Goal: Task Accomplishment & Management: Use online tool/utility

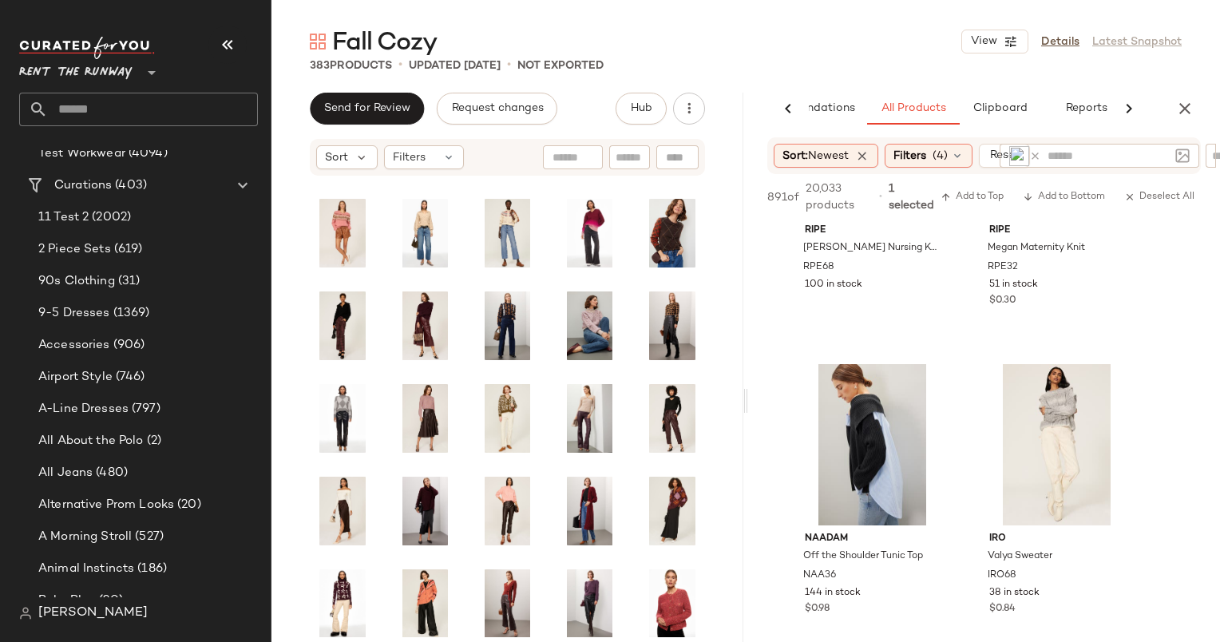
scroll to position [211, 0]
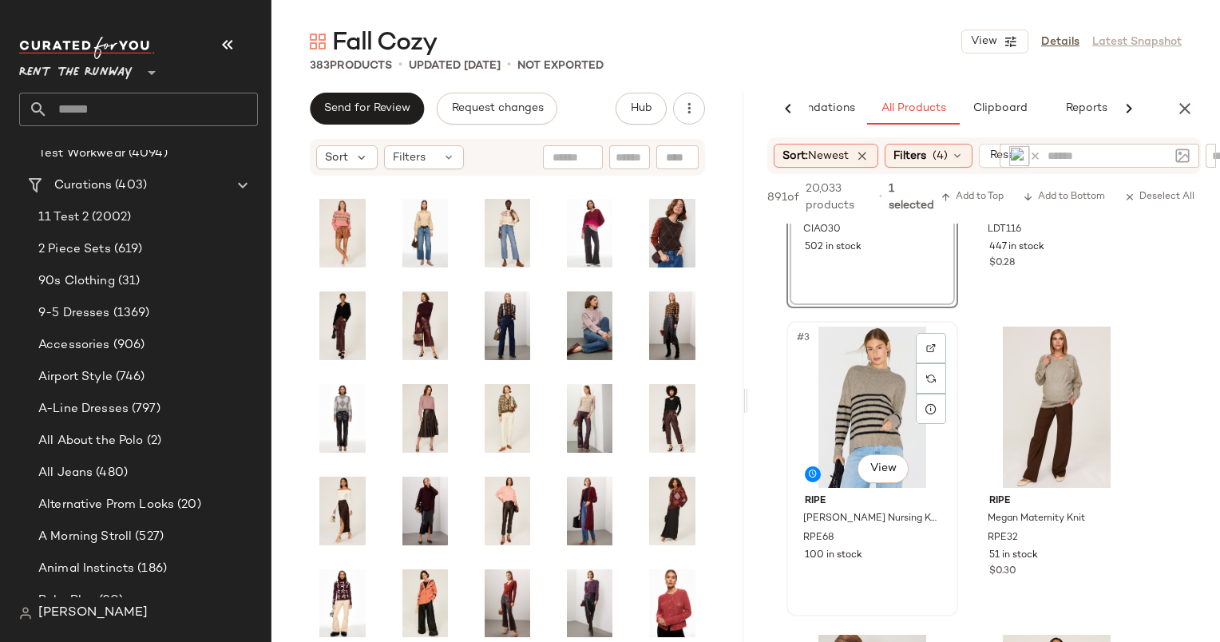
click at [874, 383] on div "#3 View" at bounding box center [872, 406] width 160 height 161
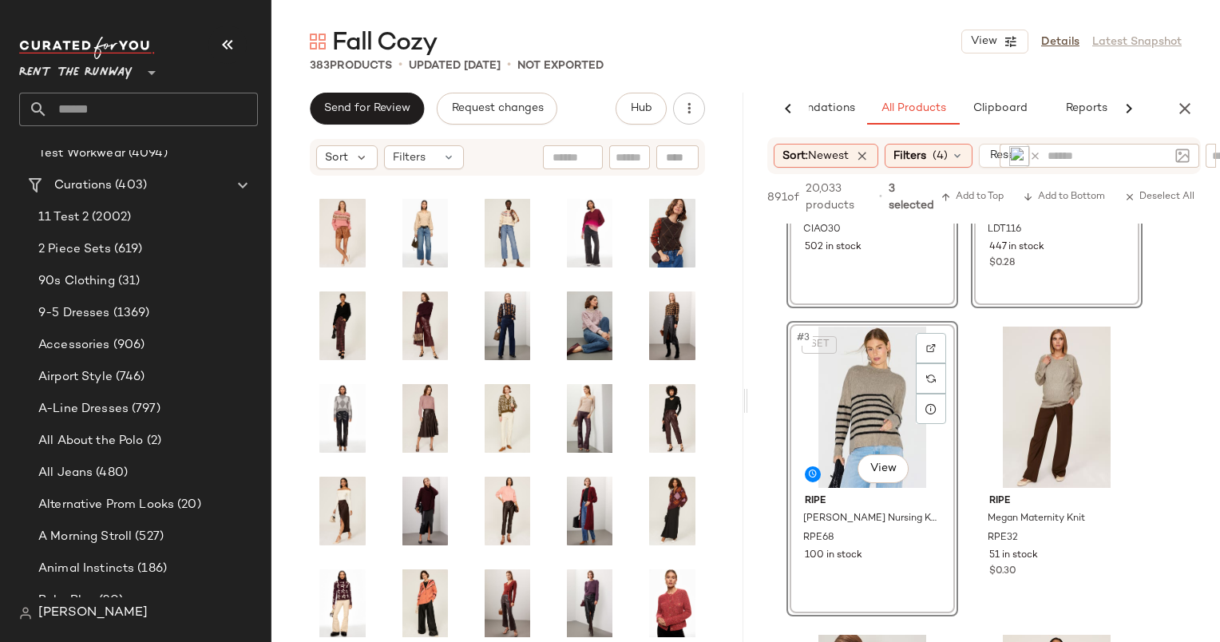
click at [874, 383] on div "SET #3 View" at bounding box center [872, 406] width 160 height 161
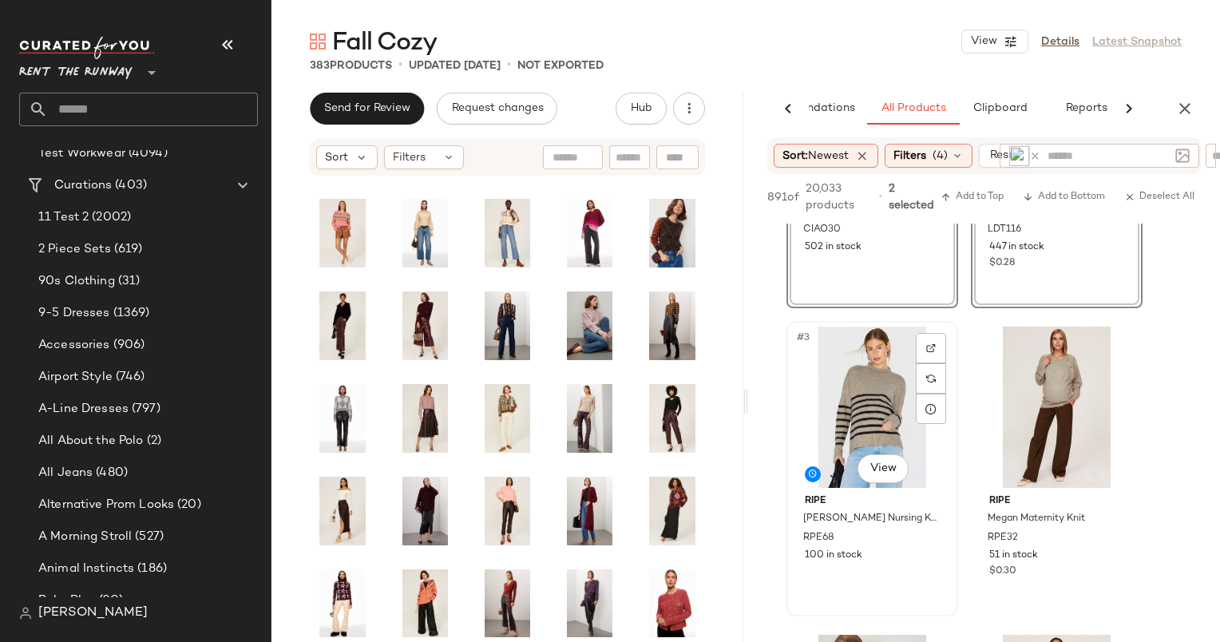
scroll to position [0, 0]
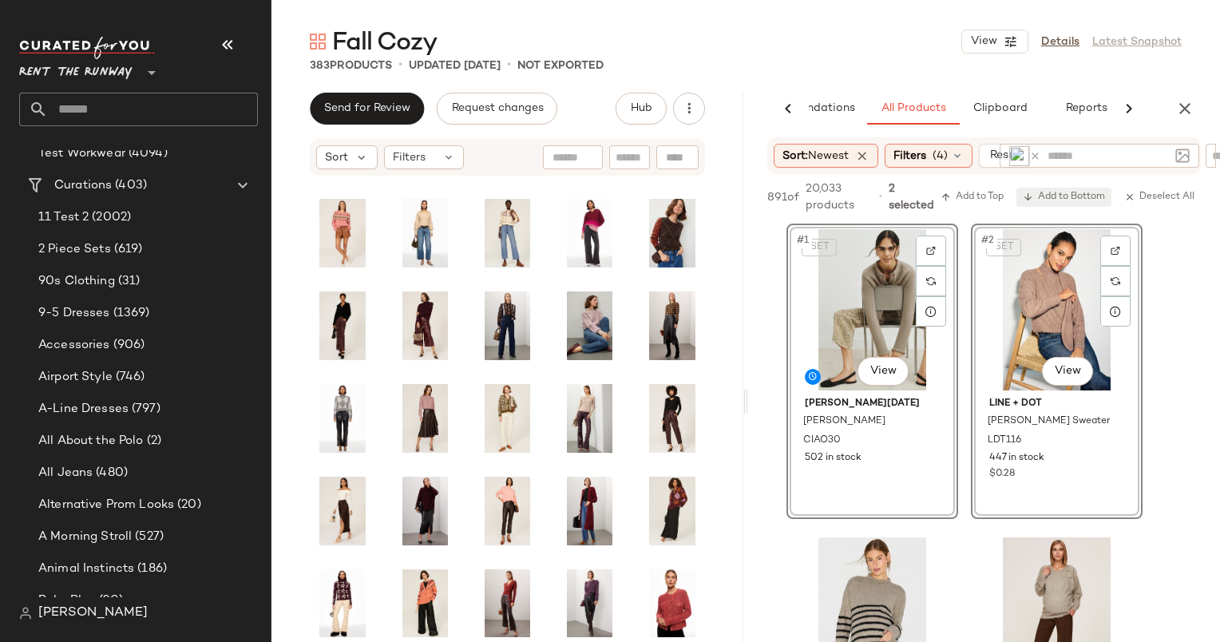
click at [1058, 196] on span "Add to Bottom" at bounding box center [1064, 197] width 82 height 11
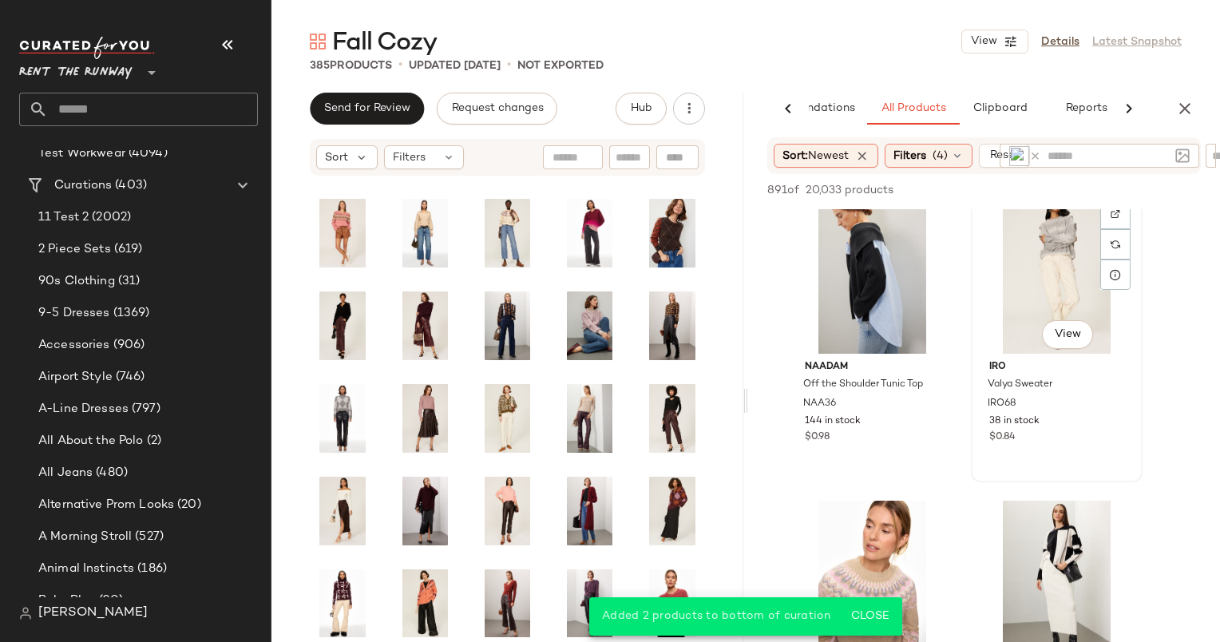
click at [1041, 249] on div "#6 View" at bounding box center [1056, 272] width 160 height 161
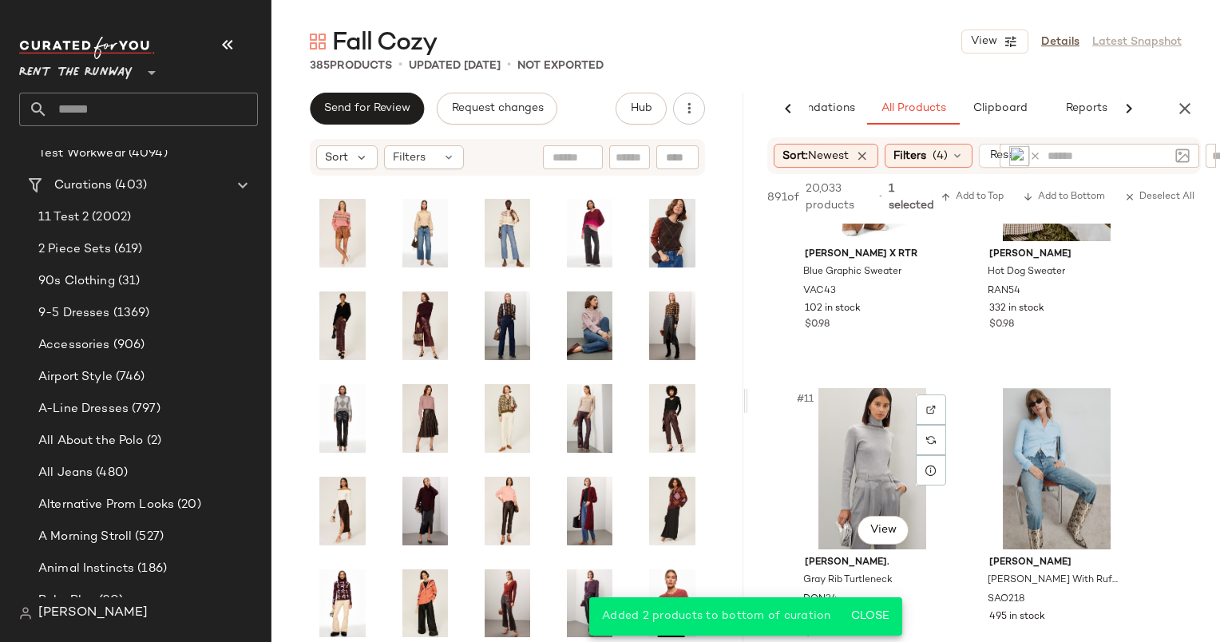
scroll to position [1584, 0]
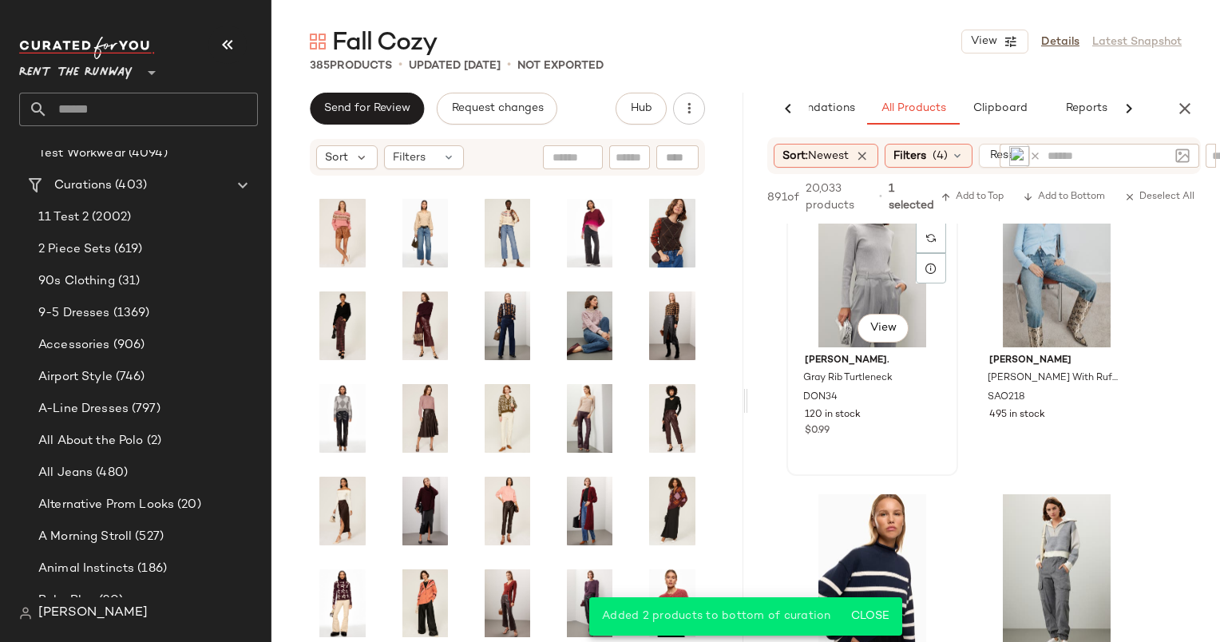
click at [878, 275] on div "#11 View" at bounding box center [872, 266] width 160 height 161
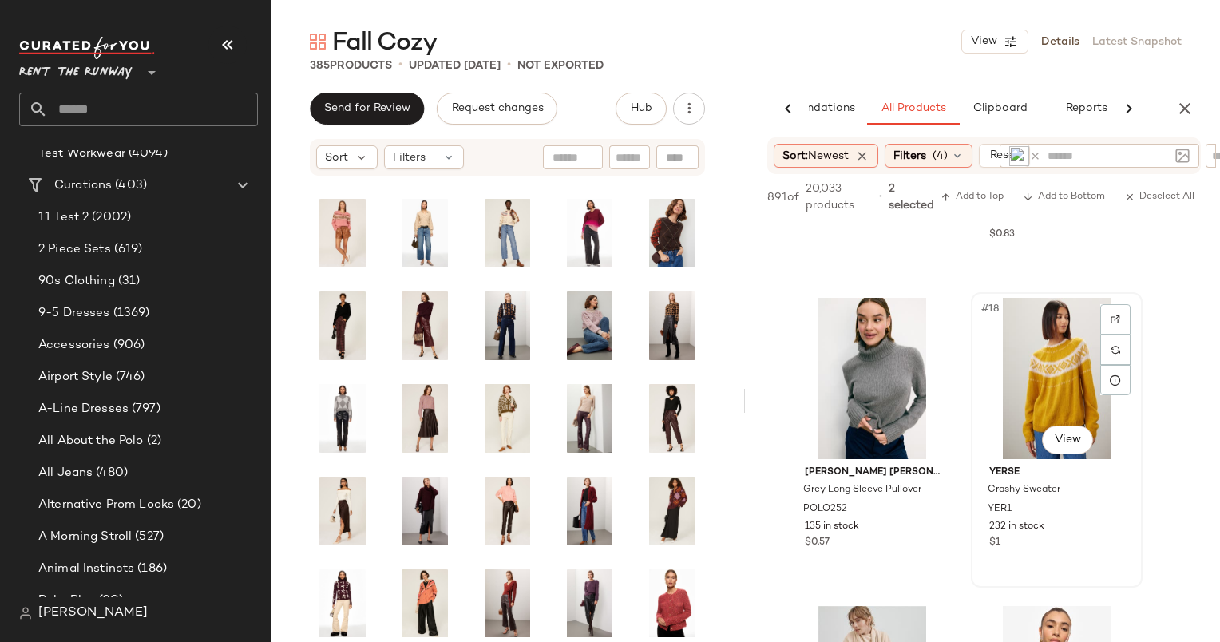
scroll to position [2633, 0]
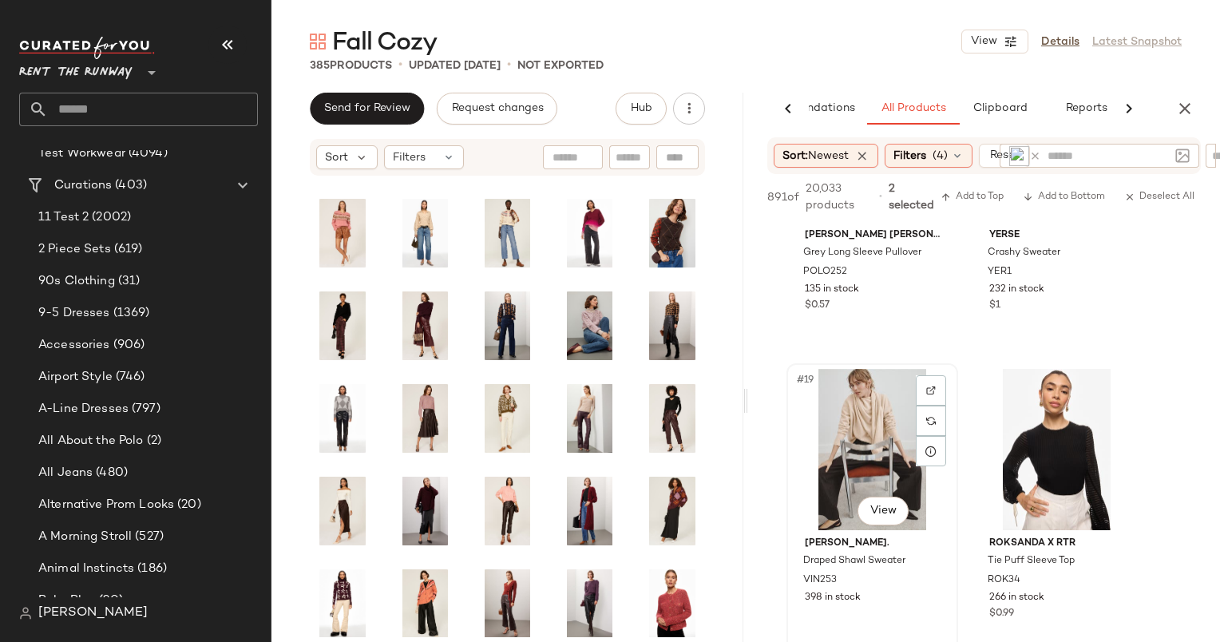
click at [882, 394] on div "#19 View" at bounding box center [872, 449] width 160 height 161
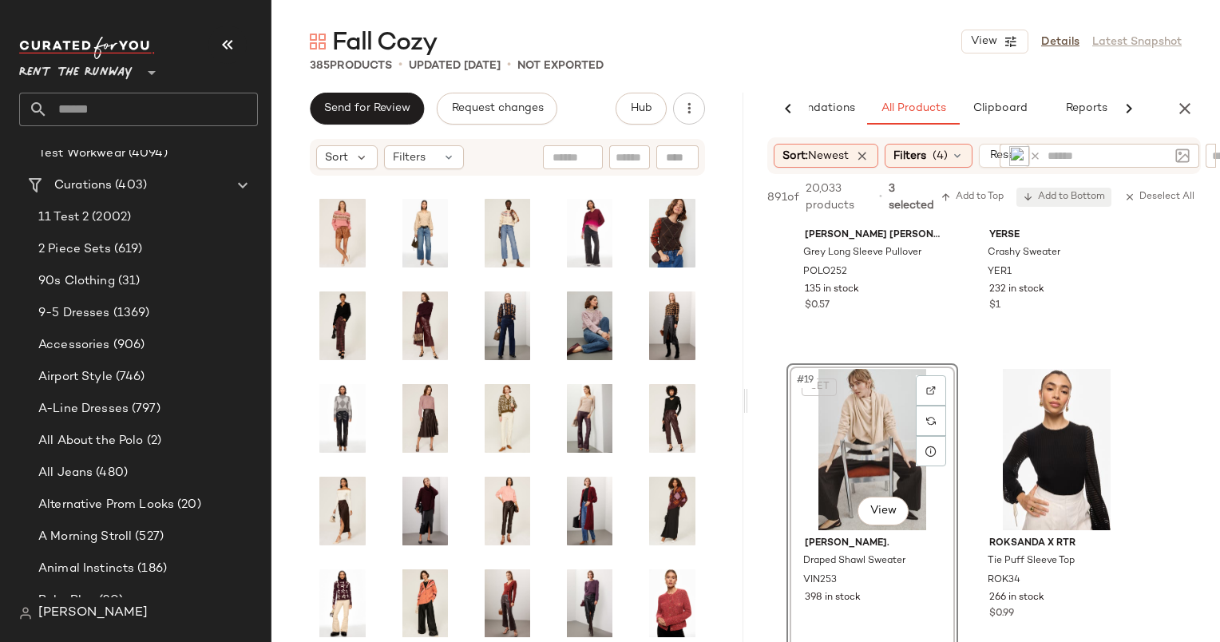
click at [1079, 194] on span "Add to Bottom" at bounding box center [1064, 197] width 82 height 11
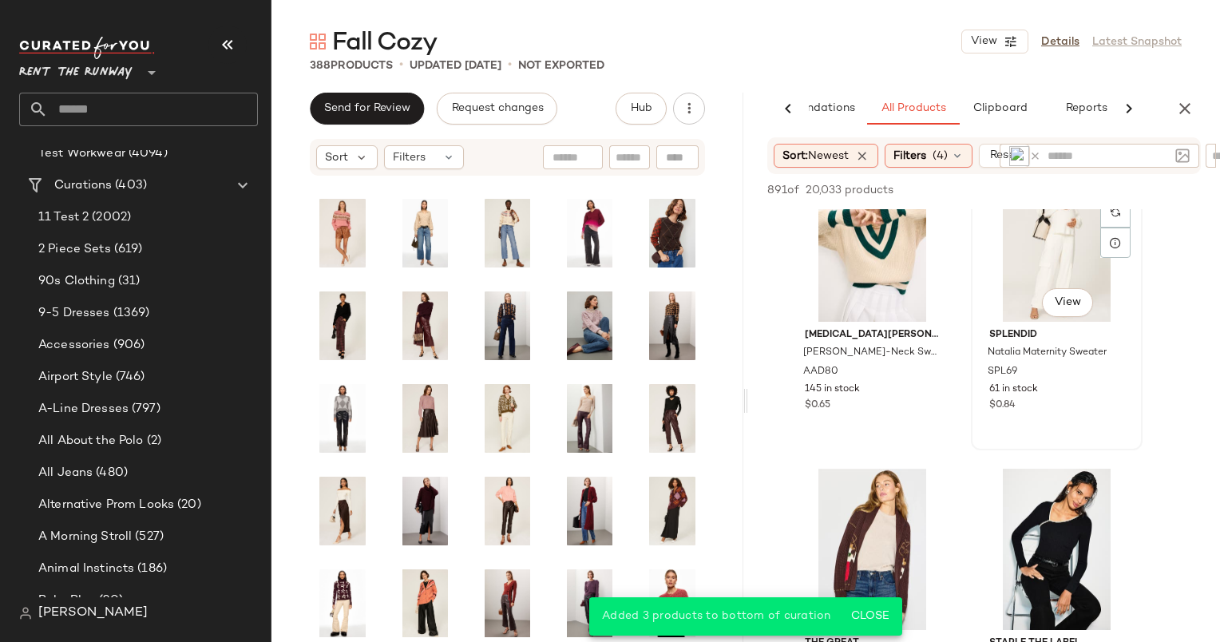
scroll to position [3349, 0]
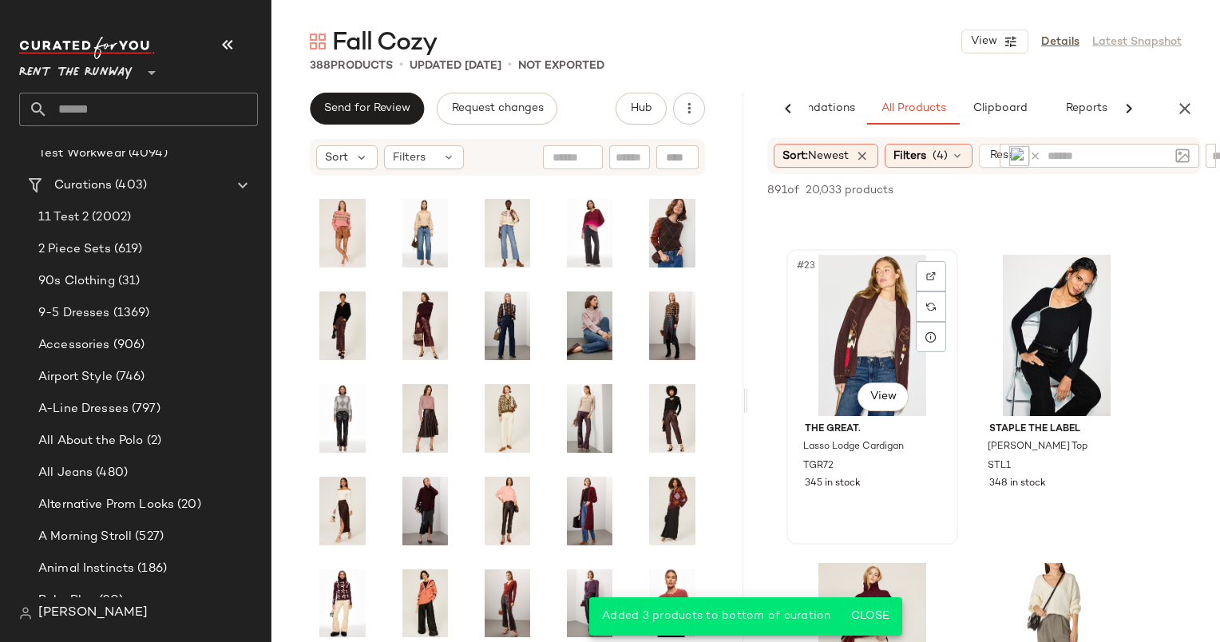
click at [849, 283] on div "#23 View" at bounding box center [872, 335] width 160 height 161
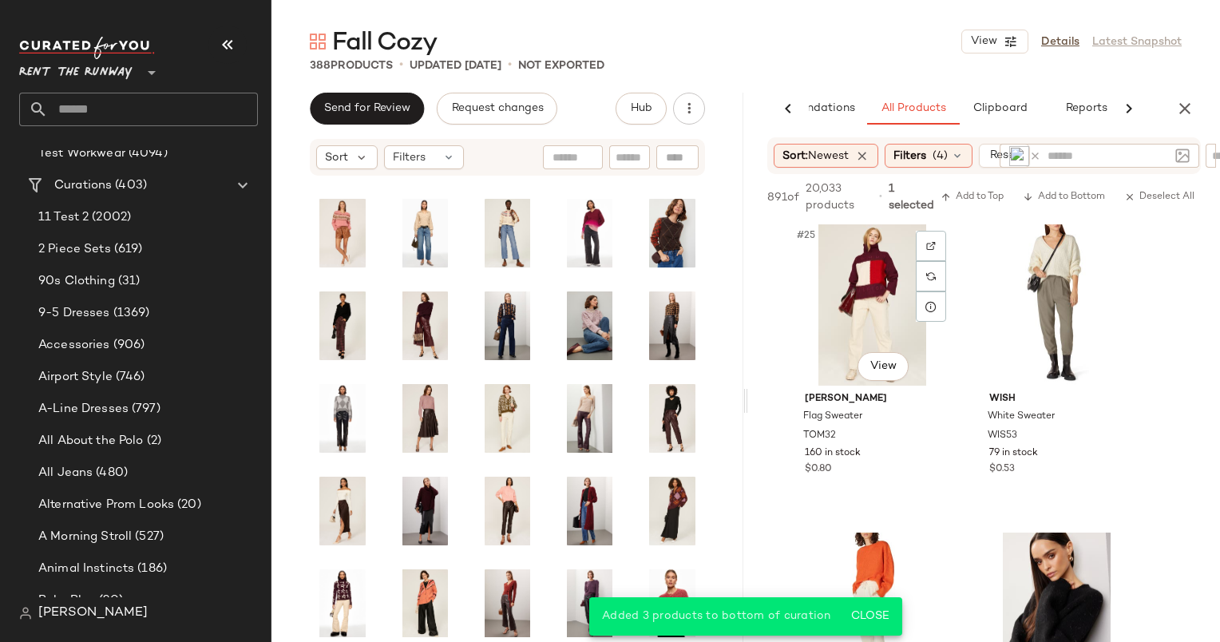
scroll to position [3713, 0]
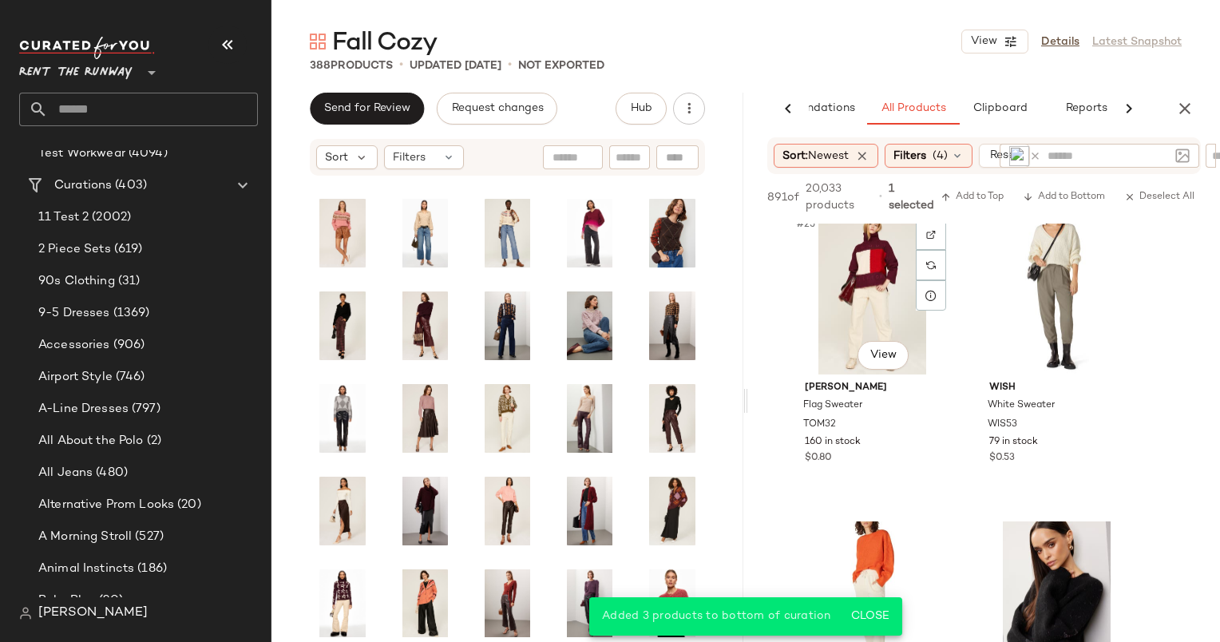
click at [849, 283] on div "#25 View" at bounding box center [872, 293] width 160 height 161
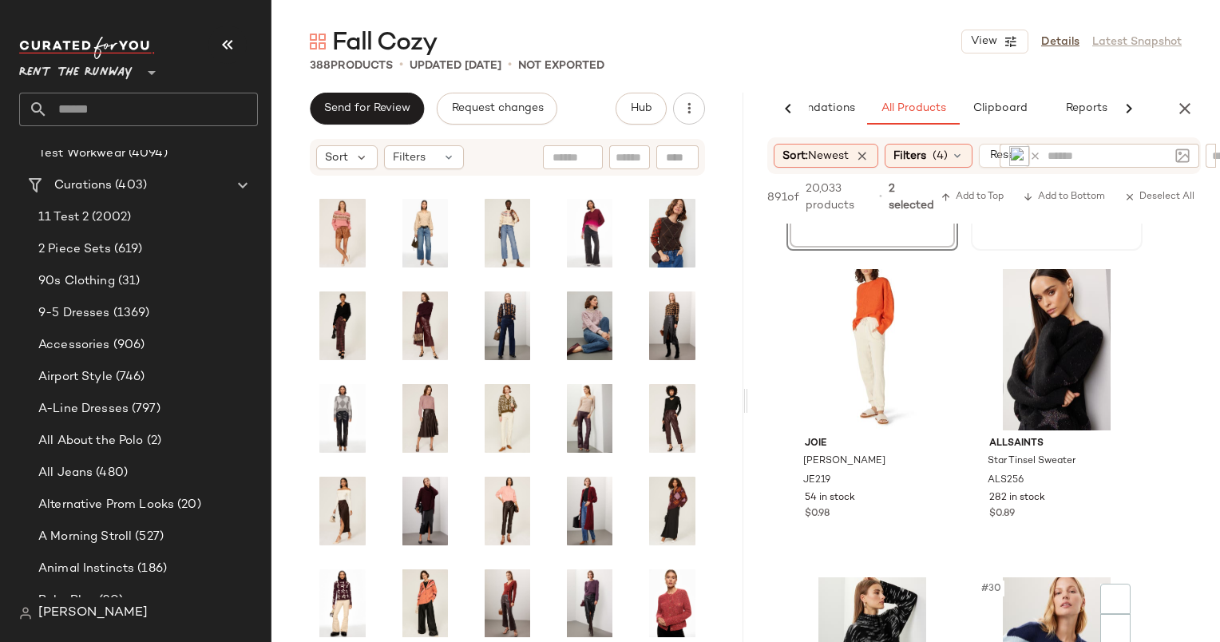
scroll to position [4224, 0]
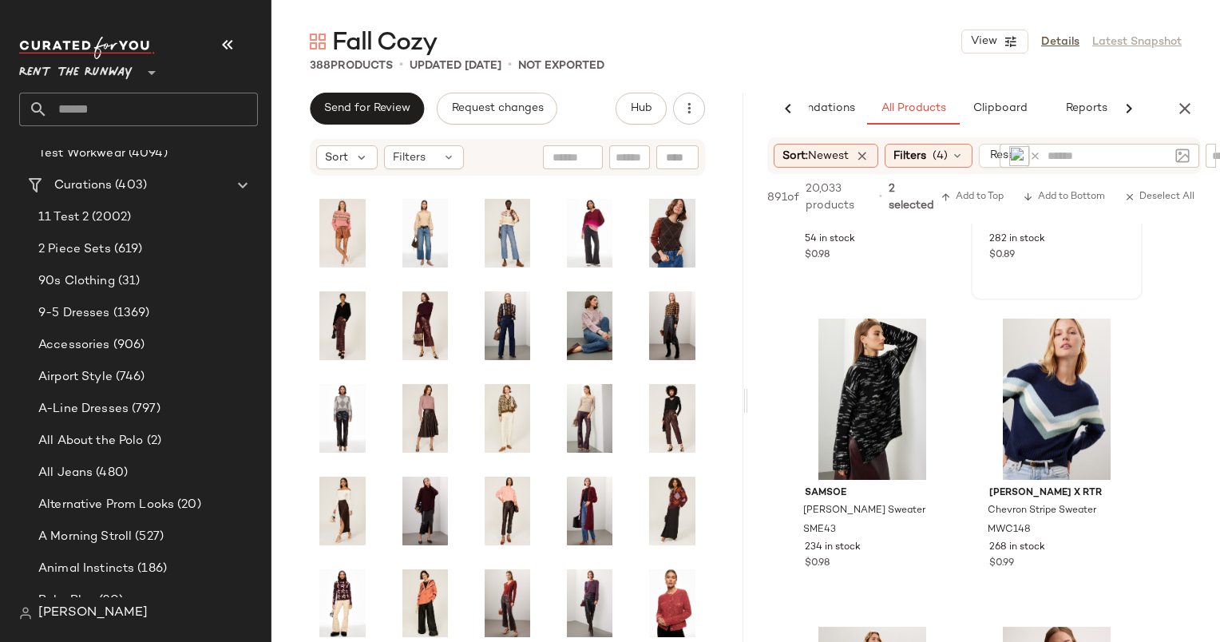
click at [1075, 247] on div "AllSaints Star Tinsel Sweater ALS256 282 in stock $0.89" at bounding box center [1056, 218] width 160 height 93
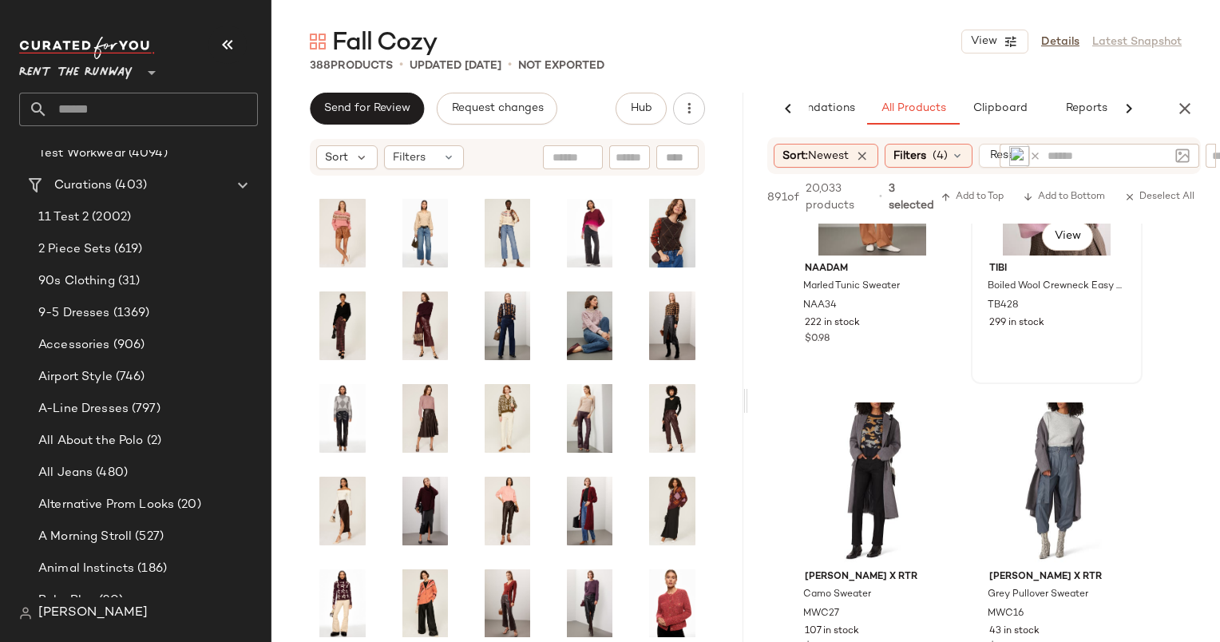
scroll to position [4757, 0]
click at [1054, 319] on div "299 in stock" at bounding box center [1056, 322] width 135 height 14
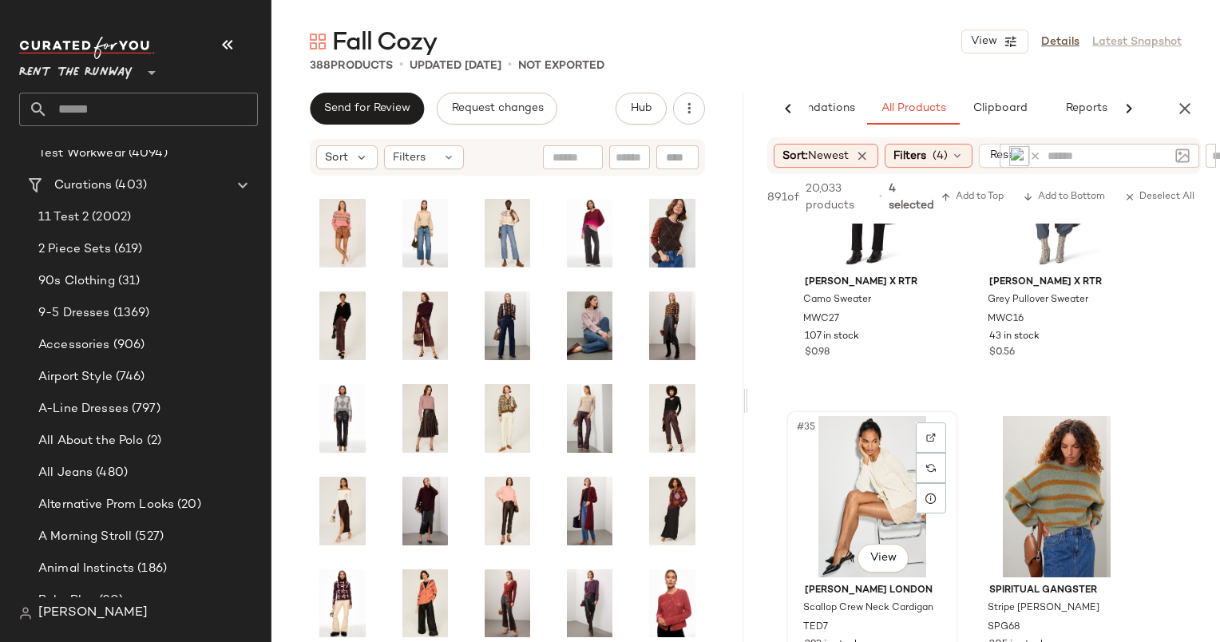
click at [876, 492] on div "#35 View" at bounding box center [872, 496] width 160 height 161
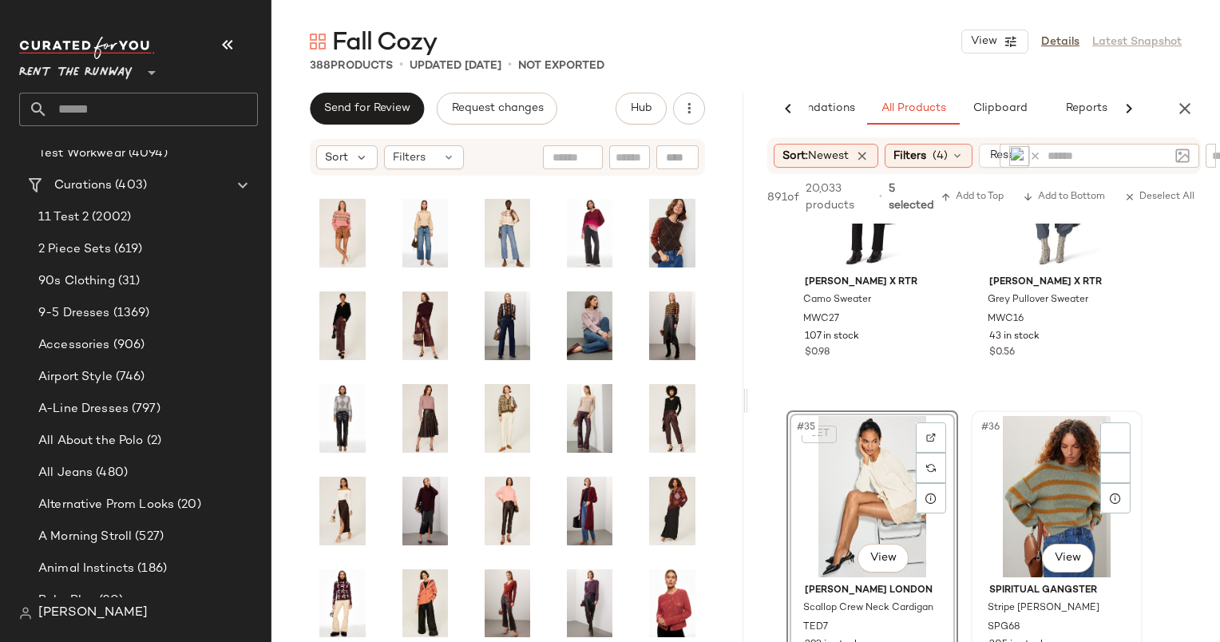
click at [1028, 478] on div "#36 View" at bounding box center [1056, 496] width 160 height 161
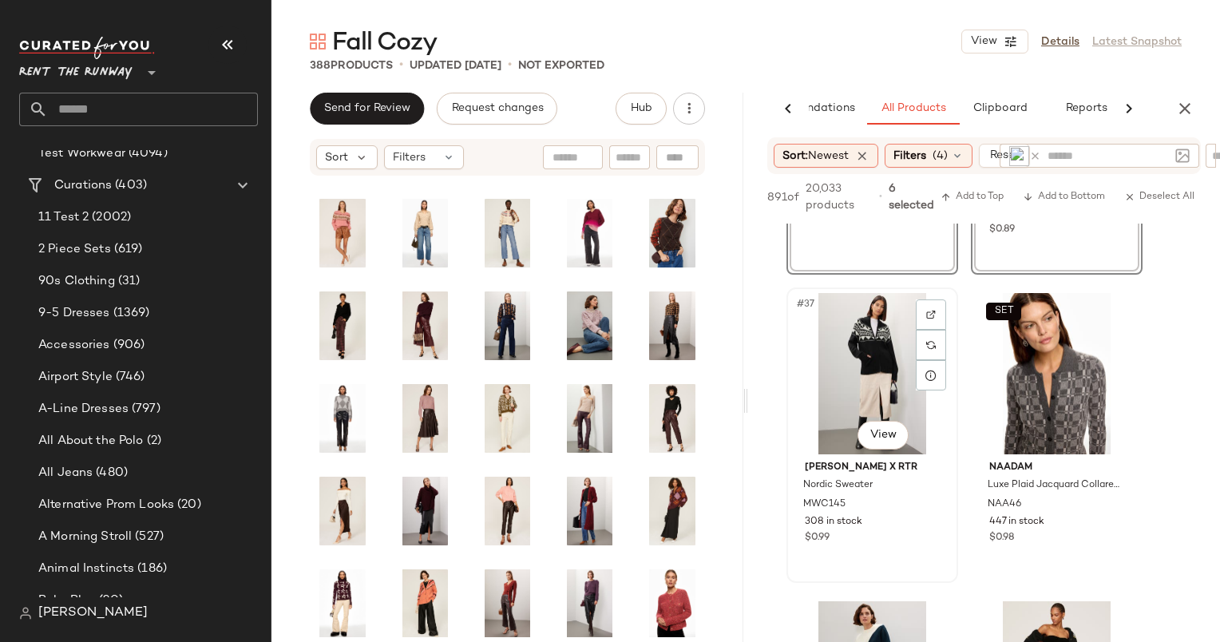
scroll to position [5648, 0]
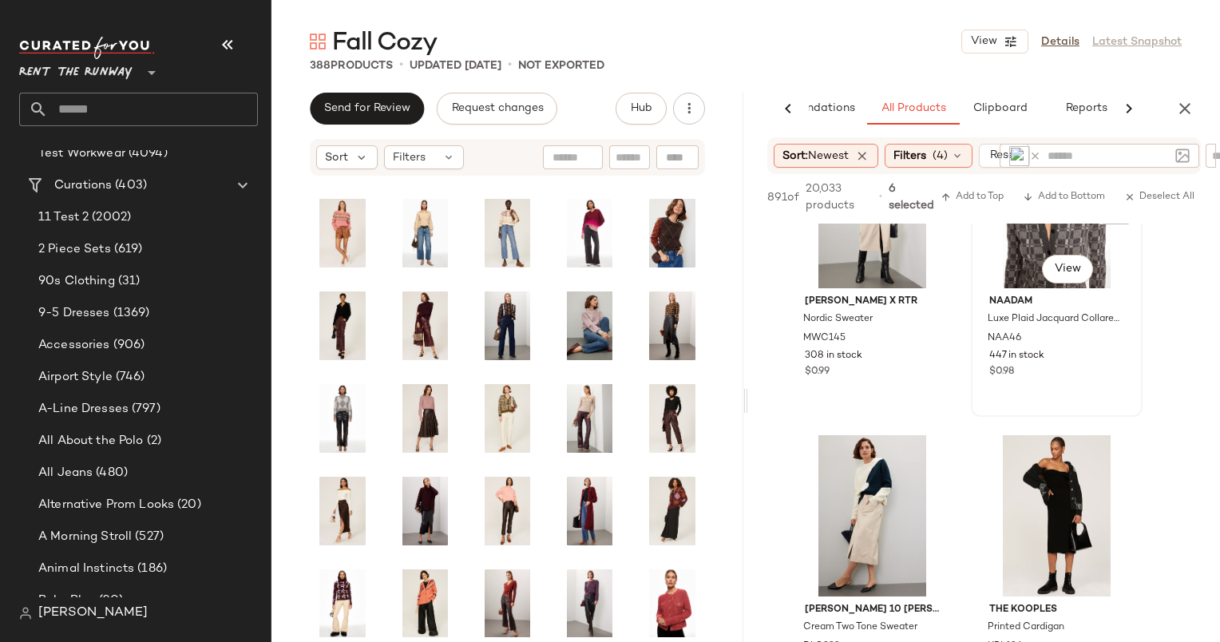
click at [1030, 247] on div "SET #38 View" at bounding box center [1056, 207] width 160 height 161
click at [1063, 204] on button "Add to Bottom" at bounding box center [1063, 197] width 95 height 19
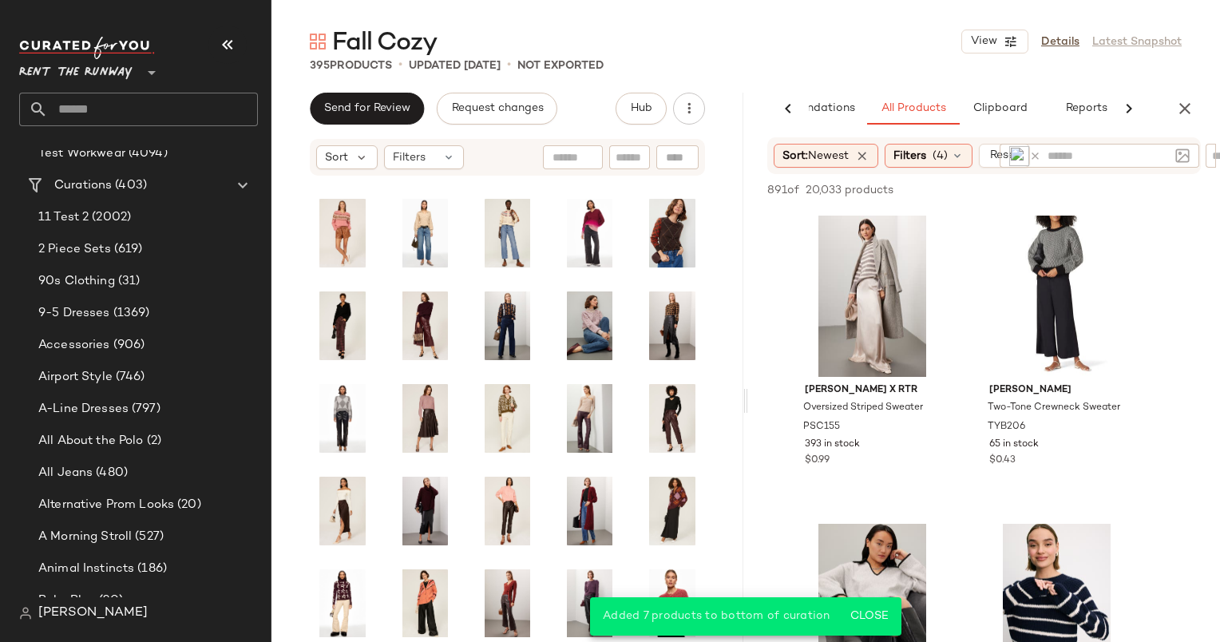
scroll to position [6190, 0]
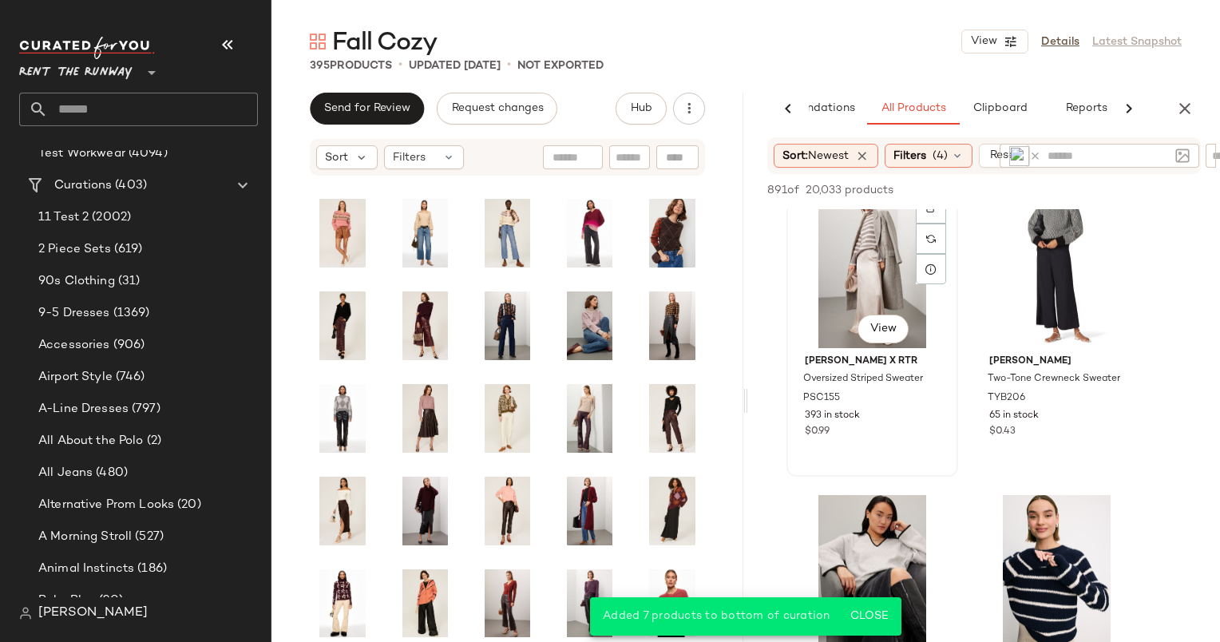
click at [862, 243] on div "#41 View" at bounding box center [872, 267] width 160 height 161
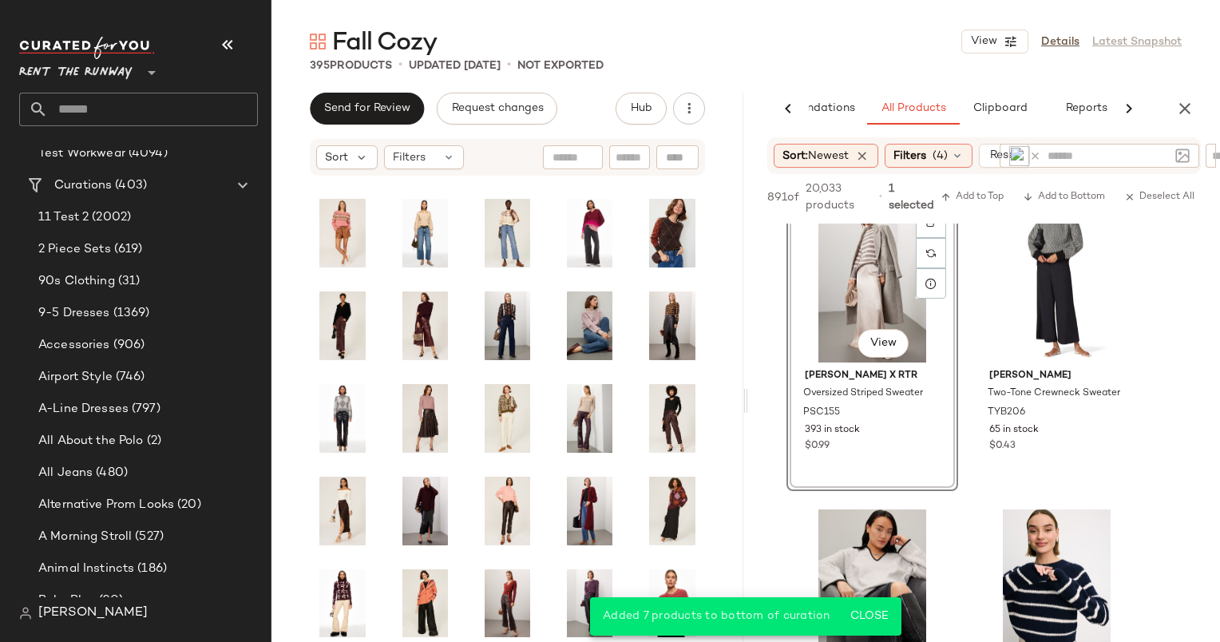
scroll to position [6459, 0]
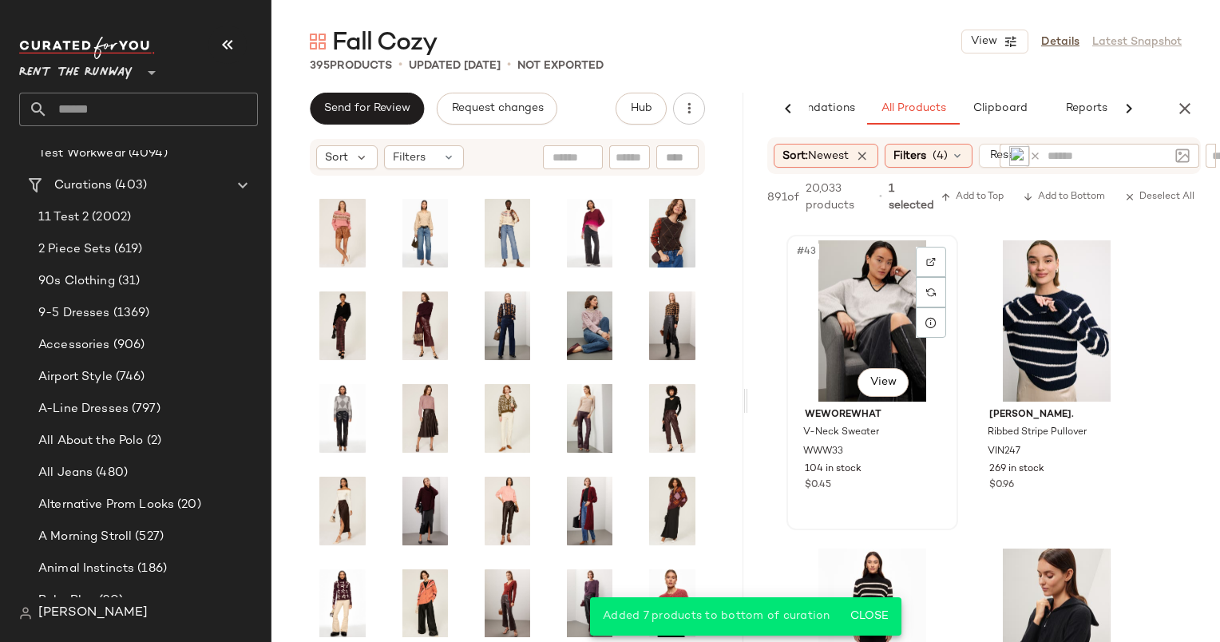
click at [878, 322] on div "#43 View" at bounding box center [872, 320] width 160 height 161
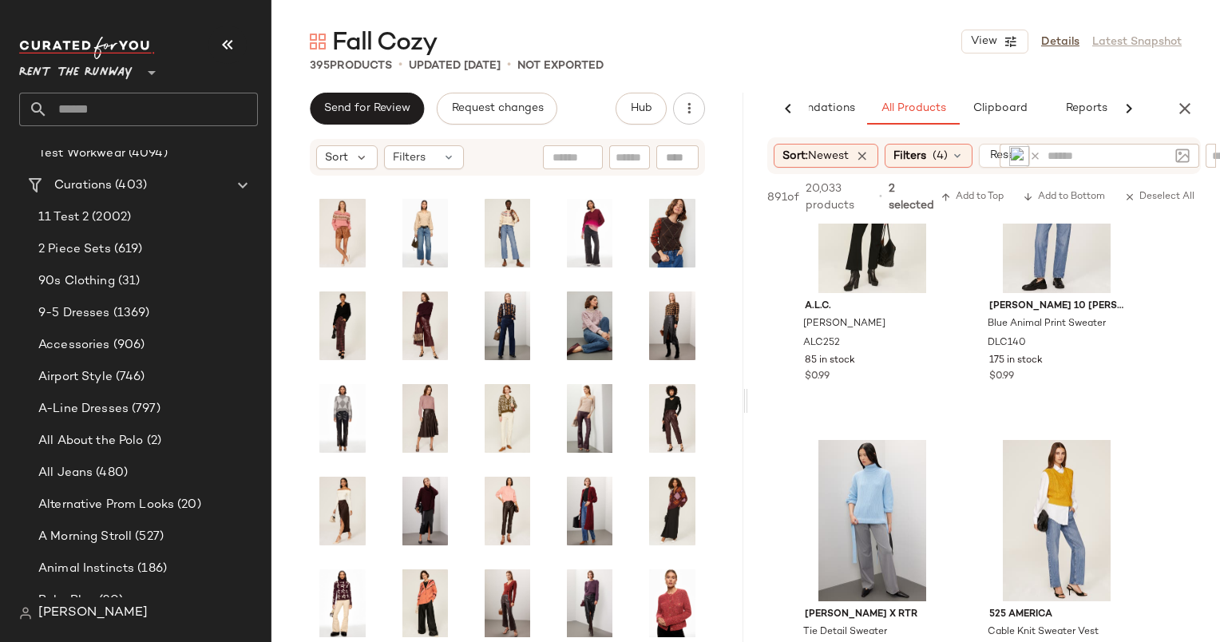
scroll to position [7676, 0]
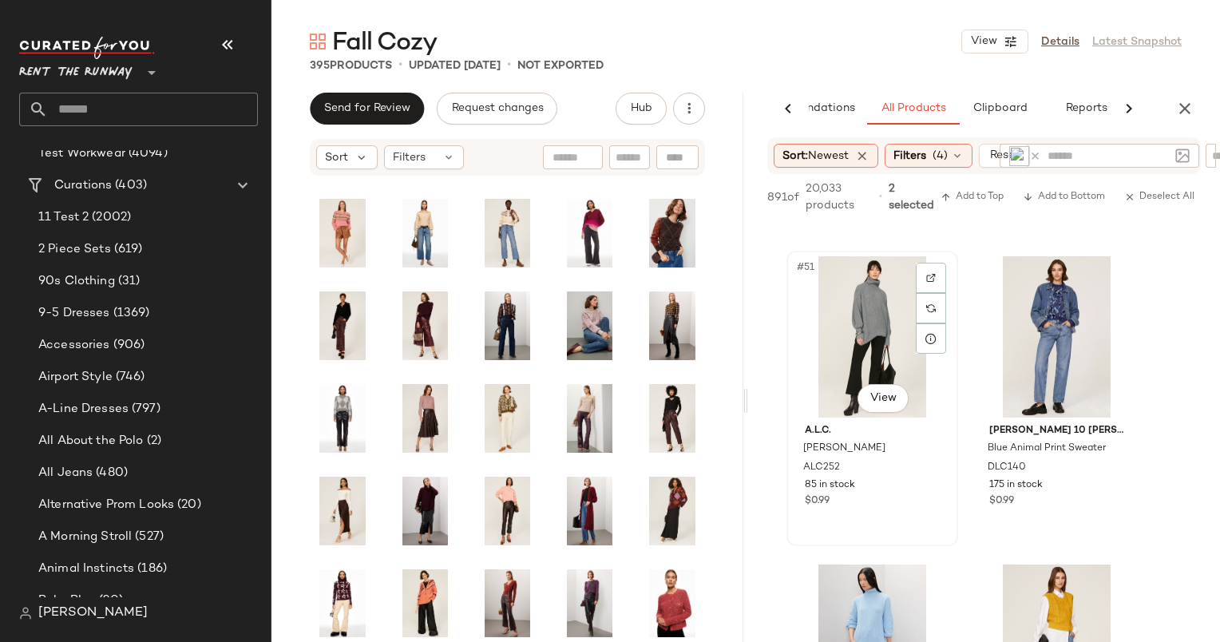
click at [892, 311] on div "#51 View" at bounding box center [872, 336] width 160 height 161
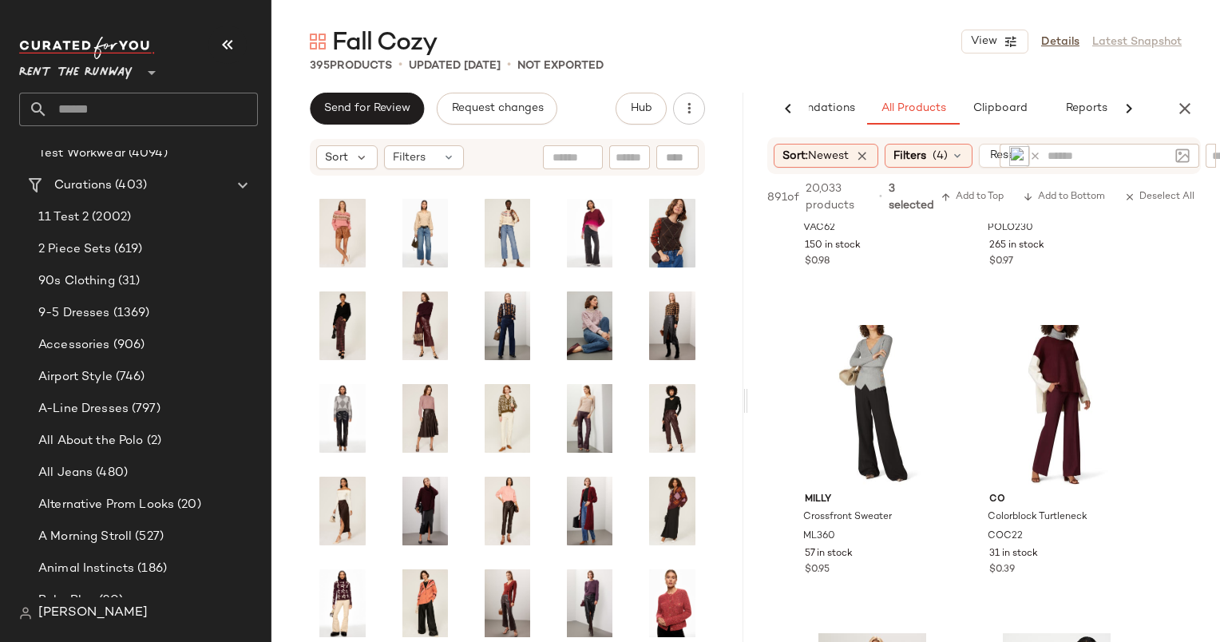
scroll to position [8899, 0]
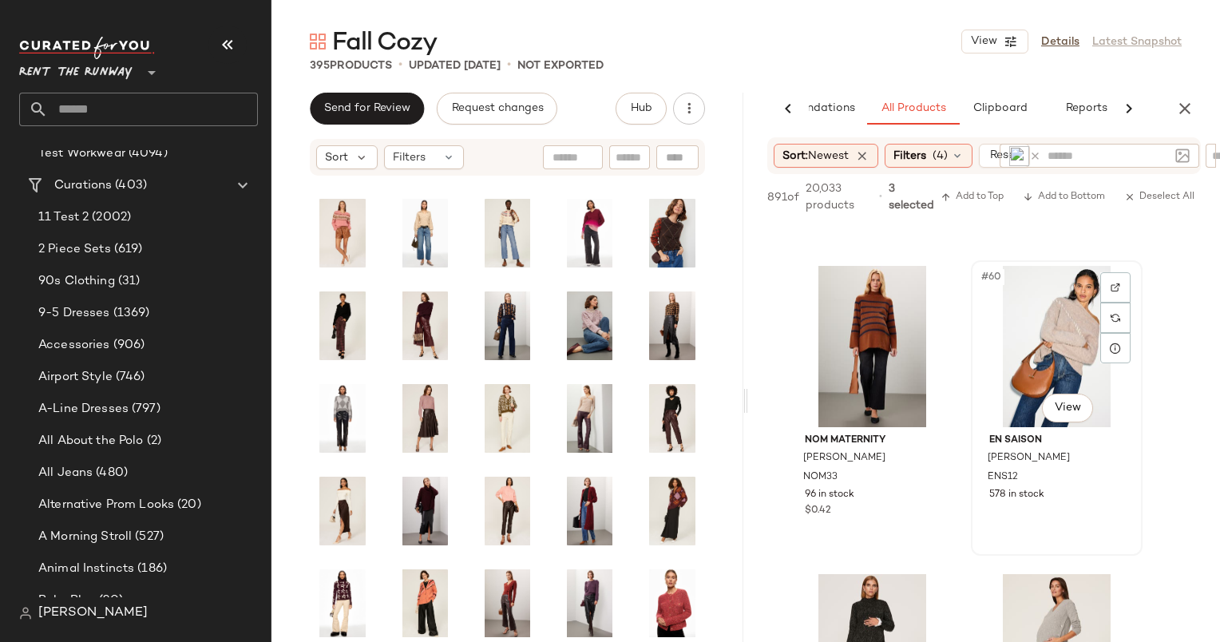
click at [1038, 362] on div "#60 View" at bounding box center [1056, 346] width 160 height 161
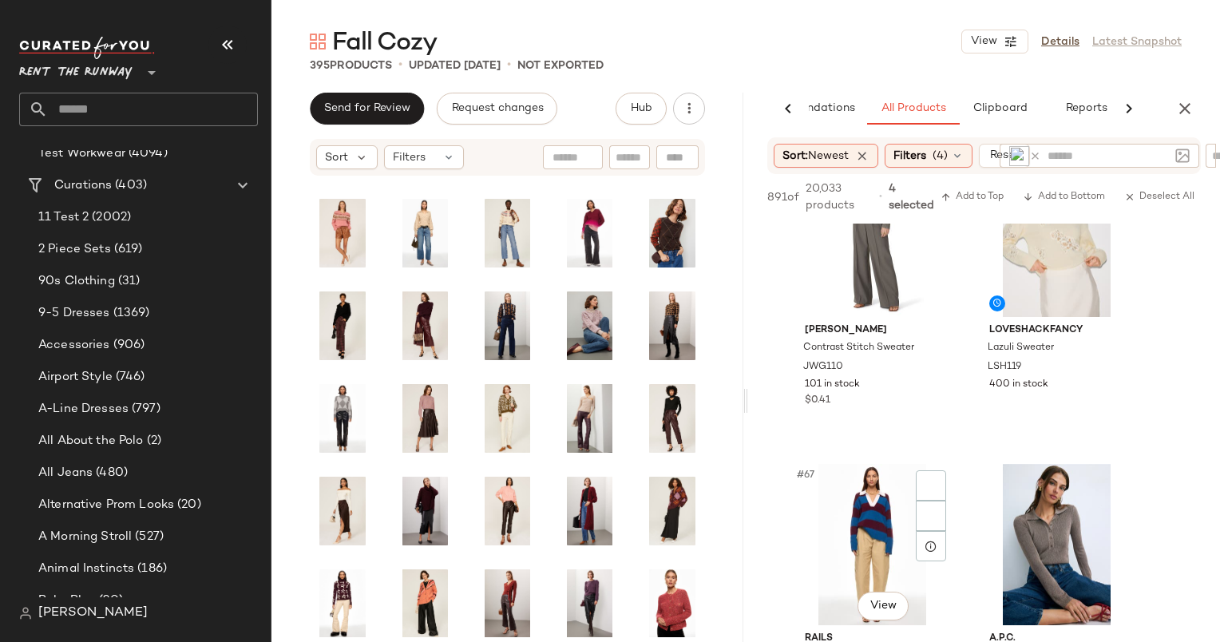
scroll to position [9935, 0]
click at [1010, 302] on div "#66 View" at bounding box center [1056, 234] width 160 height 161
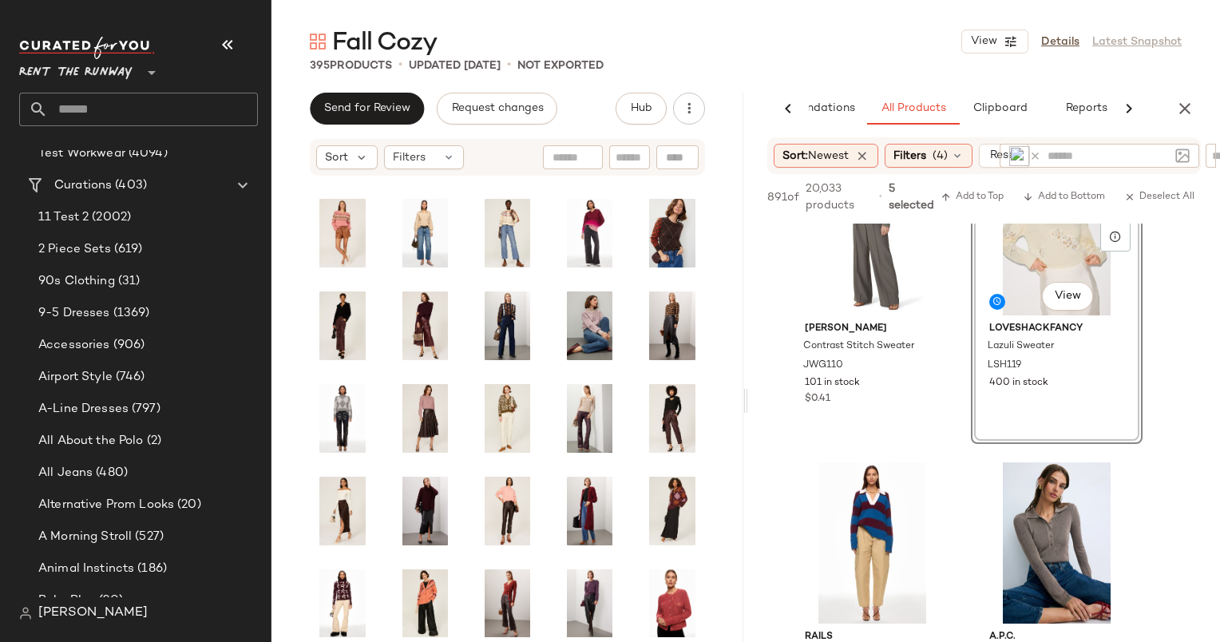
scroll to position [10254, 0]
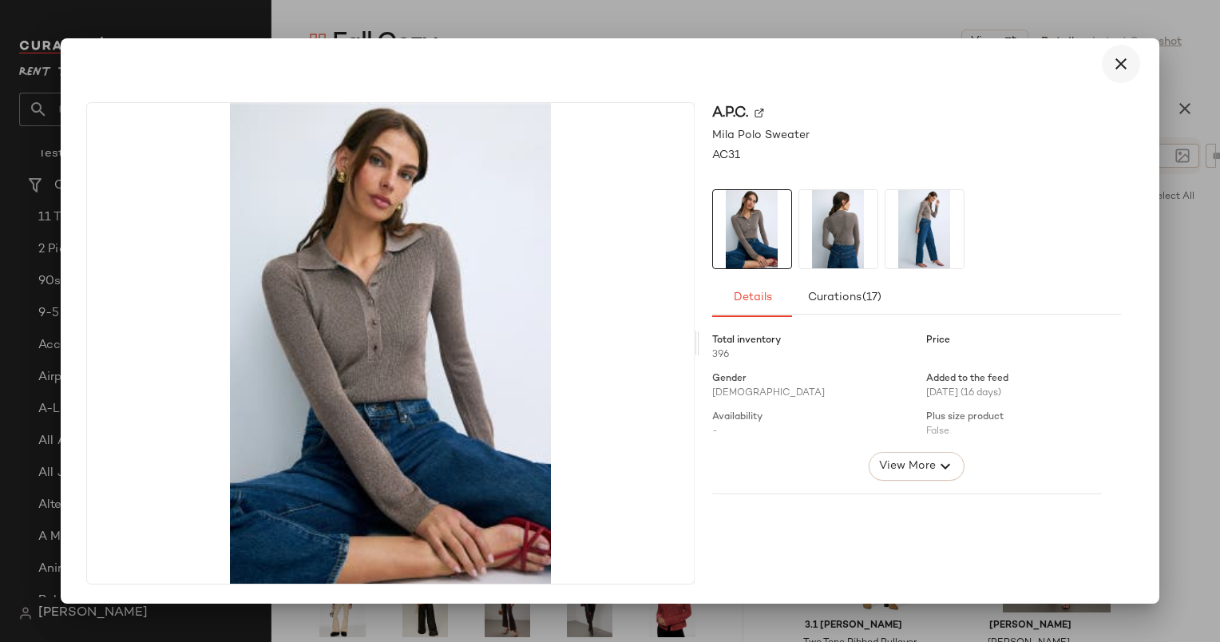
click at [1126, 71] on icon "button" at bounding box center [1120, 63] width 19 height 19
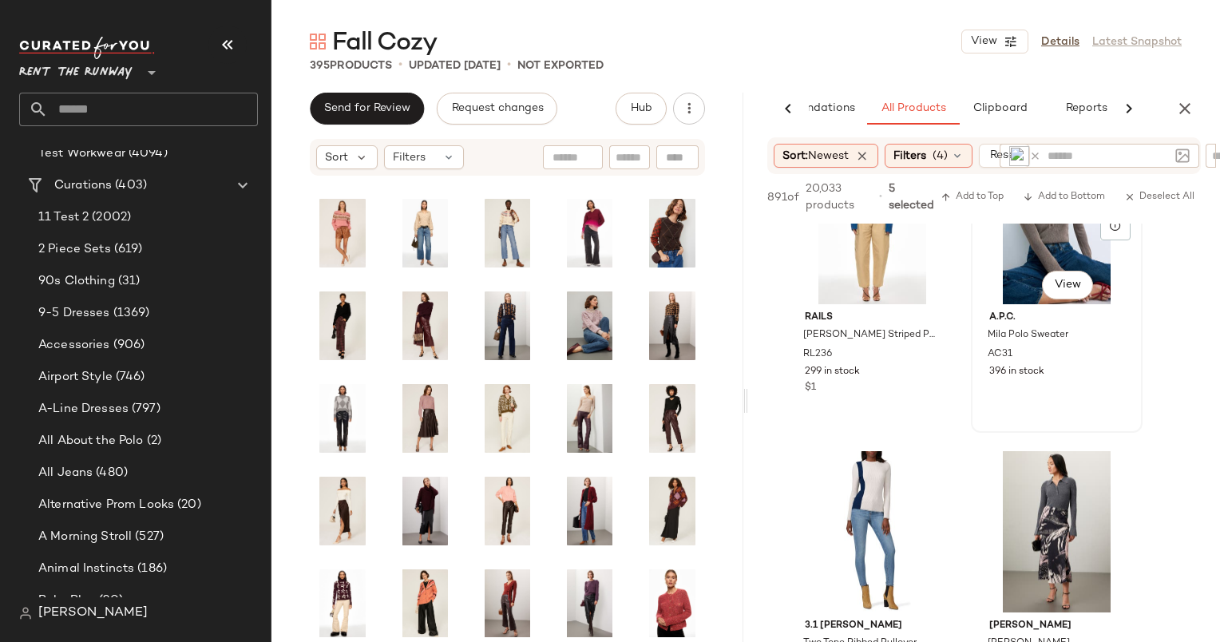
click at [1026, 262] on div "#68 View" at bounding box center [1056, 223] width 160 height 161
click at [1066, 200] on span "Add to Bottom" at bounding box center [1064, 197] width 82 height 11
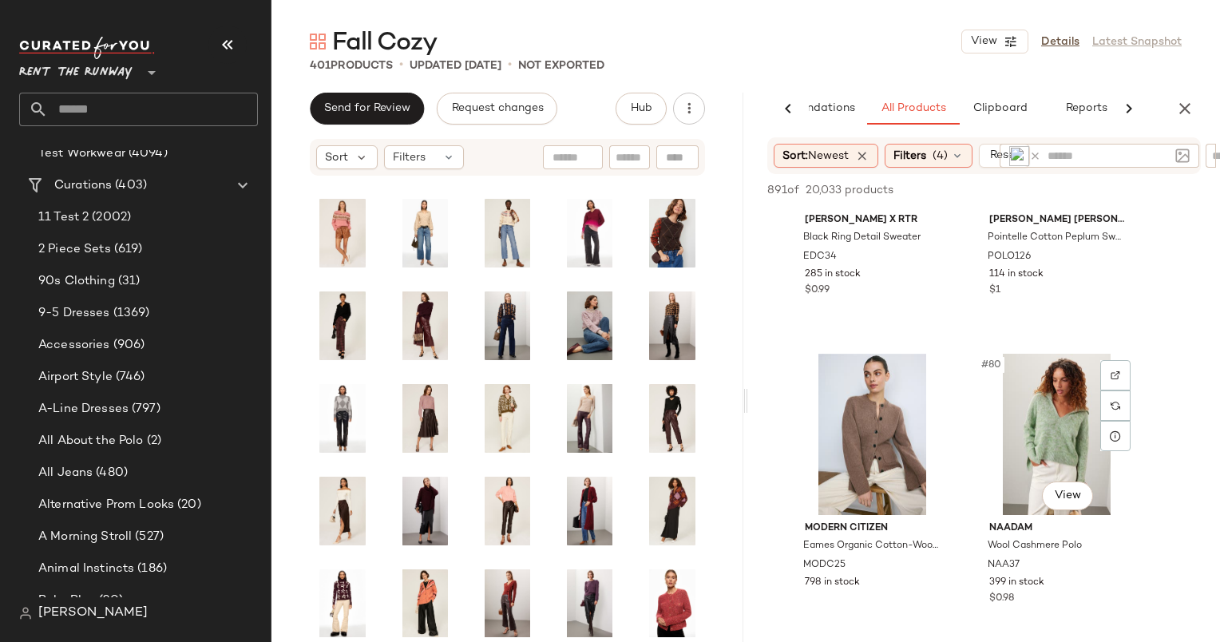
scroll to position [11897, 0]
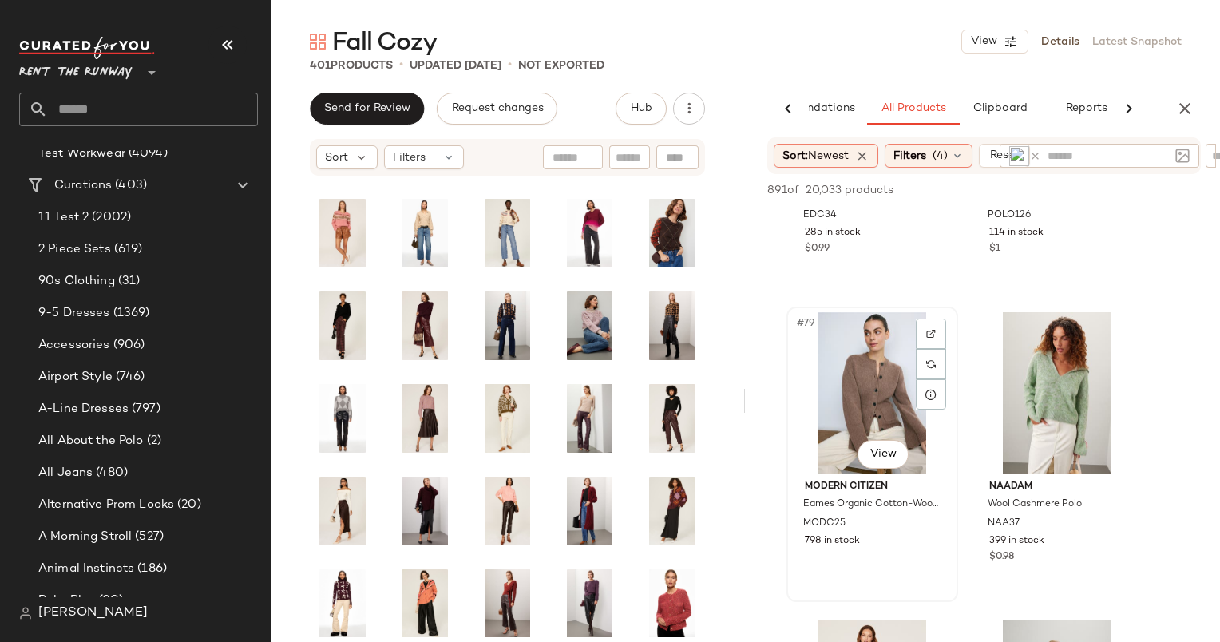
click at [851, 389] on div "#79 View" at bounding box center [872, 392] width 160 height 161
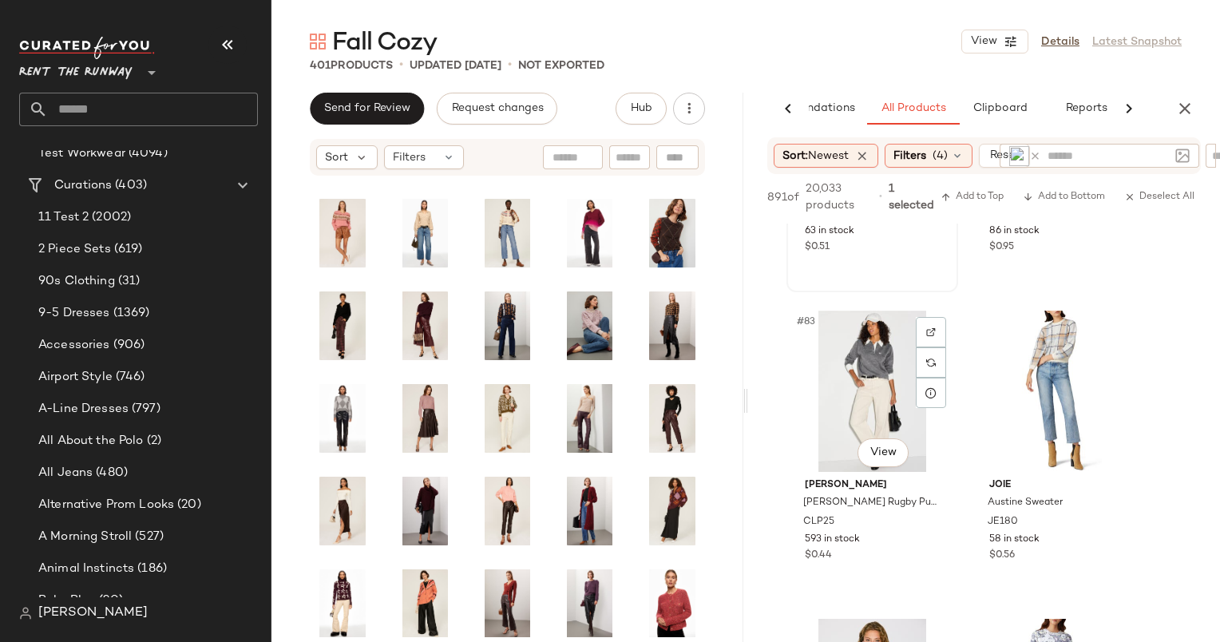
scroll to position [12591, 0]
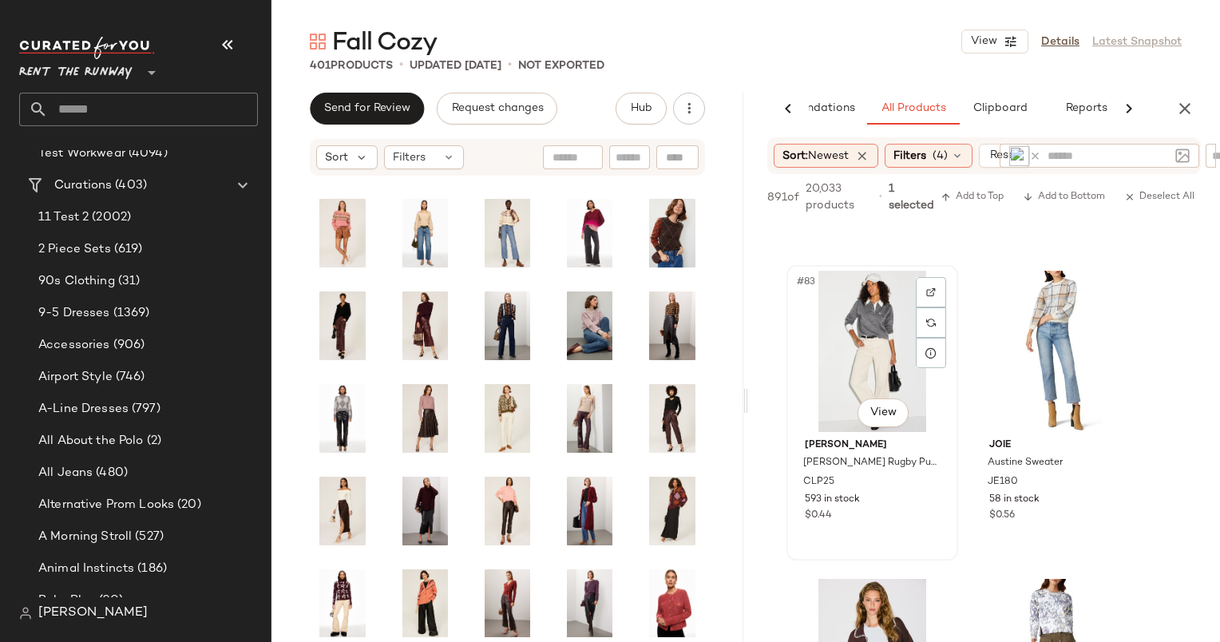
click at [876, 365] on div "#83 View" at bounding box center [872, 351] width 160 height 161
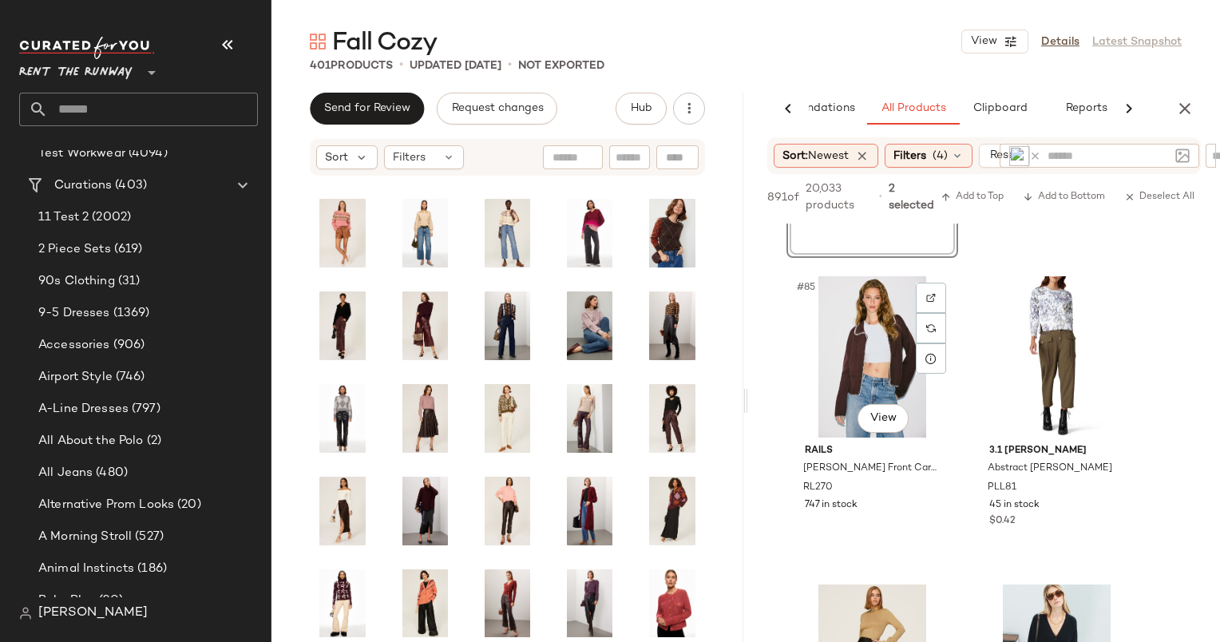
click at [876, 365] on div "#85 View" at bounding box center [872, 356] width 160 height 161
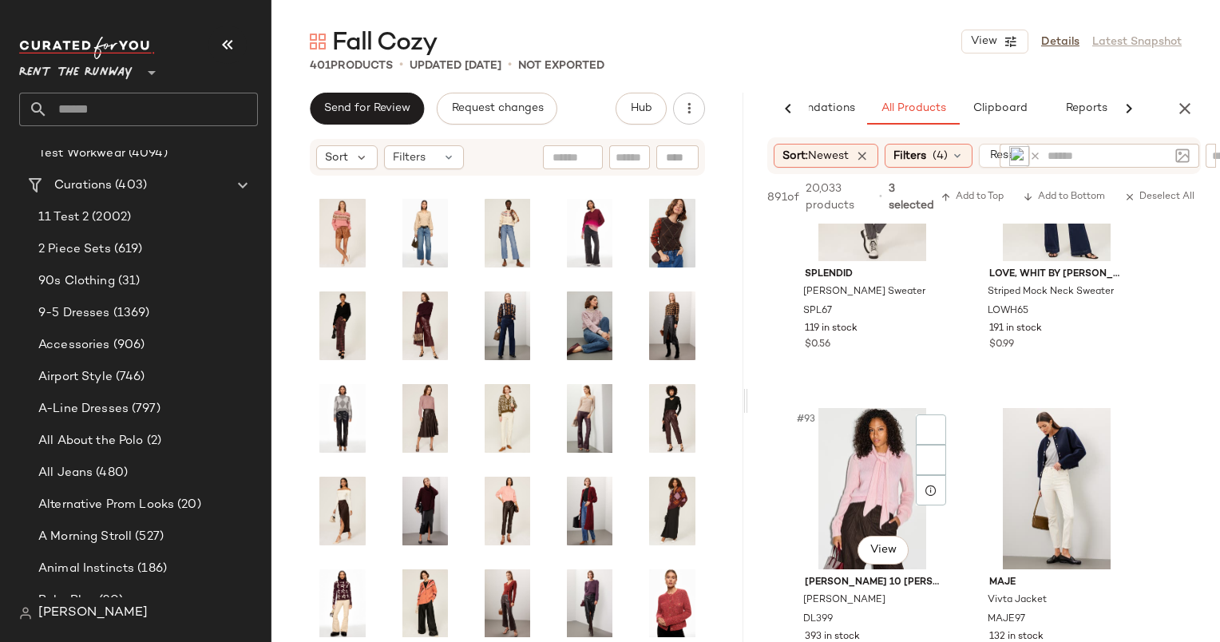
scroll to position [14145, 0]
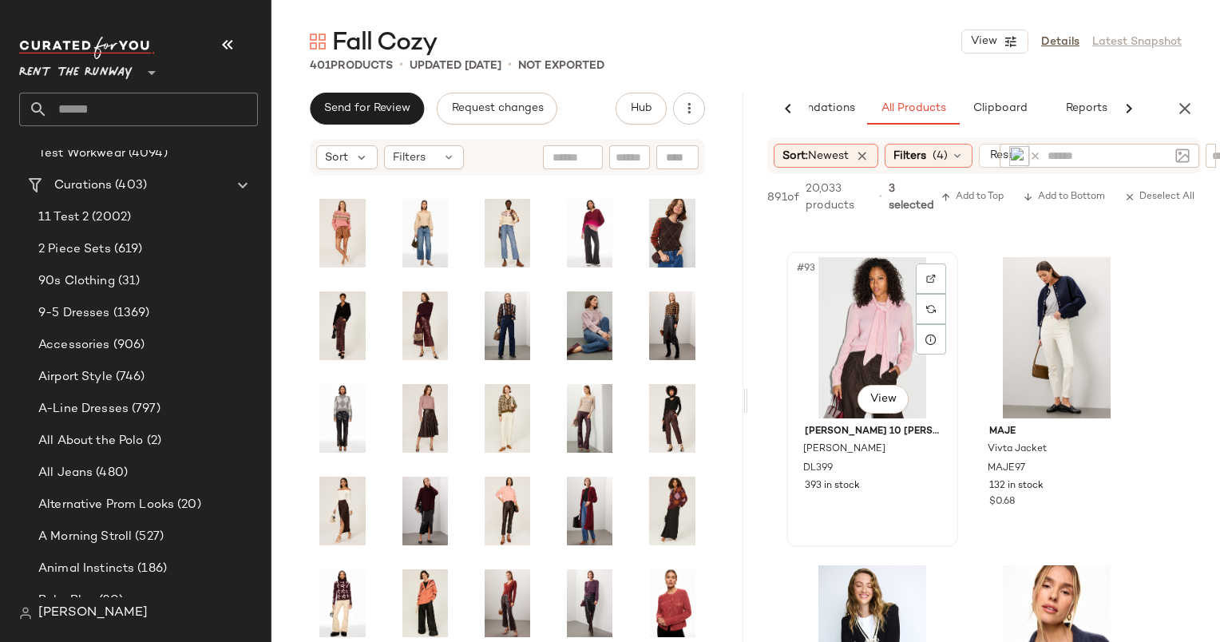
click at [864, 343] on div "#93 View" at bounding box center [872, 337] width 160 height 161
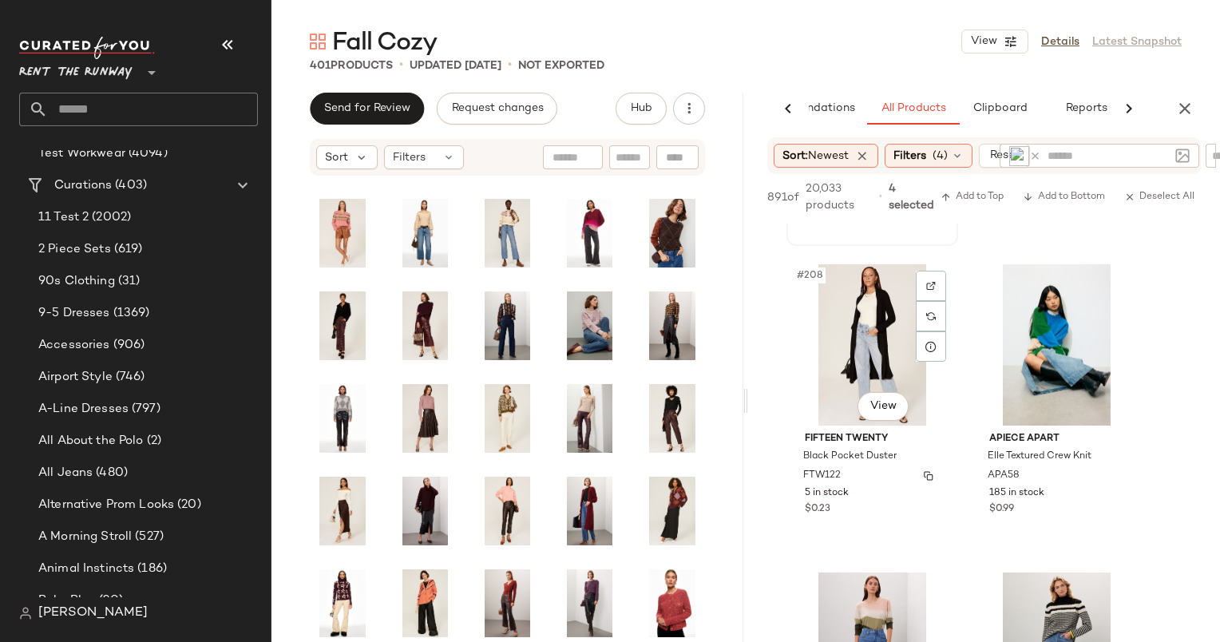
scroll to position [16411, 0]
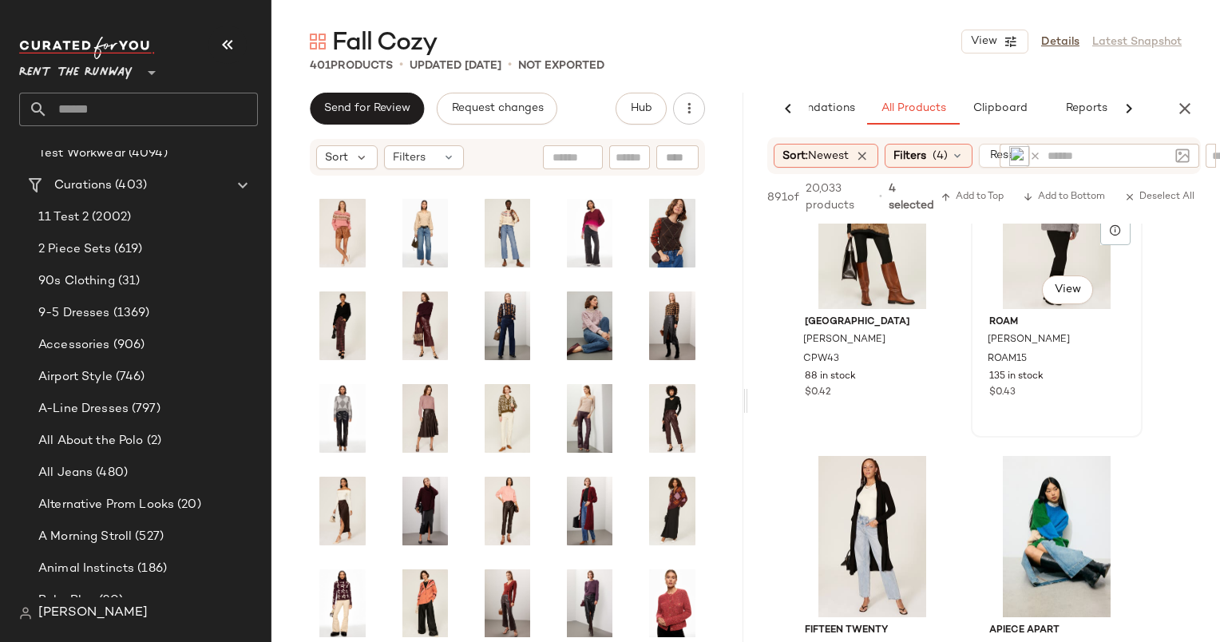
click at [1004, 273] on div "#207 View" at bounding box center [1056, 228] width 160 height 161
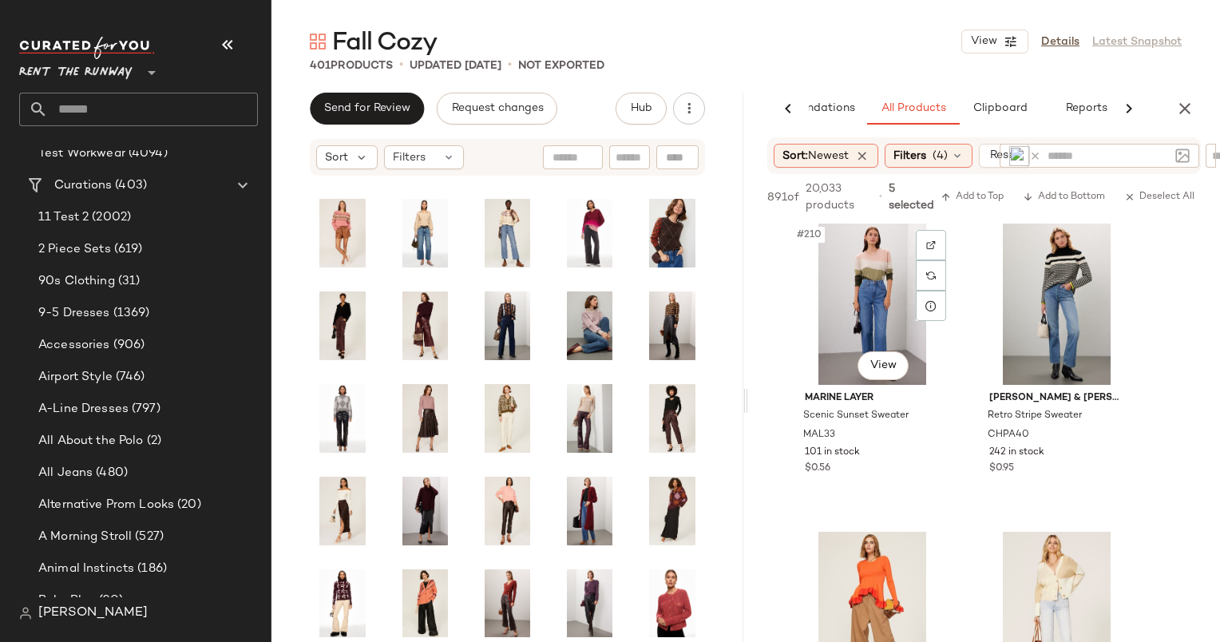
scroll to position [17169, 0]
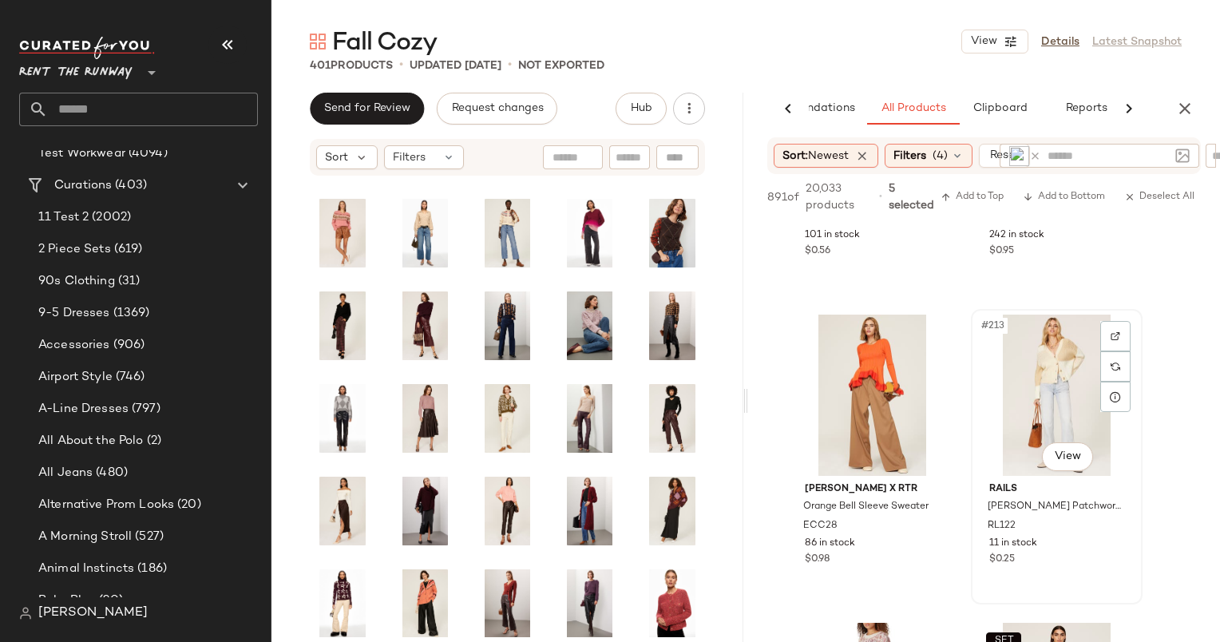
click at [1051, 382] on div "#213 View" at bounding box center [1056, 394] width 160 height 161
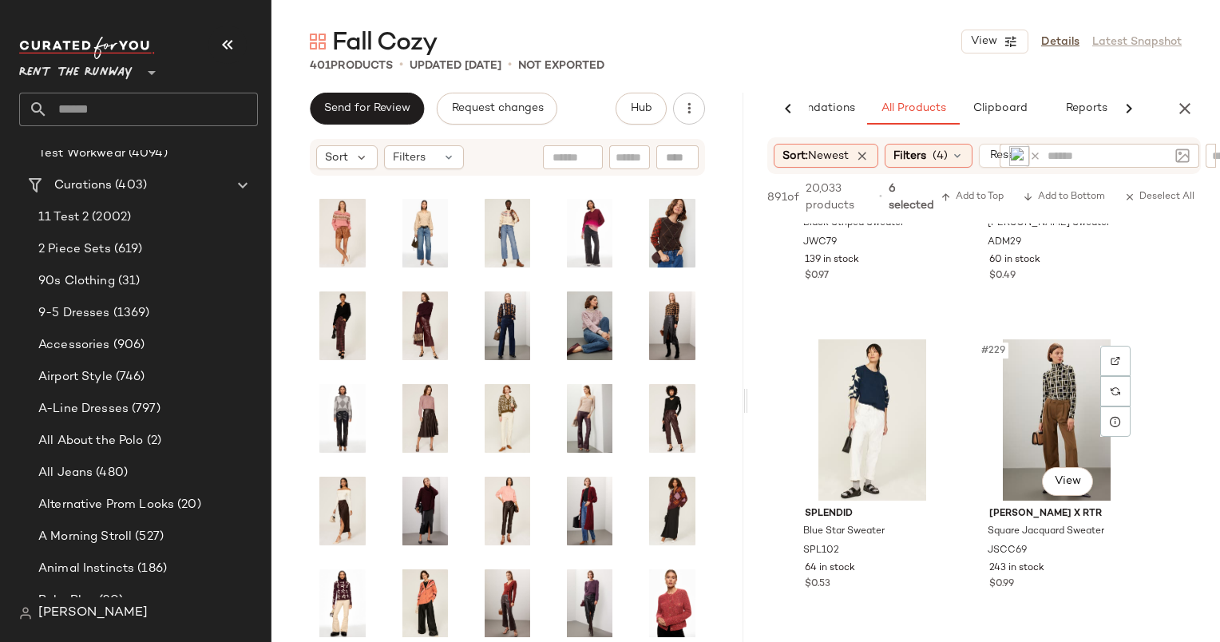
scroll to position [19810, 0]
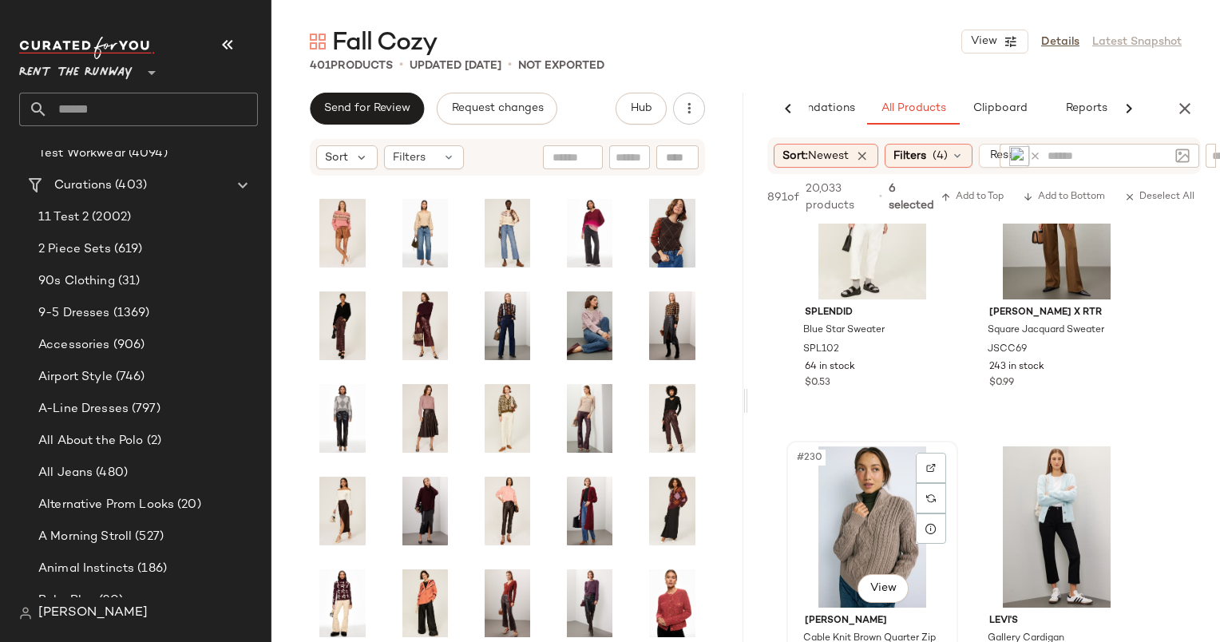
click at [849, 530] on div "#230 View" at bounding box center [872, 526] width 160 height 161
click at [1054, 198] on span "Add to Bottom" at bounding box center [1064, 197] width 82 height 11
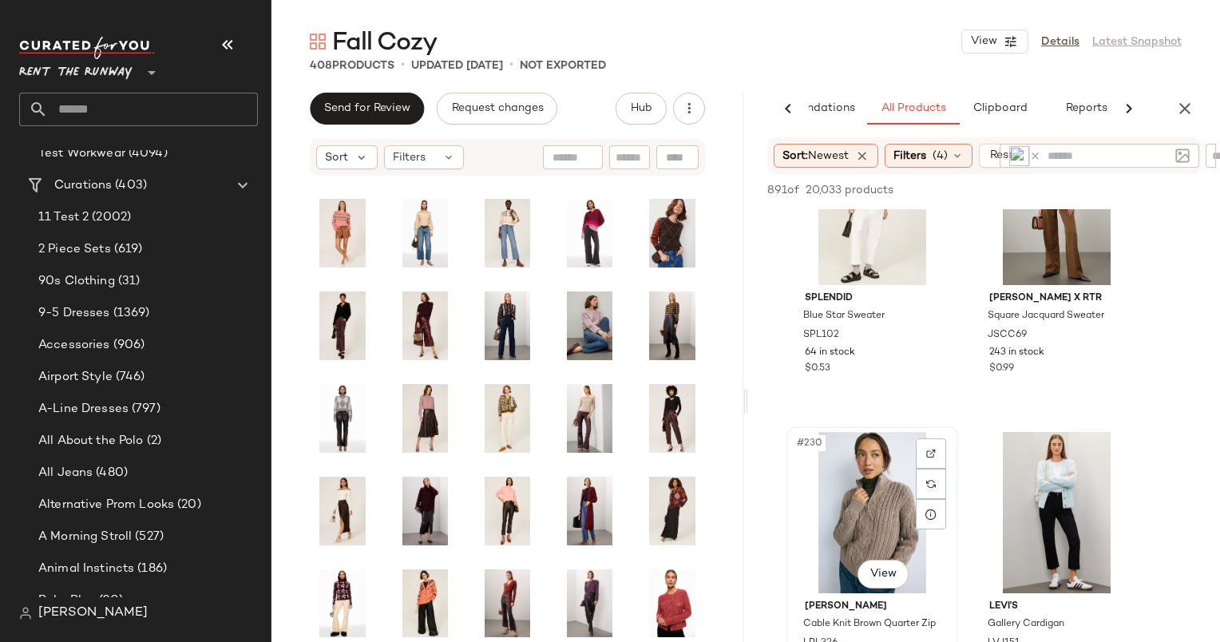
click at [900, 508] on div "#230 View" at bounding box center [872, 512] width 160 height 161
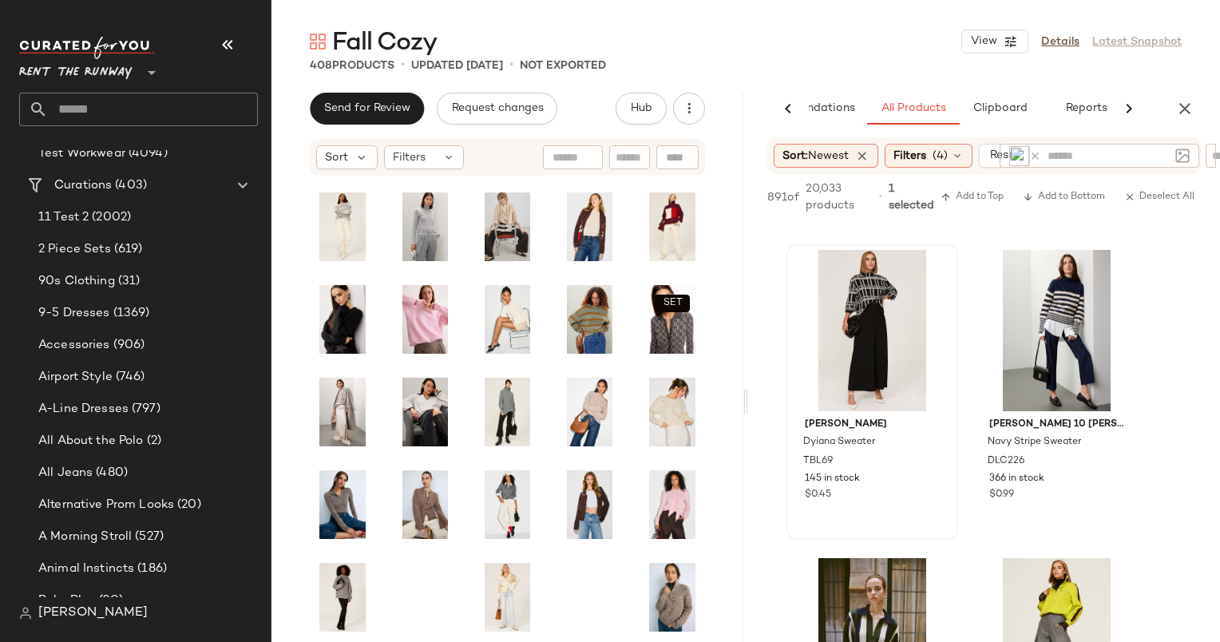
scroll to position [21517, 0]
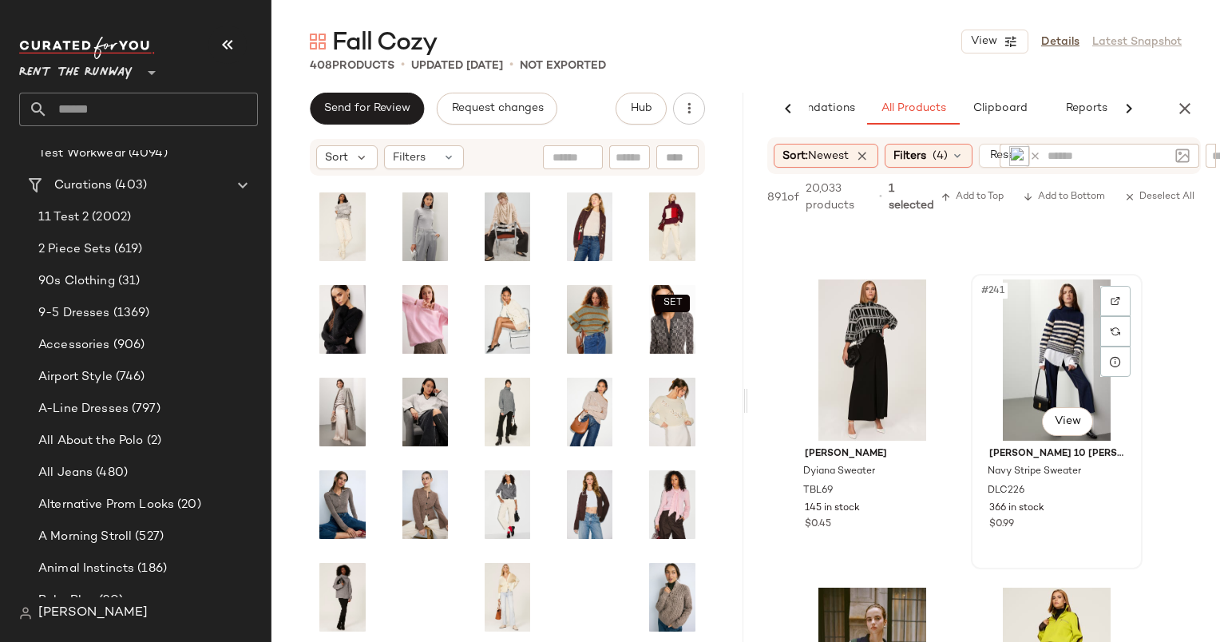
click at [1014, 360] on div "#241 View" at bounding box center [1056, 359] width 160 height 161
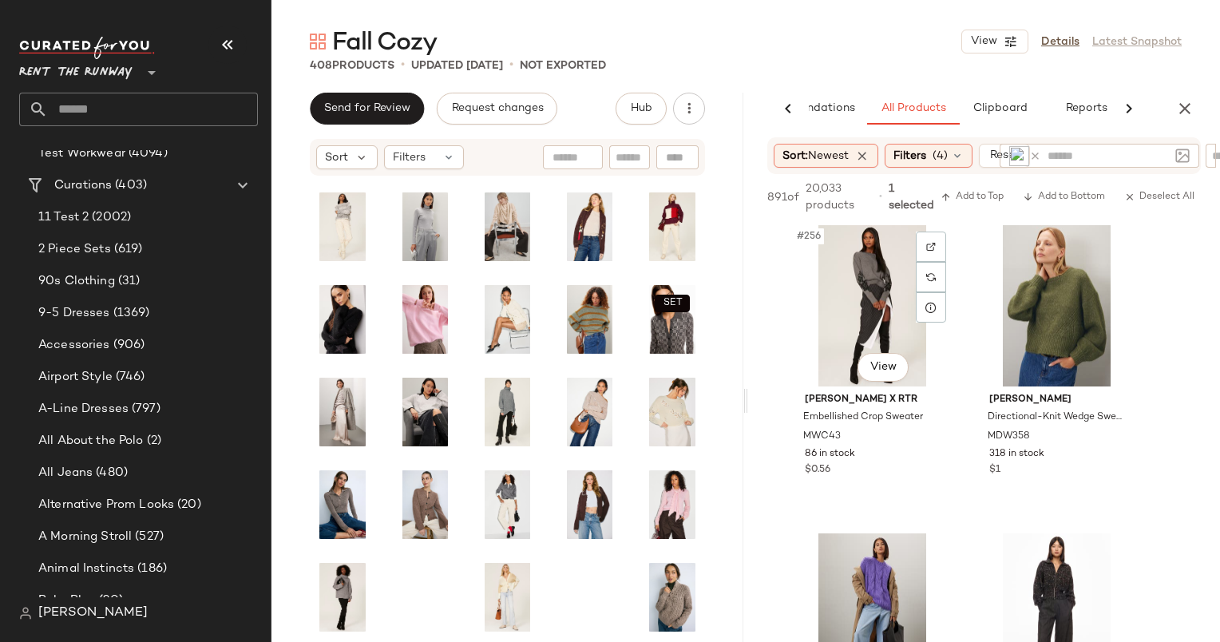
scroll to position [24068, 0]
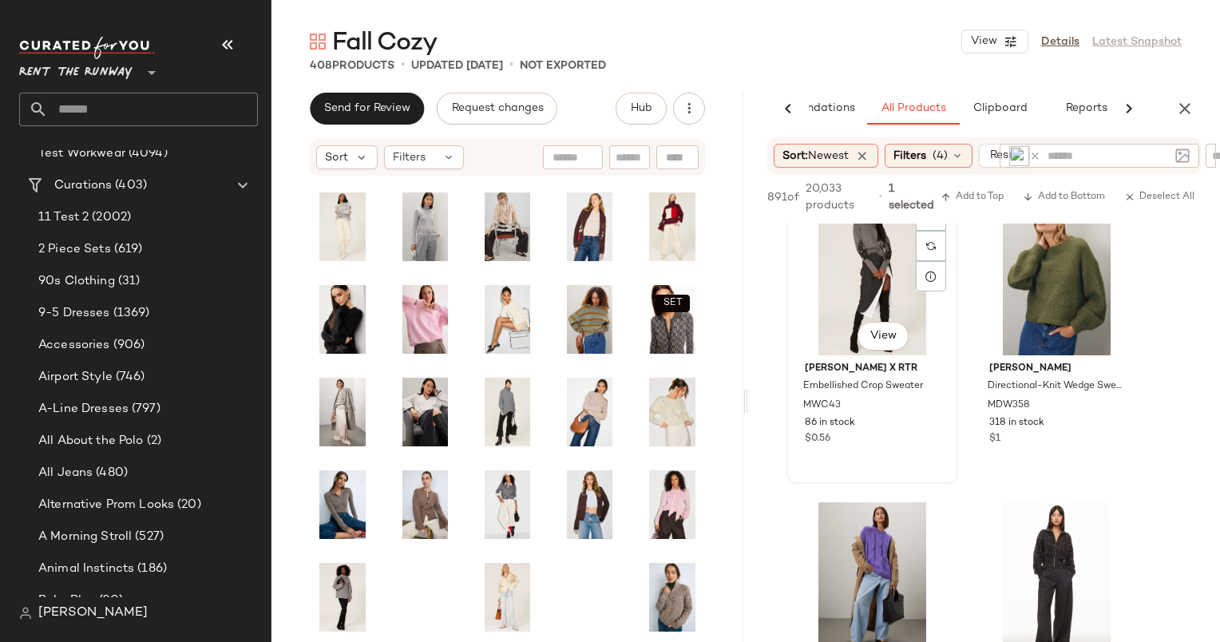
click at [847, 299] on div "#256 View" at bounding box center [872, 274] width 160 height 161
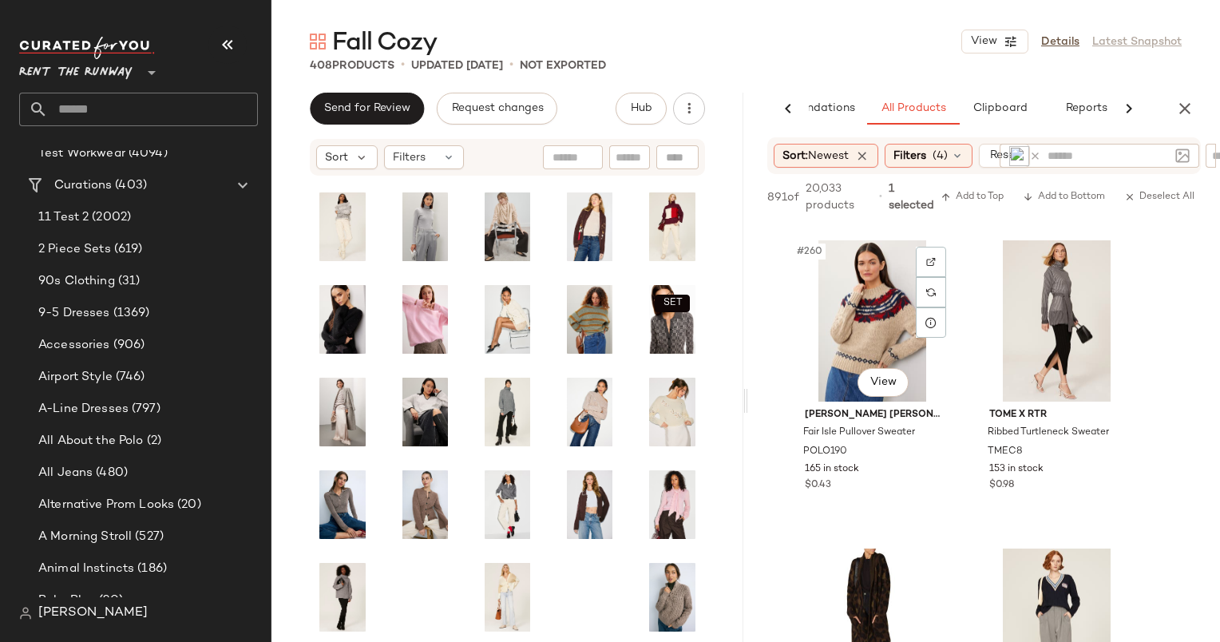
scroll to position [24764, 0]
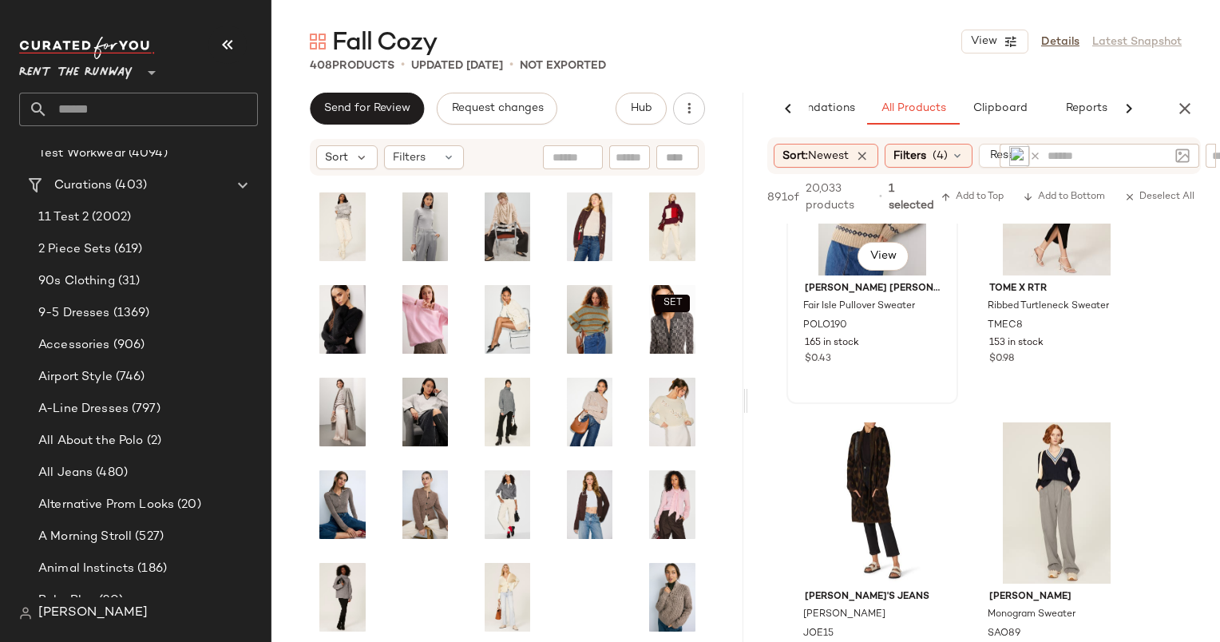
click at [837, 258] on div "#260 View" at bounding box center [872, 194] width 160 height 161
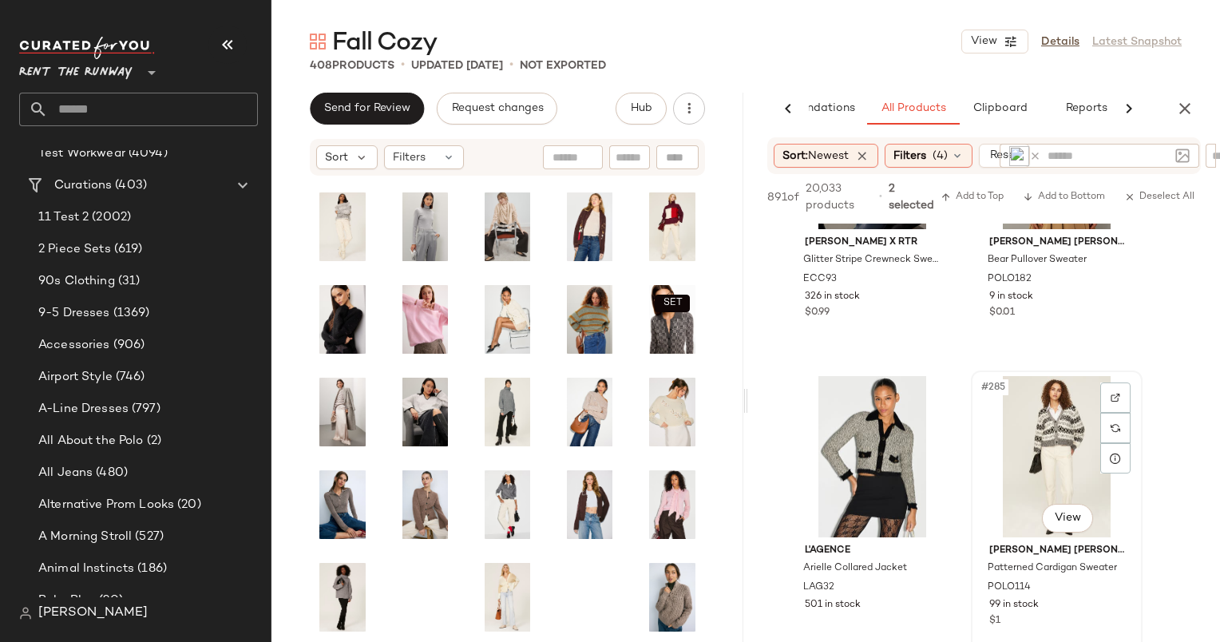
scroll to position [28199, 0]
click at [1087, 192] on span "Add to Bottom" at bounding box center [1064, 197] width 82 height 11
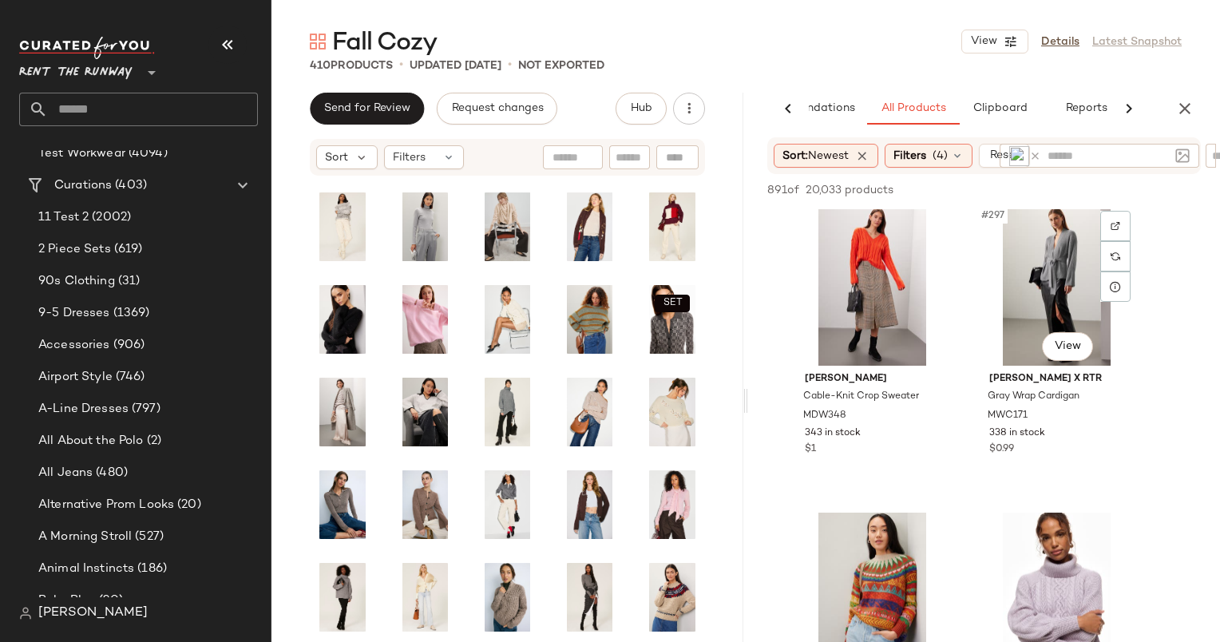
scroll to position [30189, 0]
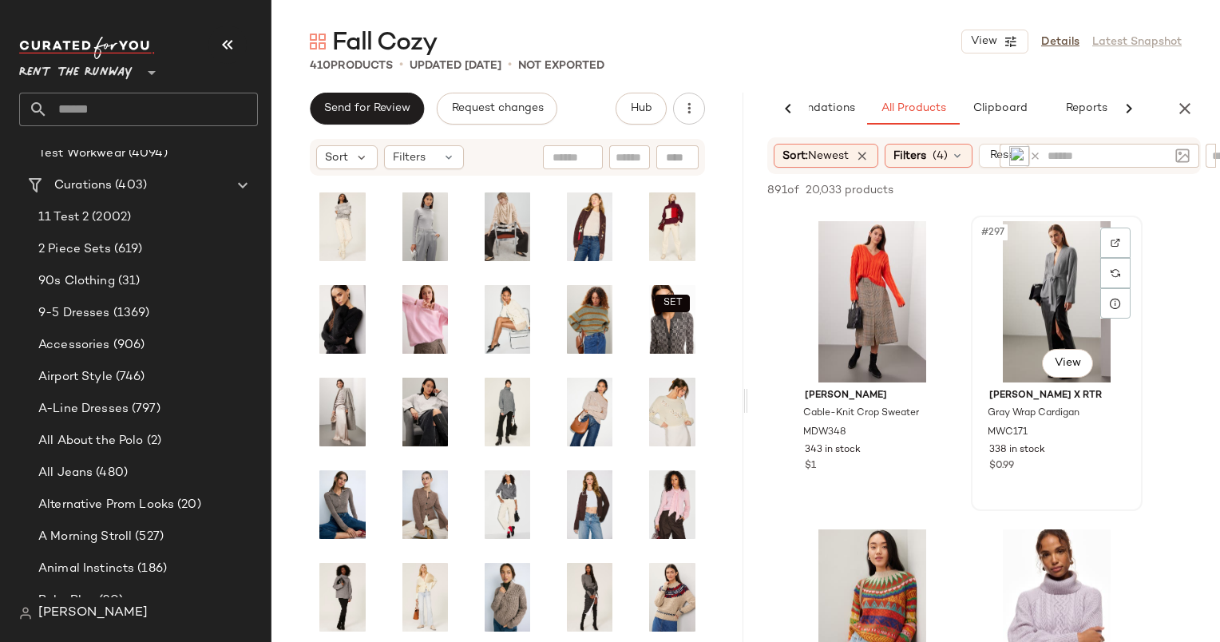
click at [1047, 271] on div "#297 View" at bounding box center [1056, 301] width 160 height 161
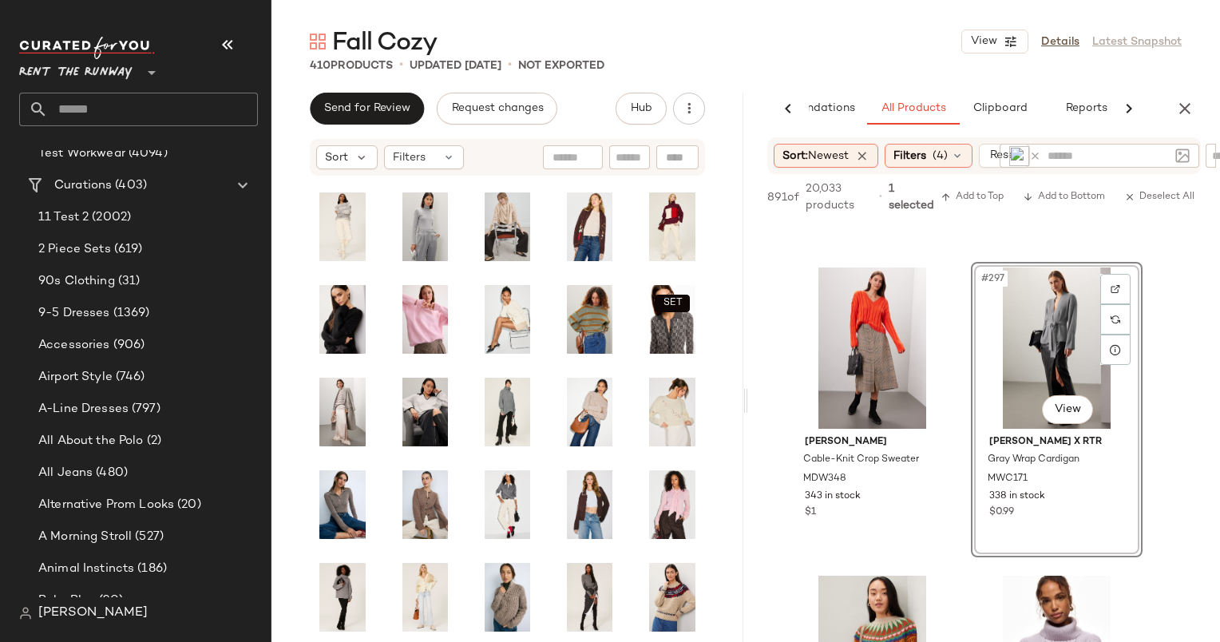
scroll to position [30157, 0]
click at [839, 337] on div "#296 View" at bounding box center [872, 347] width 160 height 161
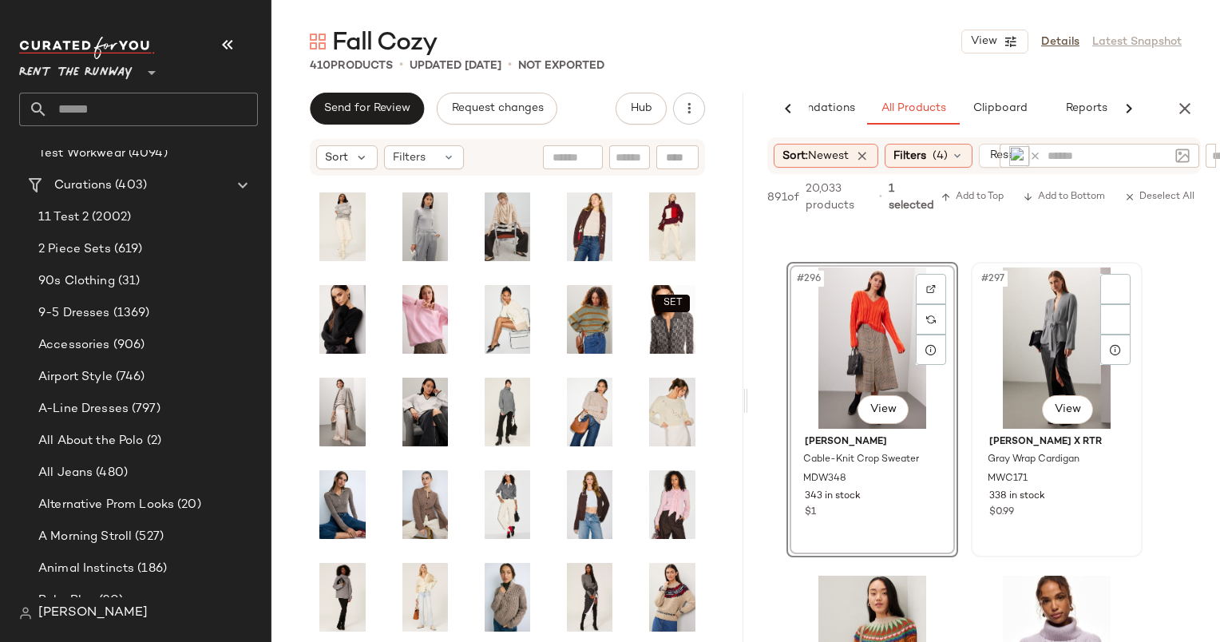
click at [1069, 350] on div "#297 View" at bounding box center [1056, 347] width 160 height 161
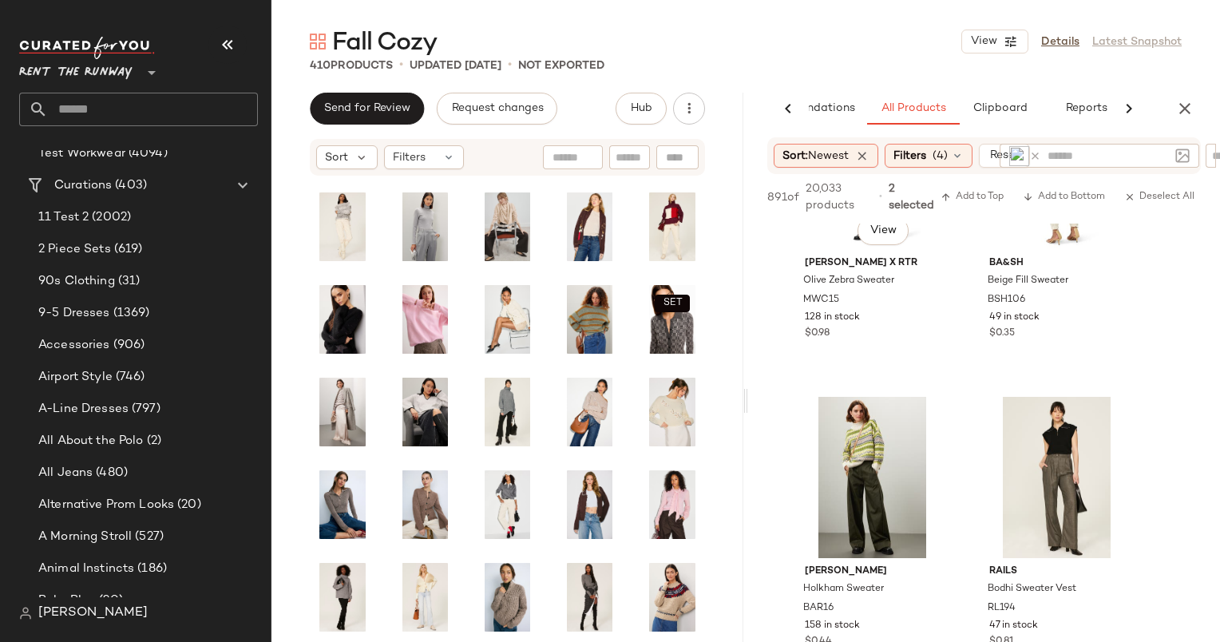
scroll to position [31048, 0]
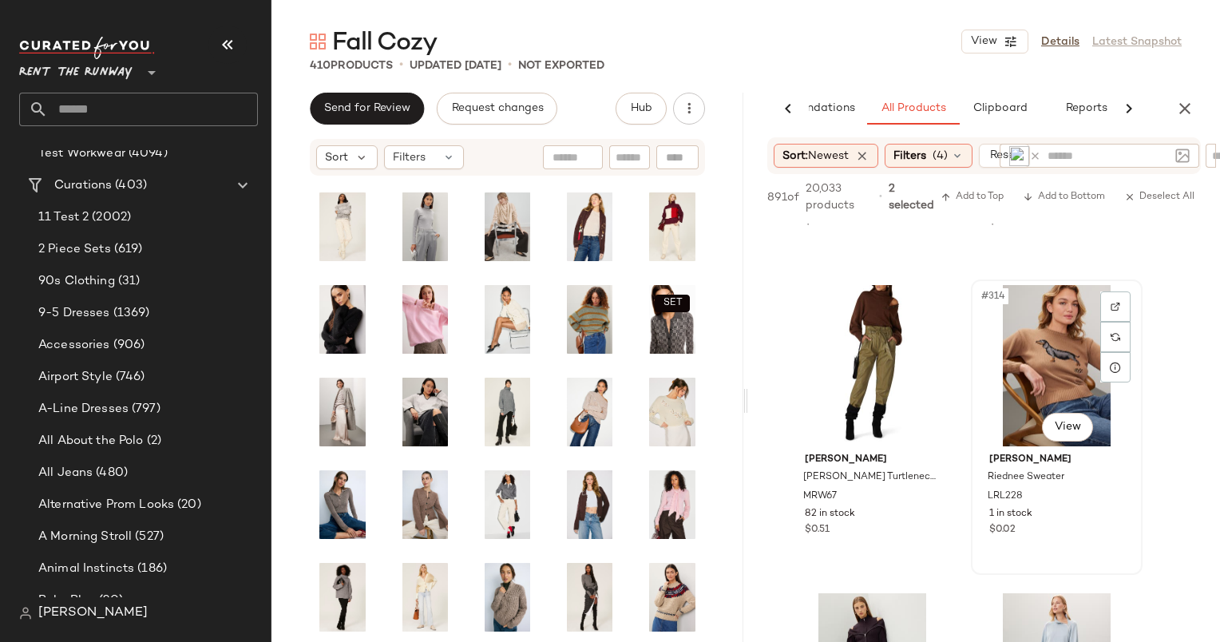
click at [1050, 355] on div "#314 View" at bounding box center [1056, 365] width 160 height 161
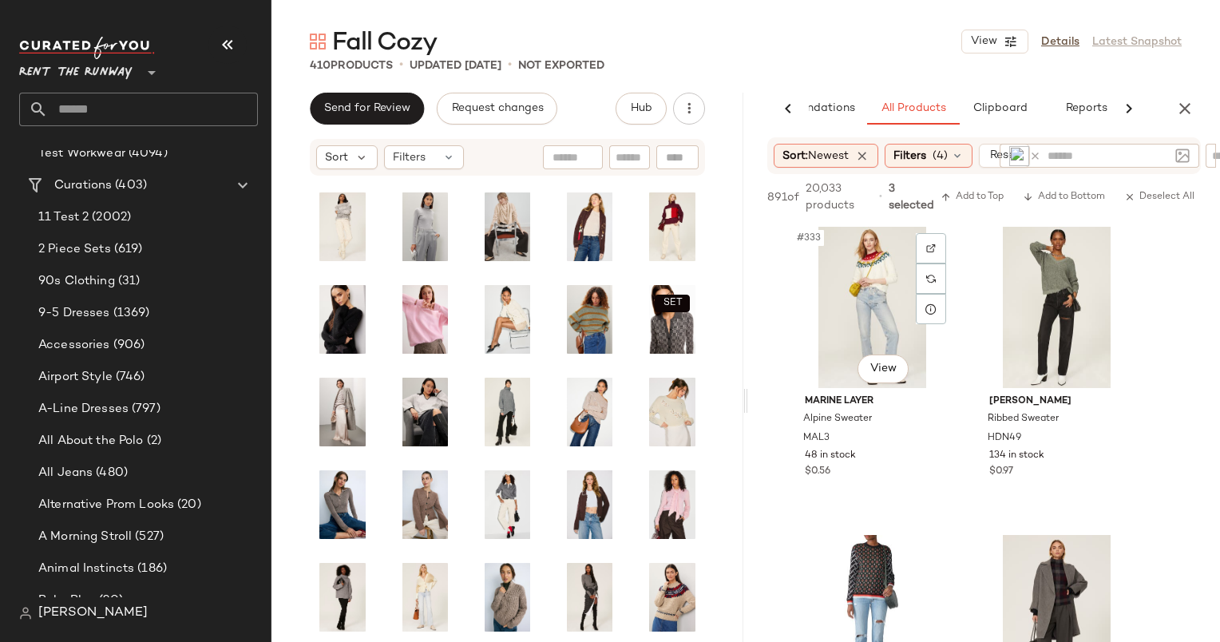
scroll to position [51148, 0]
click at [1045, 275] on div "#334 View" at bounding box center [1056, 307] width 160 height 161
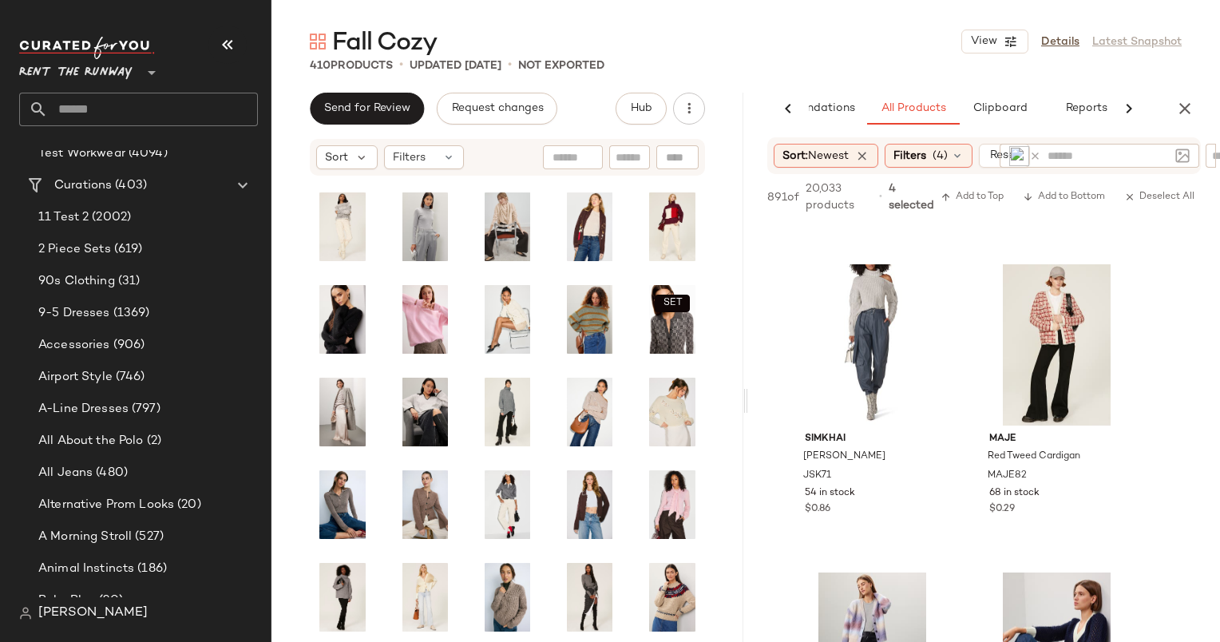
scroll to position [54505, 0]
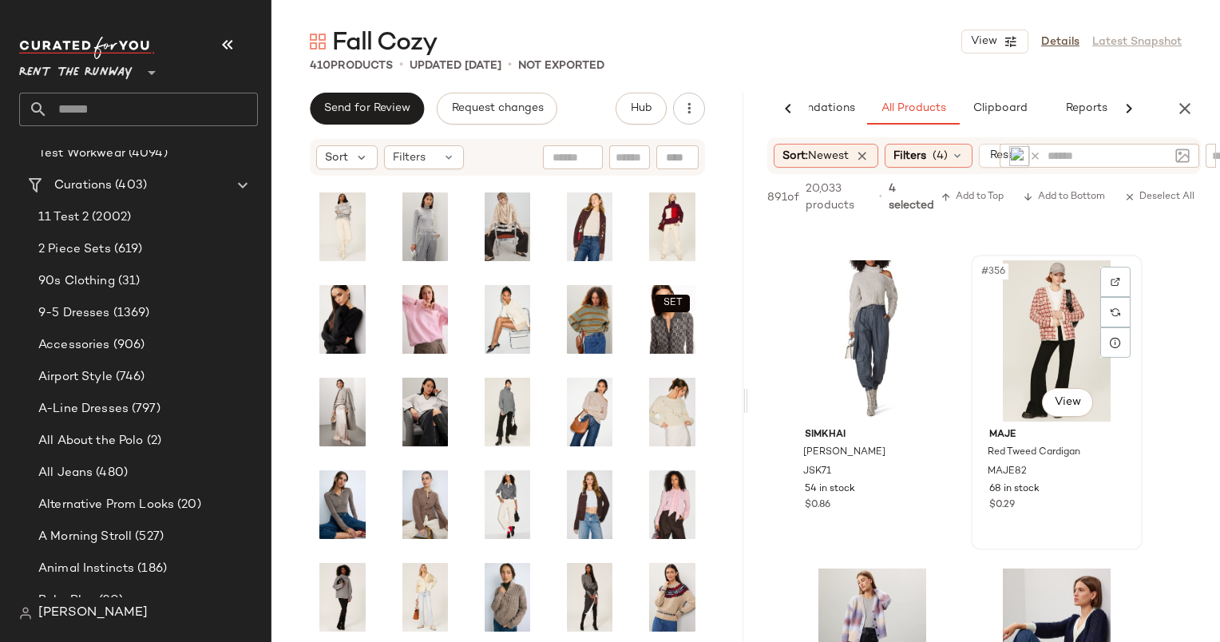
click at [1041, 300] on div "#356 View" at bounding box center [1056, 340] width 160 height 161
click at [1041, 300] on div "SET #356 View" at bounding box center [1056, 340] width 160 height 161
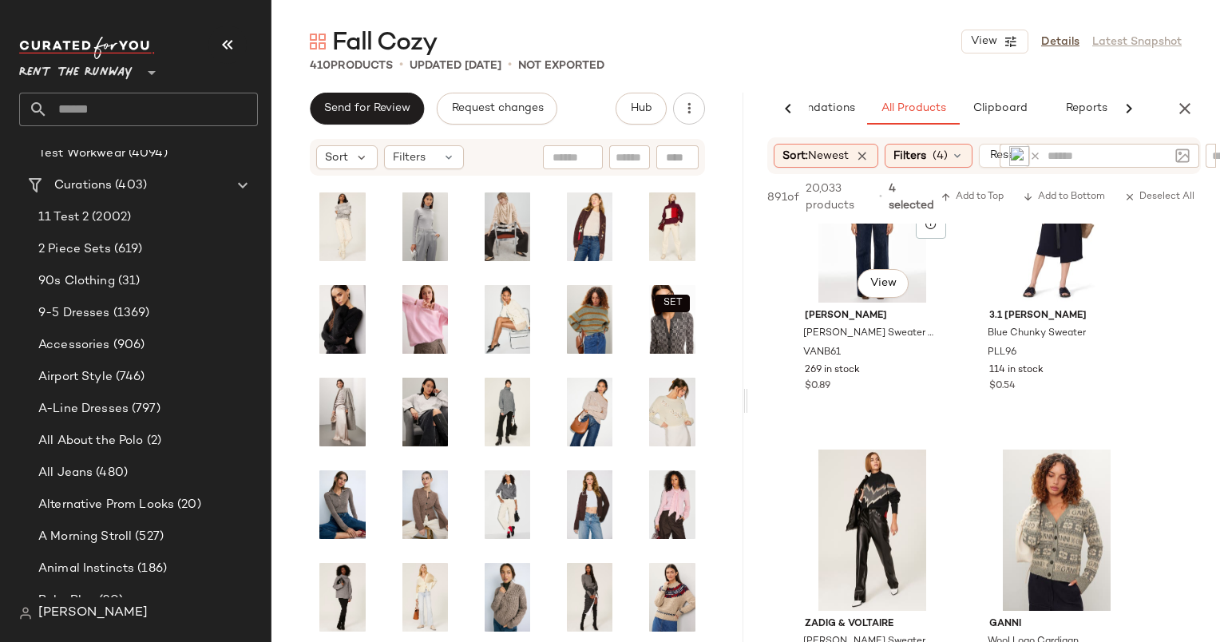
scroll to position [57119, 0]
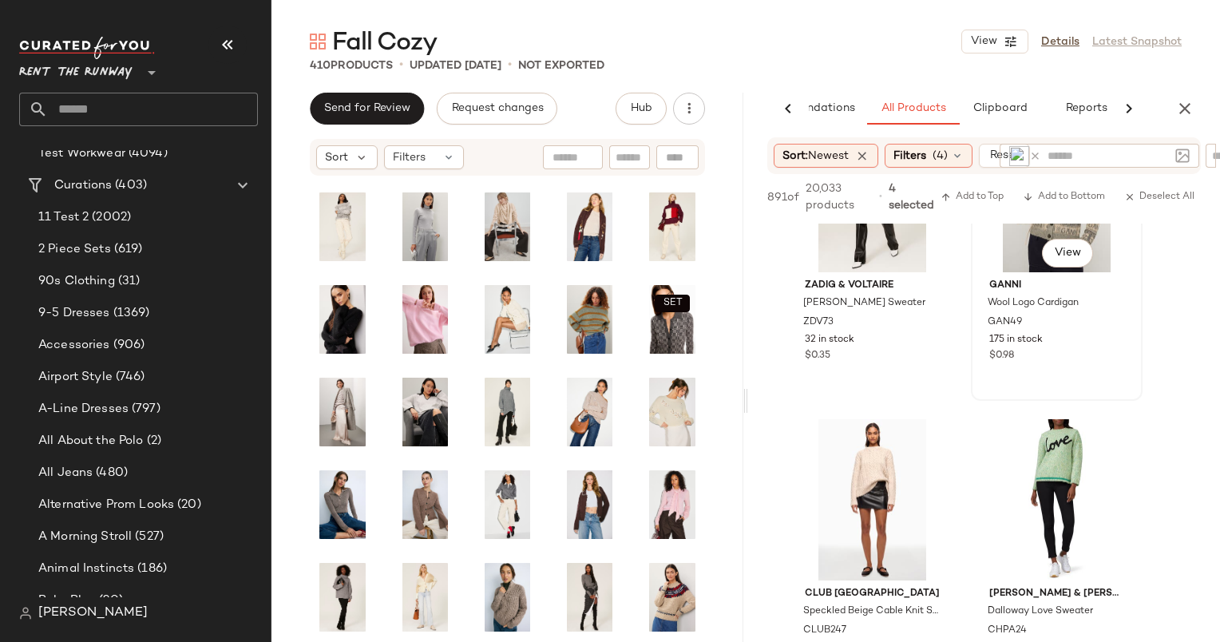
click at [1066, 345] on div "175 in stock" at bounding box center [1056, 340] width 135 height 14
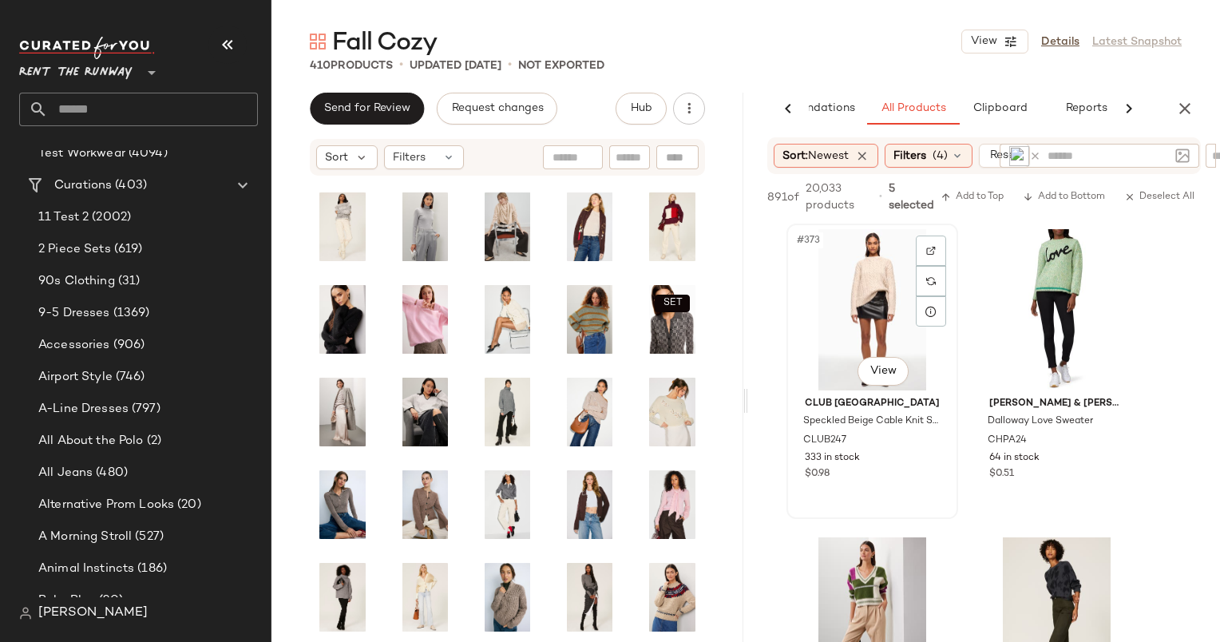
click at [868, 300] on div "#373 View" at bounding box center [872, 309] width 160 height 161
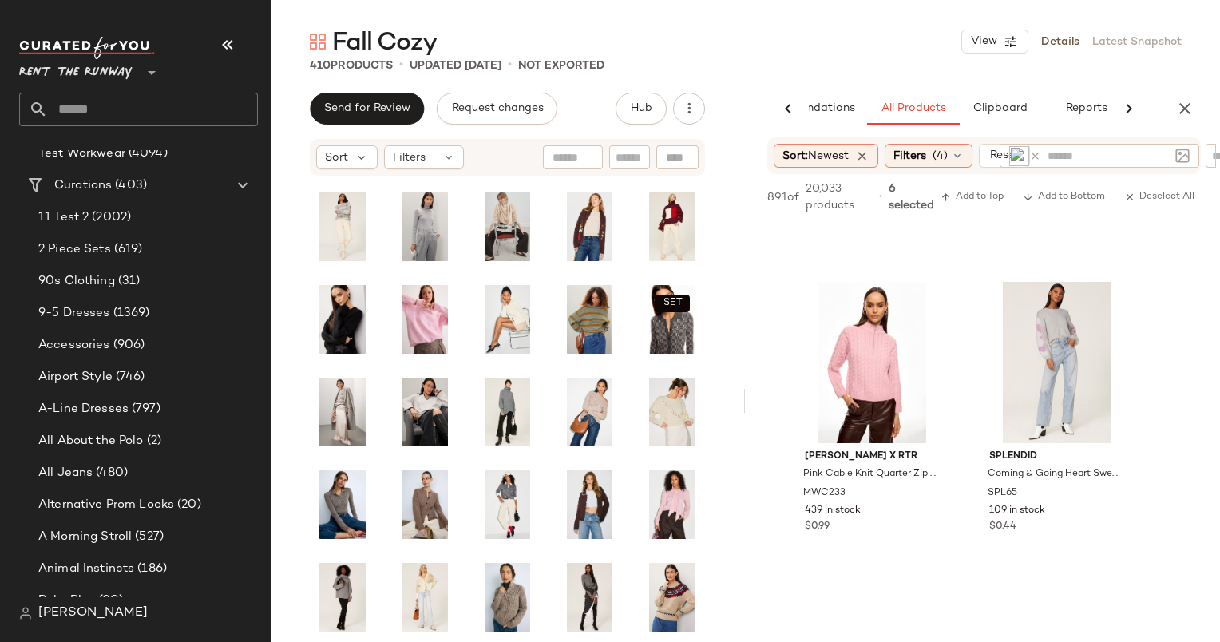
scroll to position [59435, 0]
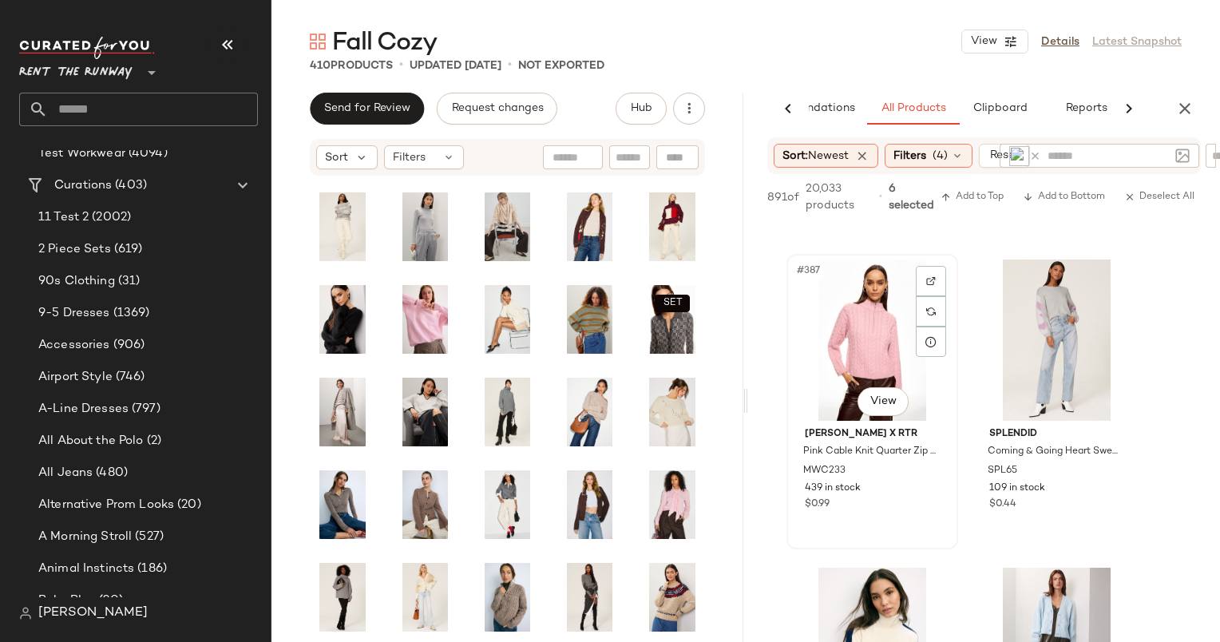
click at [844, 309] on div "#387 View" at bounding box center [872, 339] width 160 height 161
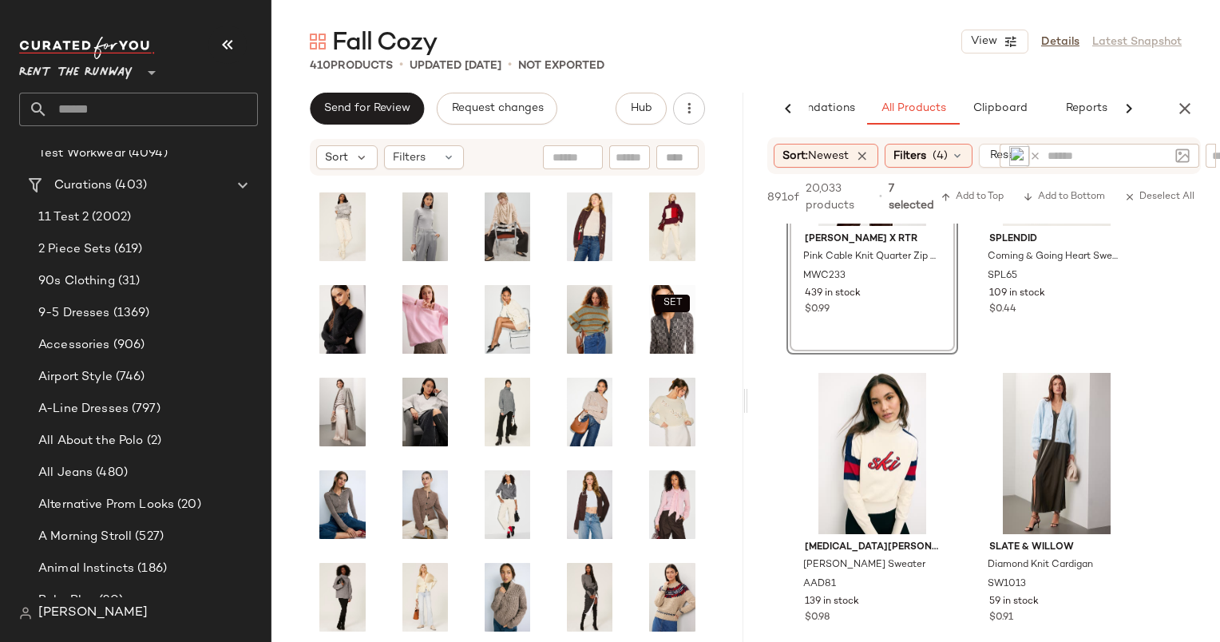
scroll to position [59633, 0]
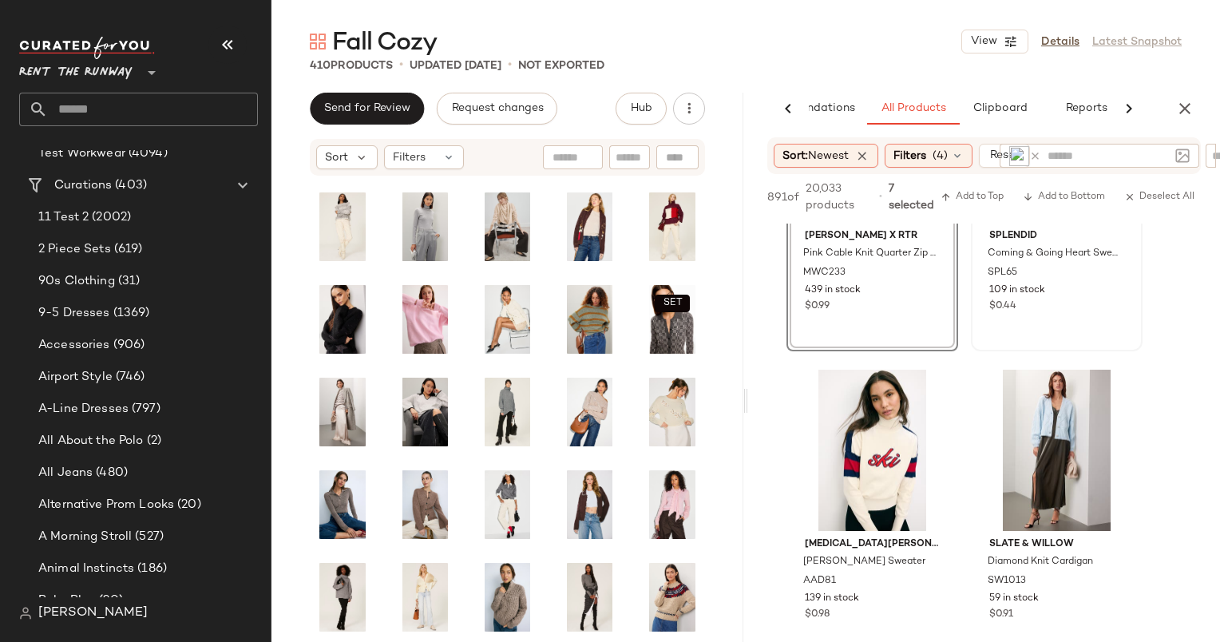
click at [1079, 295] on div "109 in stock" at bounding box center [1056, 290] width 135 height 14
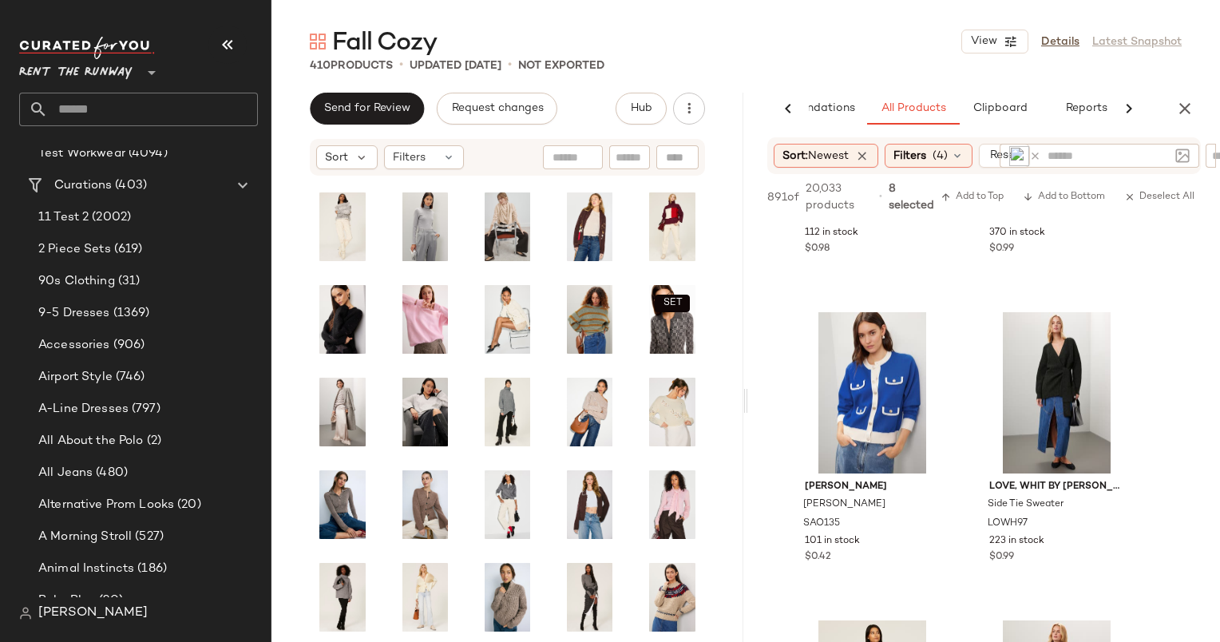
scroll to position [61226, 0]
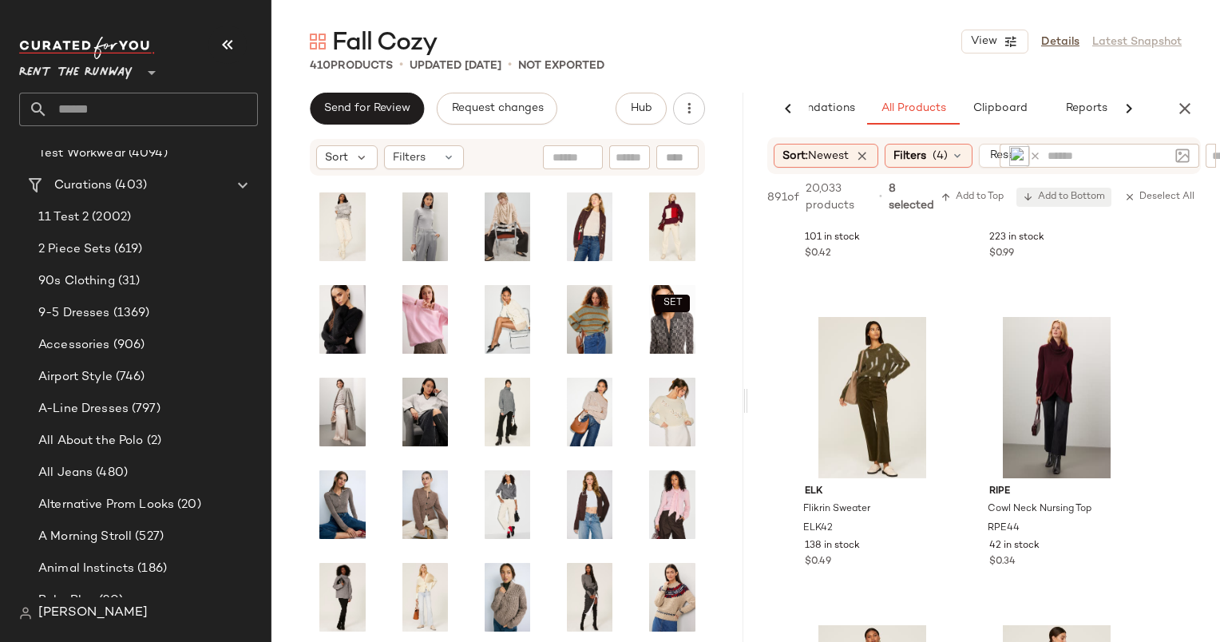
click at [1064, 198] on span "Add to Bottom" at bounding box center [1064, 197] width 82 height 11
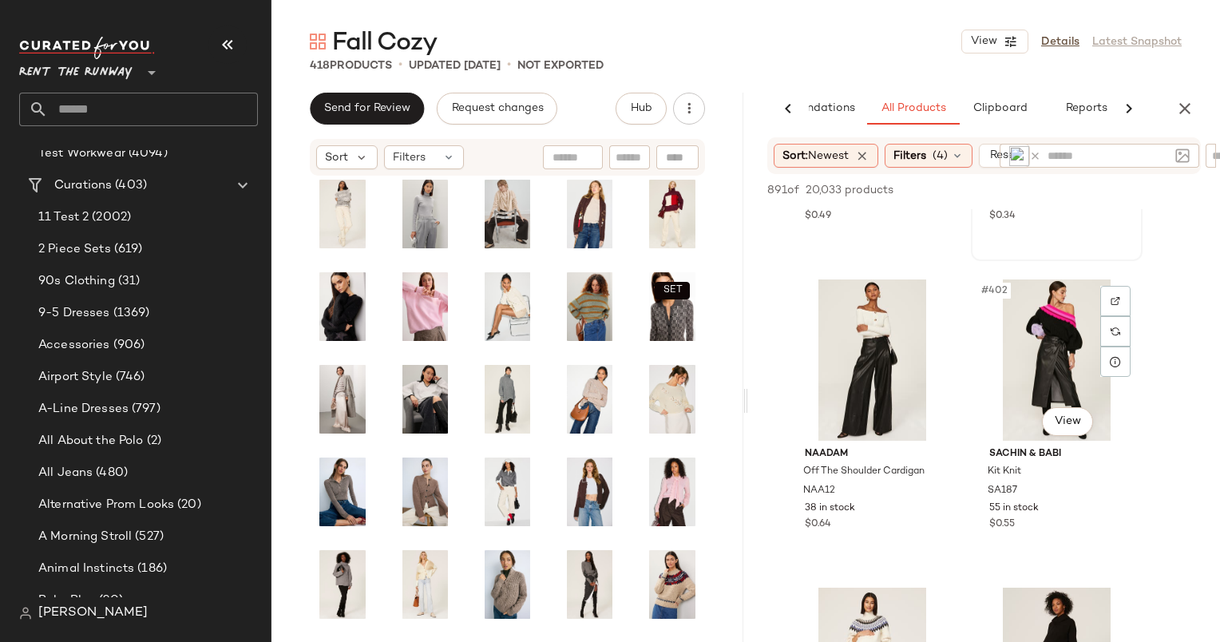
scroll to position [61558, 0]
click at [862, 361] on div "#401 View" at bounding box center [872, 359] width 160 height 161
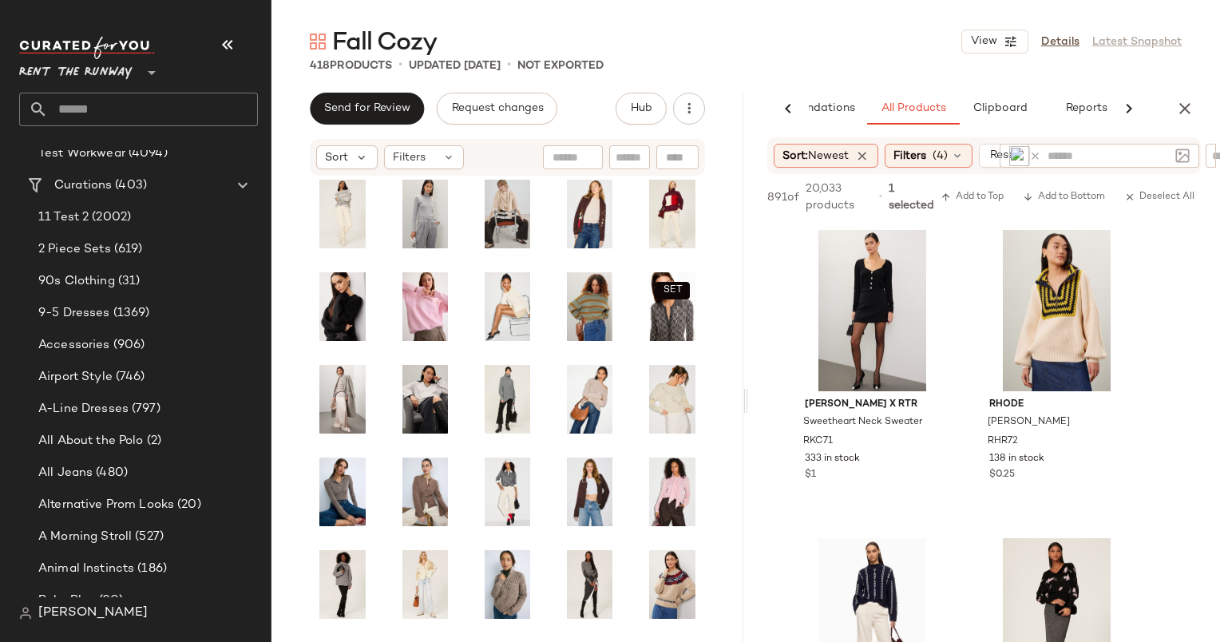
scroll to position [62238, 0]
click at [1050, 275] on div "#406 View" at bounding box center [1056, 309] width 160 height 161
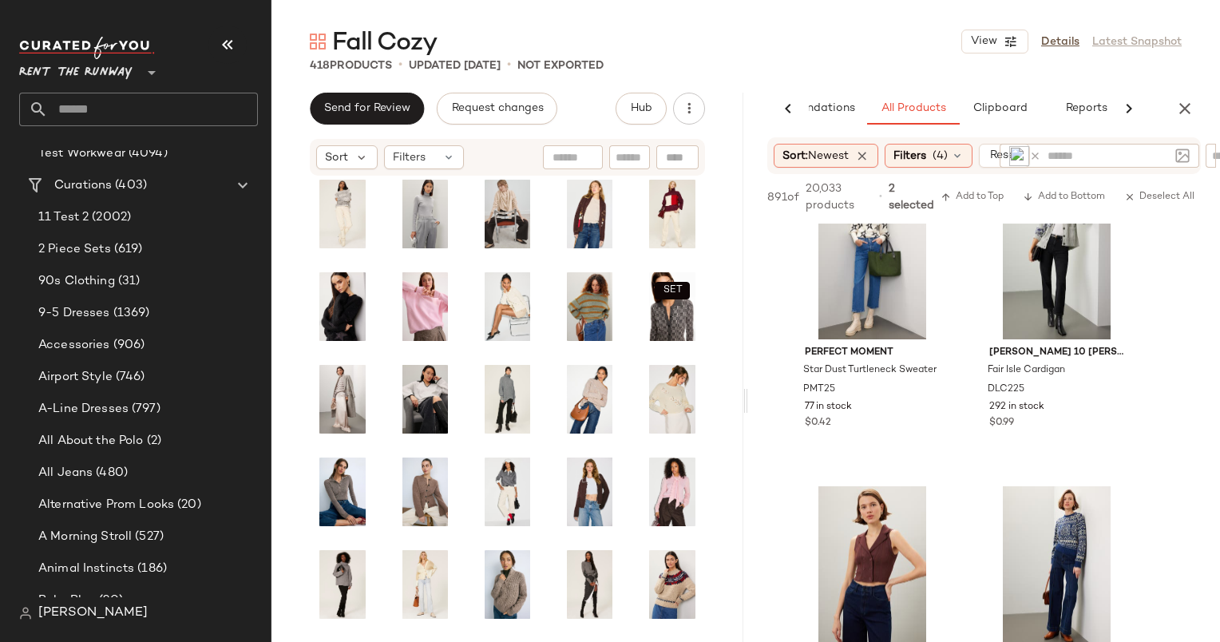
scroll to position [64687, 0]
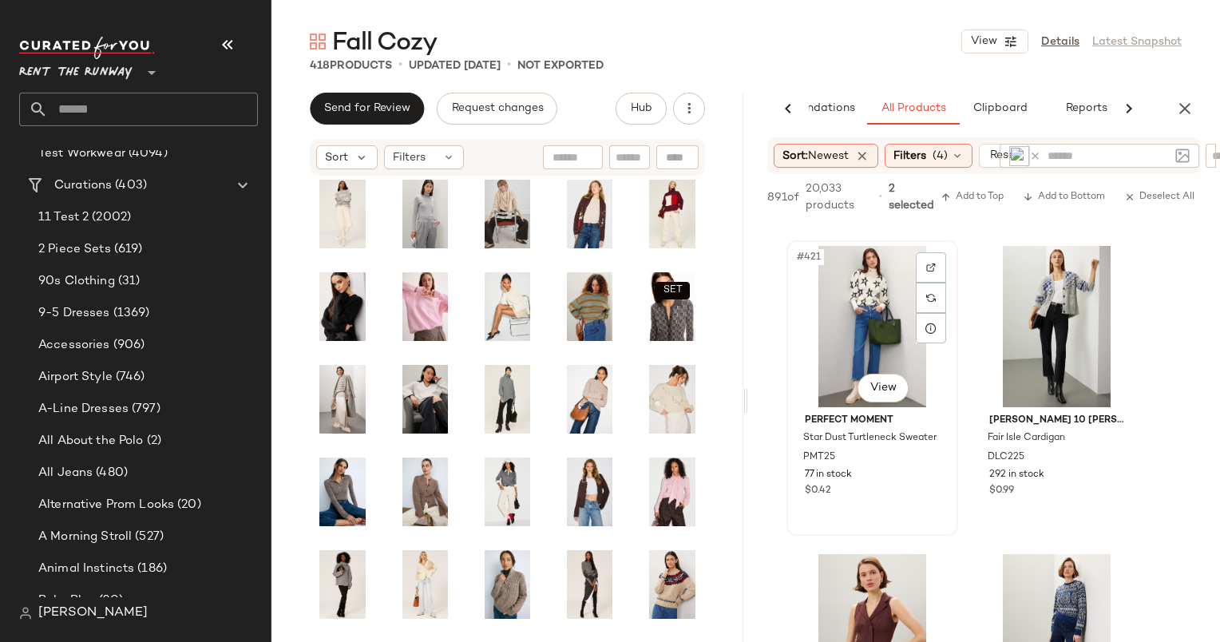
click at [864, 303] on div "#421 View" at bounding box center [872, 326] width 160 height 161
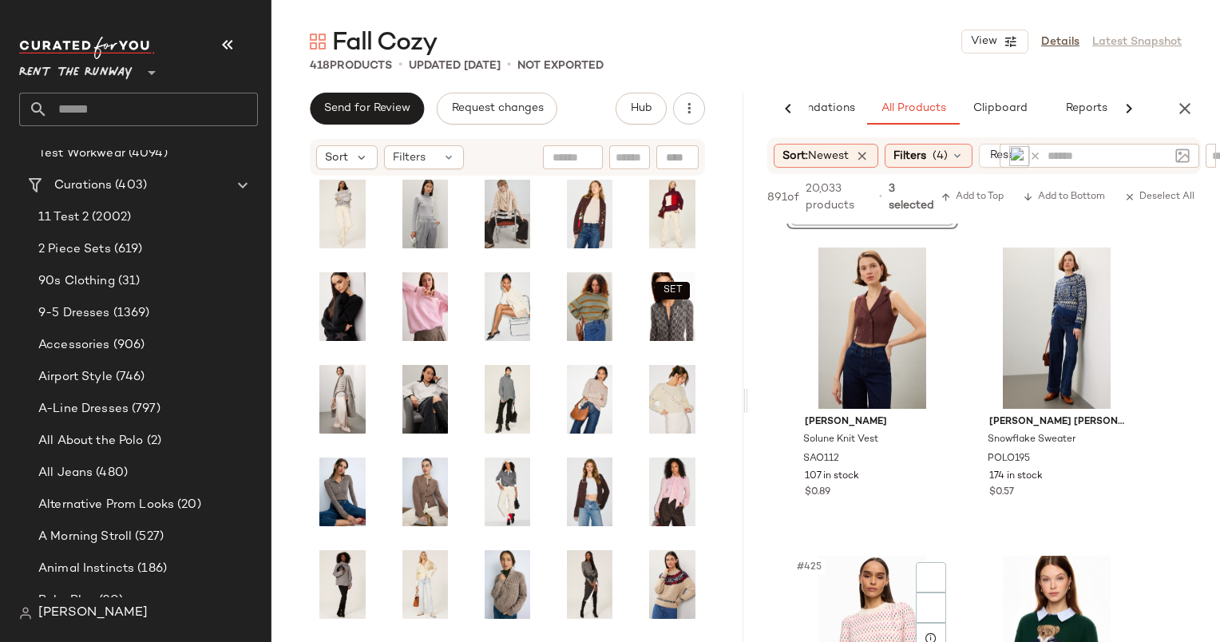
scroll to position [65329, 0]
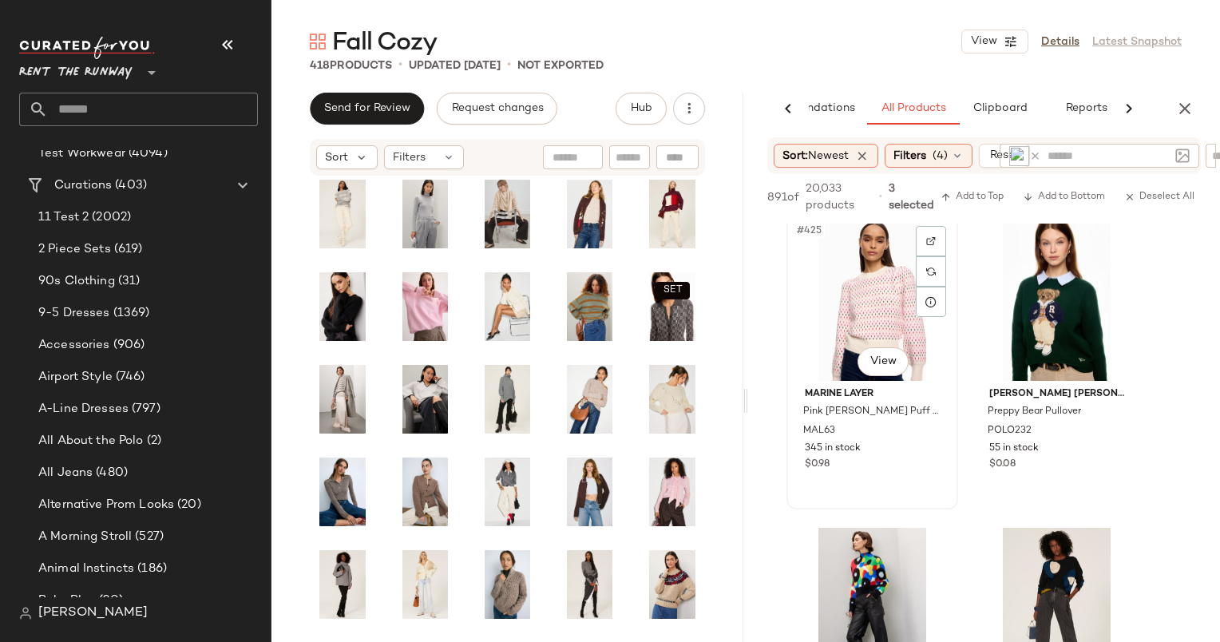
click at [875, 297] on div "#425 View" at bounding box center [872, 300] width 160 height 161
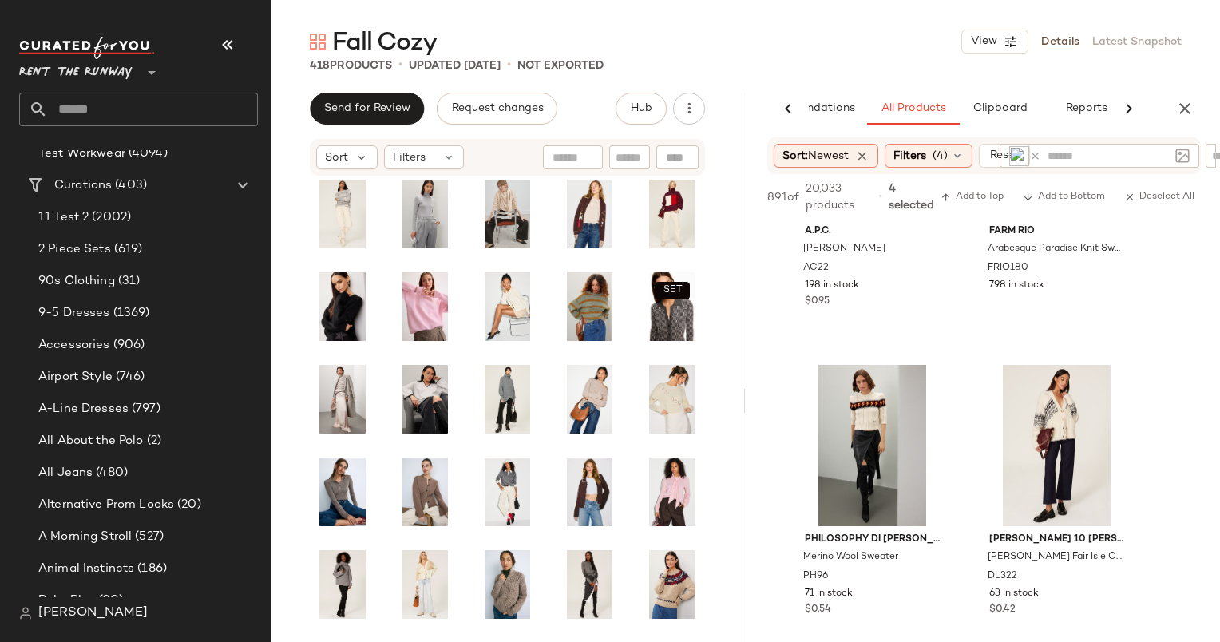
scroll to position [66110, 0]
click at [856, 417] on div "#431 View" at bounding box center [872, 443] width 160 height 161
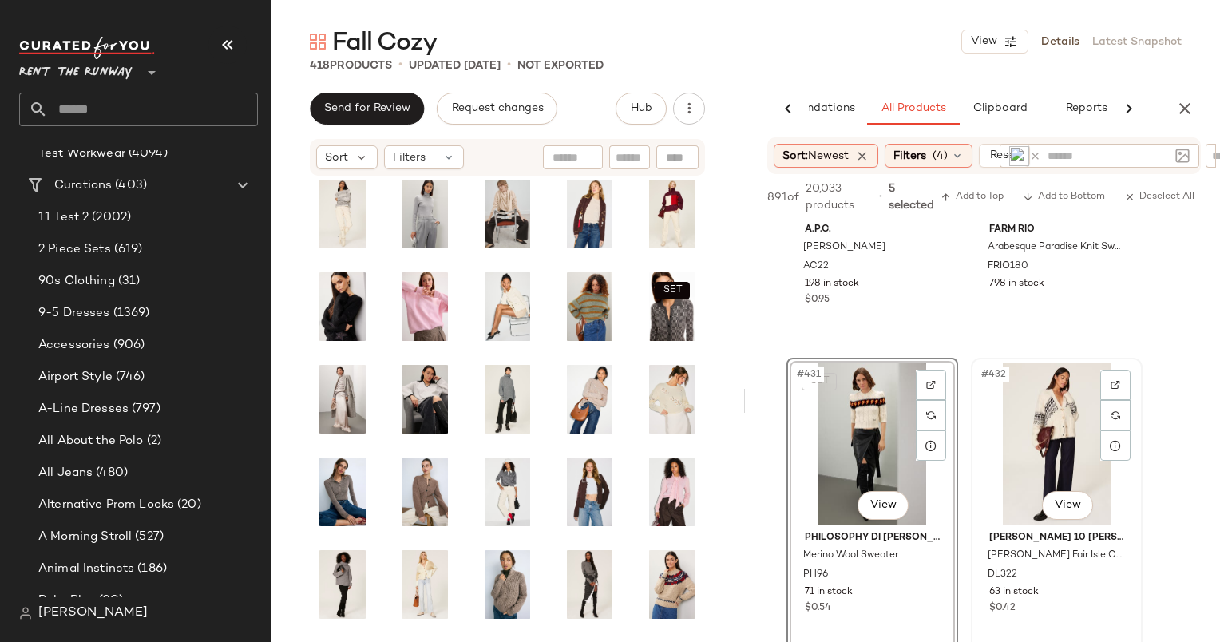
click at [1017, 421] on div "#432 View" at bounding box center [1056, 443] width 160 height 161
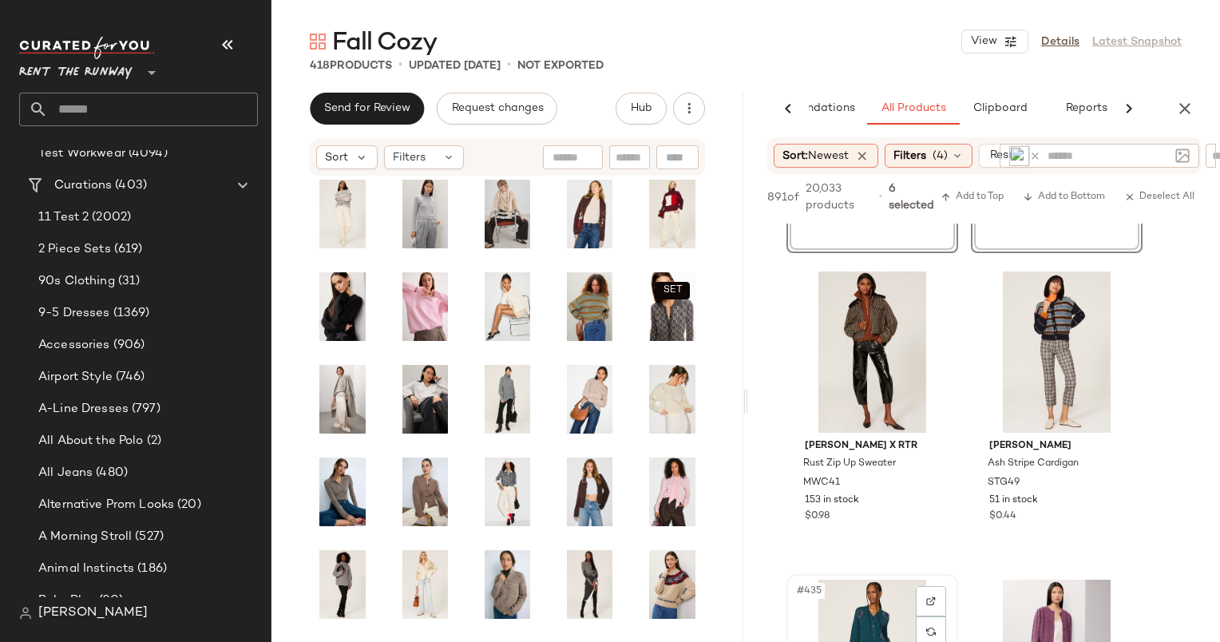
scroll to position [66504, 0]
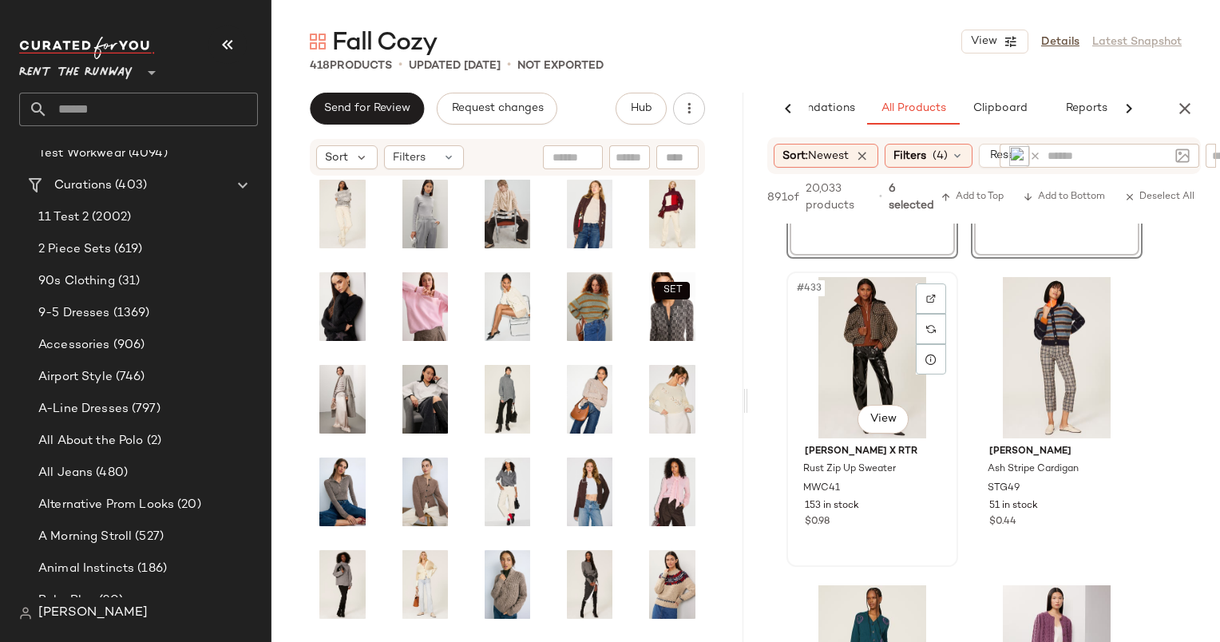
click at [857, 328] on div "#433 View" at bounding box center [872, 357] width 160 height 161
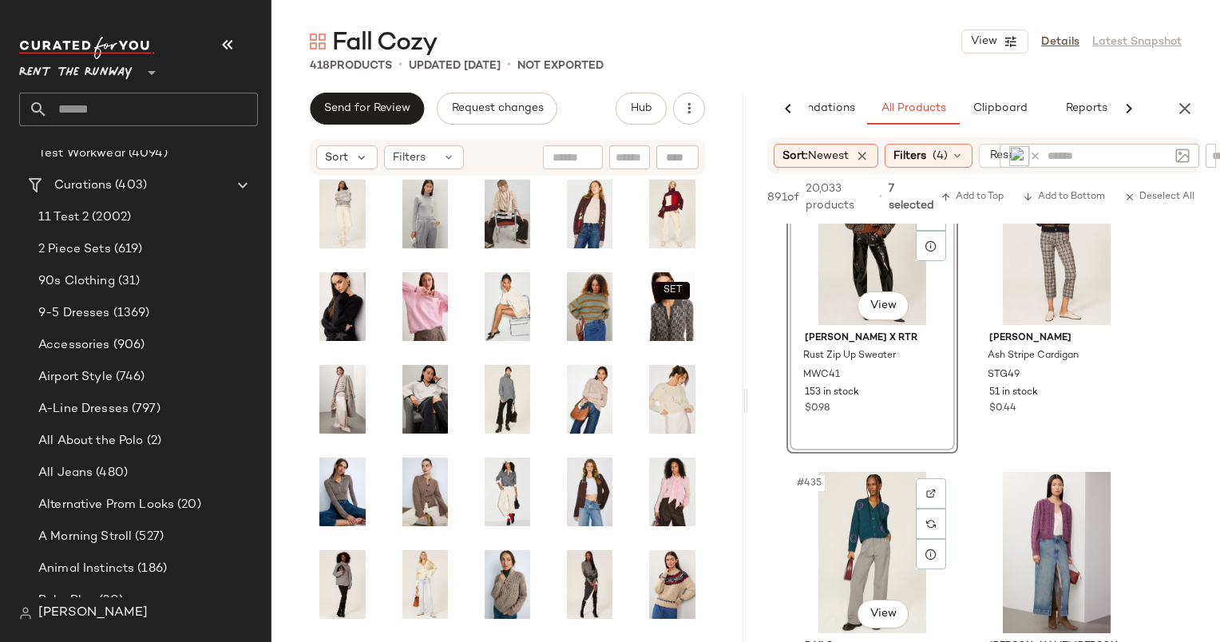
scroll to position [66609, 0]
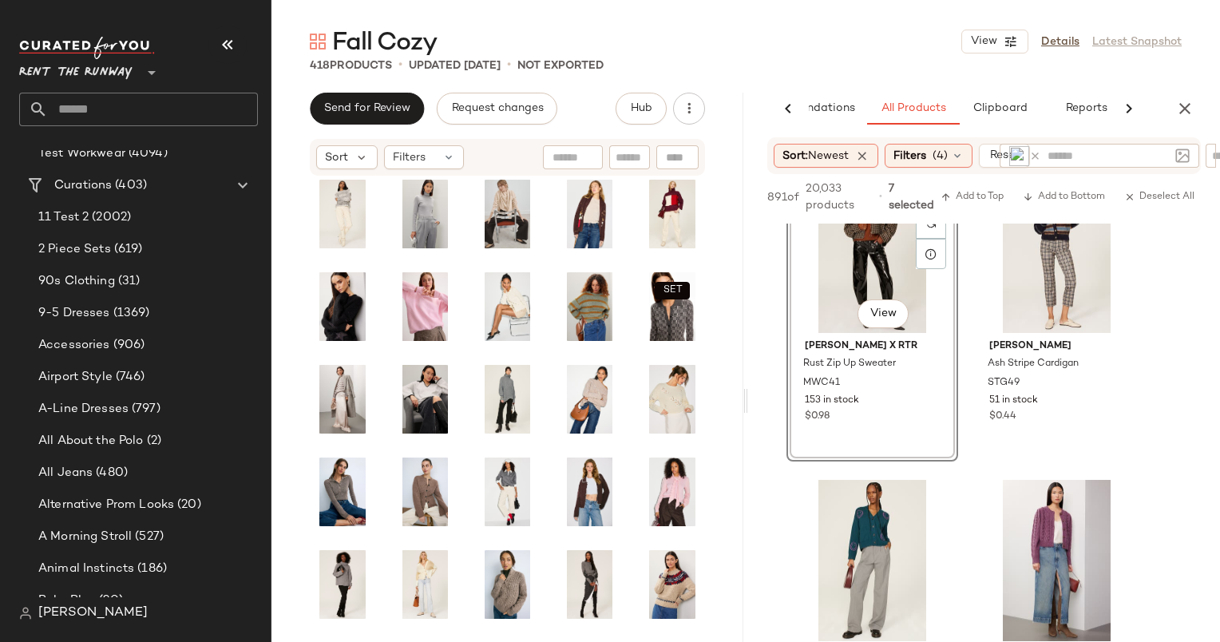
click at [840, 293] on div "#433 View" at bounding box center [872, 252] width 160 height 161
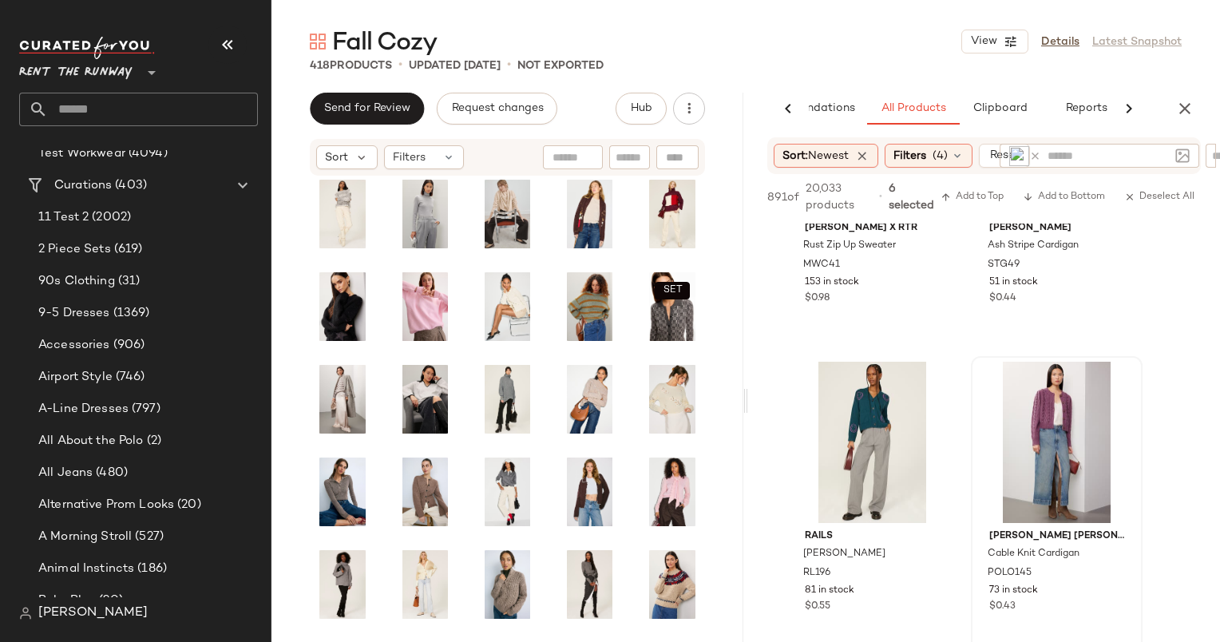
scroll to position [66605, 0]
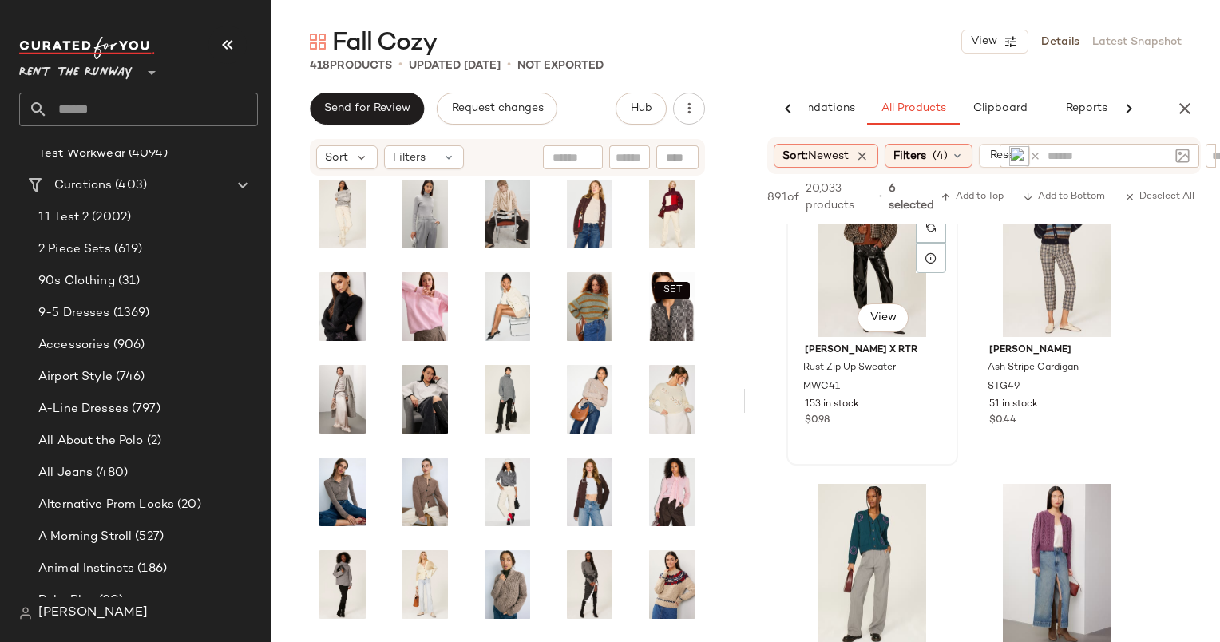
click at [838, 292] on div "#433 View" at bounding box center [872, 256] width 160 height 161
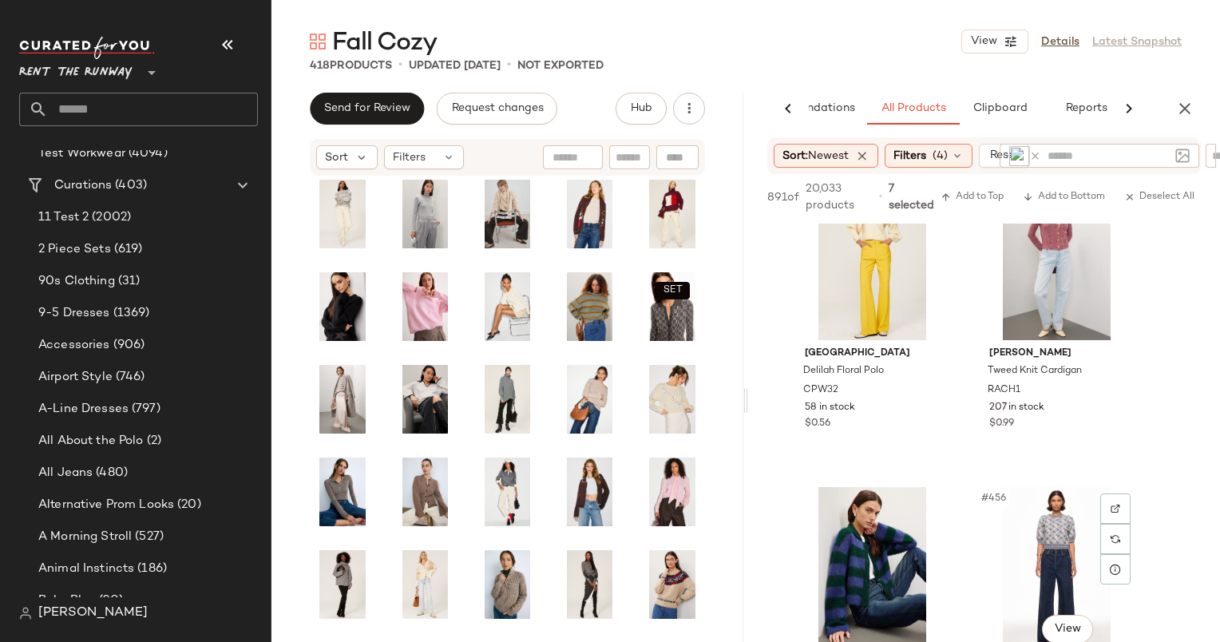
scroll to position [69654, 0]
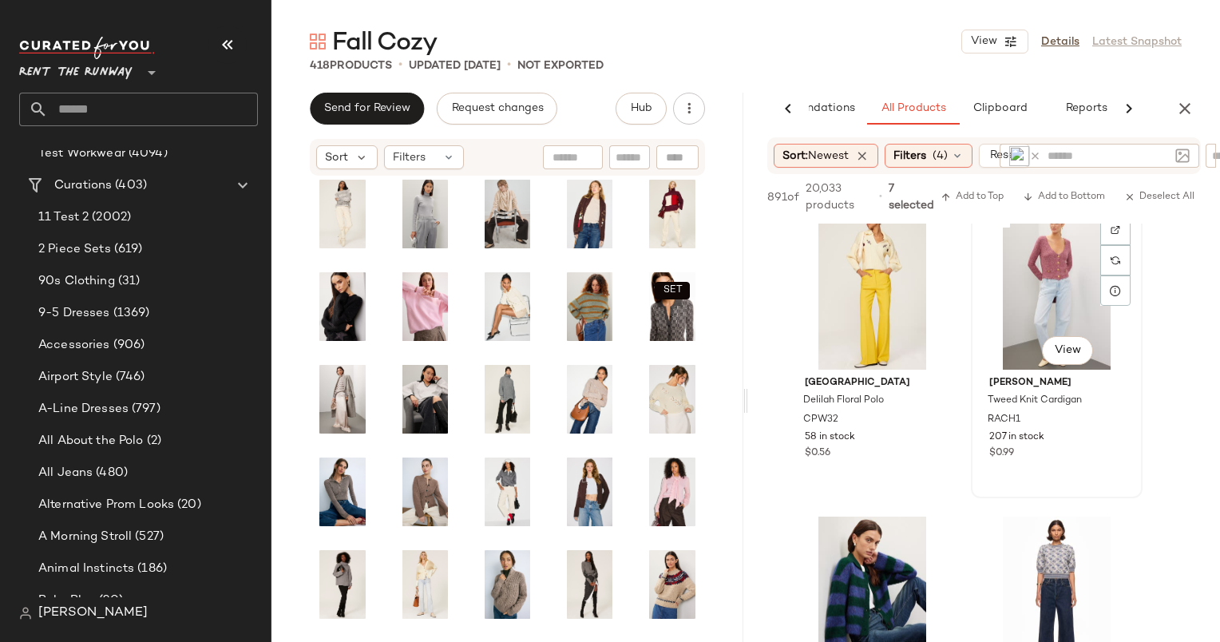
click at [1015, 259] on div "#454 View" at bounding box center [1056, 288] width 160 height 161
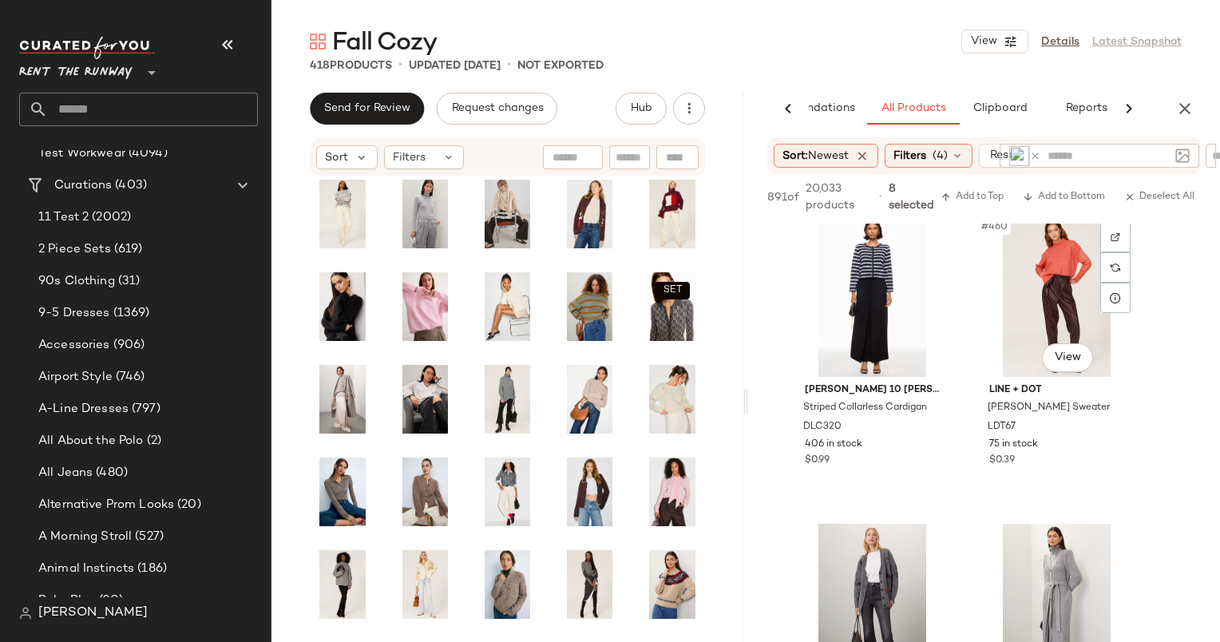
scroll to position [70572, 0]
click at [1036, 279] on div "#460 View" at bounding box center [1056, 295] width 160 height 161
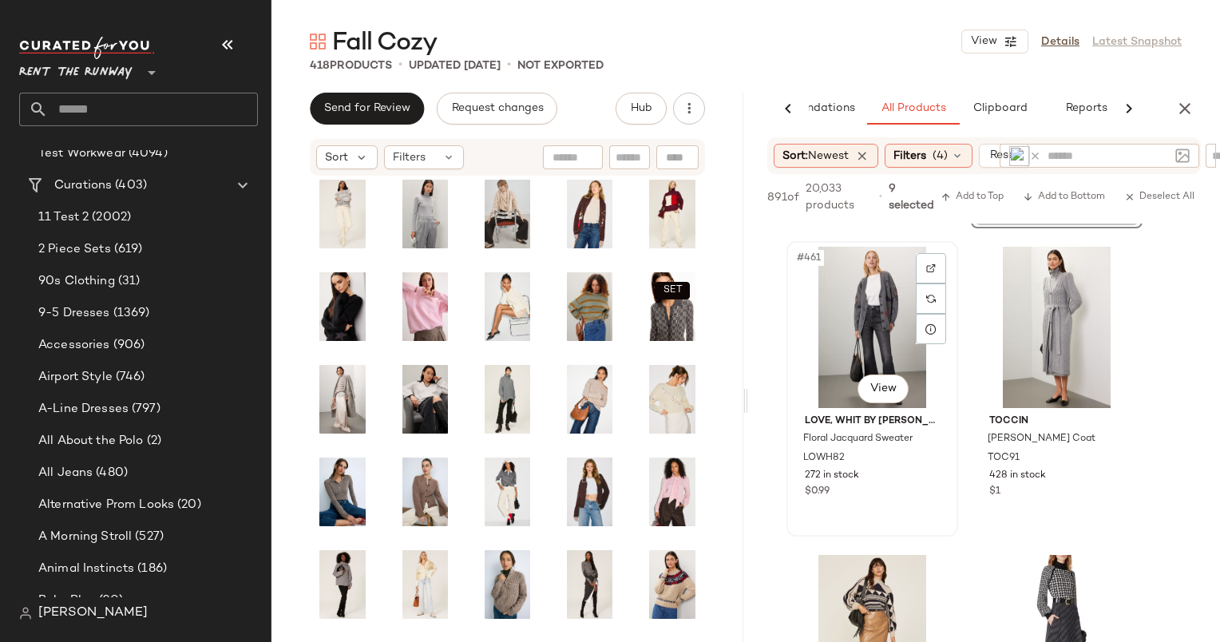
click at [843, 322] on div "#461 View" at bounding box center [872, 327] width 160 height 161
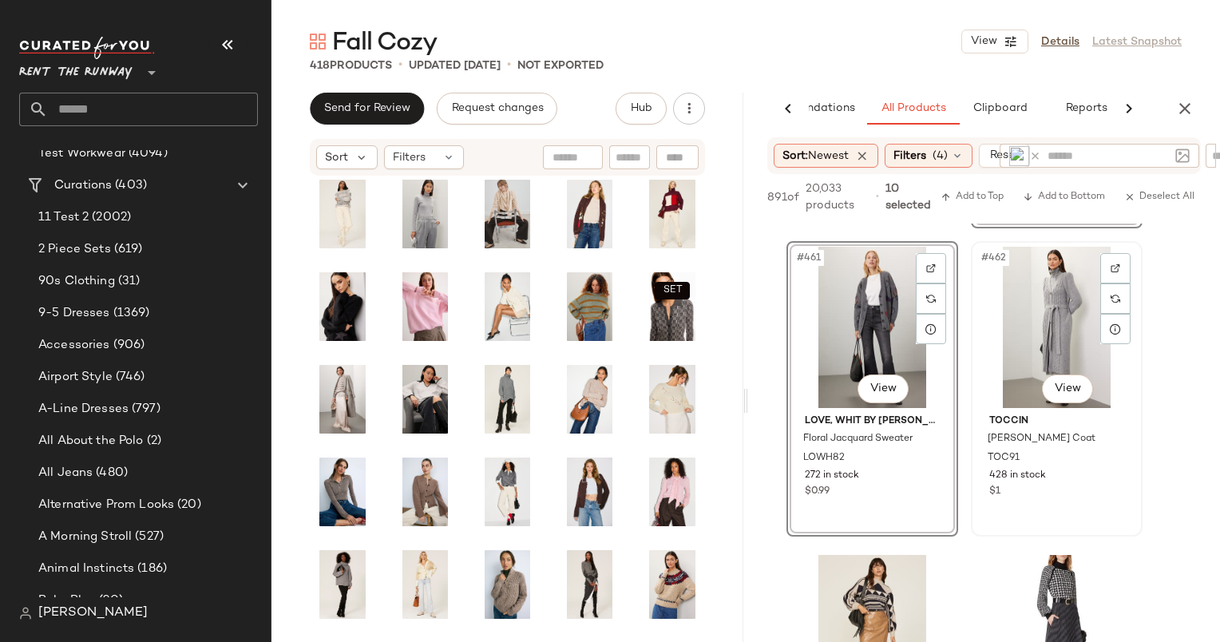
click at [1027, 326] on div "#462 View" at bounding box center [1056, 327] width 160 height 161
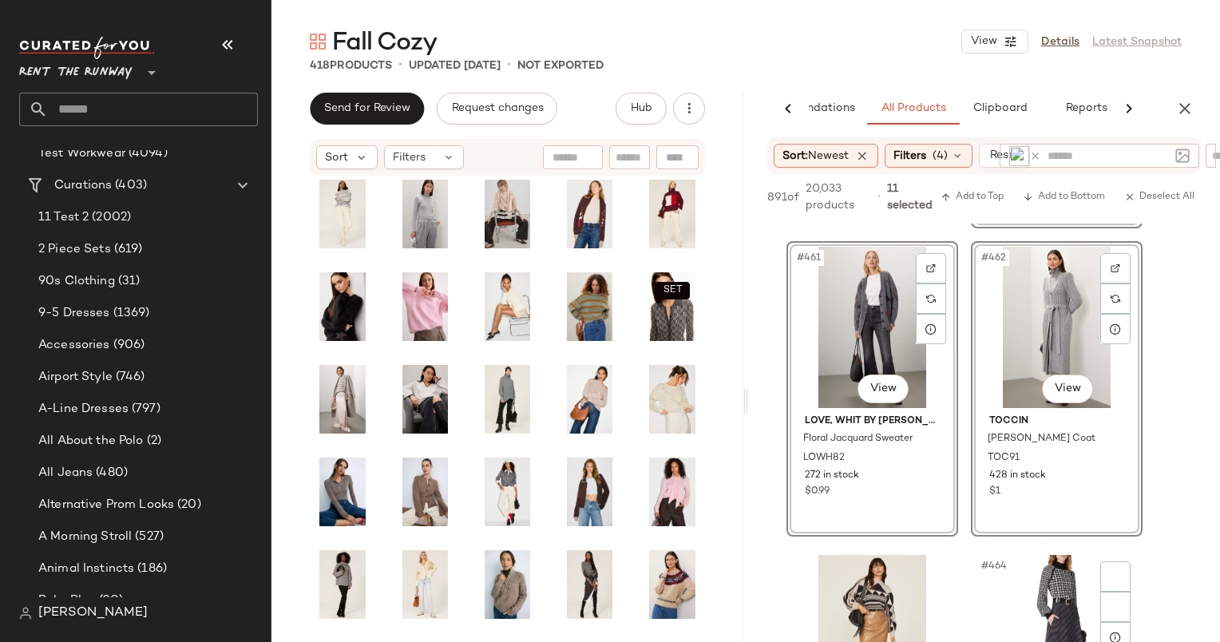
scroll to position [71131, 0]
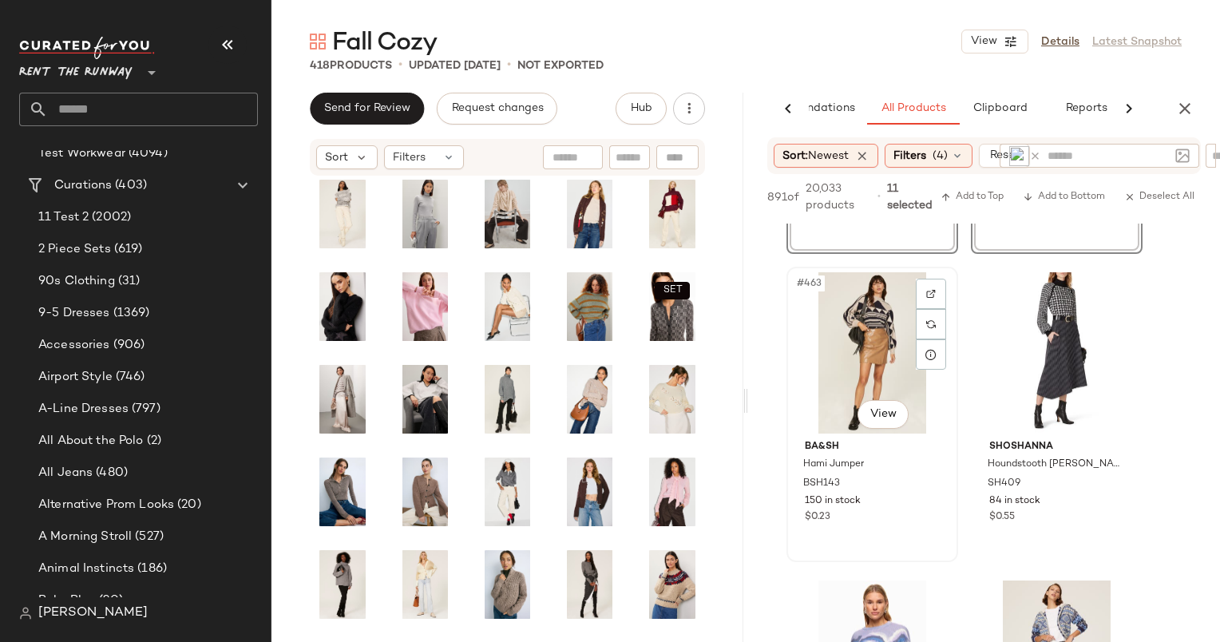
click at [874, 327] on div "#463 View" at bounding box center [872, 352] width 160 height 161
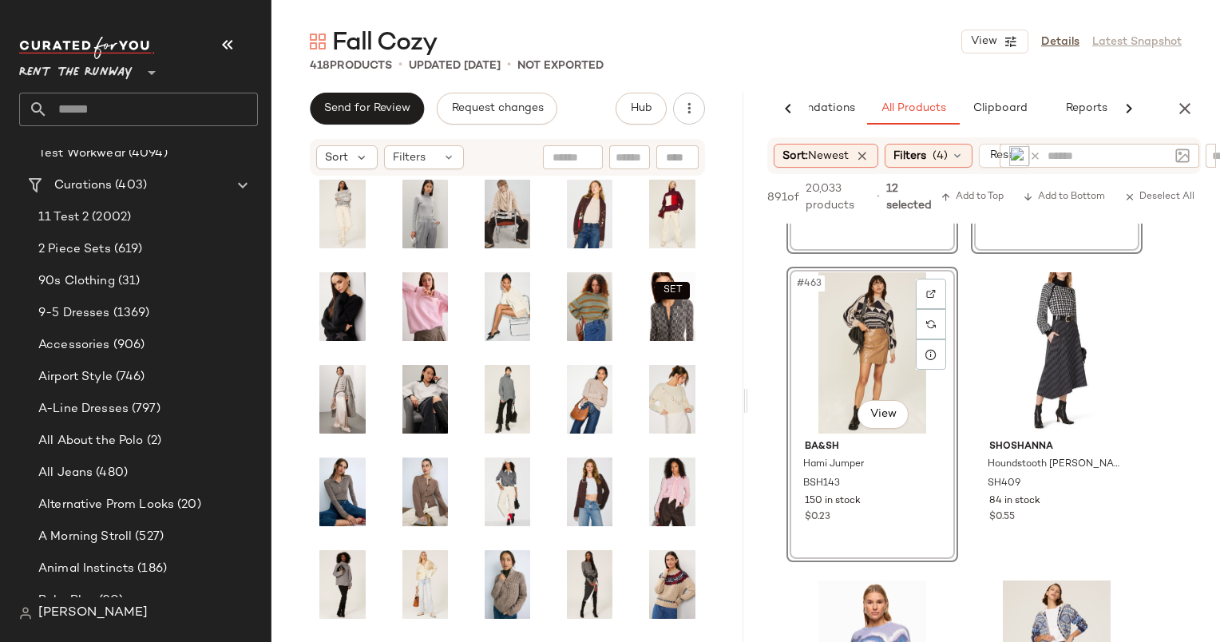
click at [874, 327] on div "#463 View" at bounding box center [872, 352] width 160 height 161
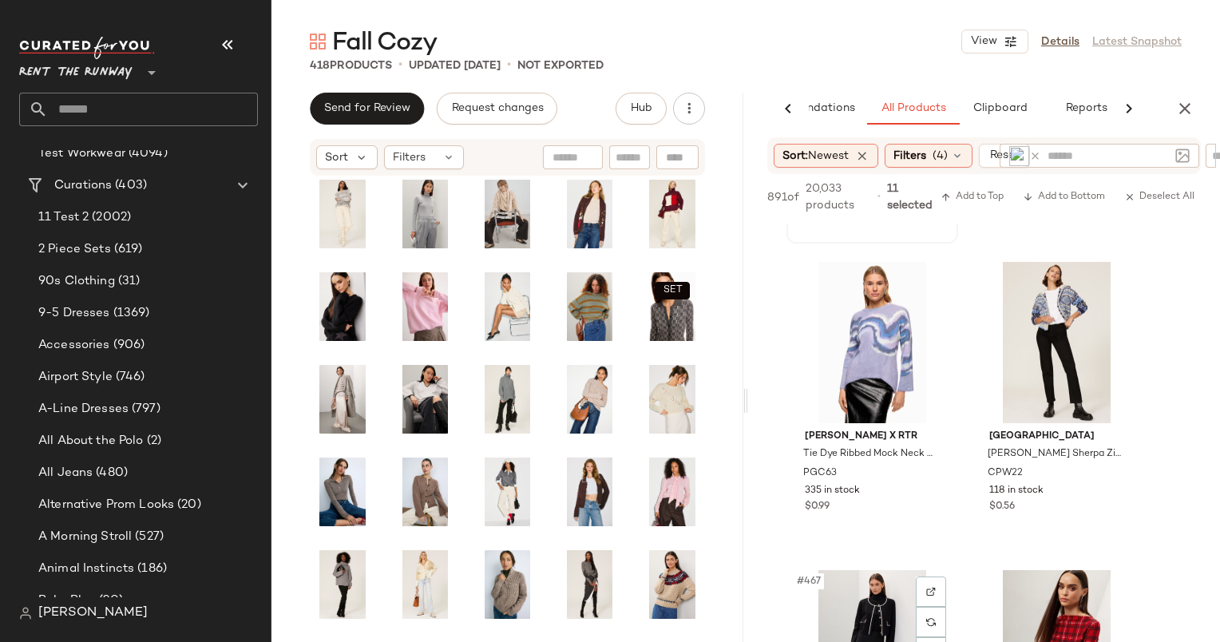
scroll to position [71827, 0]
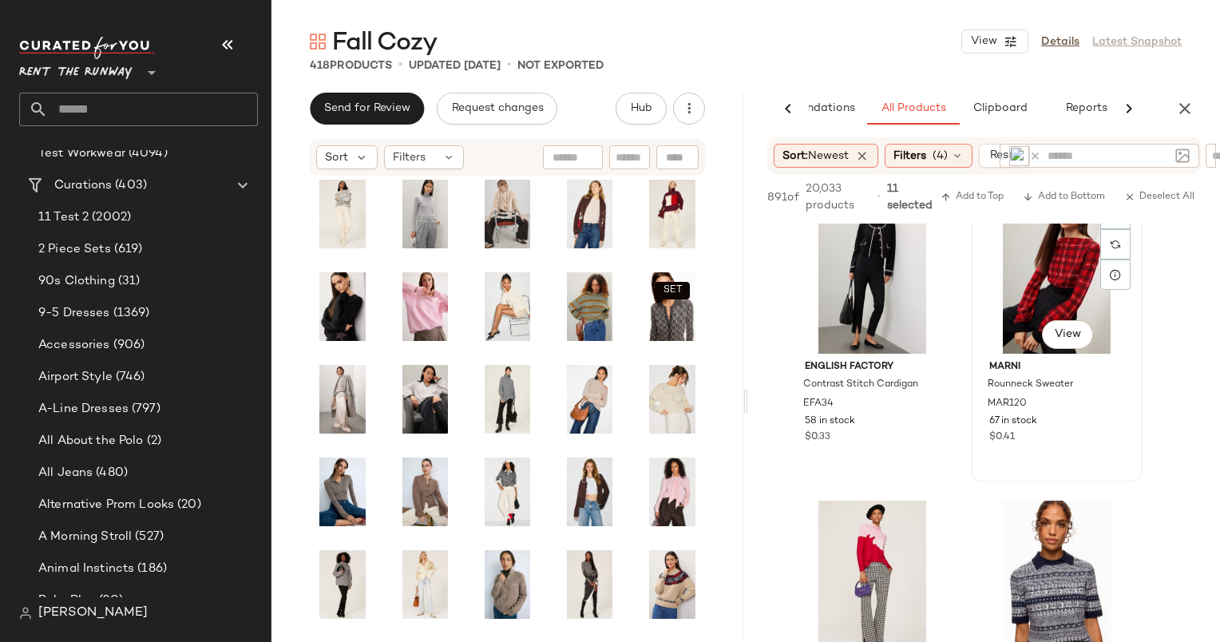
click at [1015, 302] on div "#468 View" at bounding box center [1056, 272] width 160 height 161
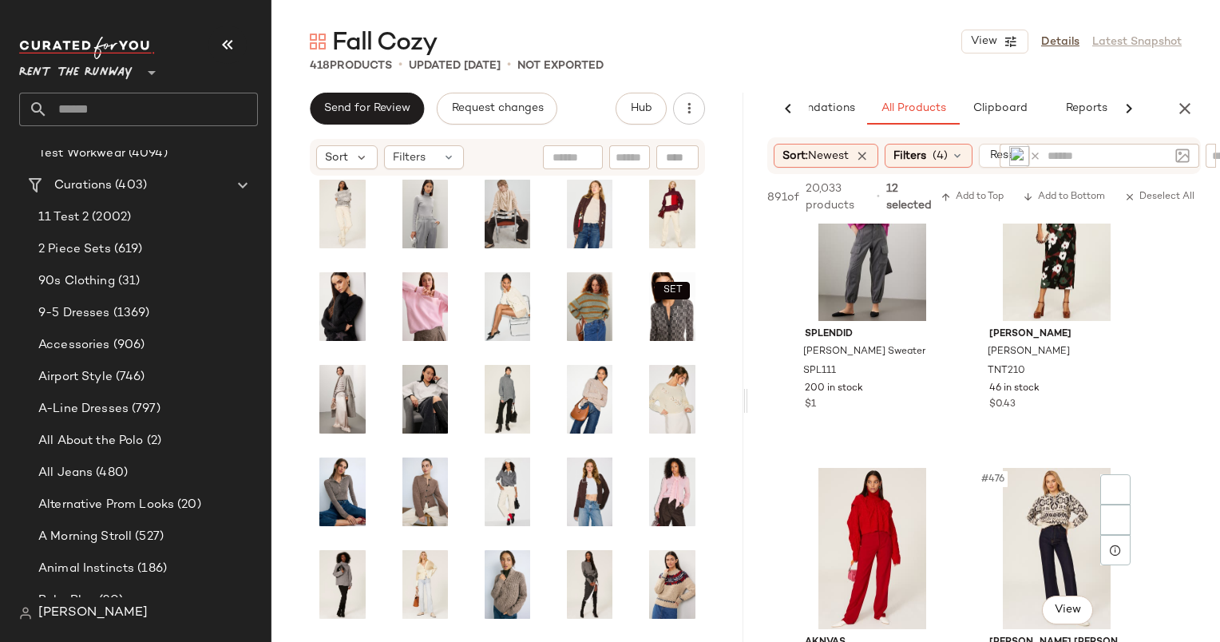
scroll to position [73026, 0]
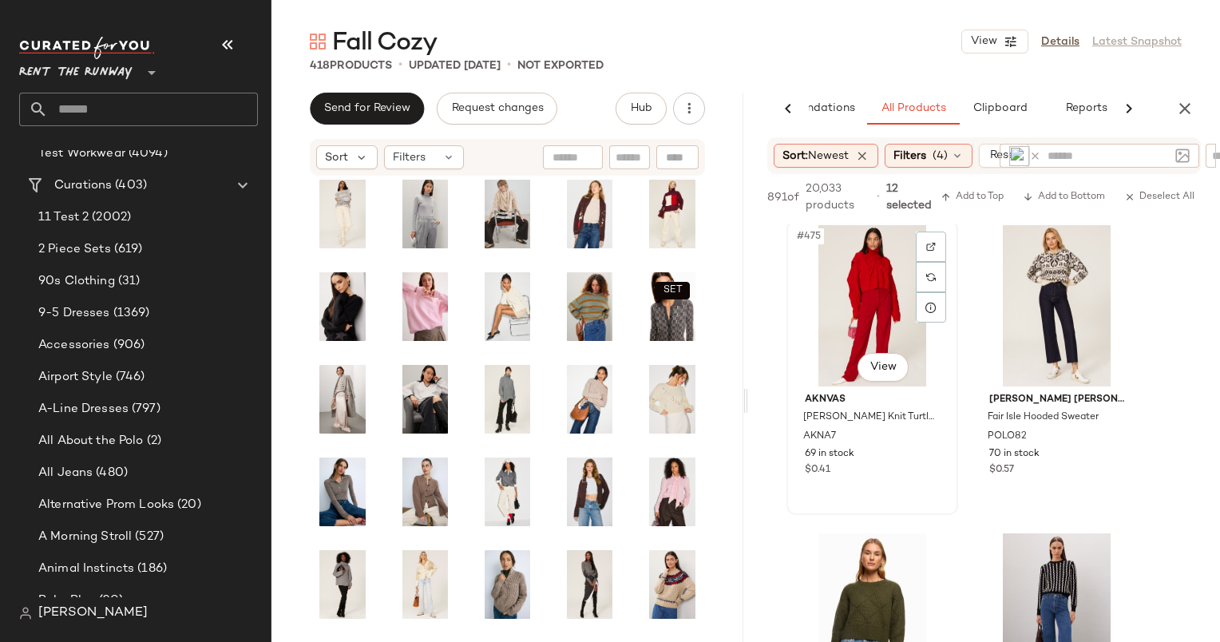
click at [861, 291] on div "#475 View" at bounding box center [872, 305] width 160 height 161
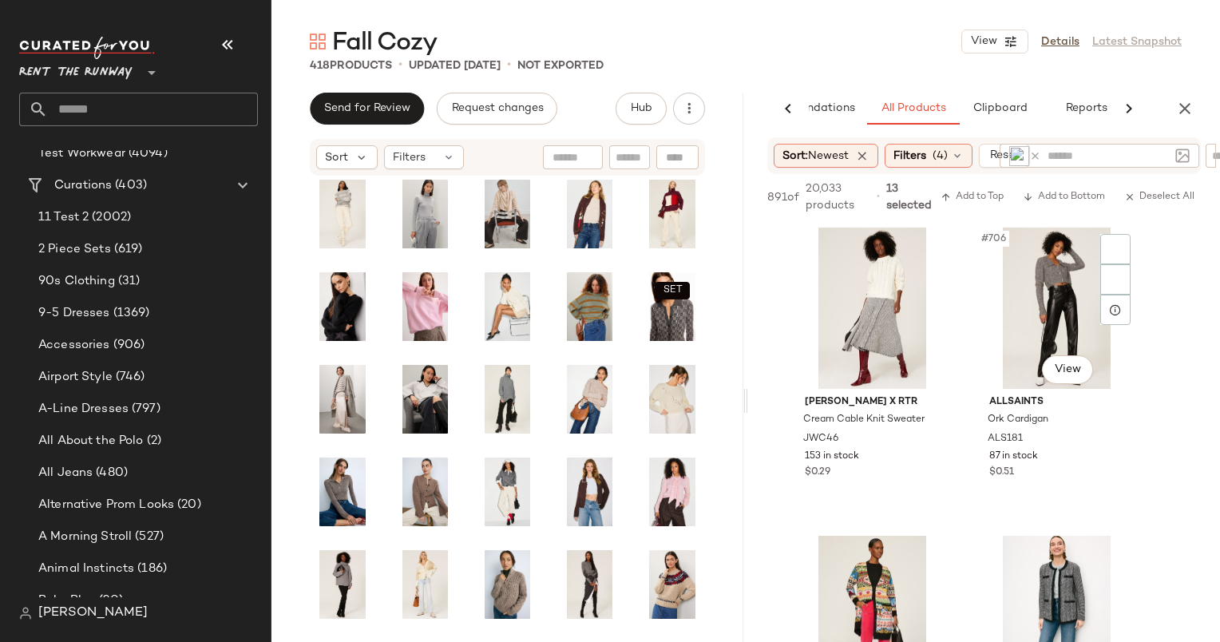
scroll to position [74256, 0]
click at [854, 283] on div "#705 View" at bounding box center [872, 307] width 160 height 161
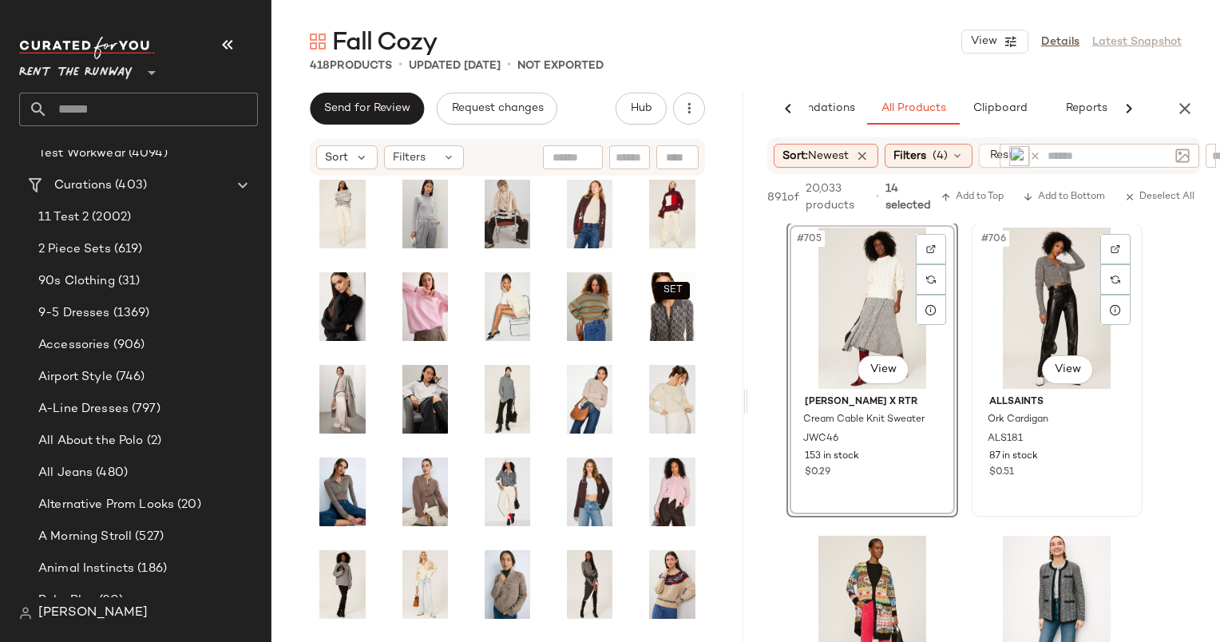
click at [1028, 296] on div "#706 View" at bounding box center [1056, 307] width 160 height 161
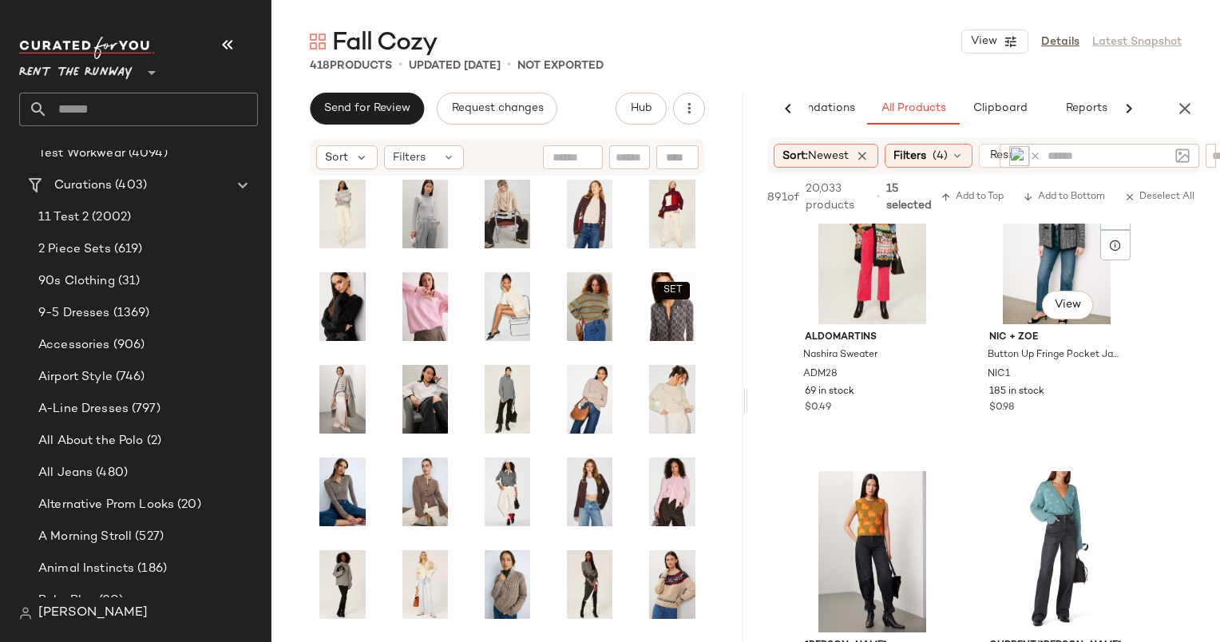
scroll to position [74636, 0]
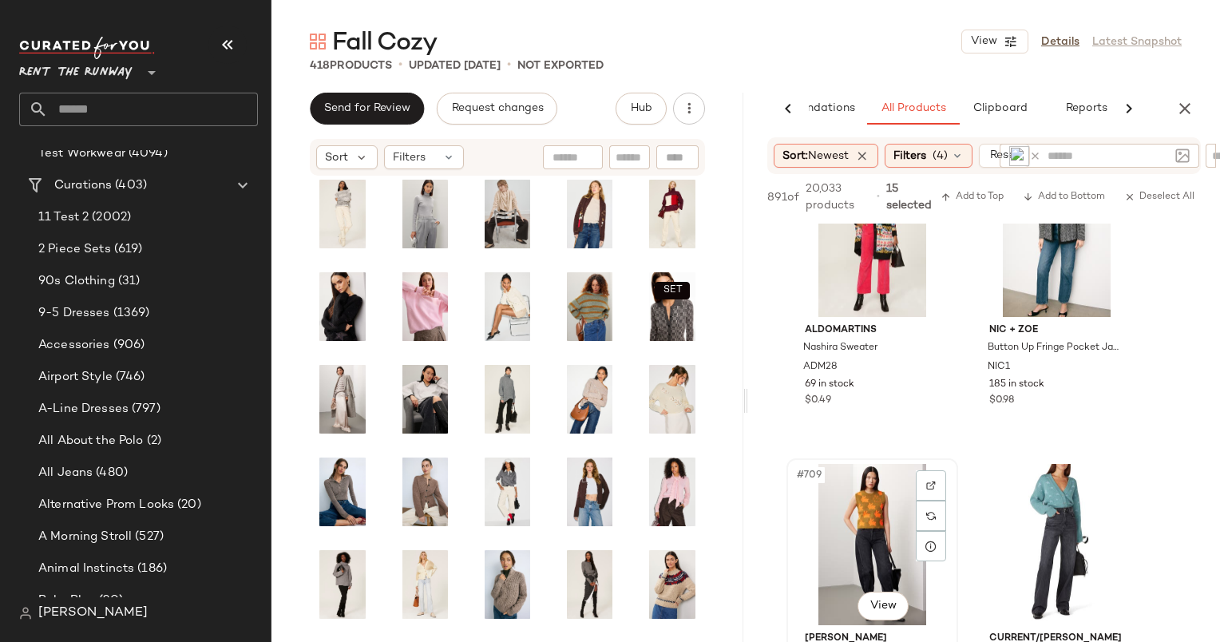
click at [868, 521] on div "#709 View" at bounding box center [872, 544] width 160 height 161
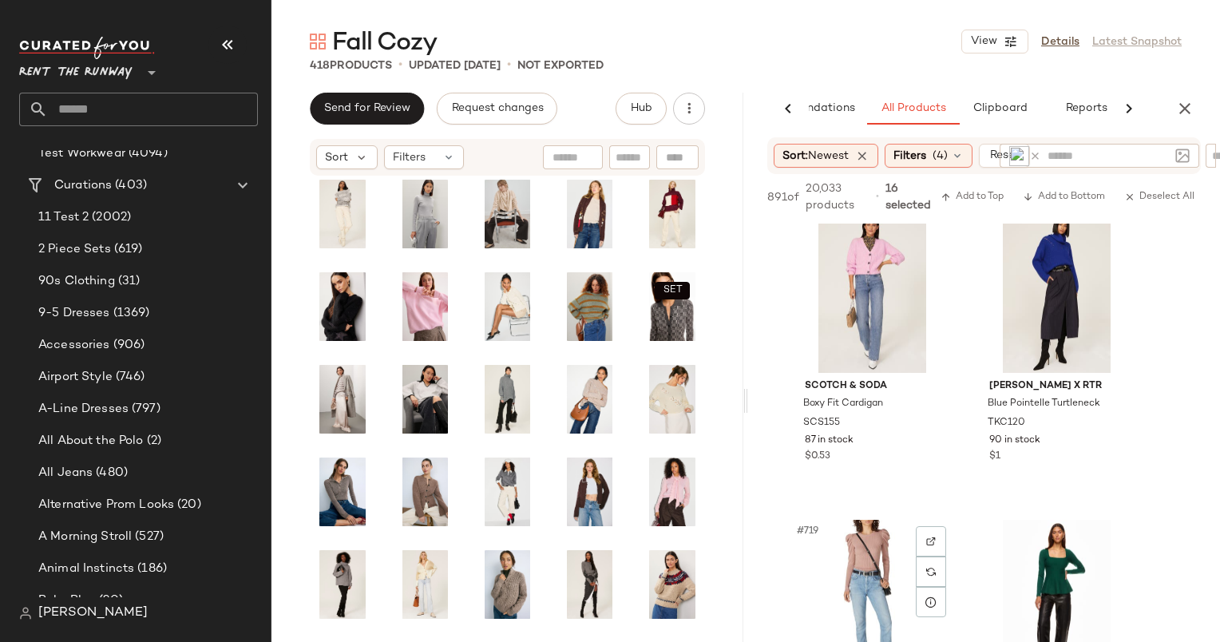
scroll to position [76123, 0]
click at [862, 284] on div "#717 View" at bounding box center [872, 290] width 160 height 161
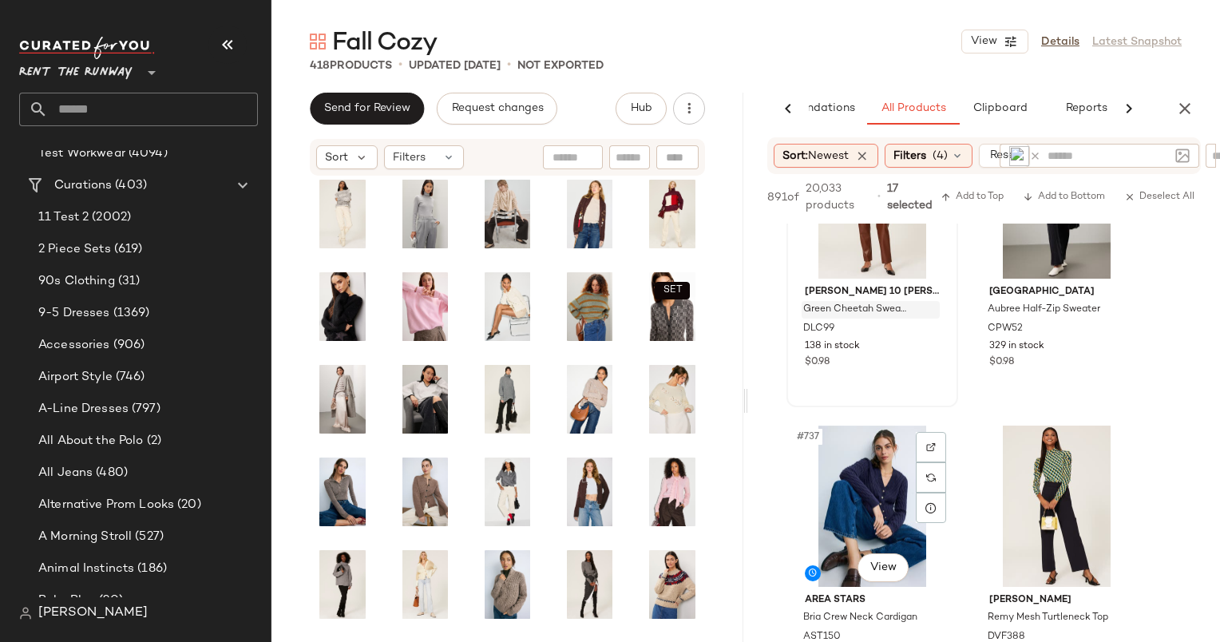
scroll to position [78929, 0]
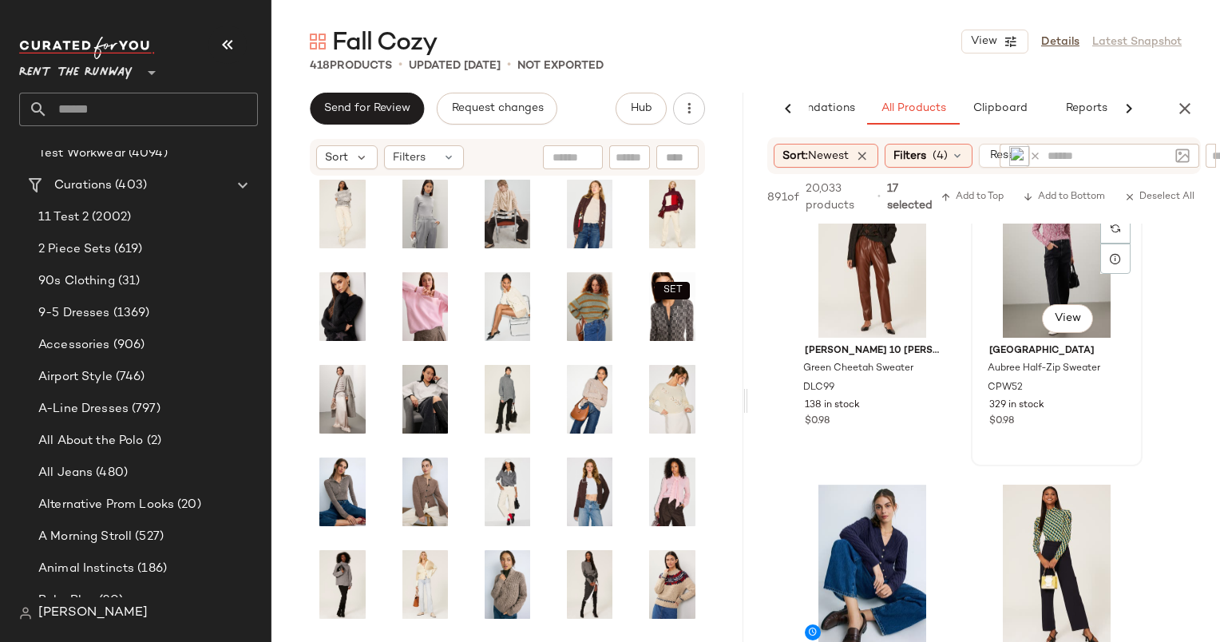
click at [1009, 311] on div "#736 View" at bounding box center [1056, 256] width 160 height 161
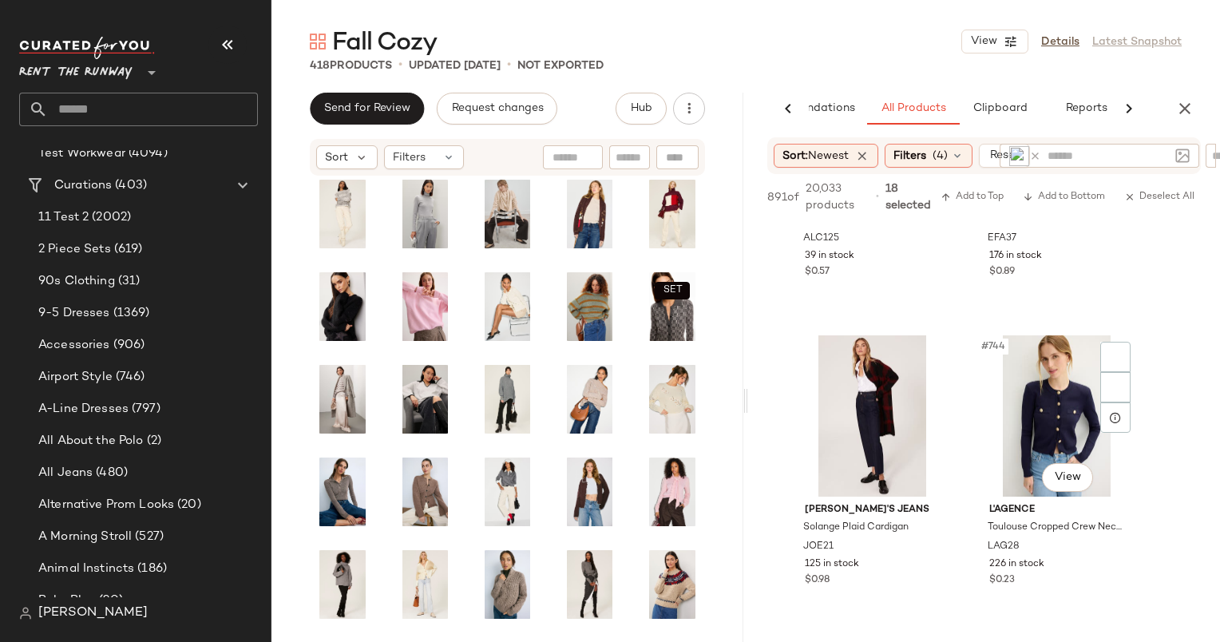
scroll to position [80030, 0]
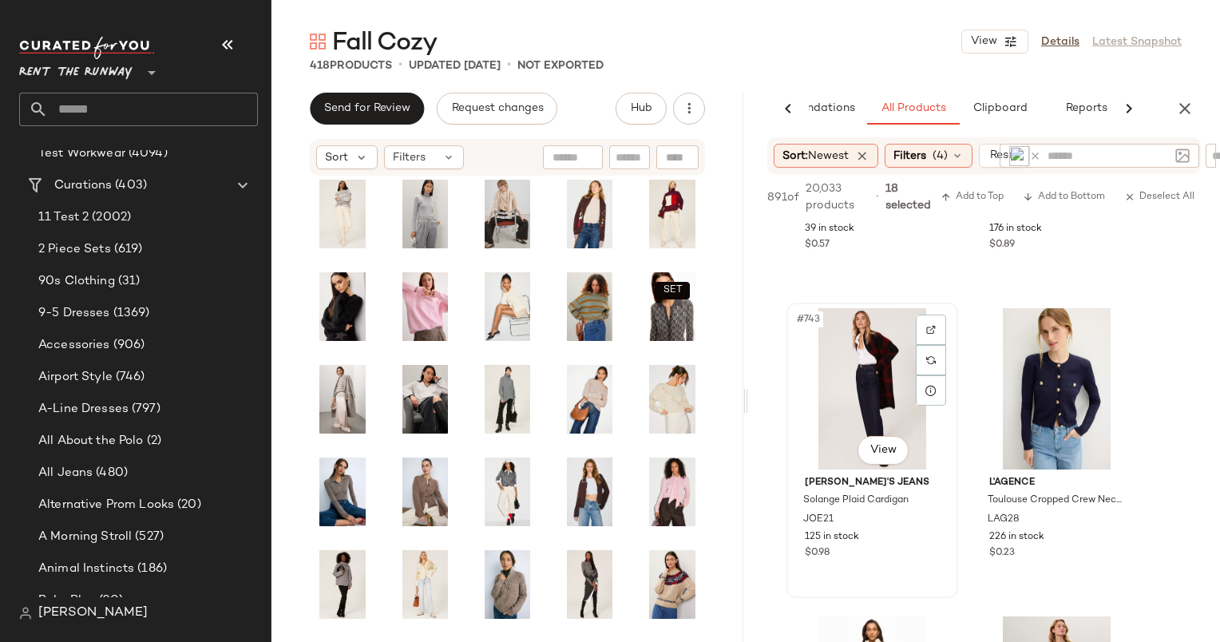
click at [852, 415] on div "#743 View" at bounding box center [872, 388] width 160 height 161
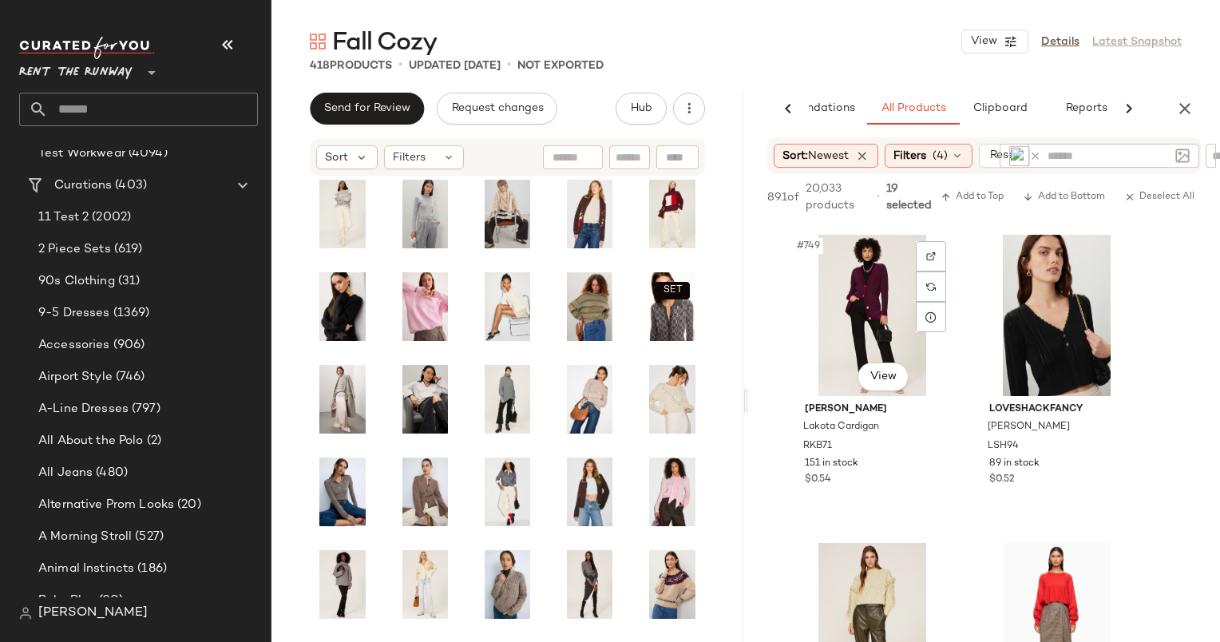
scroll to position [81161, 0]
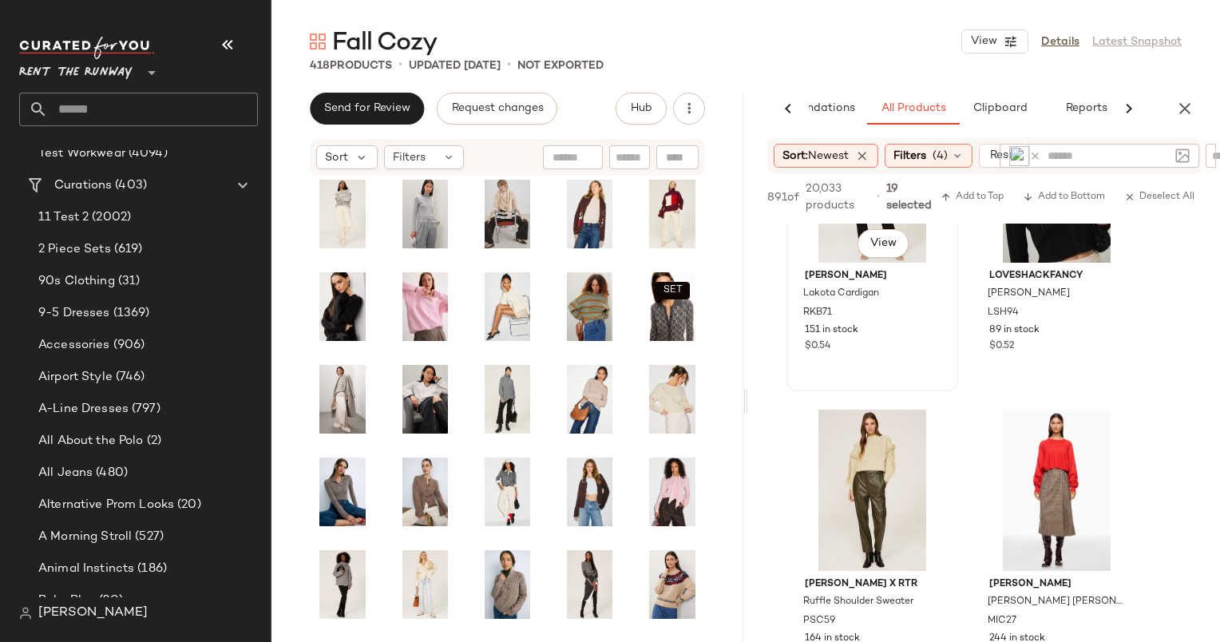
click at [884, 323] on div "151 in stock" at bounding box center [872, 330] width 135 height 14
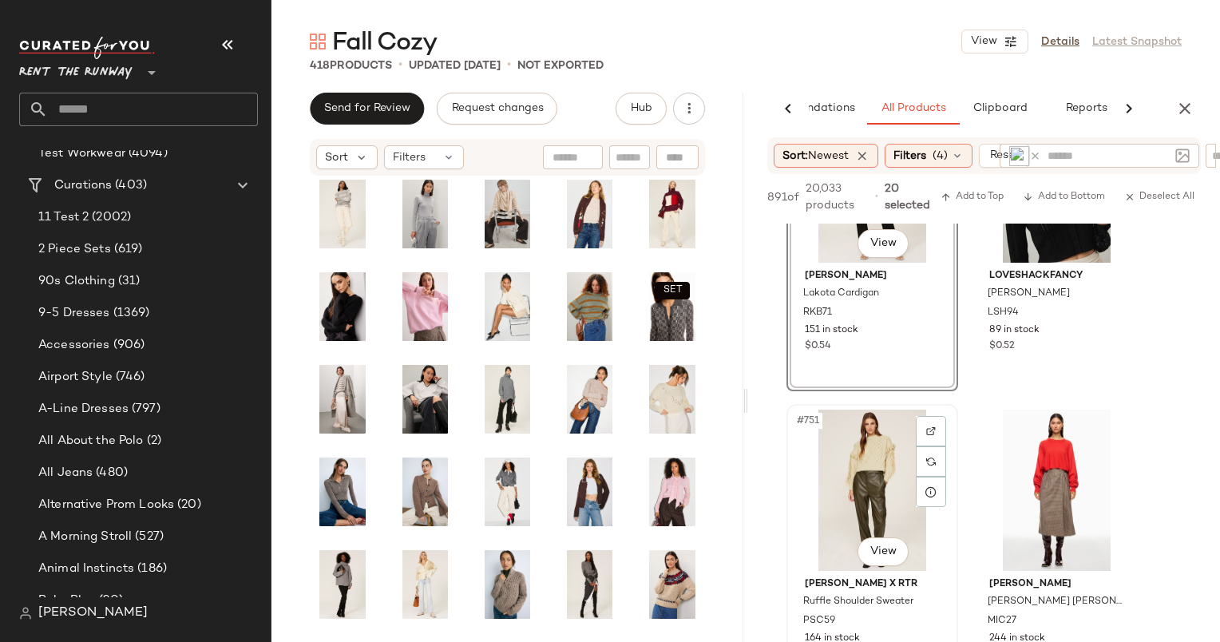
click at [862, 477] on div "#751 View" at bounding box center [872, 489] width 160 height 161
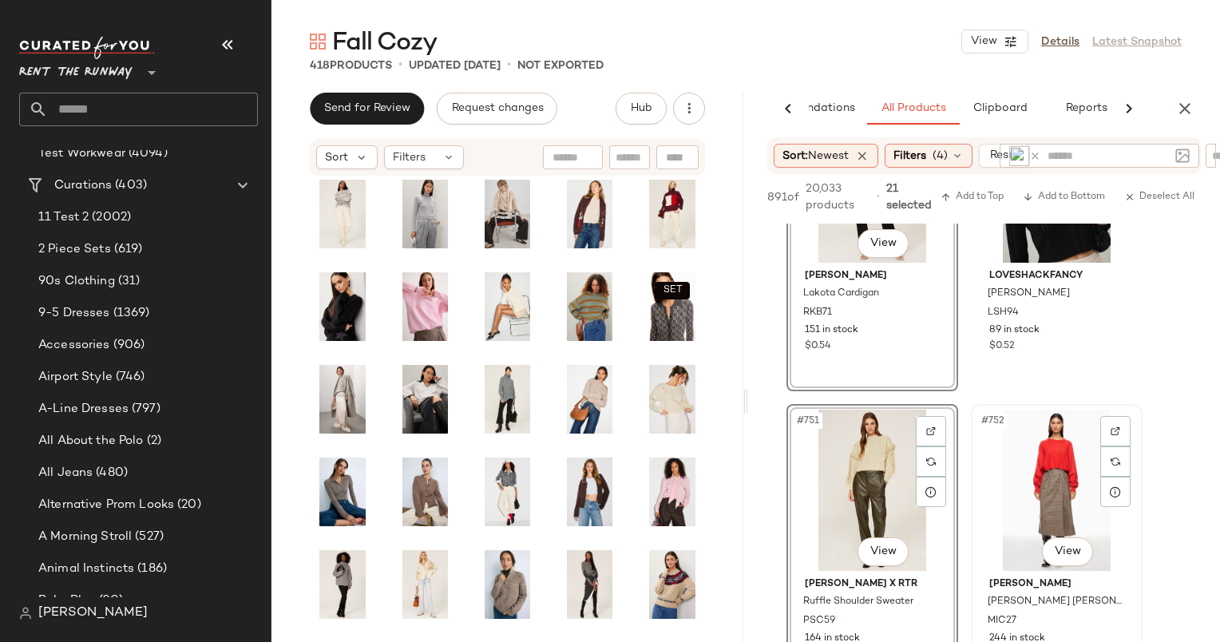
click at [1025, 476] on div "#752 View" at bounding box center [1056, 489] width 160 height 161
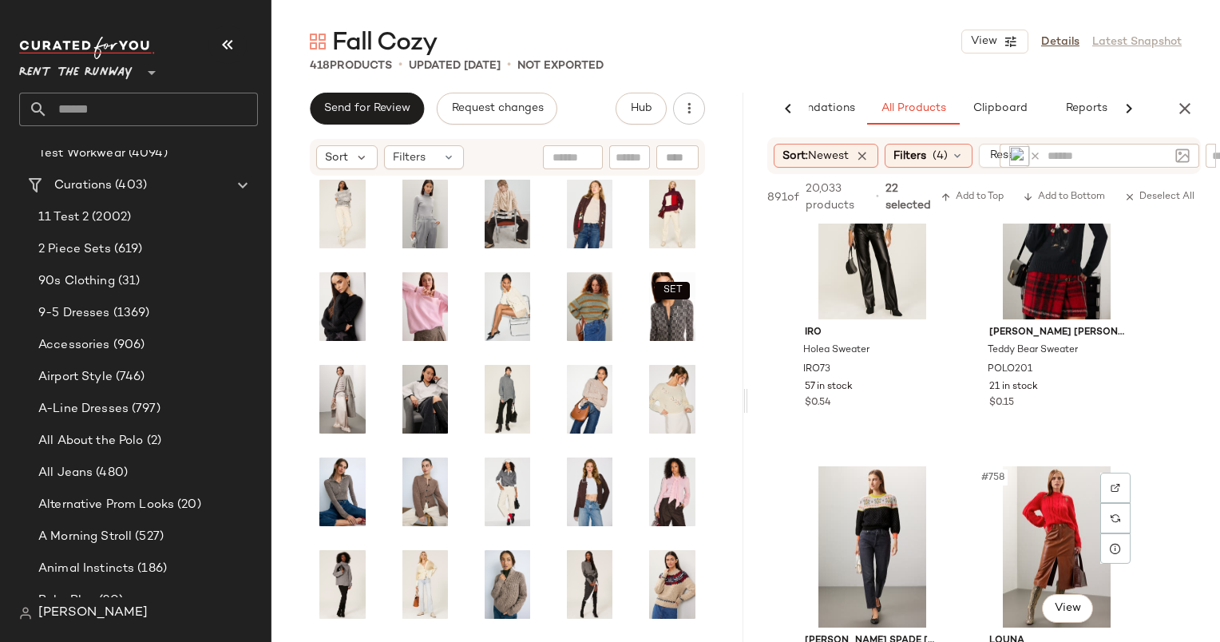
scroll to position [82148, 0]
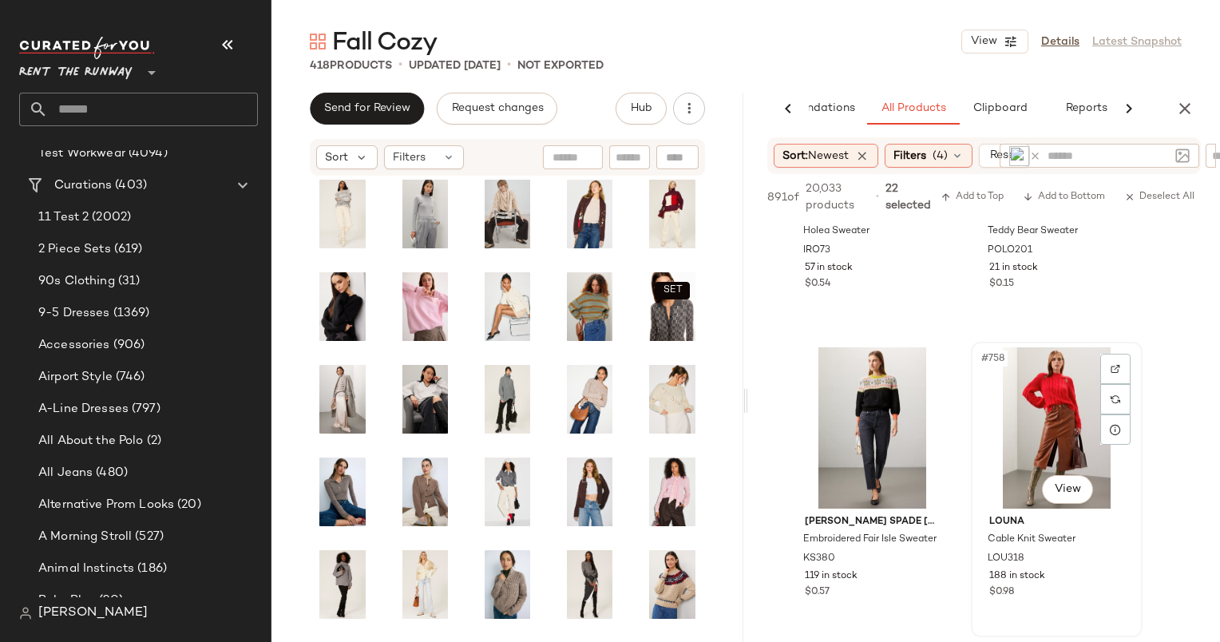
click at [1015, 411] on div "#758 View" at bounding box center [1056, 427] width 160 height 161
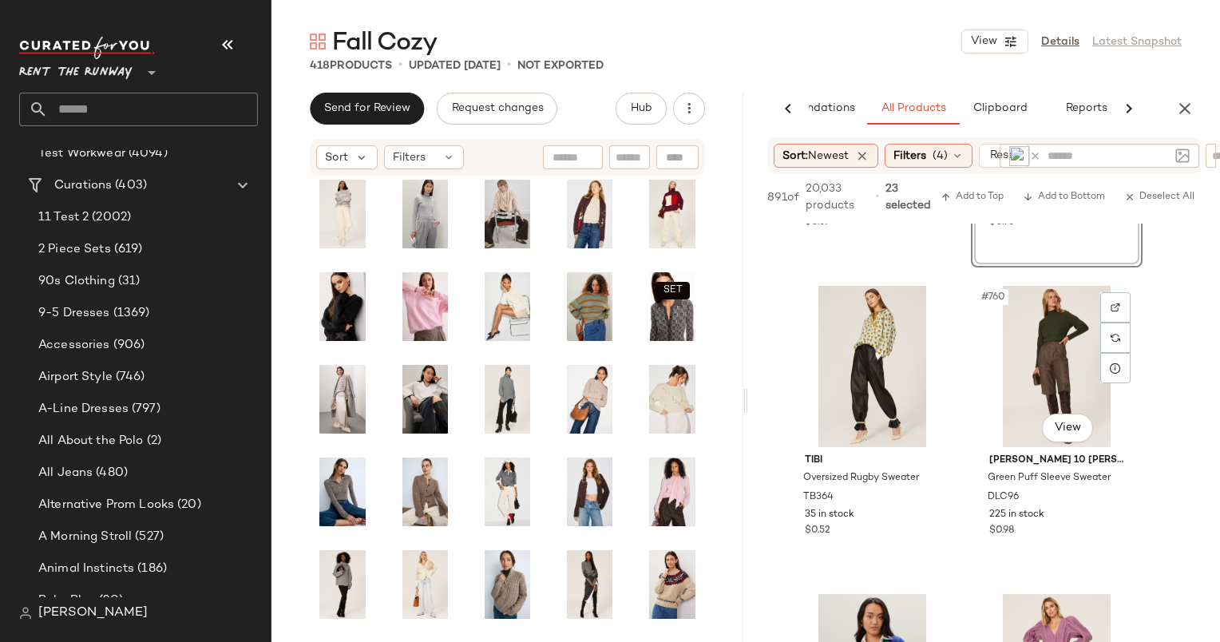
scroll to position [82518, 0]
click at [1044, 192] on span "Add to Bottom" at bounding box center [1064, 197] width 82 height 11
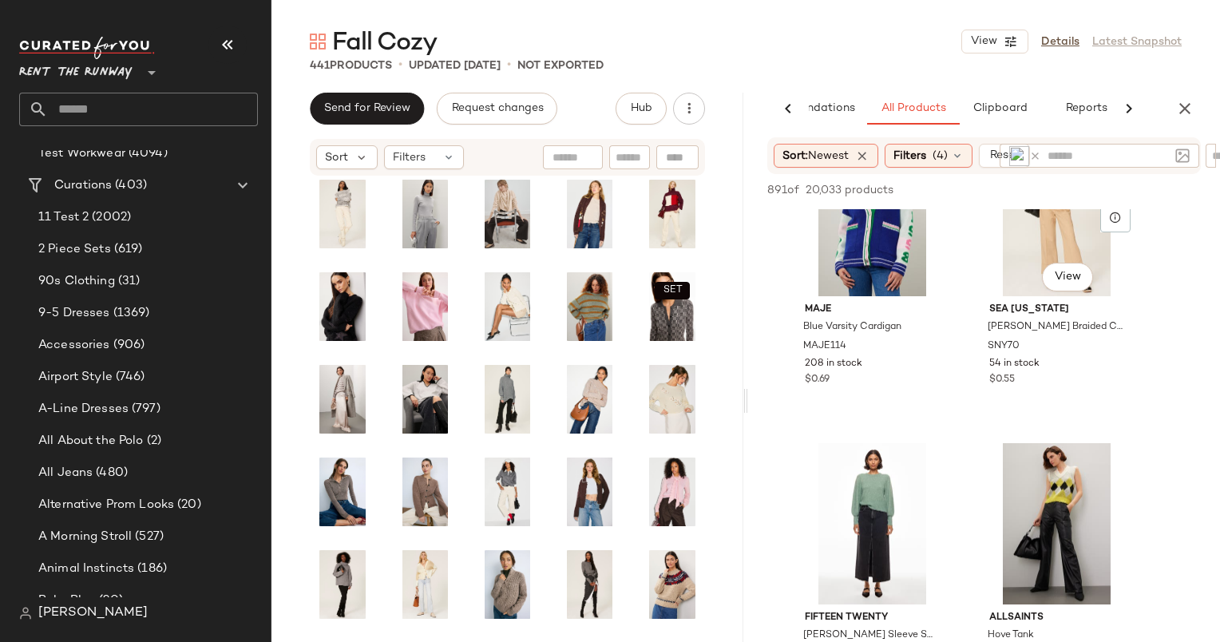
scroll to position [82901, 0]
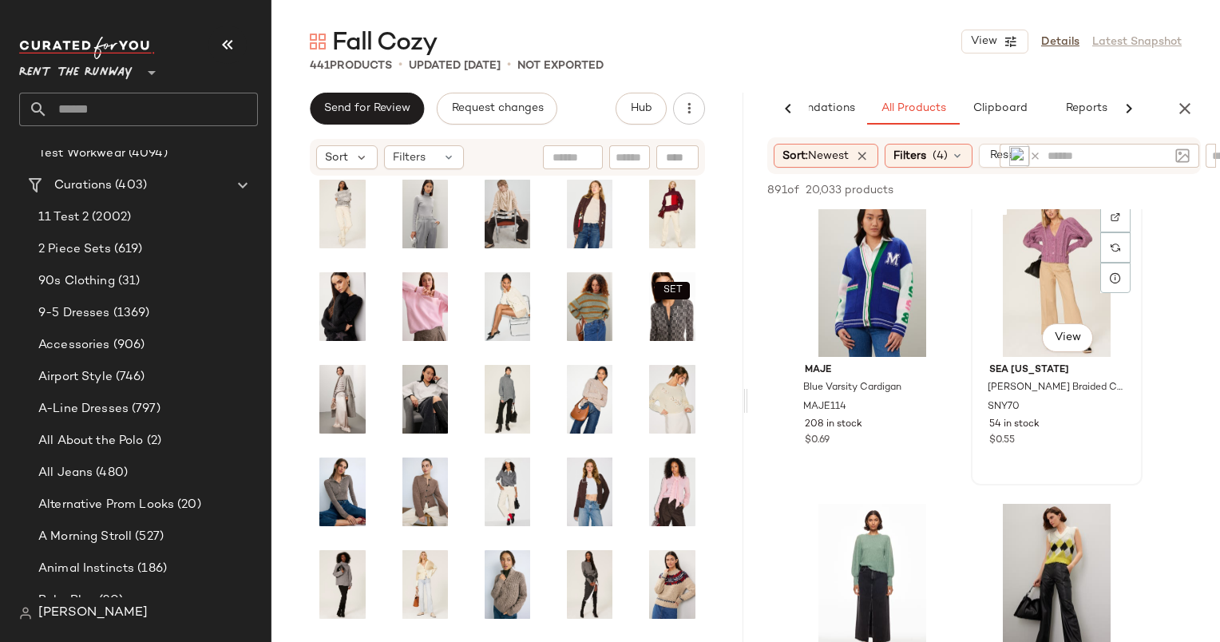
click at [1027, 259] on div "#762 View" at bounding box center [1056, 276] width 160 height 161
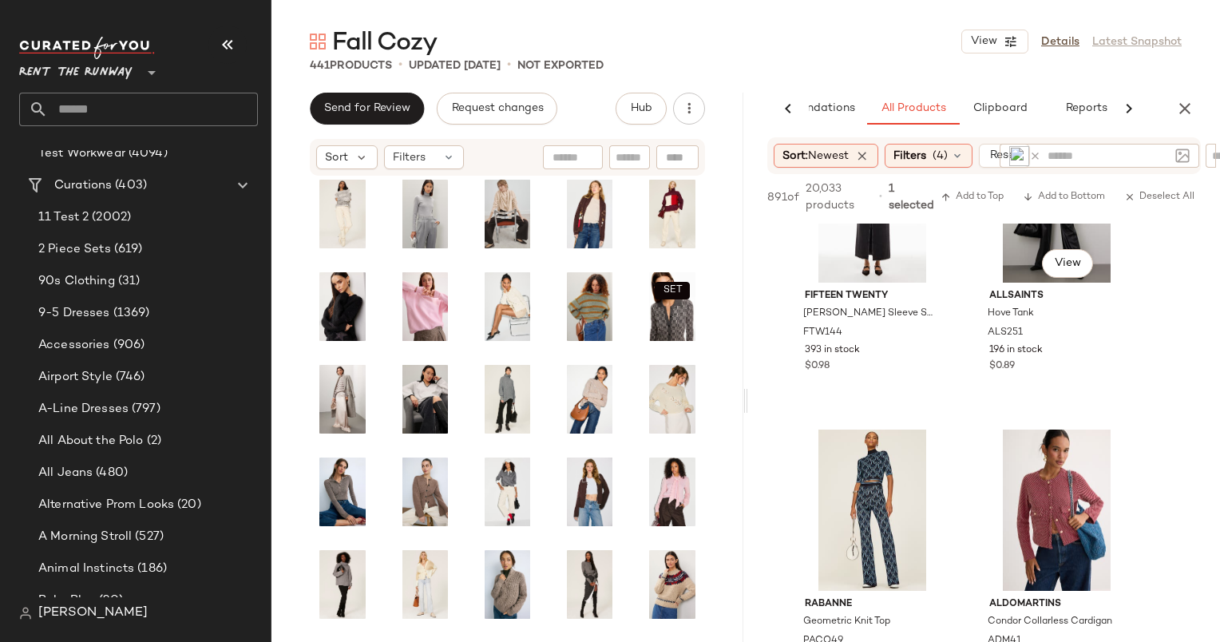
scroll to position [83509, 0]
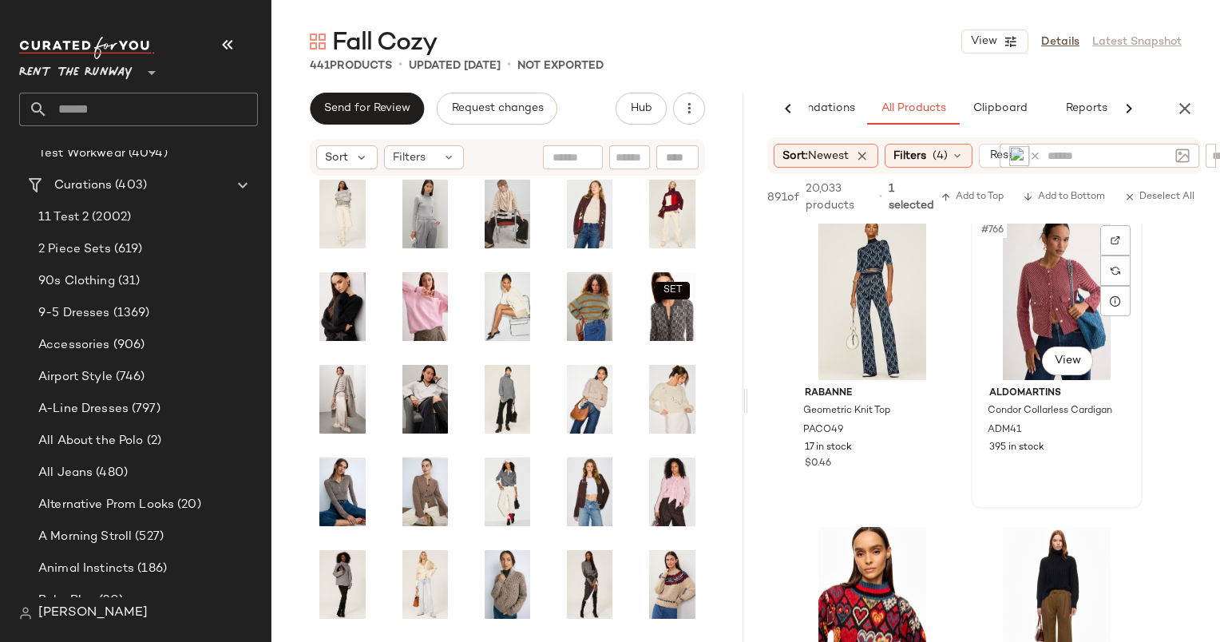
click at [1050, 277] on div "#766 View" at bounding box center [1056, 299] width 160 height 161
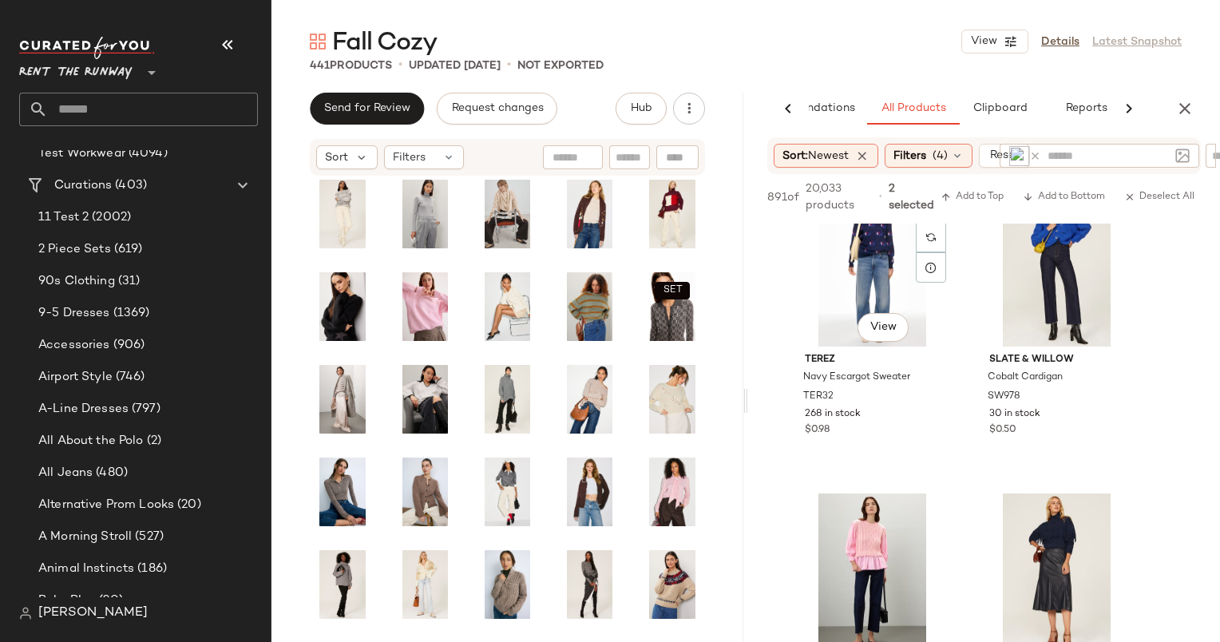
scroll to position [84319, 0]
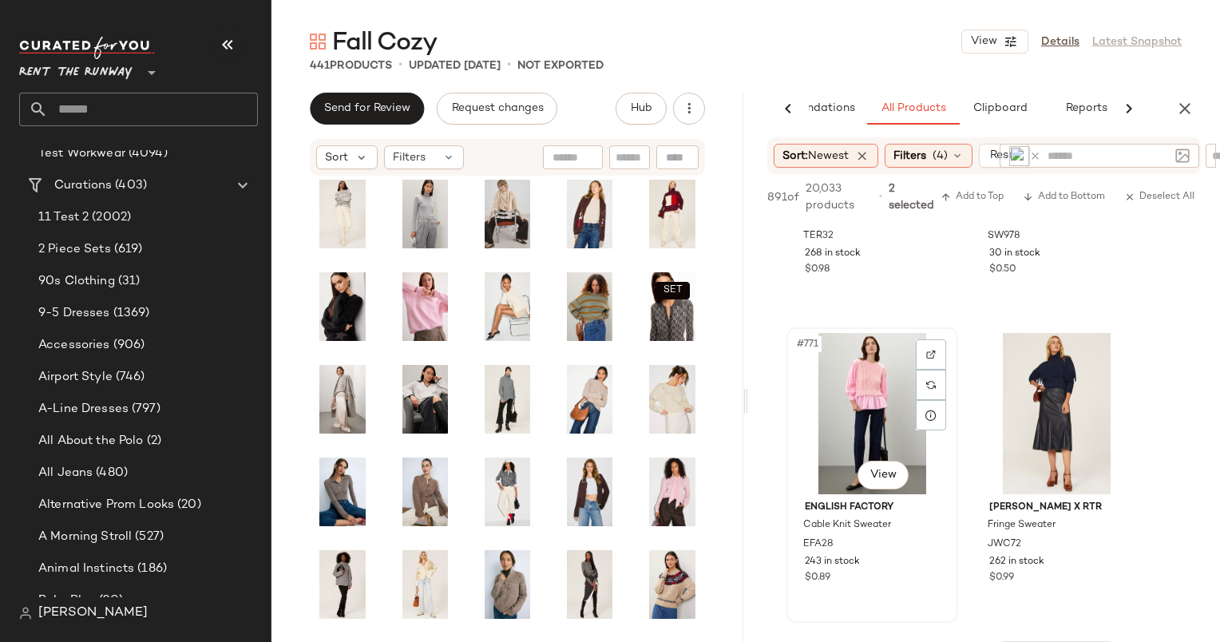
click at [872, 403] on div "#771 View" at bounding box center [872, 413] width 160 height 161
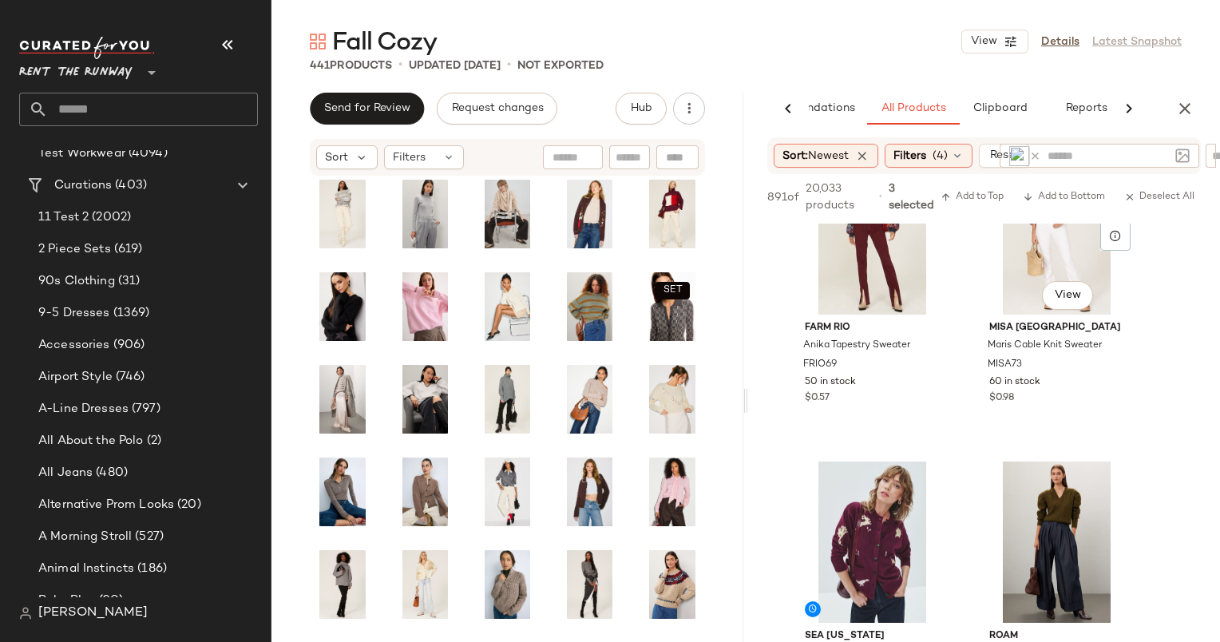
scroll to position [86349, 0]
click at [1086, 410] on div "#784 View MISA Los Angeles Maris Cable Knit Sweater MISA73 60 in stock $0.98" at bounding box center [1056, 293] width 168 height 292
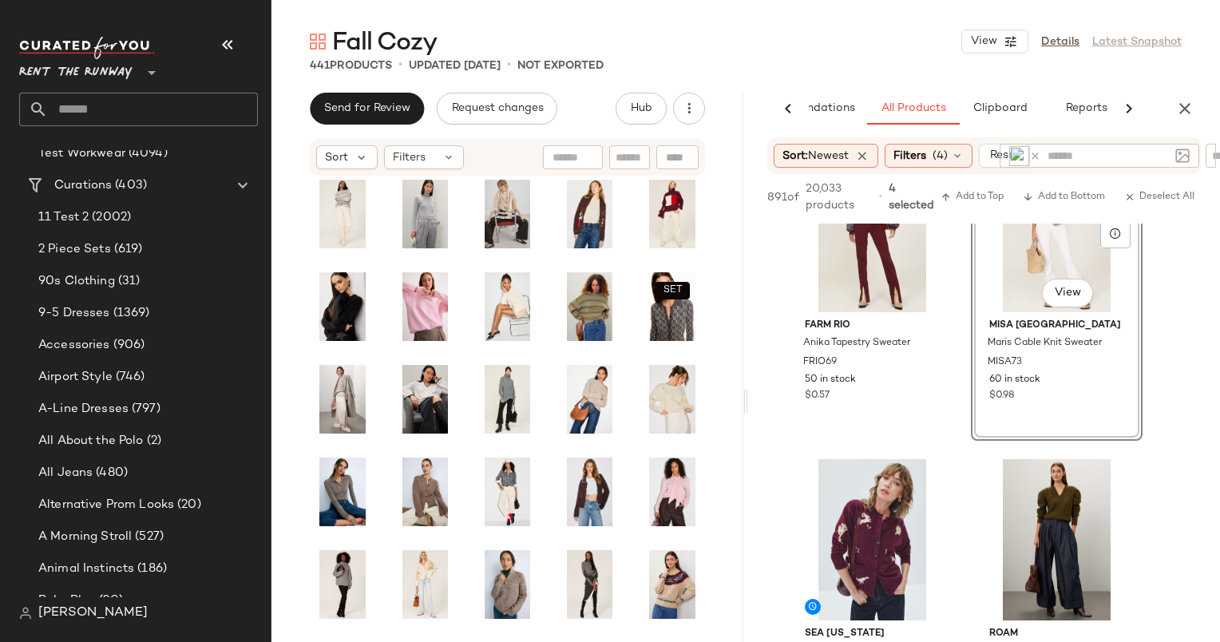
scroll to position [86618, 0]
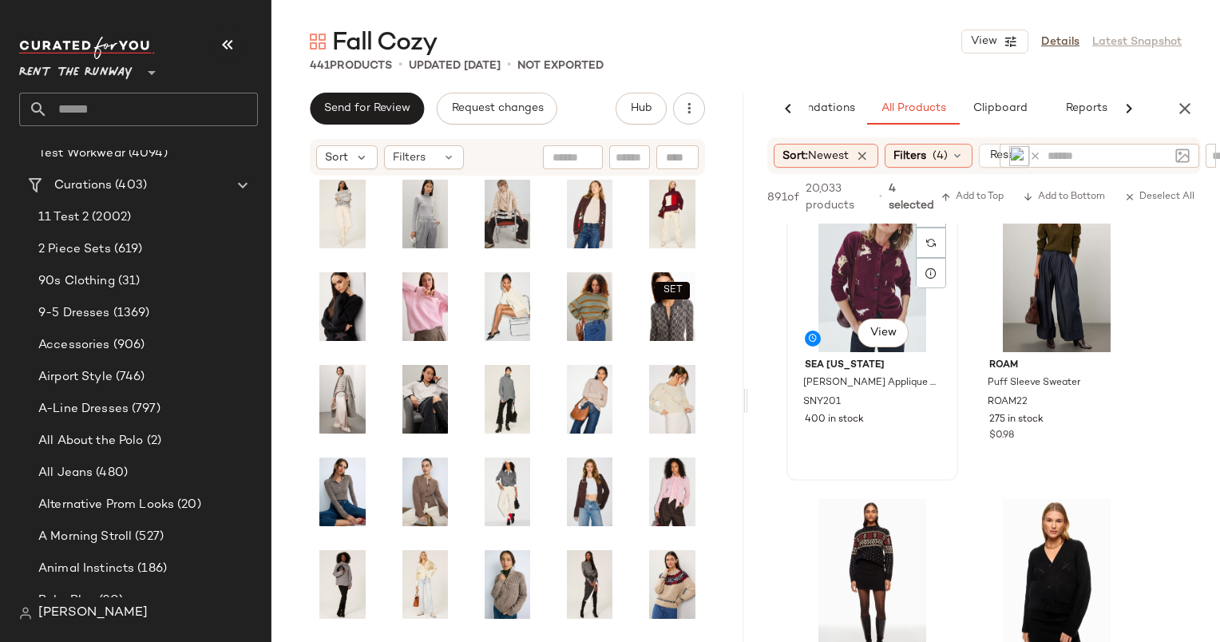
click at [851, 284] on div "#785 View" at bounding box center [872, 271] width 160 height 161
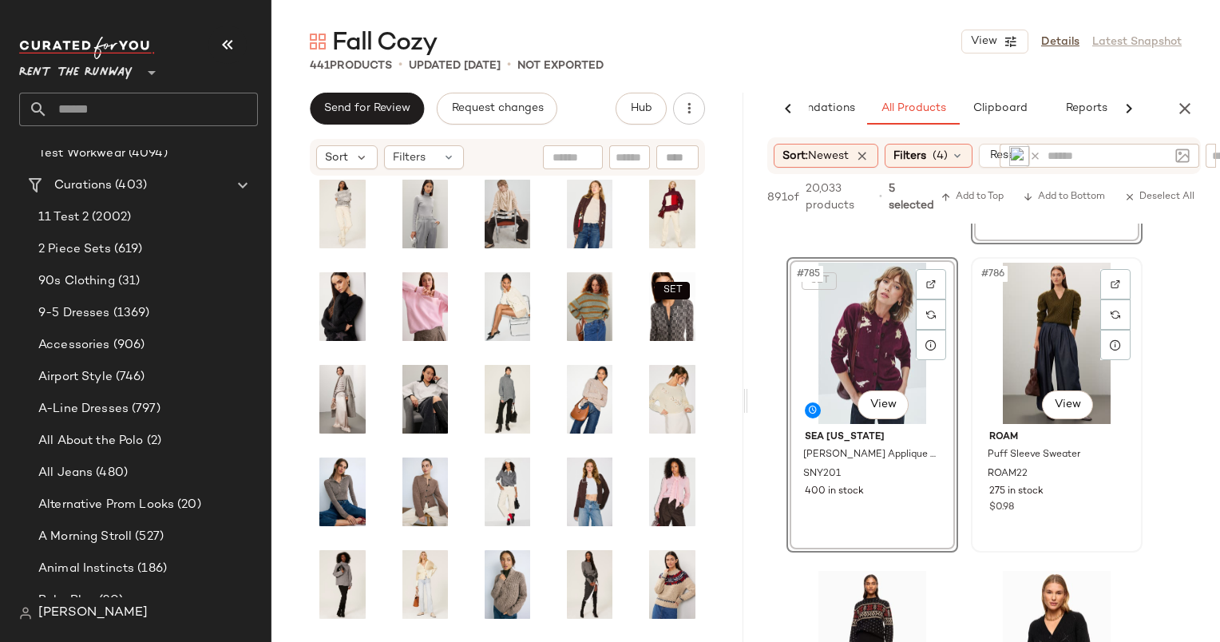
scroll to position [86544, 0]
click at [1042, 375] on div "#786 View" at bounding box center [1056, 344] width 160 height 161
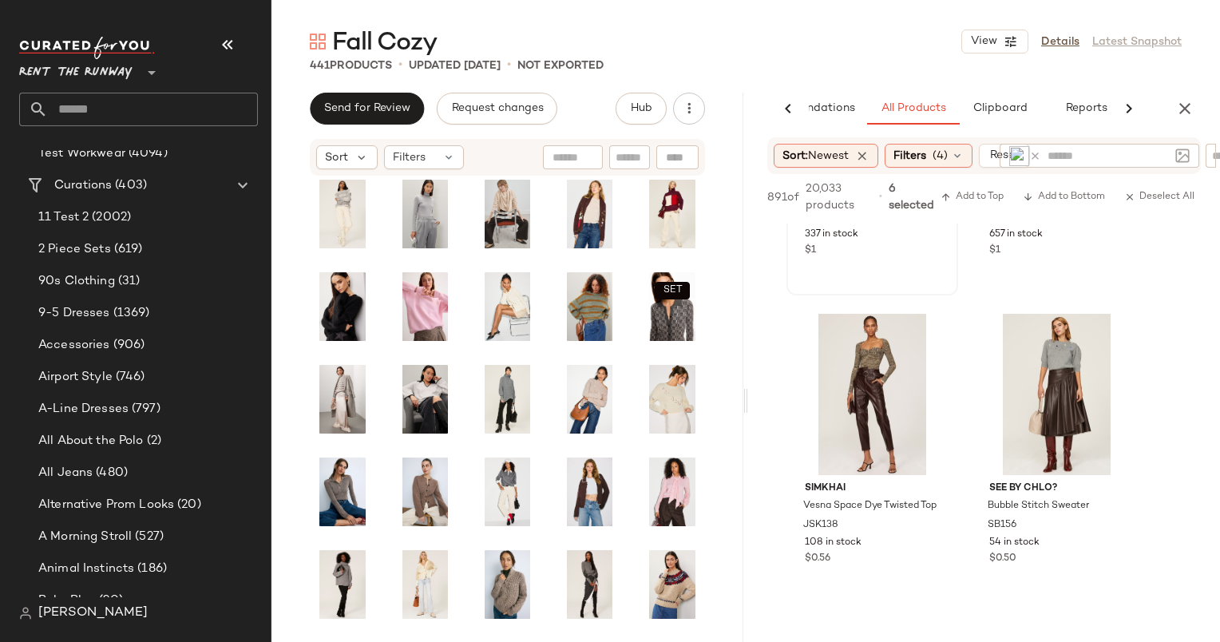
scroll to position [87132, 0]
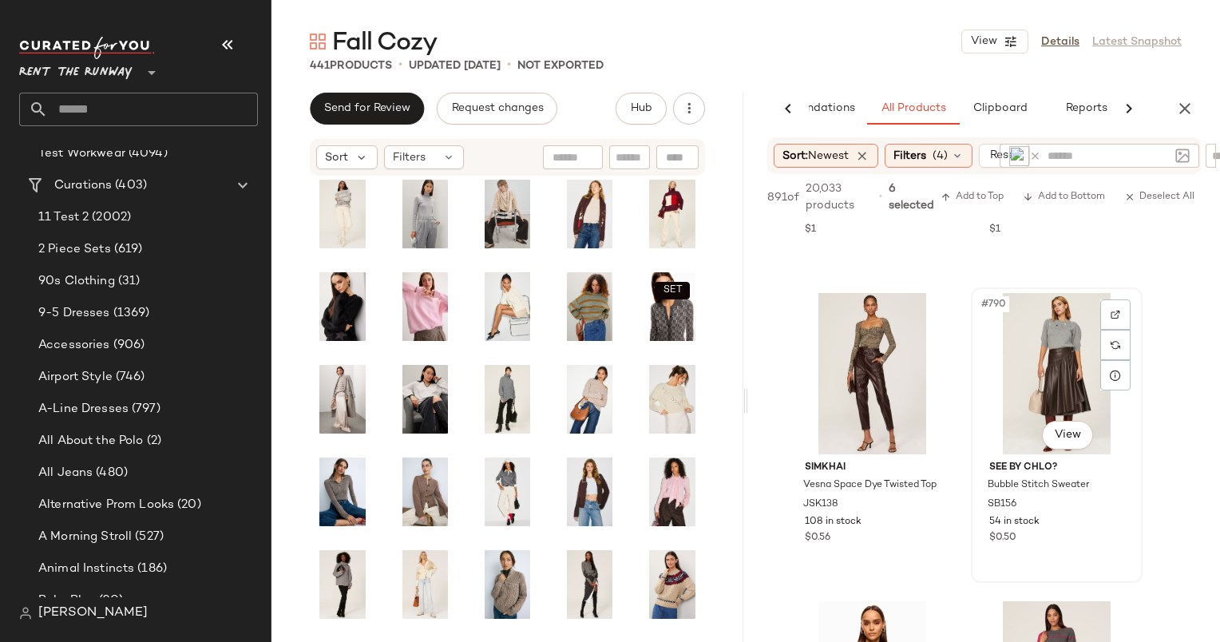
click at [1034, 363] on div "#790 View" at bounding box center [1056, 373] width 160 height 161
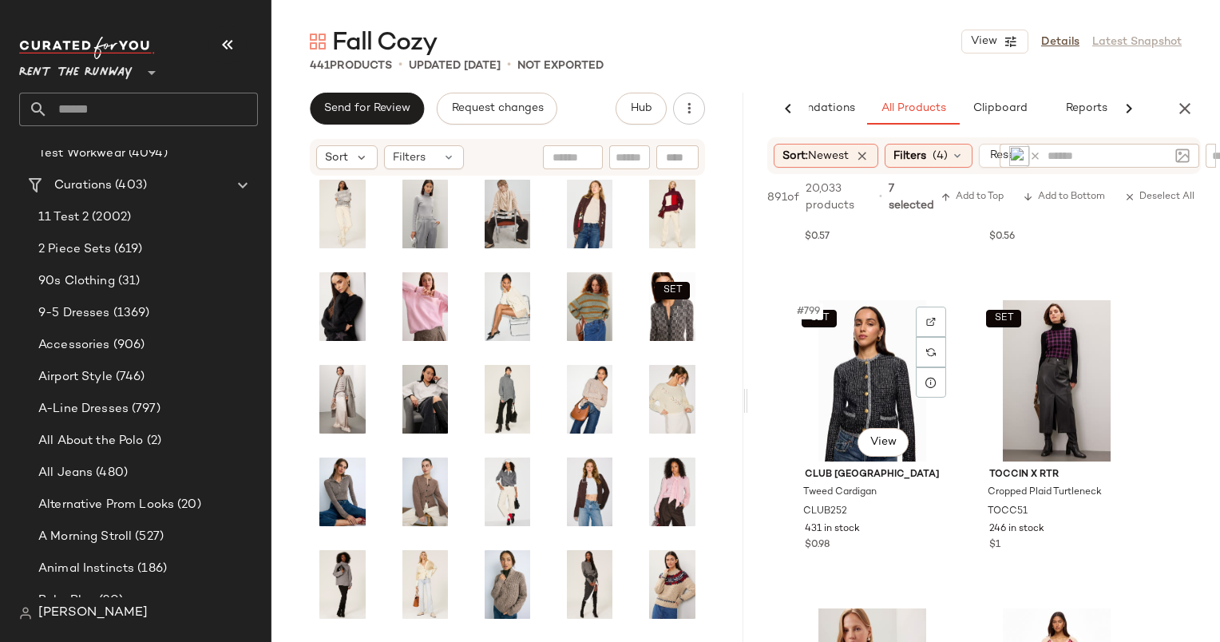
scroll to position [88981, 0]
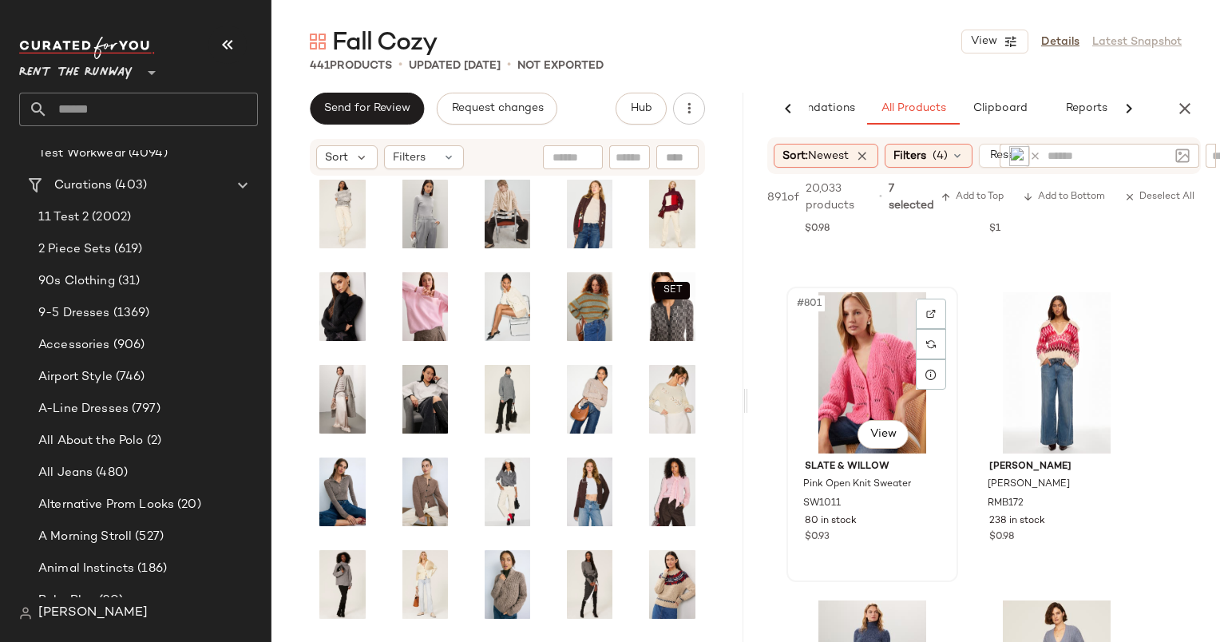
click at [867, 382] on div "#801 View" at bounding box center [872, 372] width 160 height 161
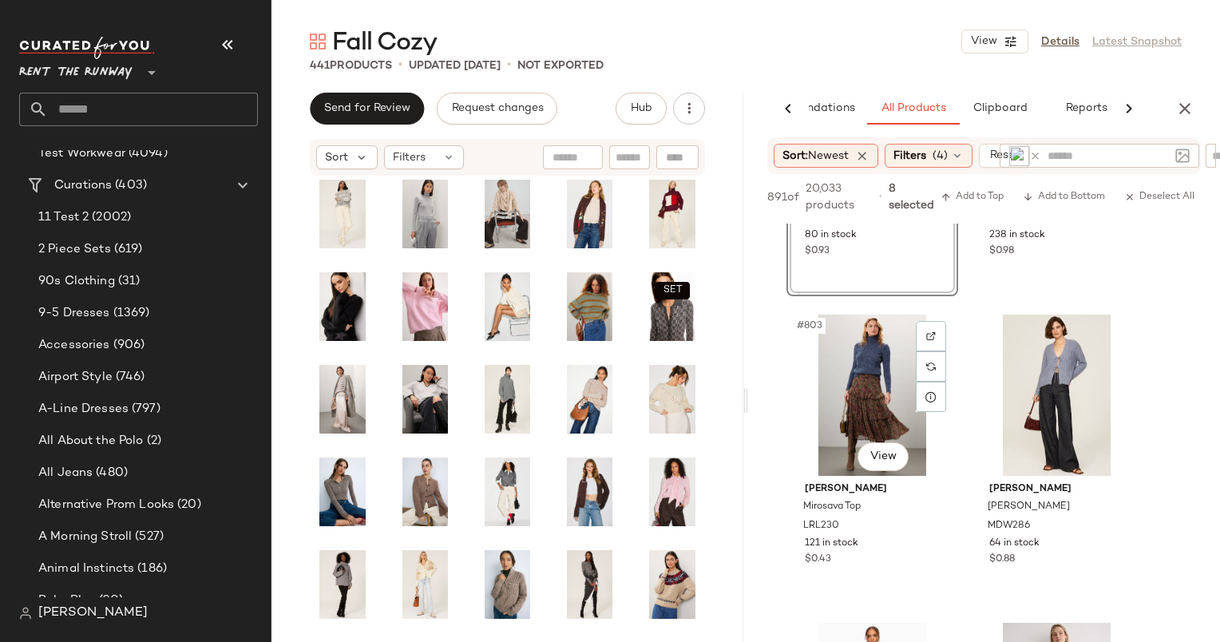
scroll to position [89268, 0]
click at [1040, 270] on div "#802 View Ramy Brook Augustus Sweater RMB172 238 in stock $0.98" at bounding box center [1056, 147] width 168 height 292
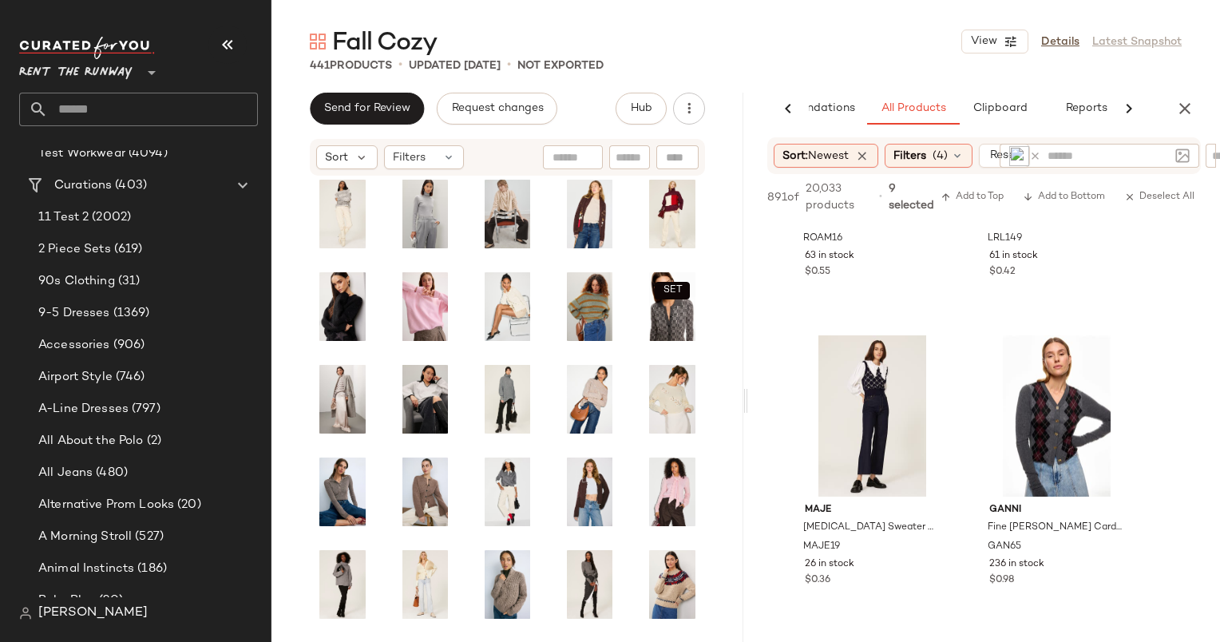
scroll to position [126540, 0]
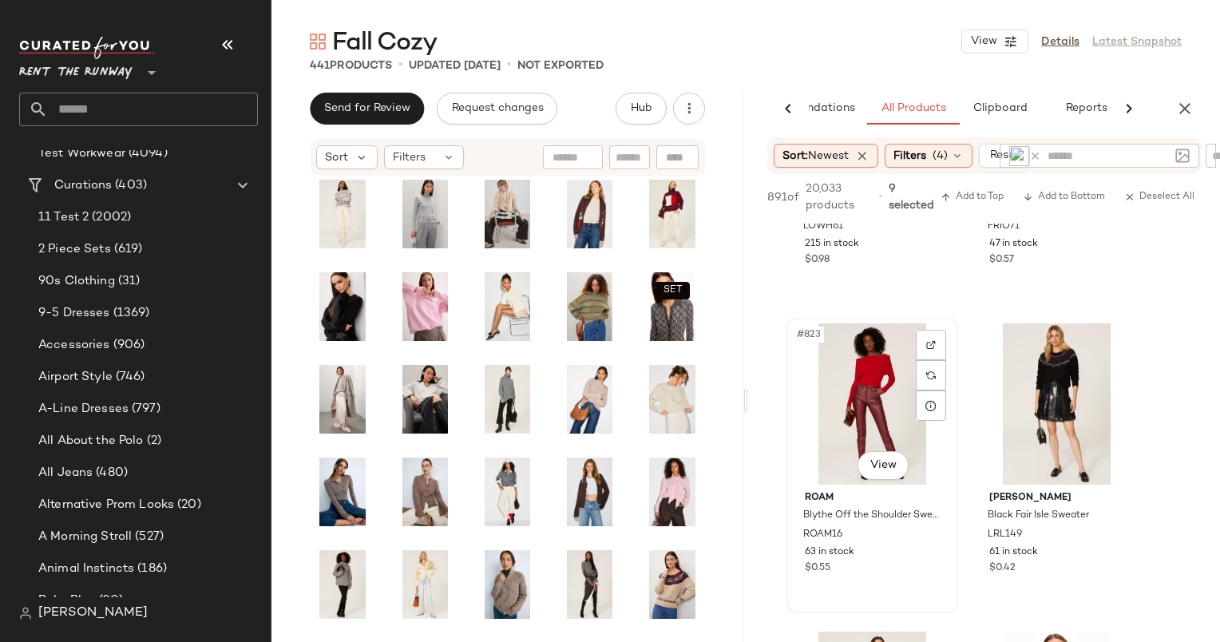
click at [864, 373] on div "#823 View" at bounding box center [872, 403] width 160 height 161
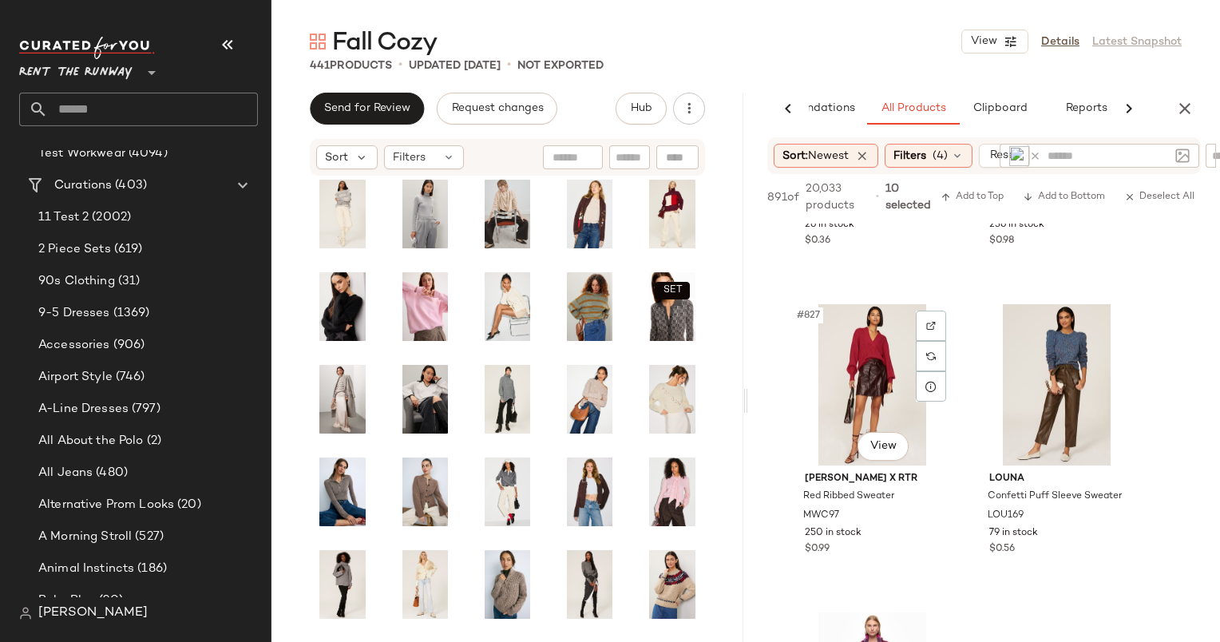
scroll to position [127175, 0]
click at [864, 373] on div "#827 View" at bounding box center [872, 384] width 160 height 161
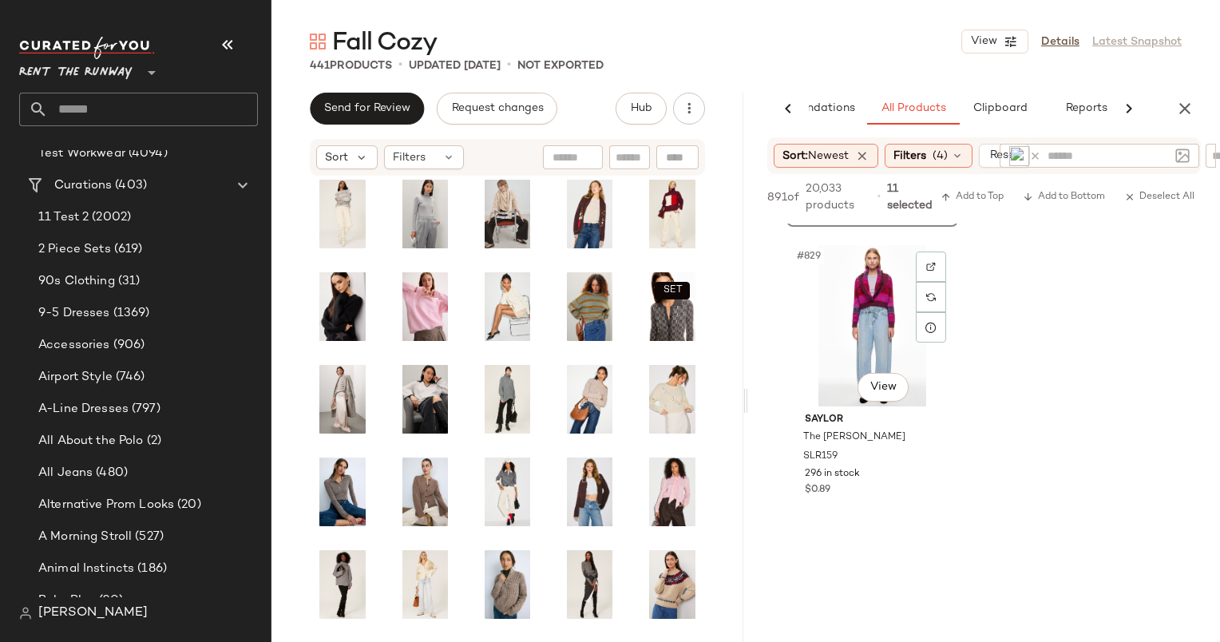
scroll to position [127542, 0]
click at [878, 284] on div "#829 View" at bounding box center [872, 325] width 160 height 161
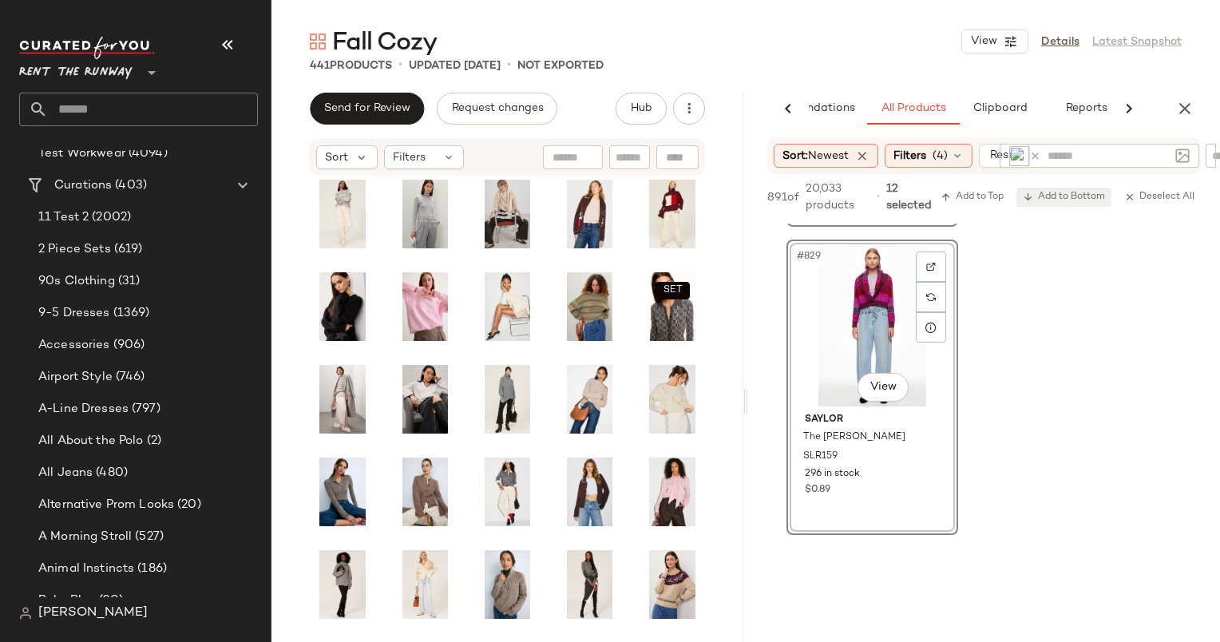
click at [1059, 201] on span "Add to Bottom" at bounding box center [1064, 197] width 82 height 11
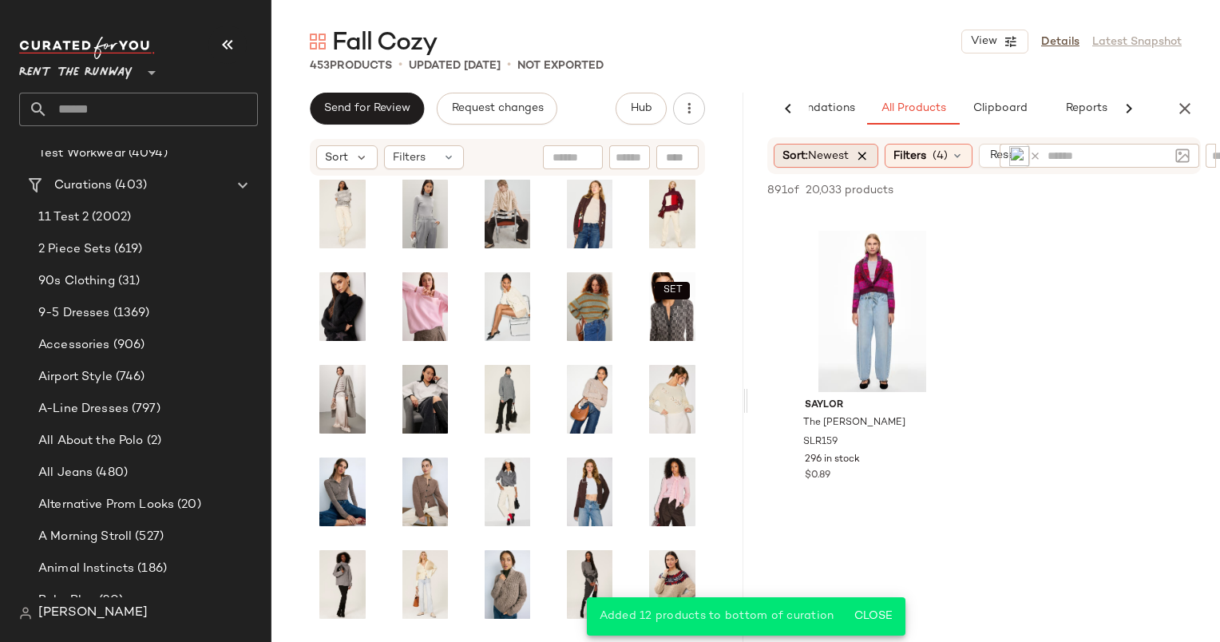
click at [869, 150] on icon at bounding box center [862, 155] width 14 height 14
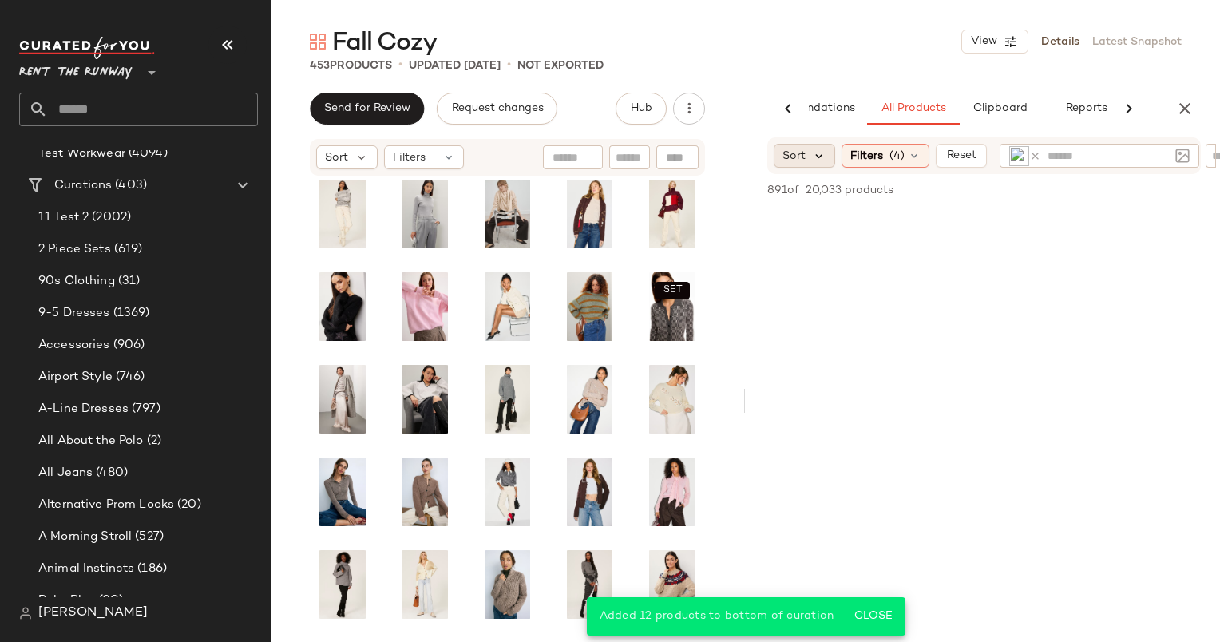
click at [813, 153] on icon at bounding box center [819, 155] width 14 height 14
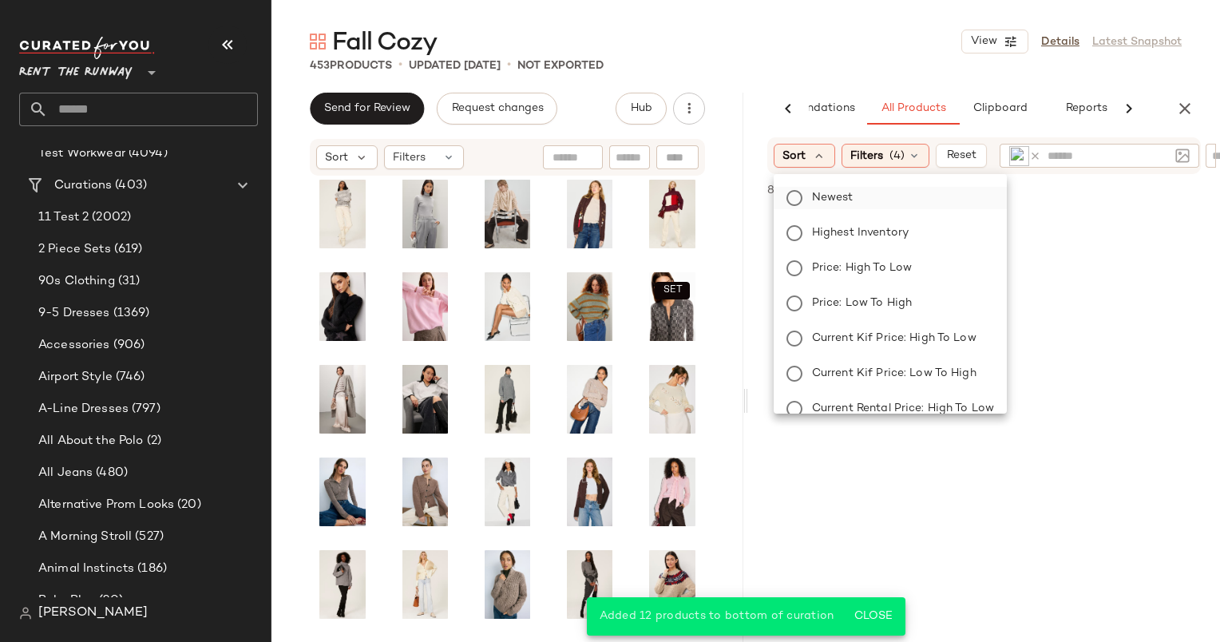
click at [840, 201] on span "Newest" at bounding box center [833, 197] width 42 height 17
click at [1037, 152] on icon at bounding box center [1035, 156] width 12 height 12
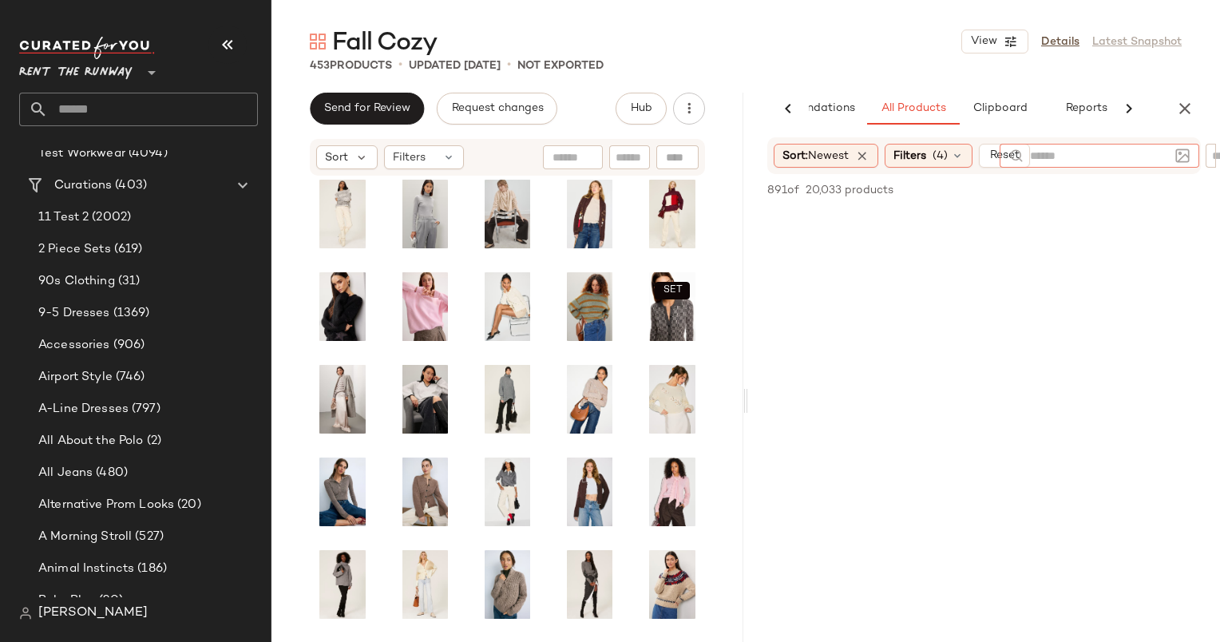
click at [852, 45] on div "Fall Cozy View Details Latest Snapshot" at bounding box center [745, 42] width 948 height 32
click at [1184, 99] on icon "button" at bounding box center [1184, 108] width 19 height 19
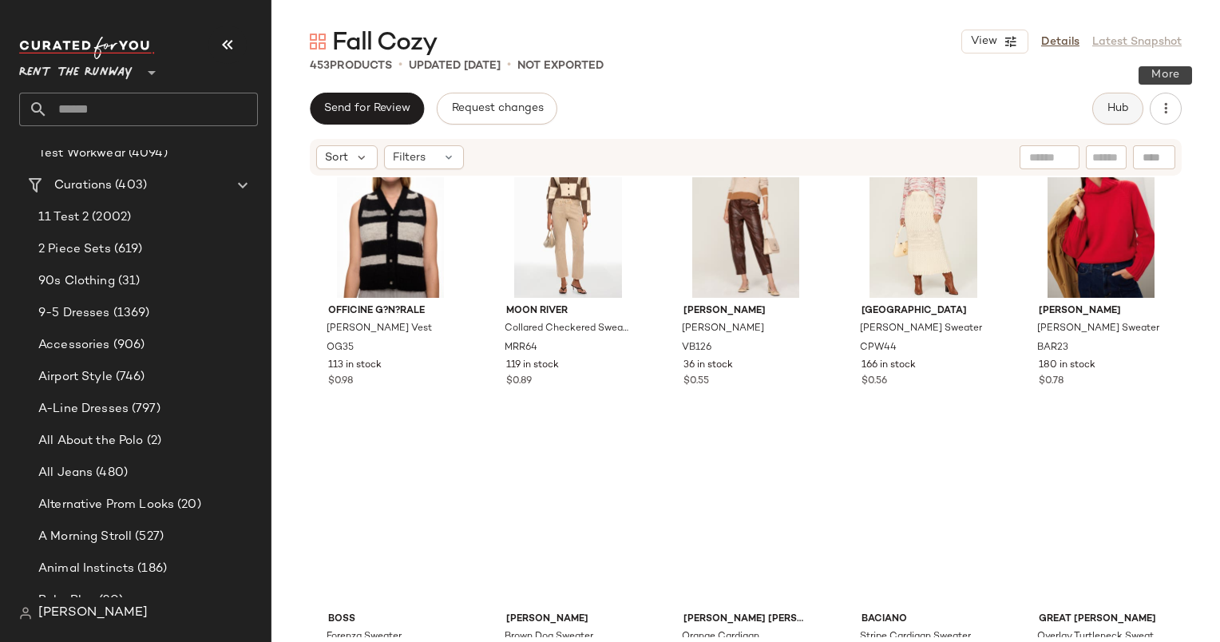
scroll to position [7087, 0]
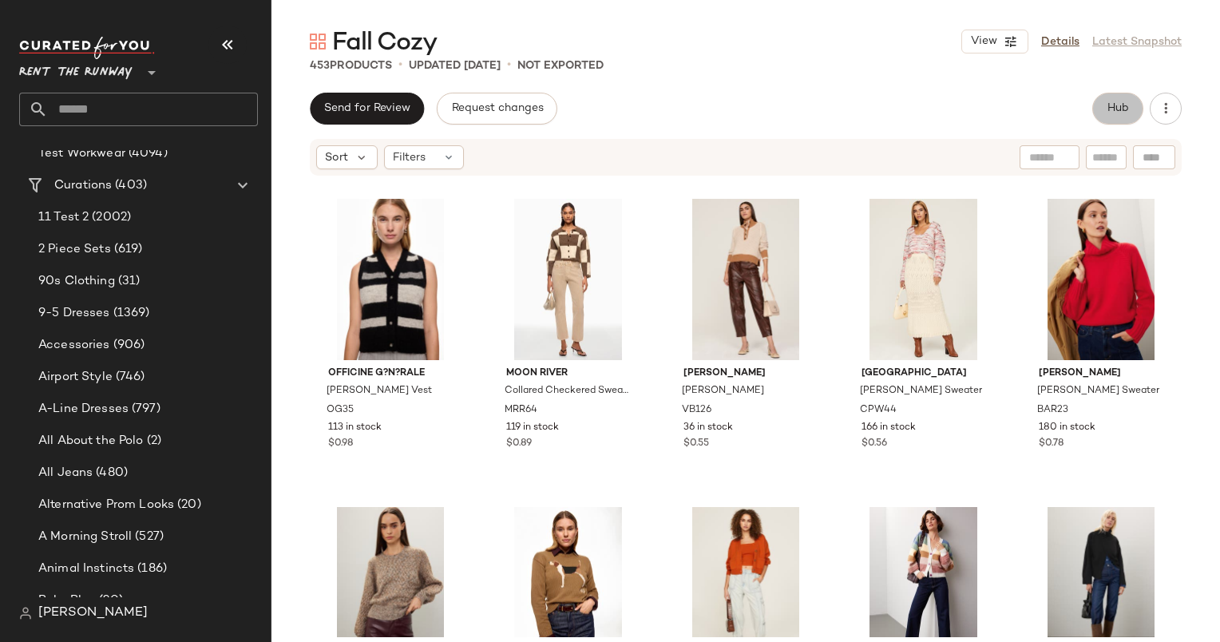
click at [1098, 115] on button "Hub" at bounding box center [1117, 109] width 51 height 32
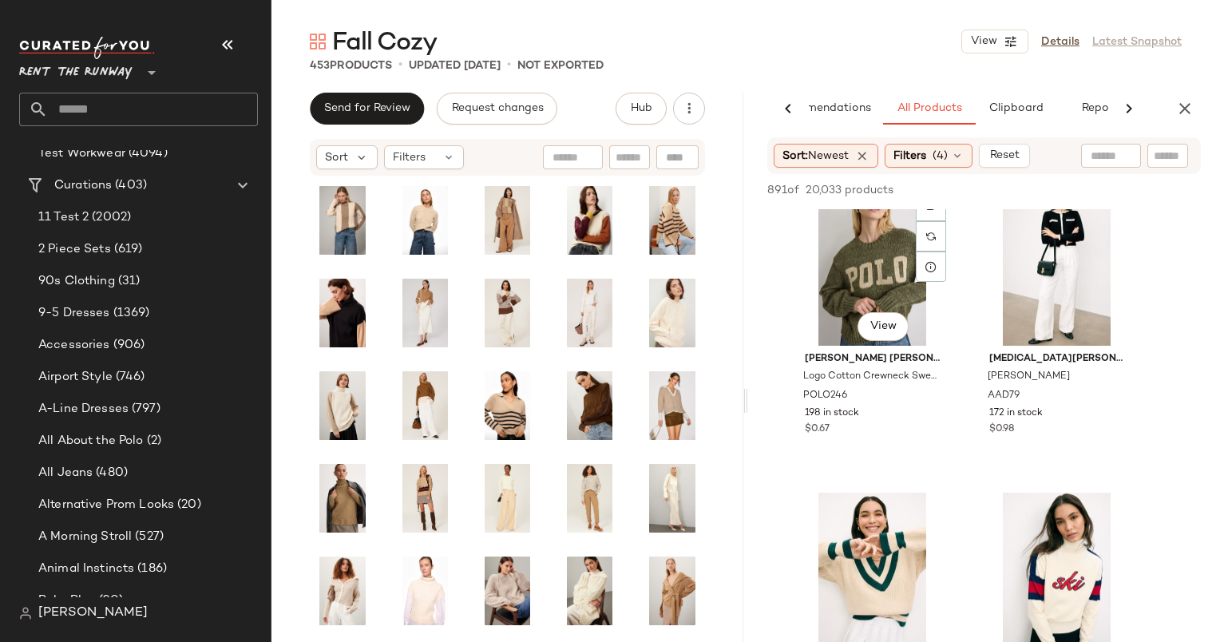
scroll to position [3726, 0]
click at [859, 248] on div "#25 View" at bounding box center [872, 266] width 160 height 161
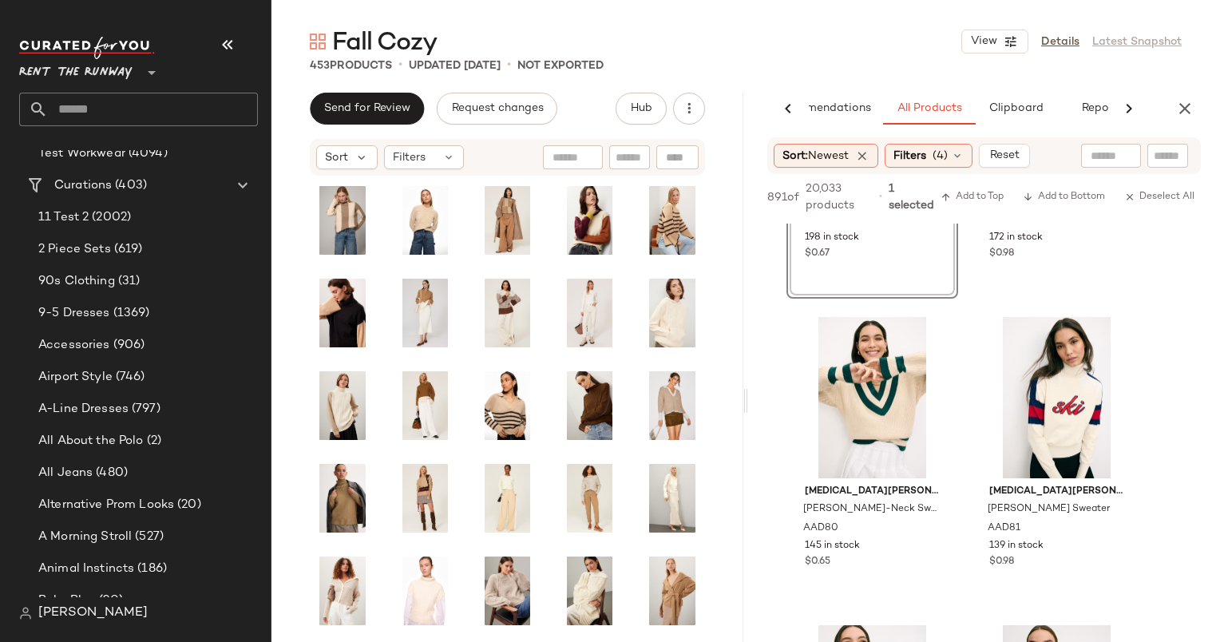
scroll to position [3918, 0]
click at [866, 412] on div "#27 View" at bounding box center [872, 397] width 160 height 161
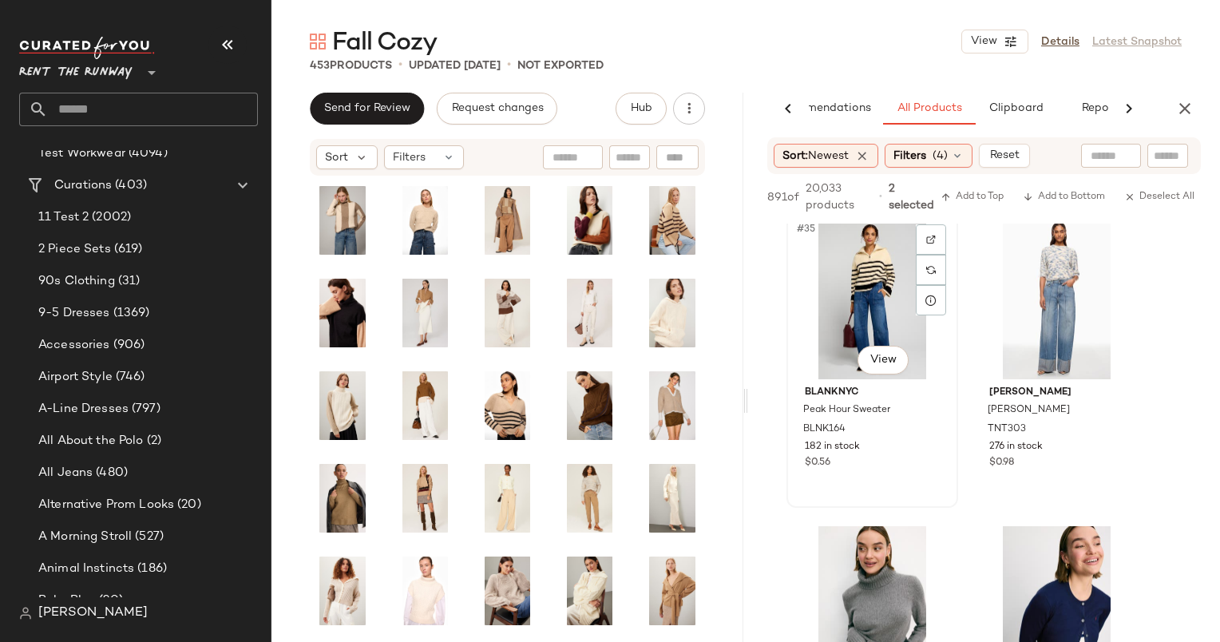
click at [875, 281] on div "#35 View" at bounding box center [872, 298] width 160 height 161
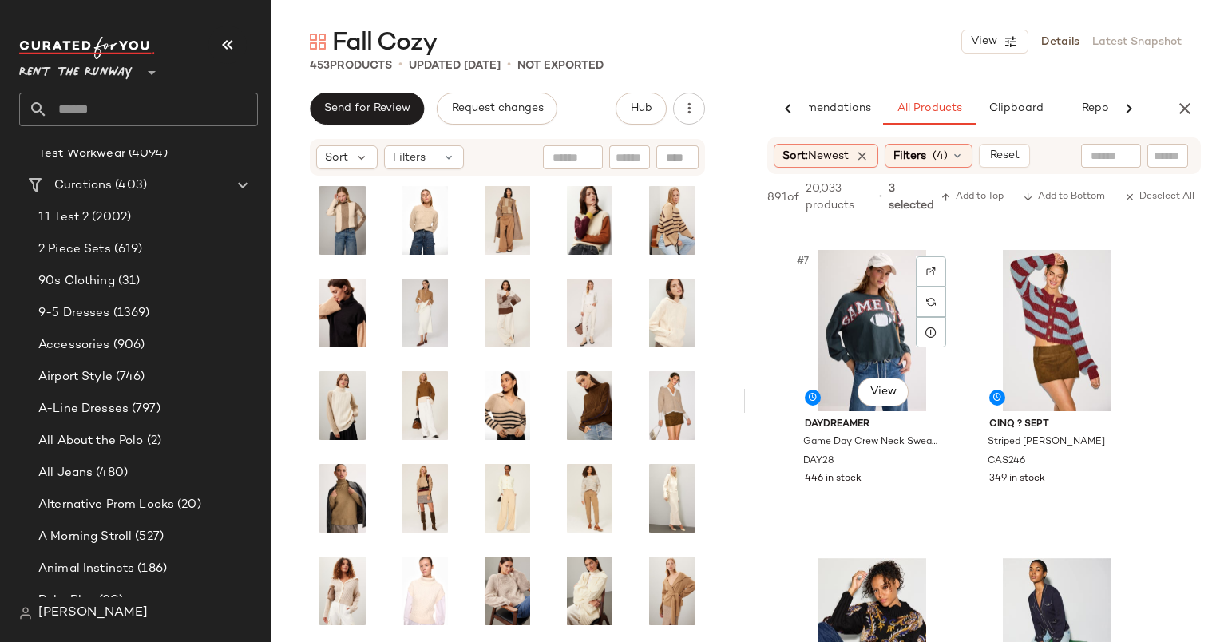
scroll to position [904, 0]
click at [878, 310] on div "#7 View" at bounding box center [872, 330] width 160 height 161
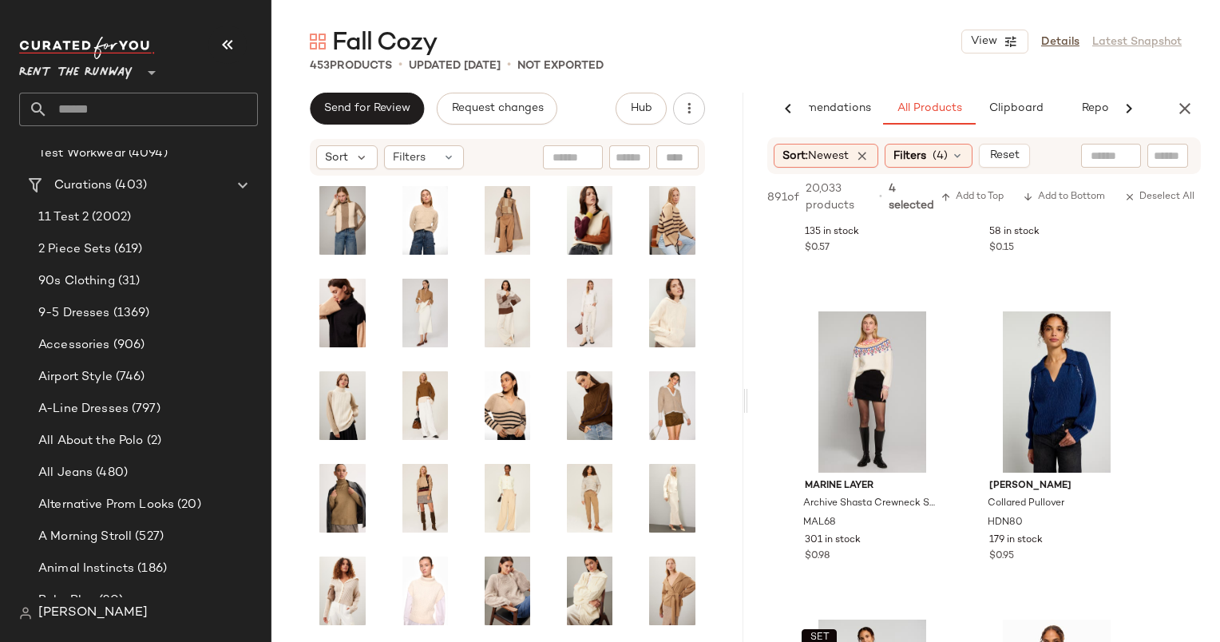
scroll to position [5559, 0]
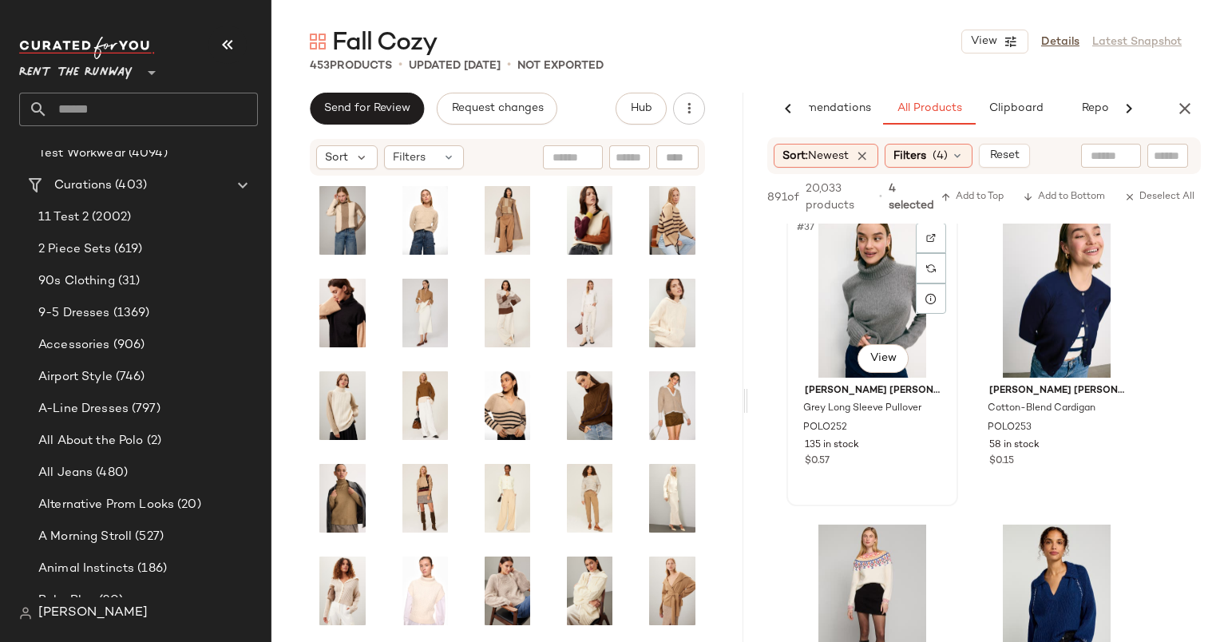
click at [878, 303] on div "#37 View" at bounding box center [872, 296] width 160 height 161
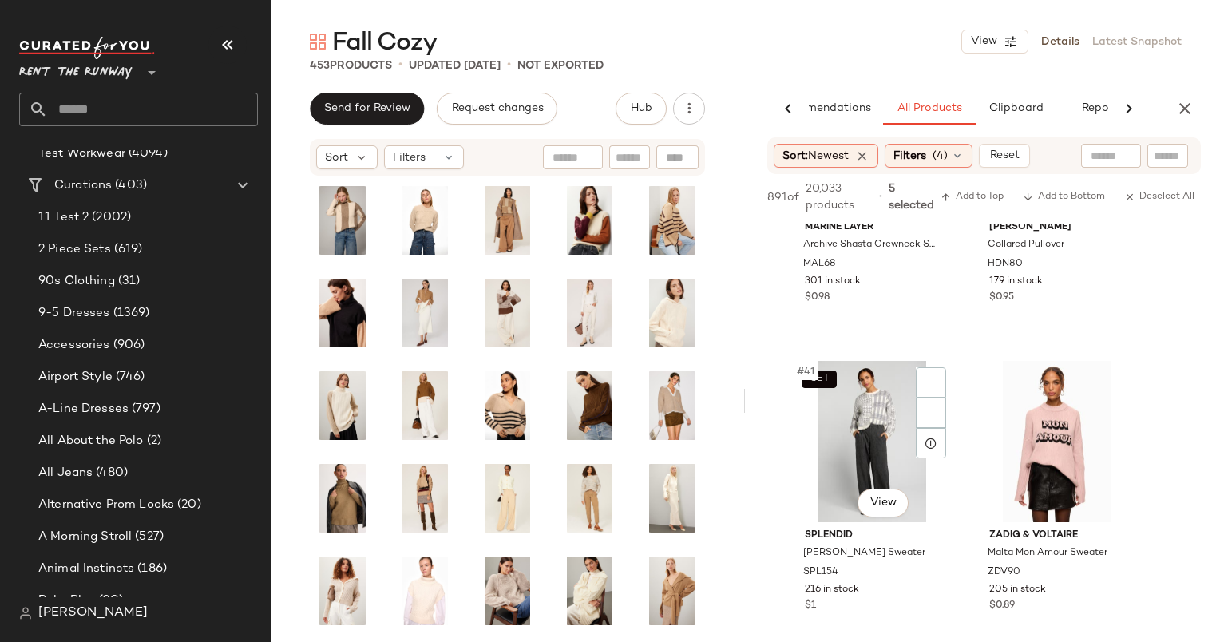
scroll to position [6117, 0]
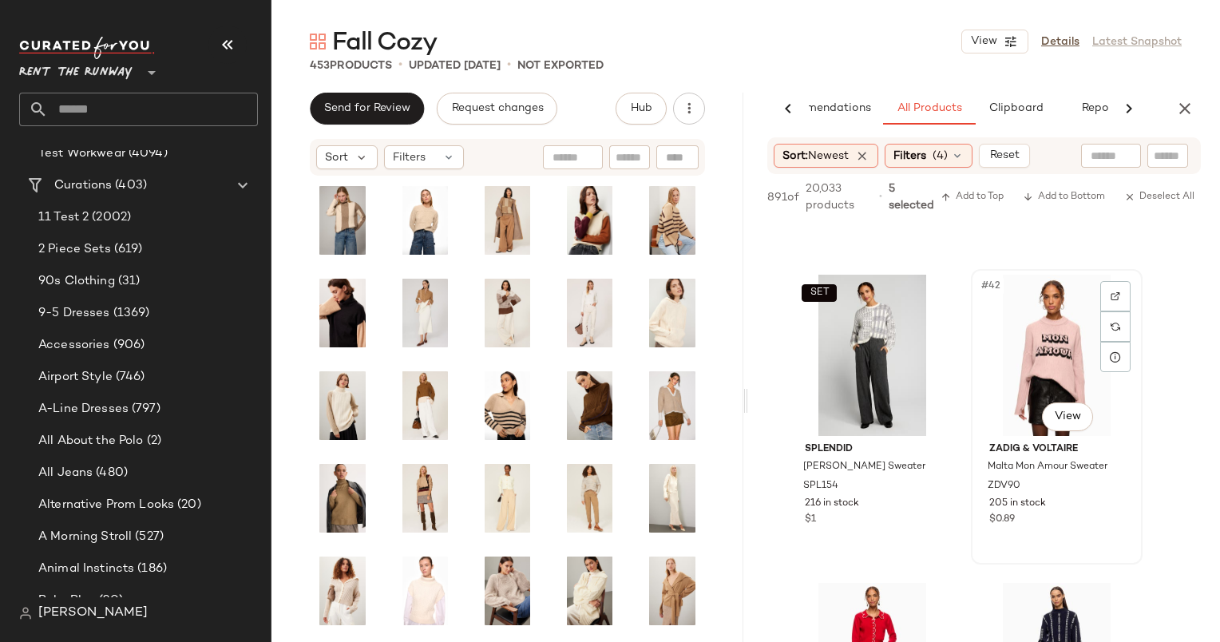
click at [1014, 326] on div "#42 View" at bounding box center [1056, 355] width 160 height 161
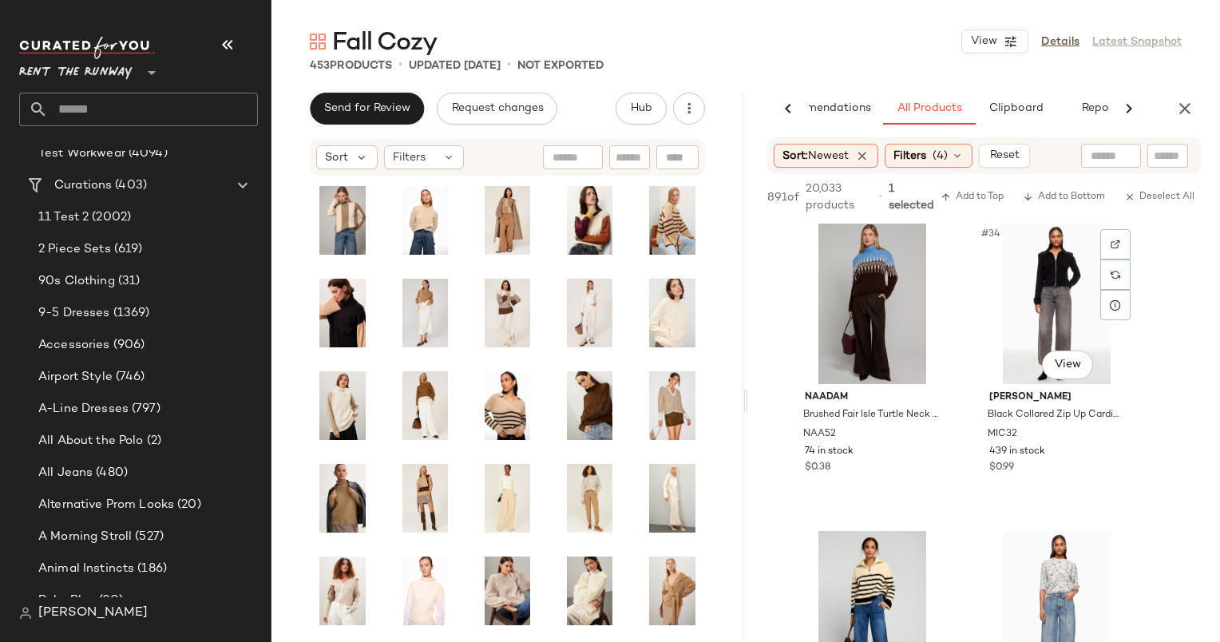
scroll to position [5124, 0]
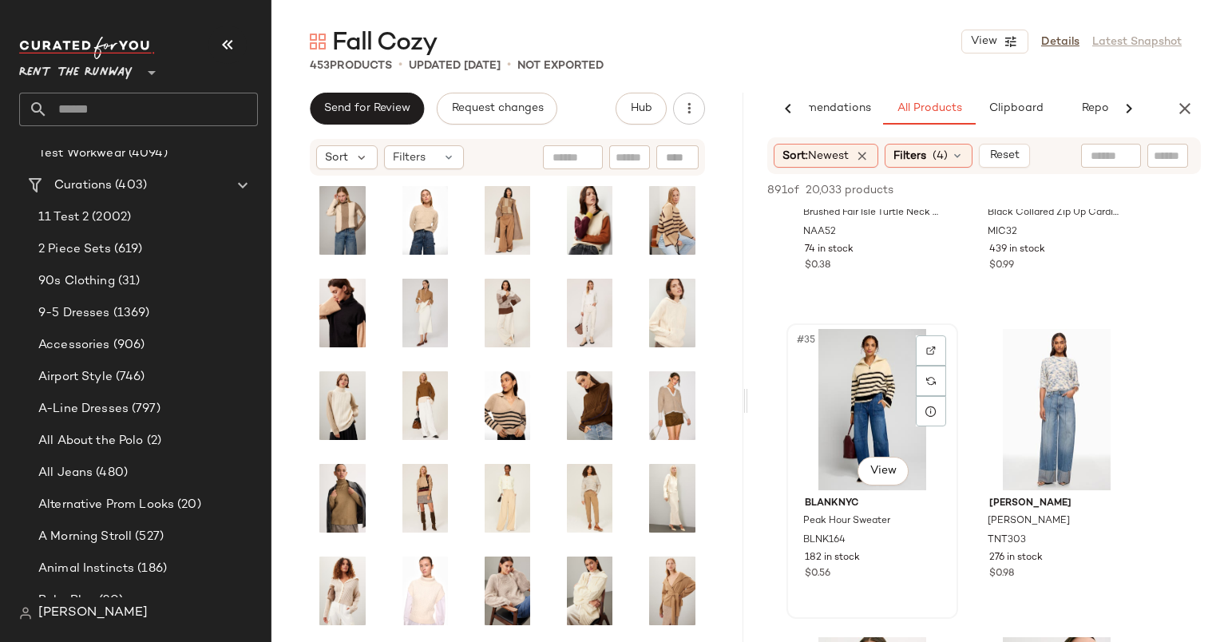
click at [868, 405] on div "#35 View" at bounding box center [872, 409] width 160 height 161
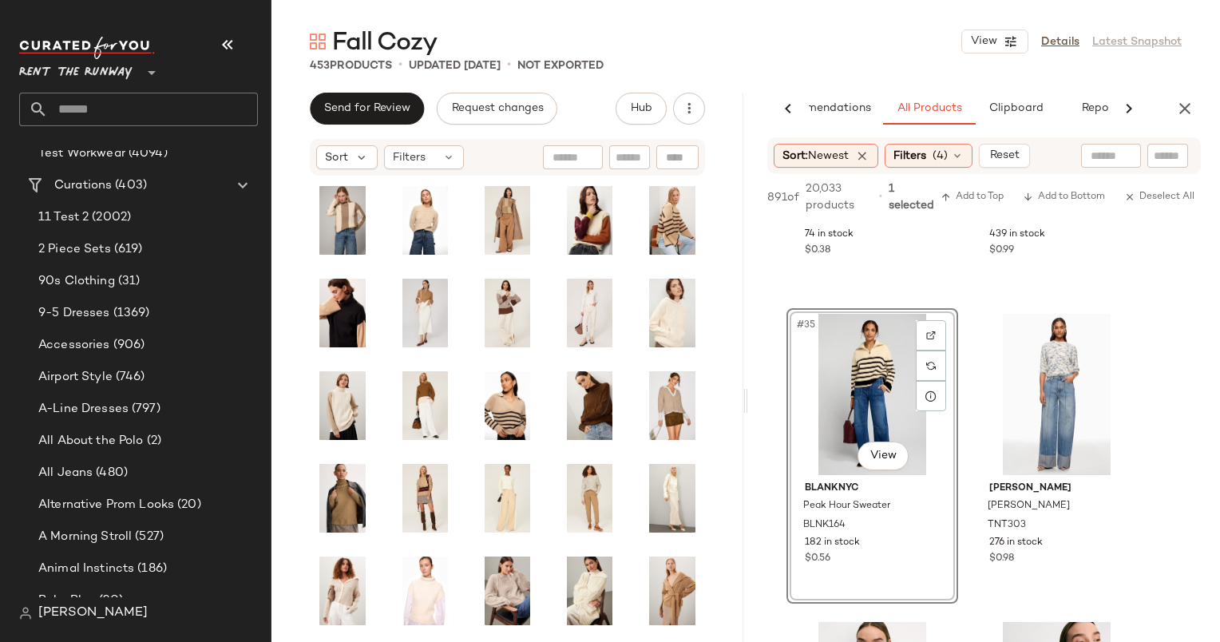
scroll to position [5153, 0]
click at [1023, 396] on div "#36 View" at bounding box center [1056, 394] width 160 height 161
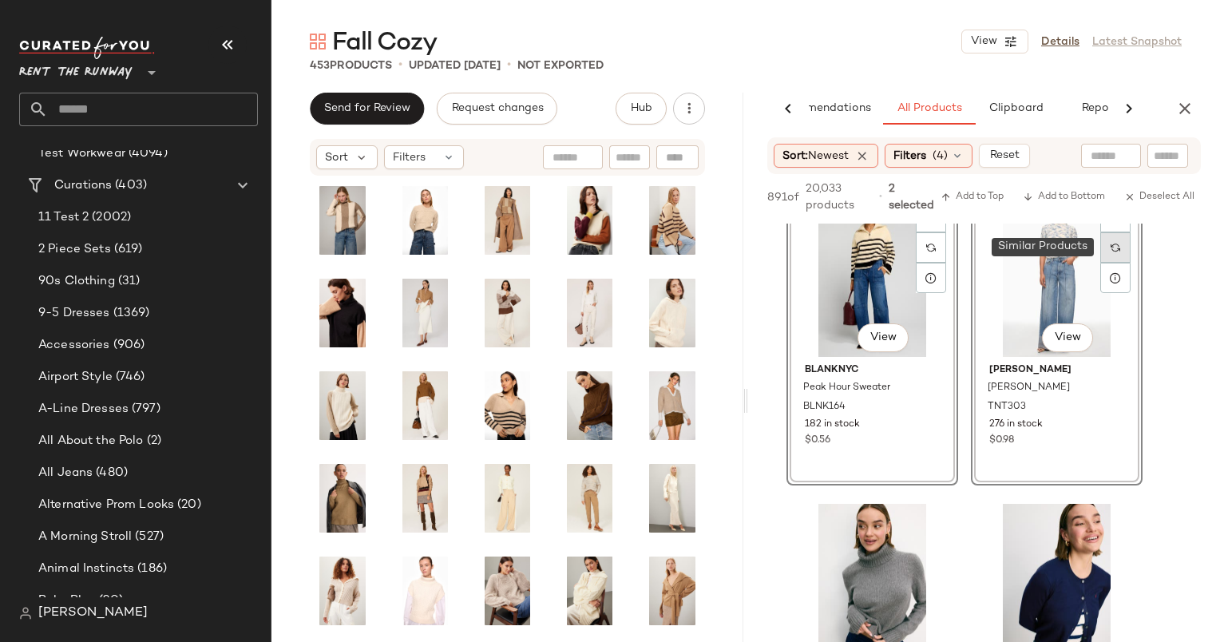
scroll to position [5223, 0]
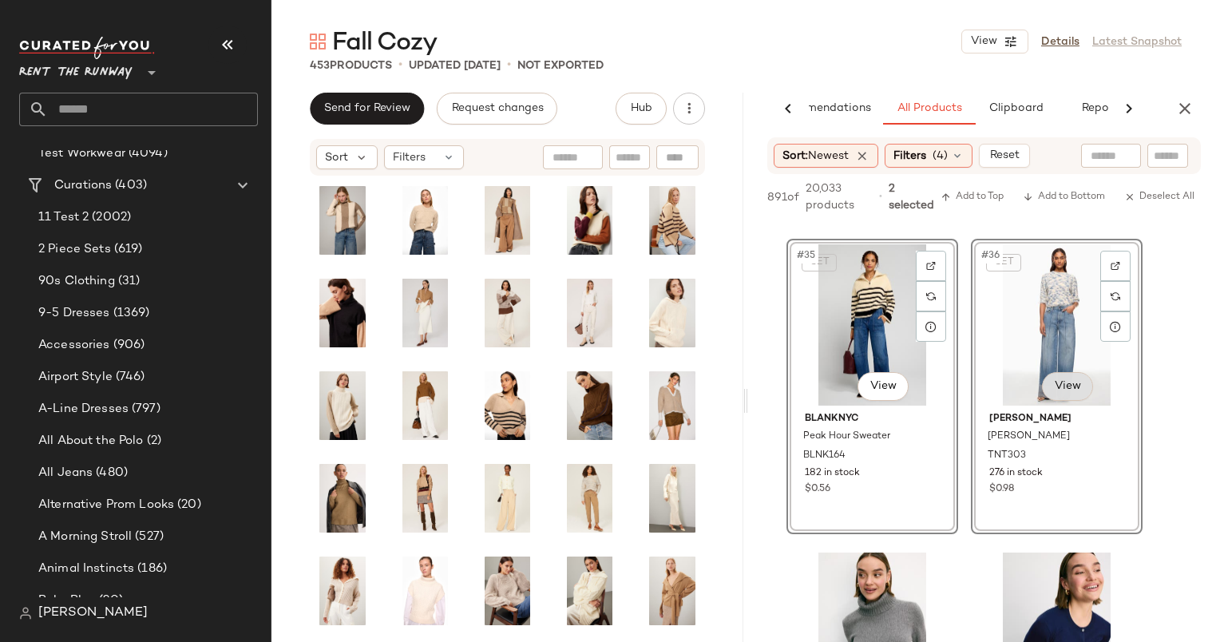
click at [1056, 394] on body "Rent the Runway ** Dashboard All Products Global Clipboards (15) 8.18 High Form…" at bounding box center [610, 321] width 1220 height 642
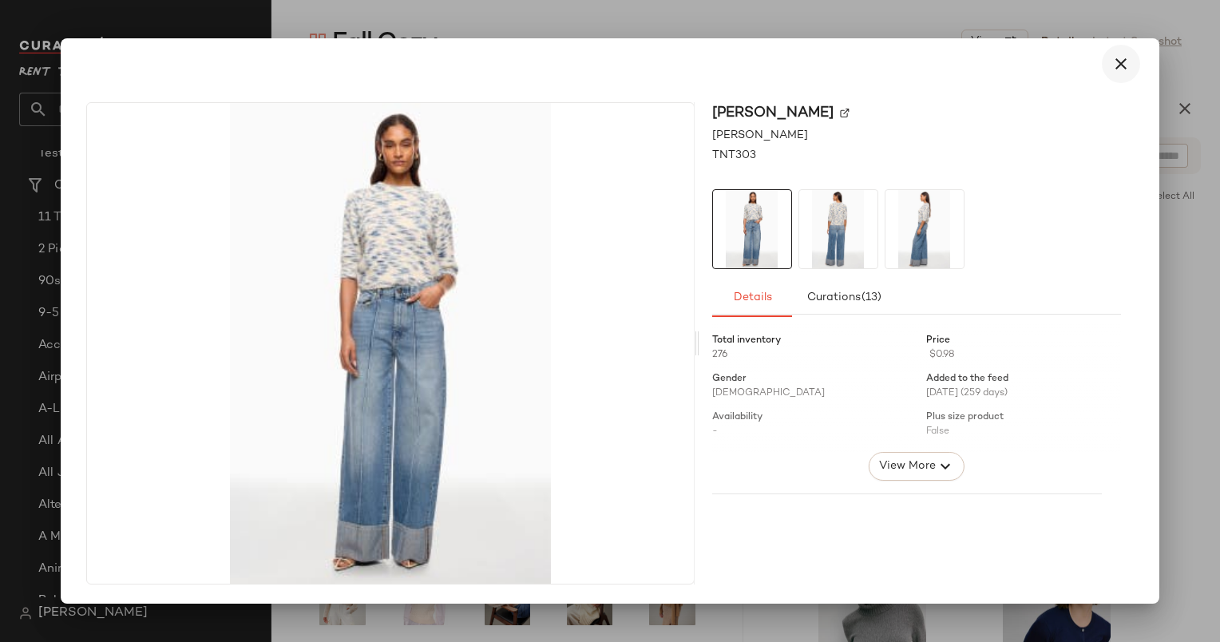
click at [1119, 61] on icon "button" at bounding box center [1120, 63] width 19 height 19
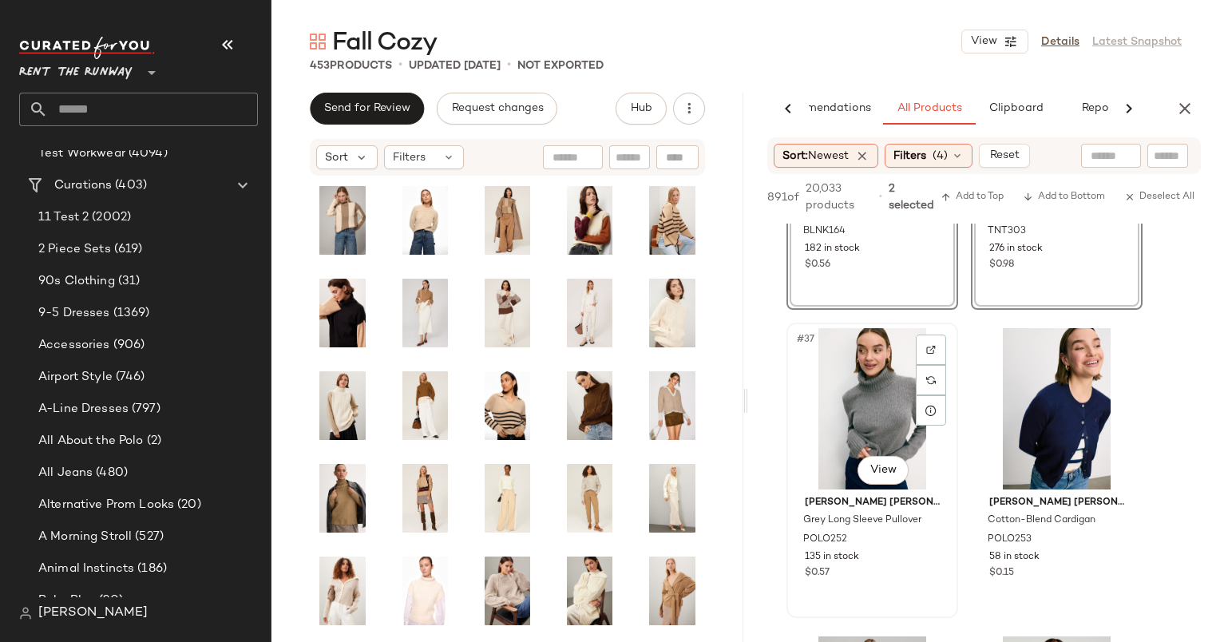
click at [854, 403] on div "#37 View" at bounding box center [872, 408] width 160 height 161
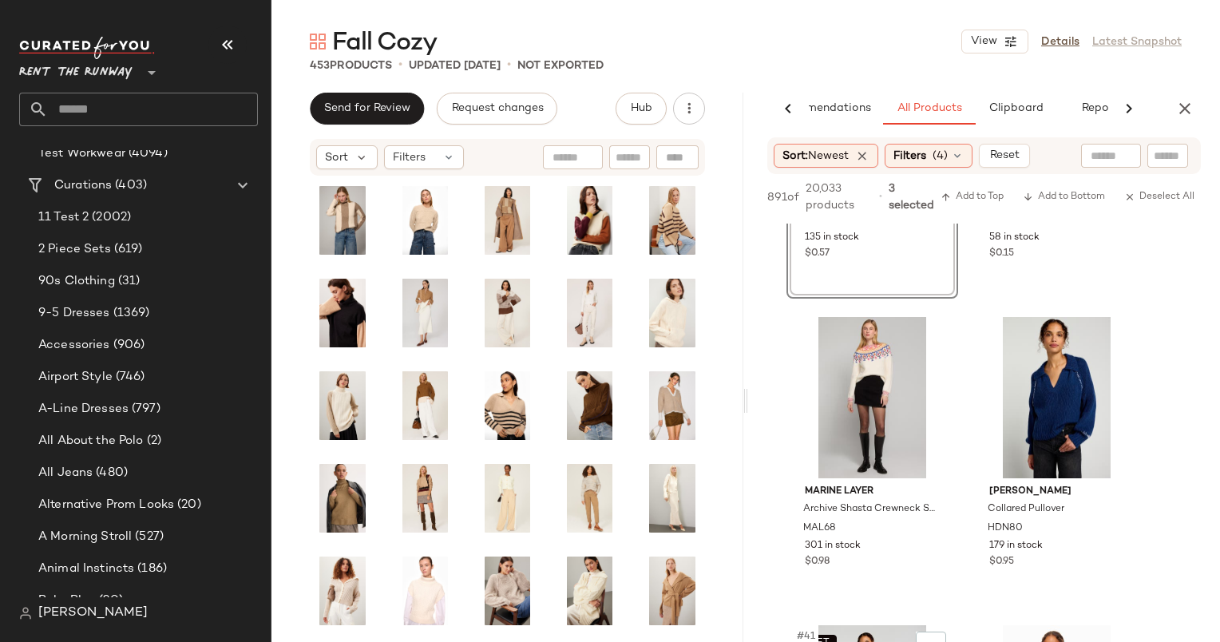
scroll to position [6042, 0]
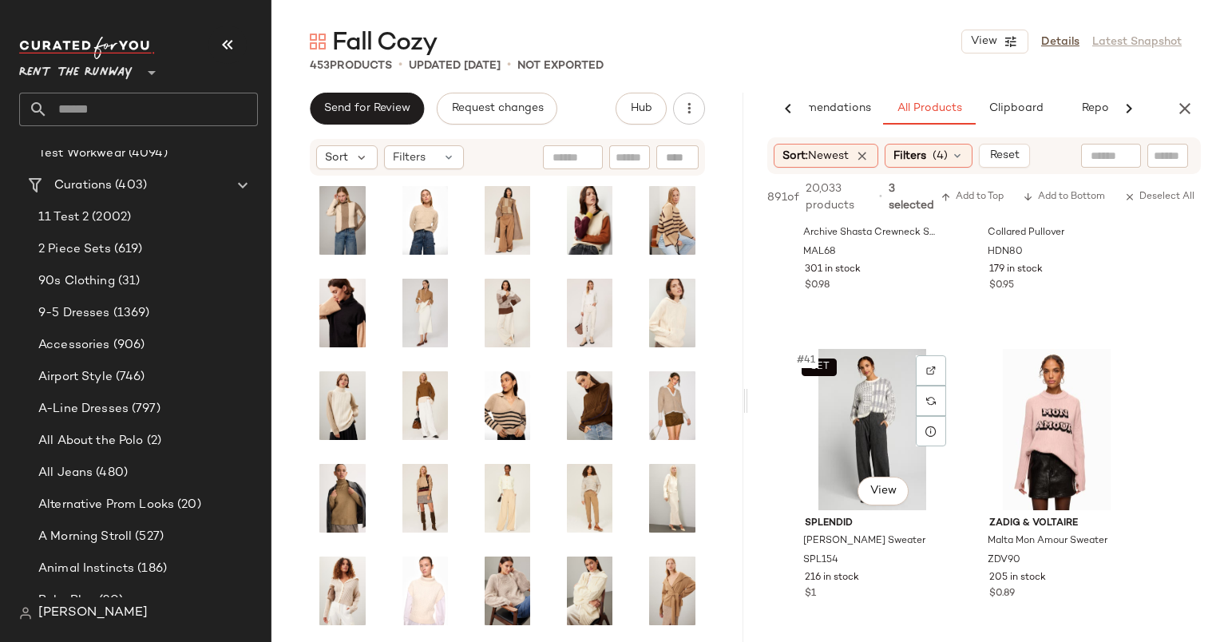
click at [877, 443] on div "SET #41 View" at bounding box center [872, 429] width 160 height 161
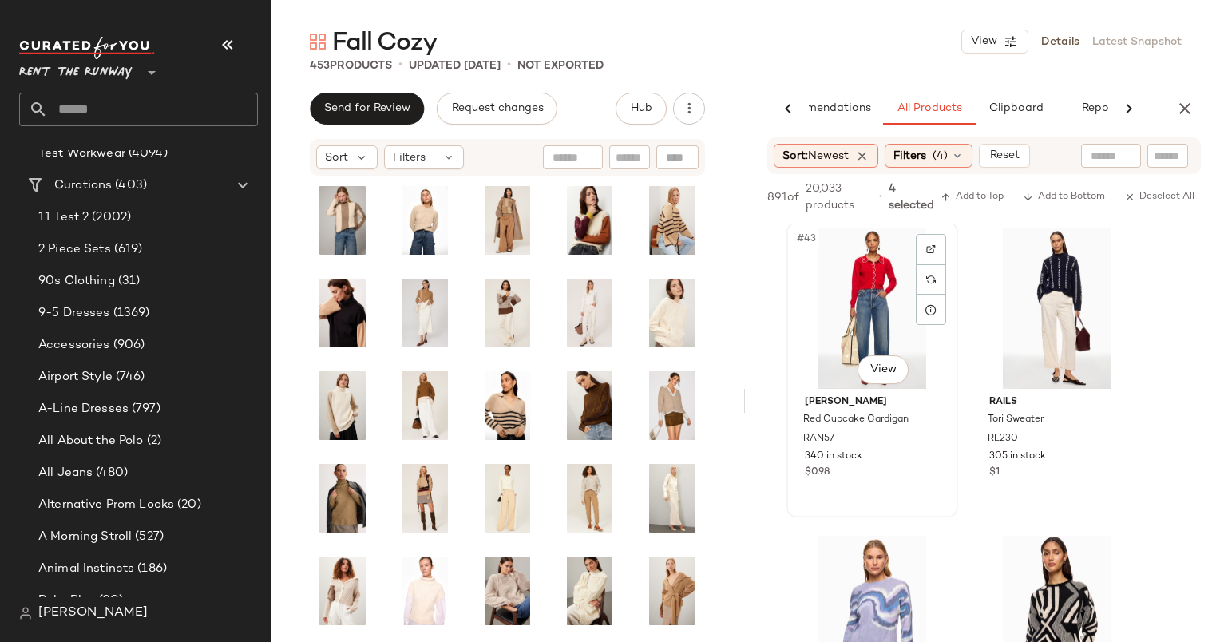
click at [850, 306] on div "#43 View" at bounding box center [872, 307] width 160 height 161
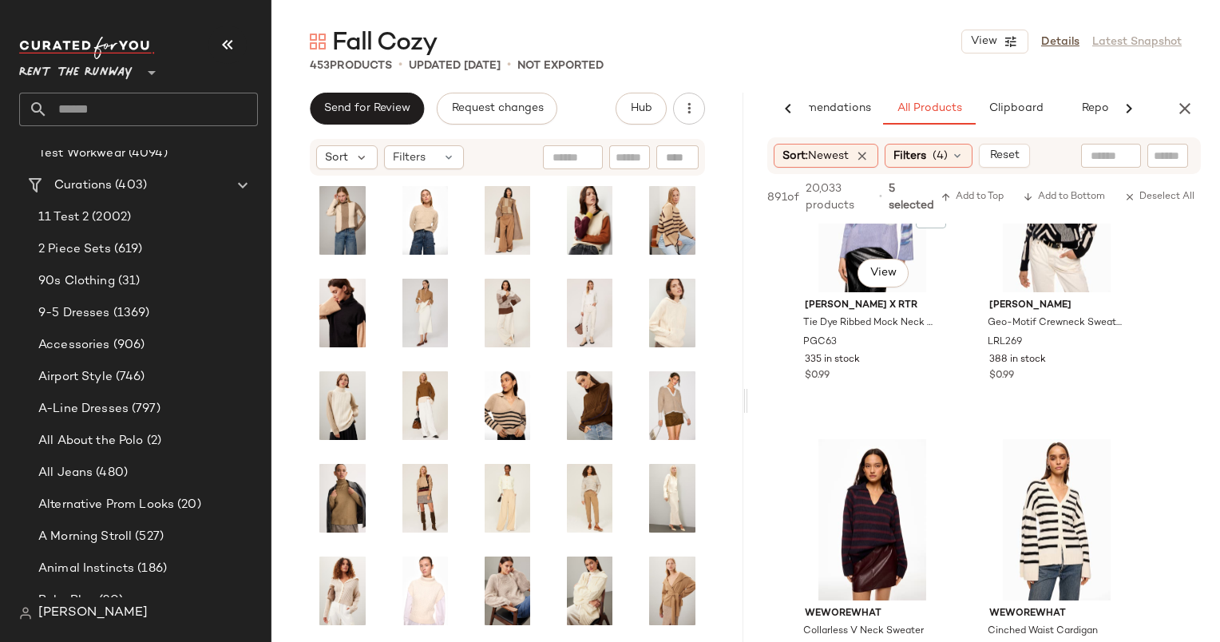
scroll to position [7075, 0]
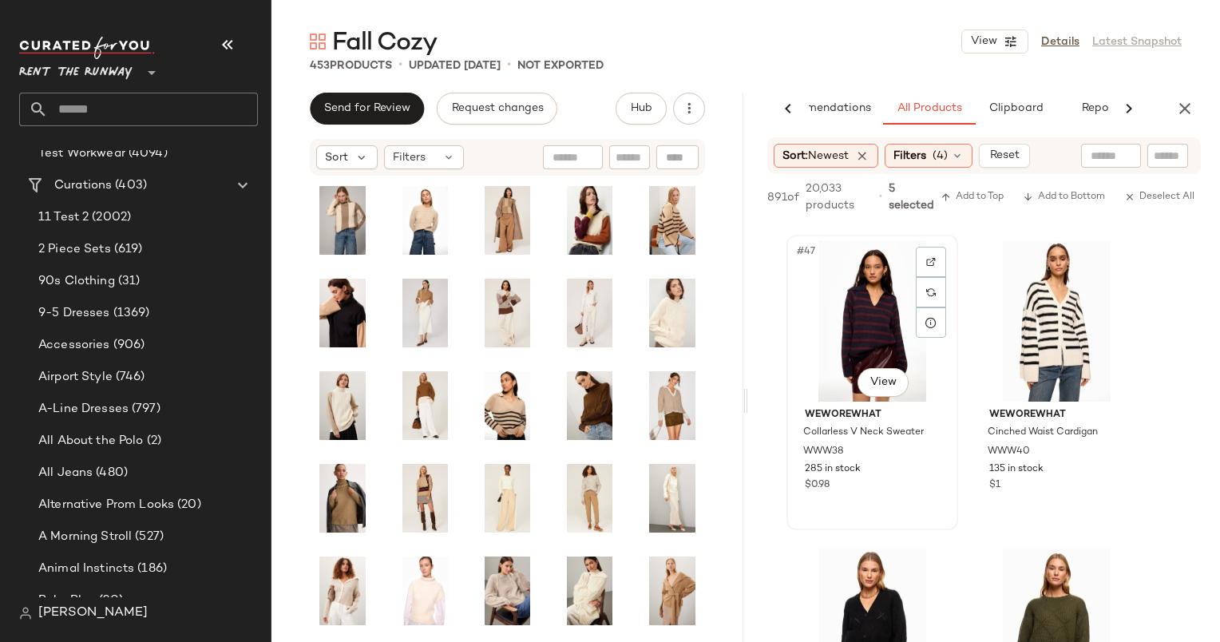
click at [860, 327] on div "#47 View" at bounding box center [872, 320] width 160 height 161
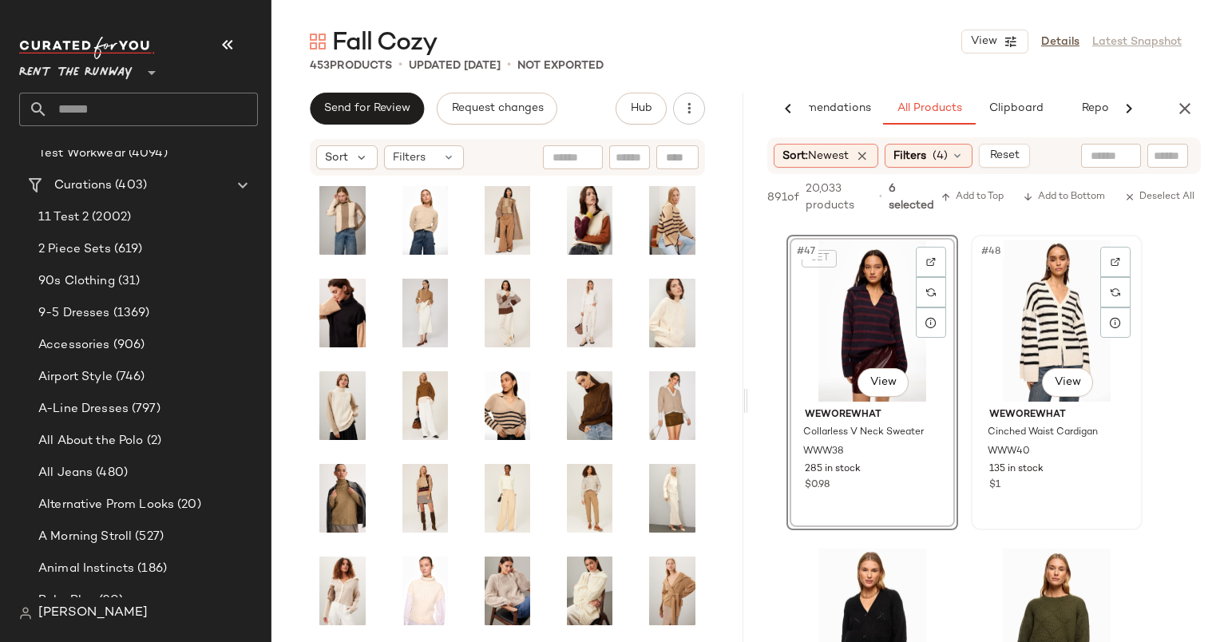
click at [1021, 339] on div "#48 View" at bounding box center [1056, 320] width 160 height 161
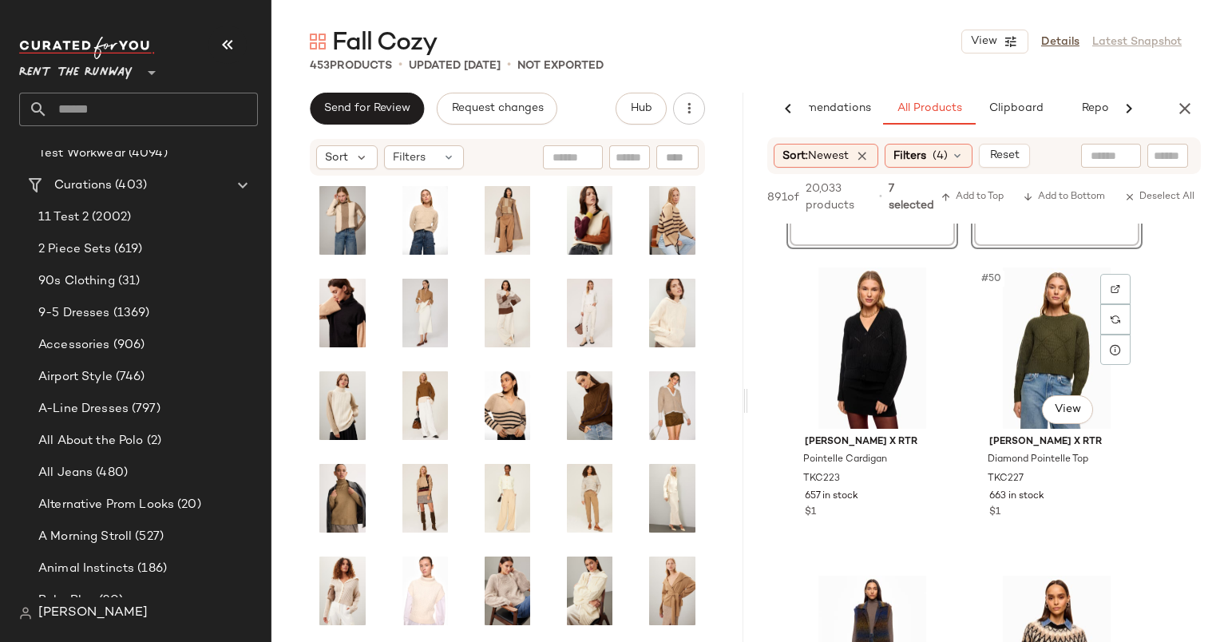
scroll to position [7356, 0]
click at [869, 348] on div "#49 View" at bounding box center [872, 347] width 160 height 161
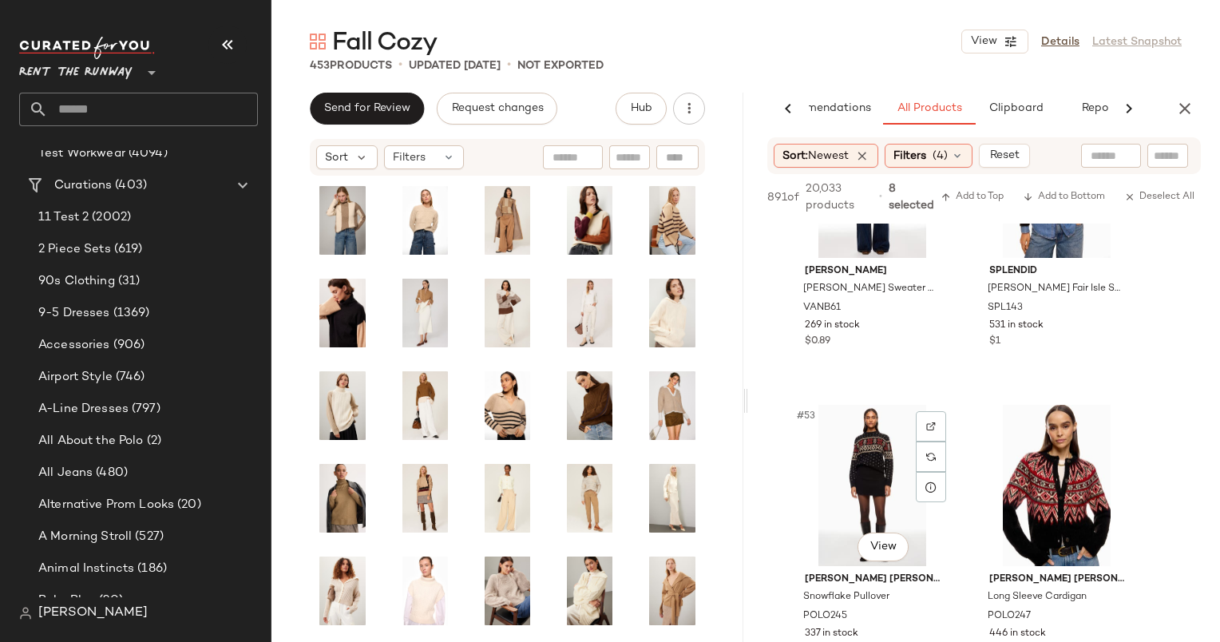
scroll to position [7867, 0]
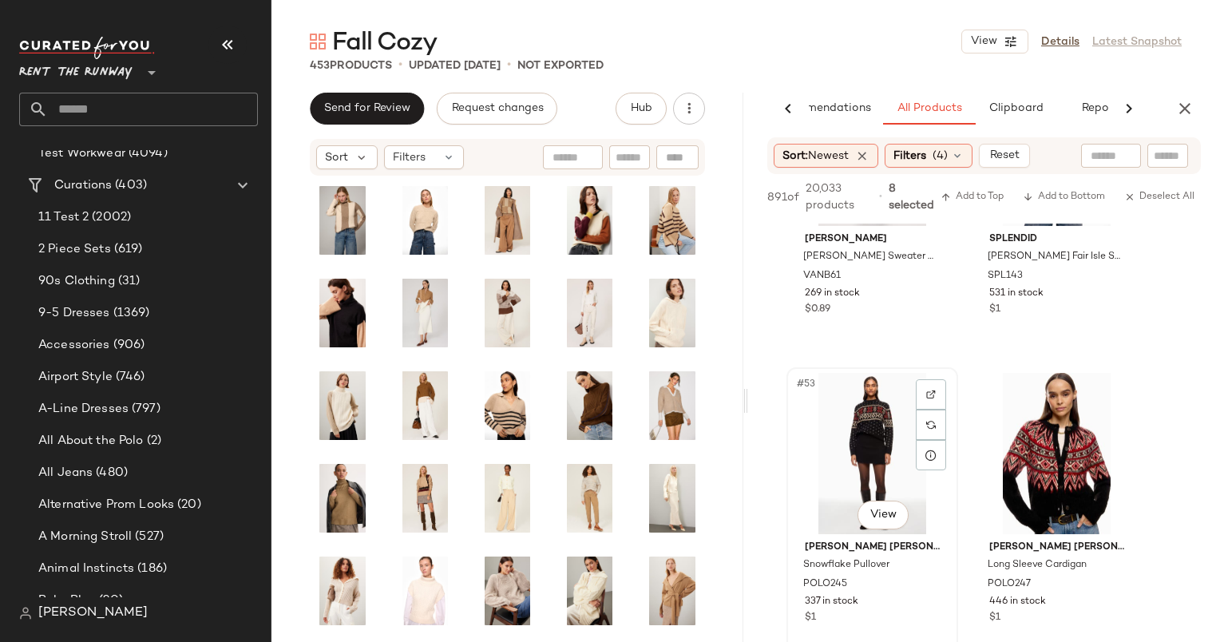
click at [870, 433] on div "#53 View" at bounding box center [872, 453] width 160 height 161
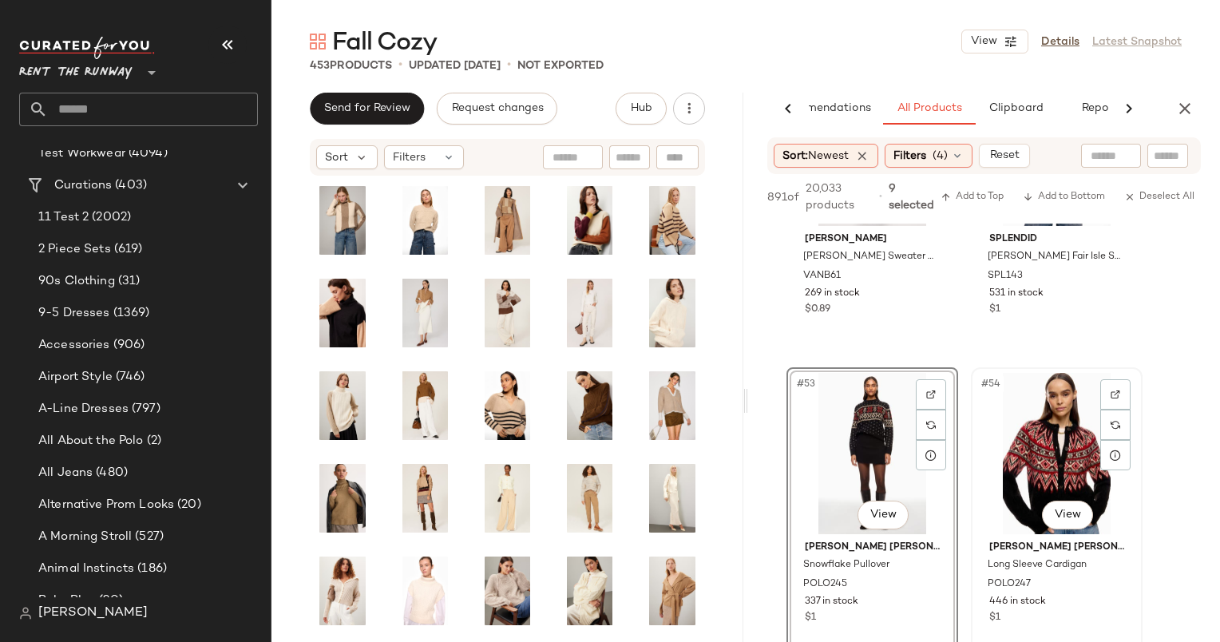
click at [1015, 429] on div "#54 View" at bounding box center [1056, 453] width 160 height 161
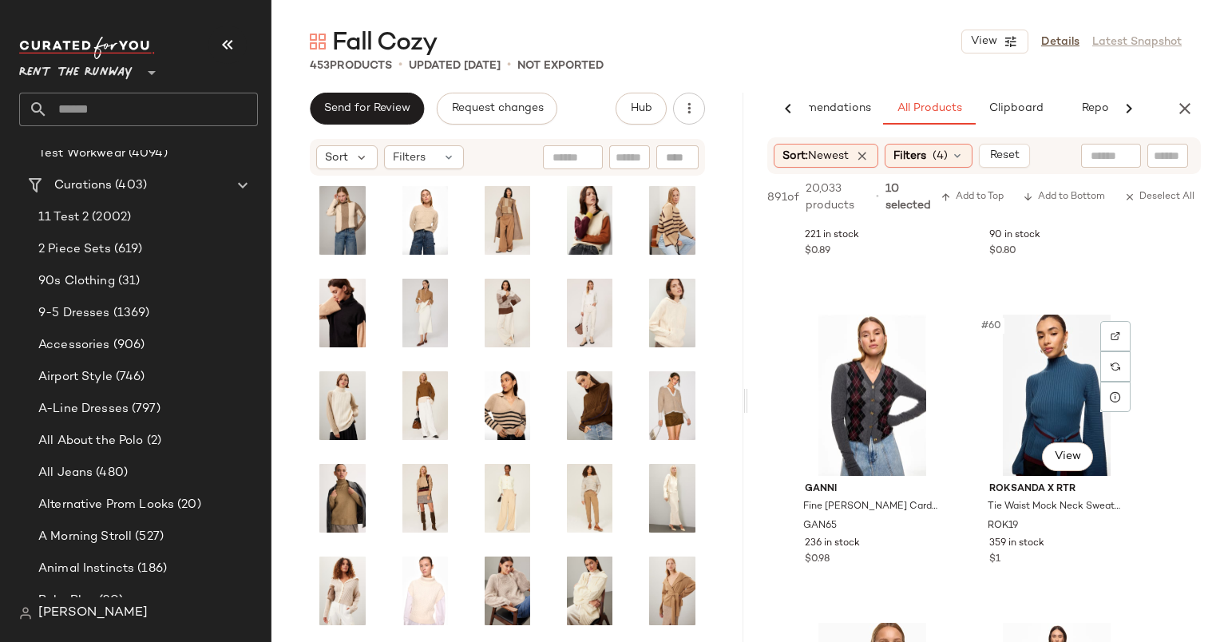
scroll to position [8882, 0]
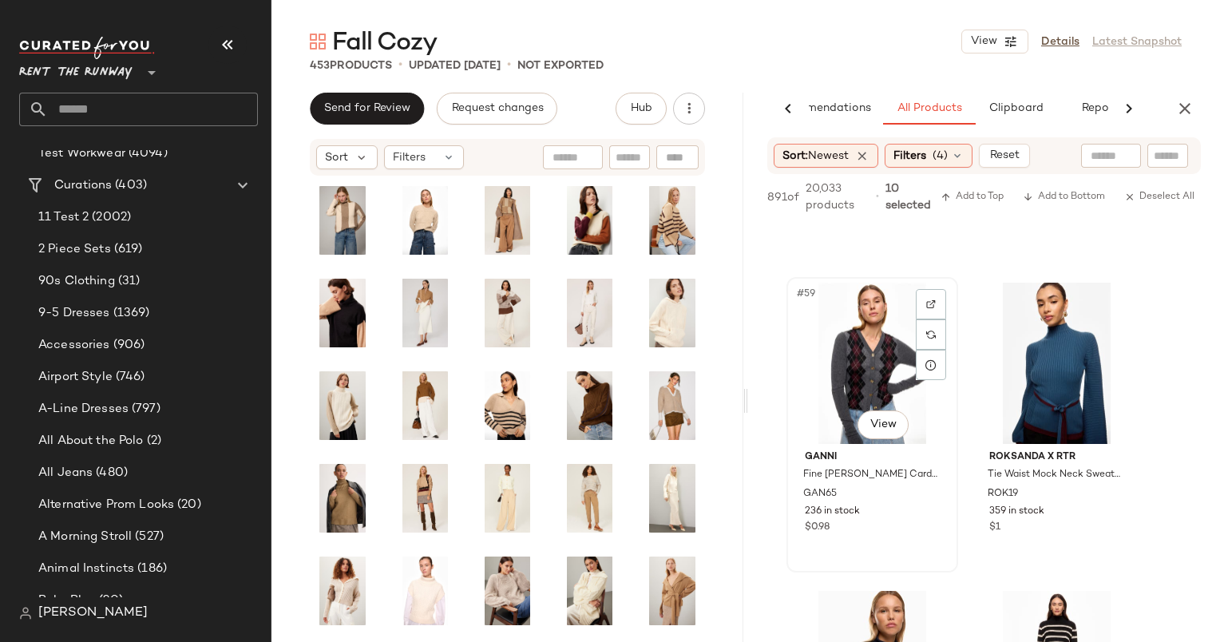
click at [843, 350] on div "#59 View" at bounding box center [872, 363] width 160 height 161
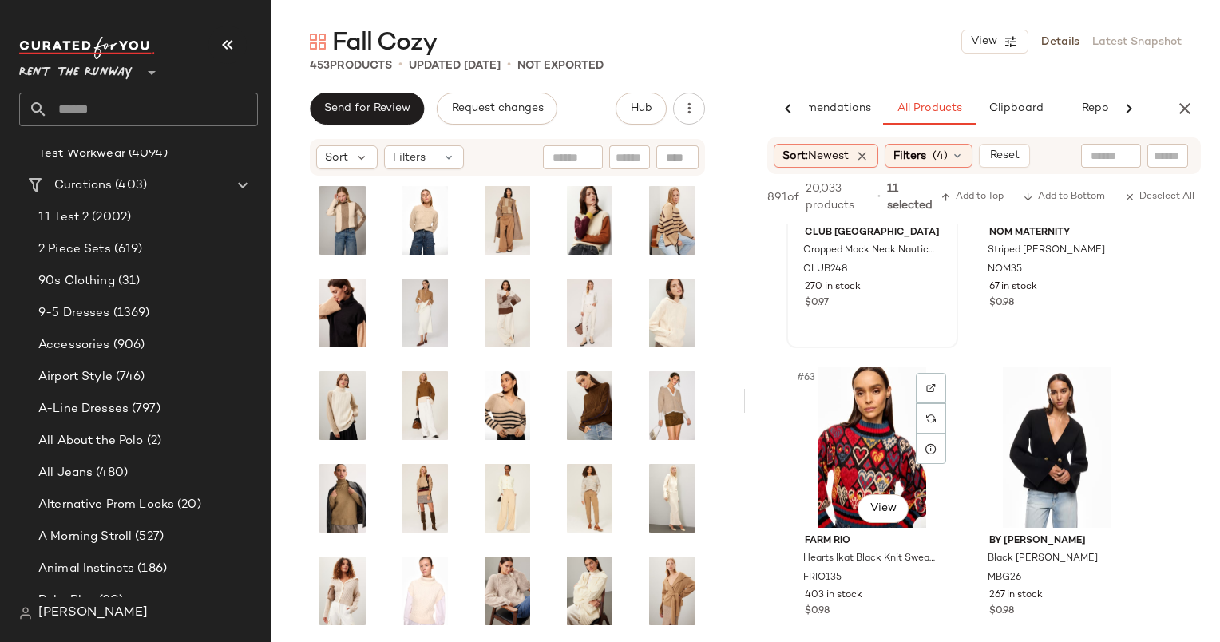
scroll to position [9539, 0]
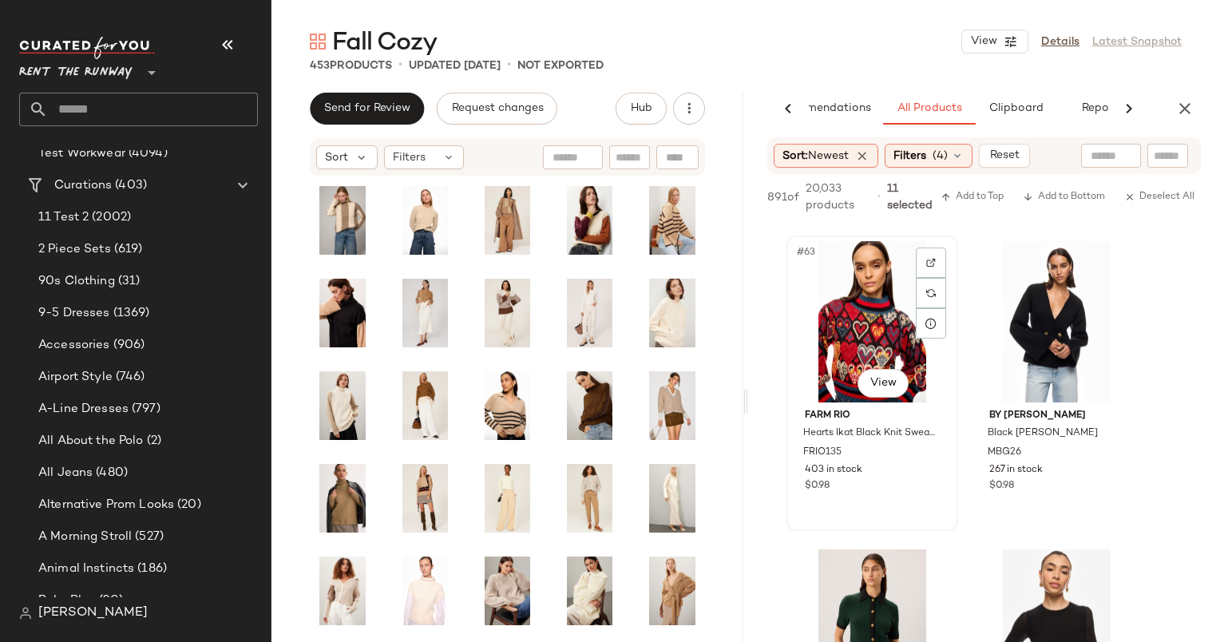
click at [860, 308] on div "#63 View" at bounding box center [872, 321] width 160 height 161
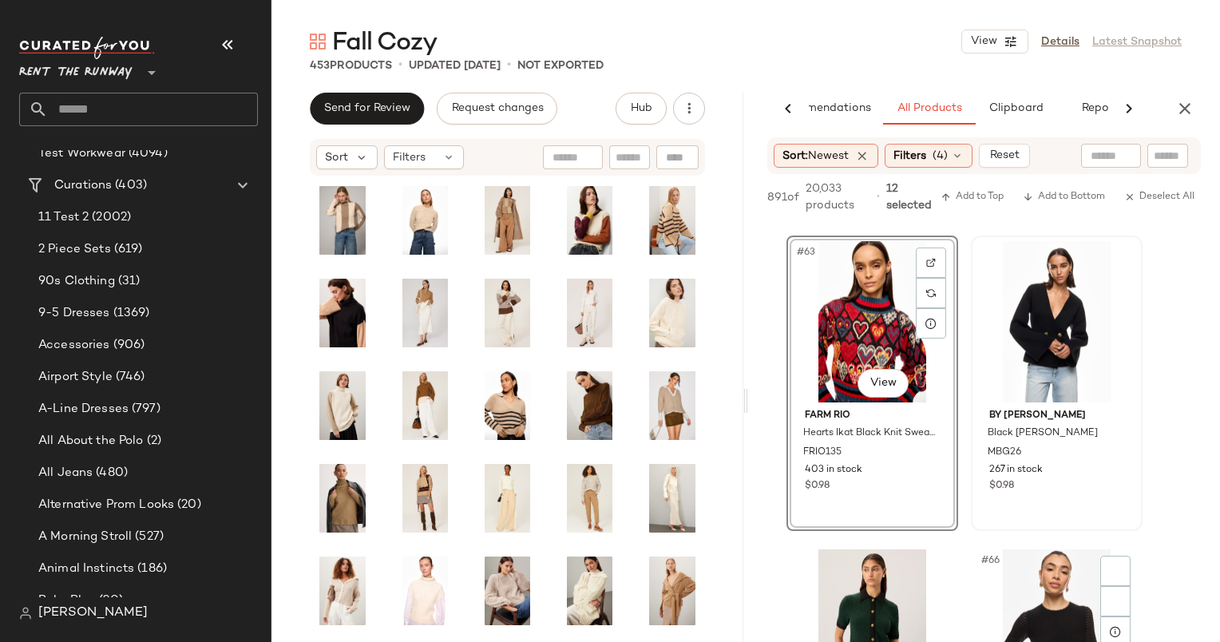
scroll to position [9785, 0]
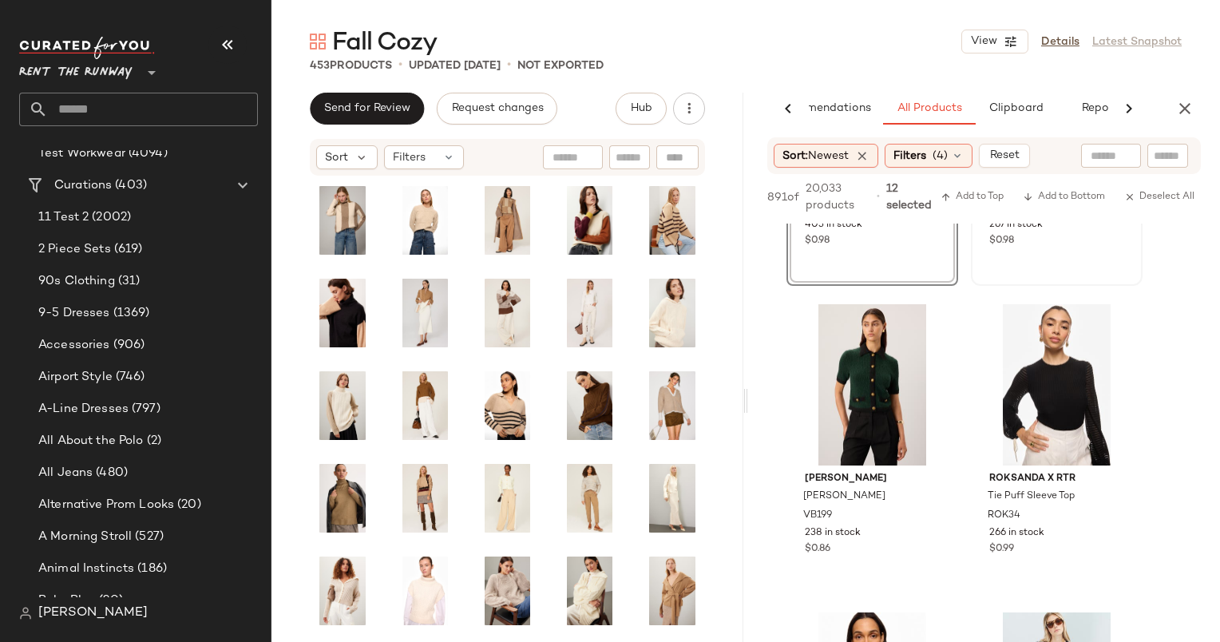
click at [1060, 261] on div "#64 View By Malene Birger Black Tinley Cardigan MBG26 267 in stock $0.98" at bounding box center [1056, 138] width 168 height 292
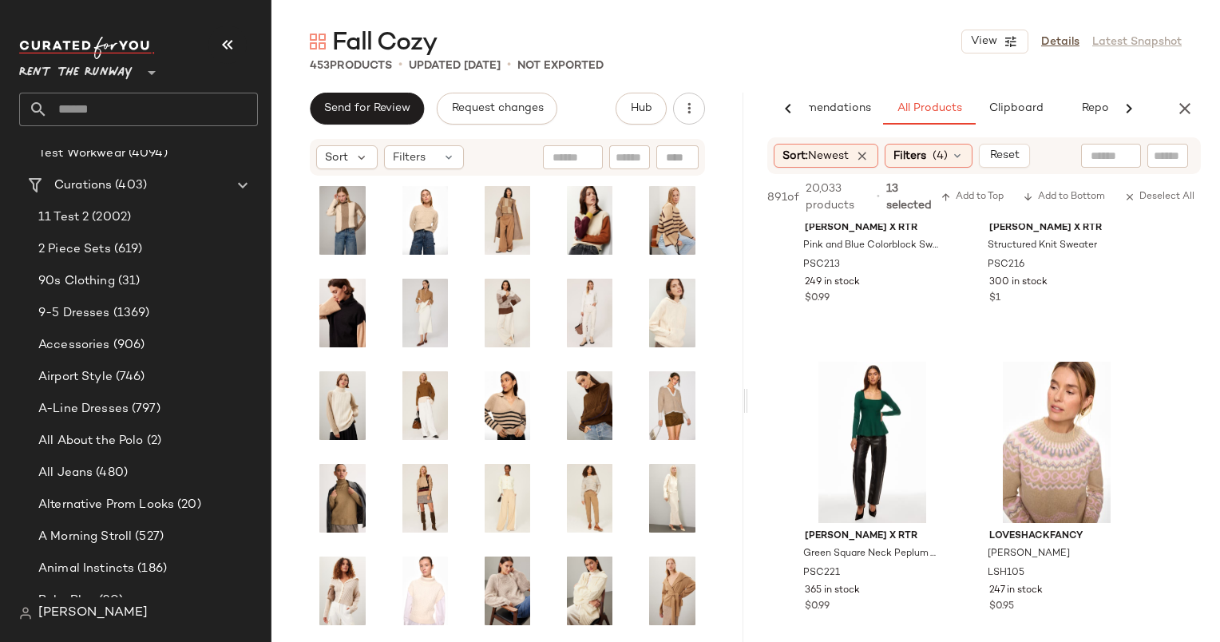
scroll to position [11825, 0]
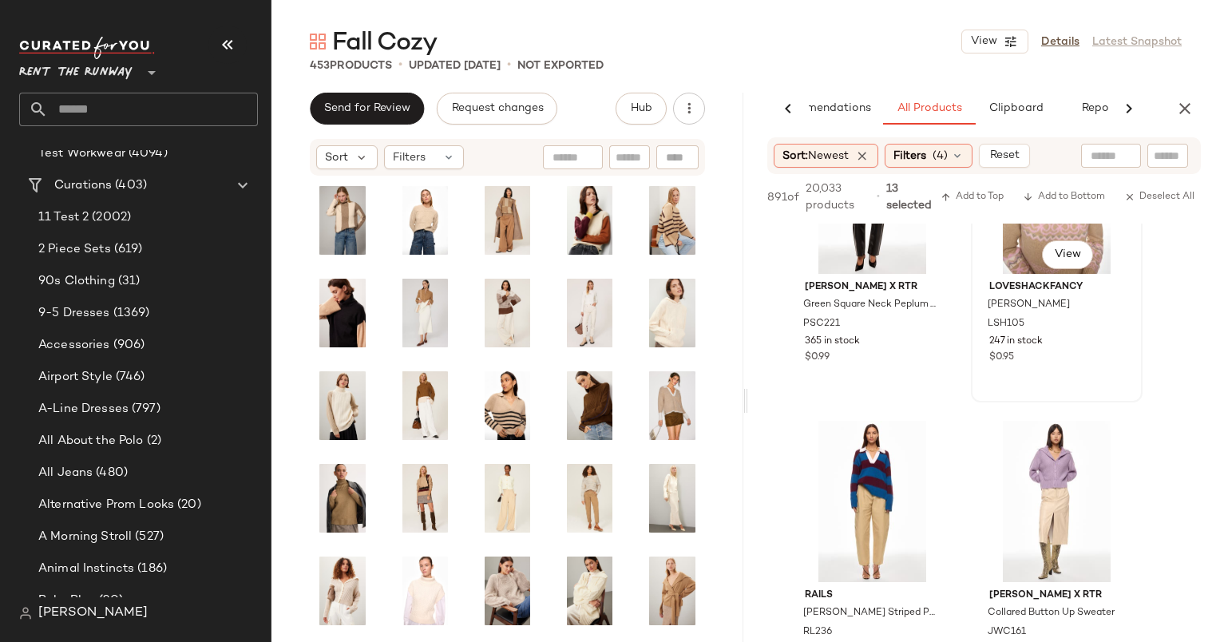
click at [1003, 252] on div "#78 View" at bounding box center [1056, 193] width 160 height 161
click at [1019, 463] on div "#80 View" at bounding box center [1056, 501] width 160 height 161
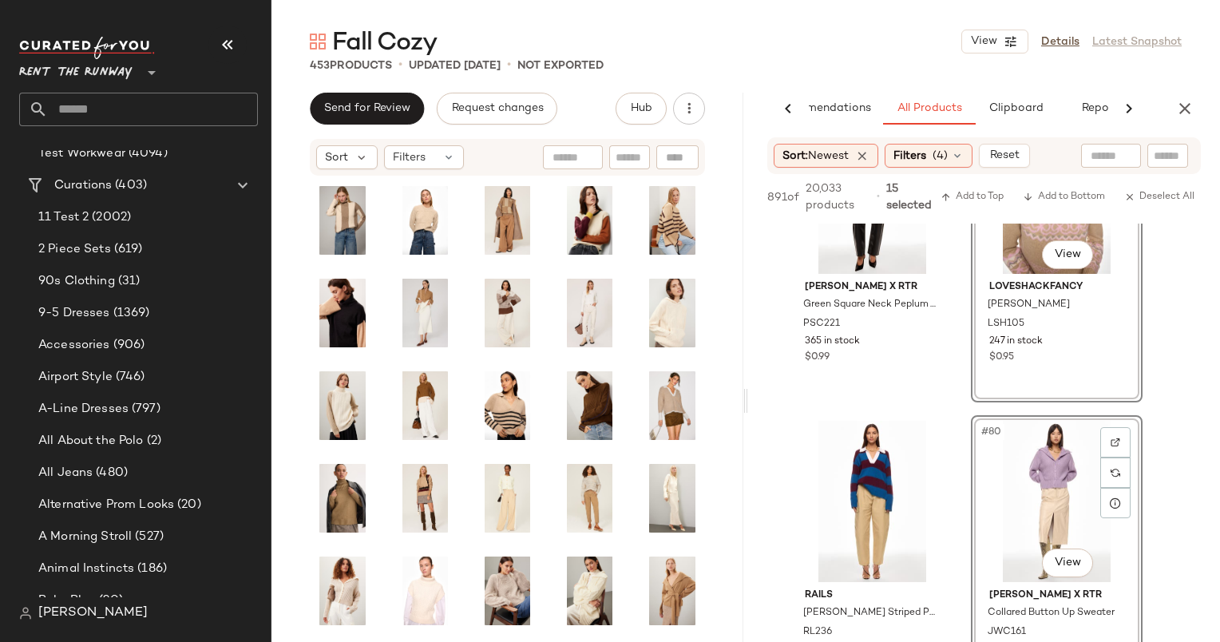
scroll to position [12197, 0]
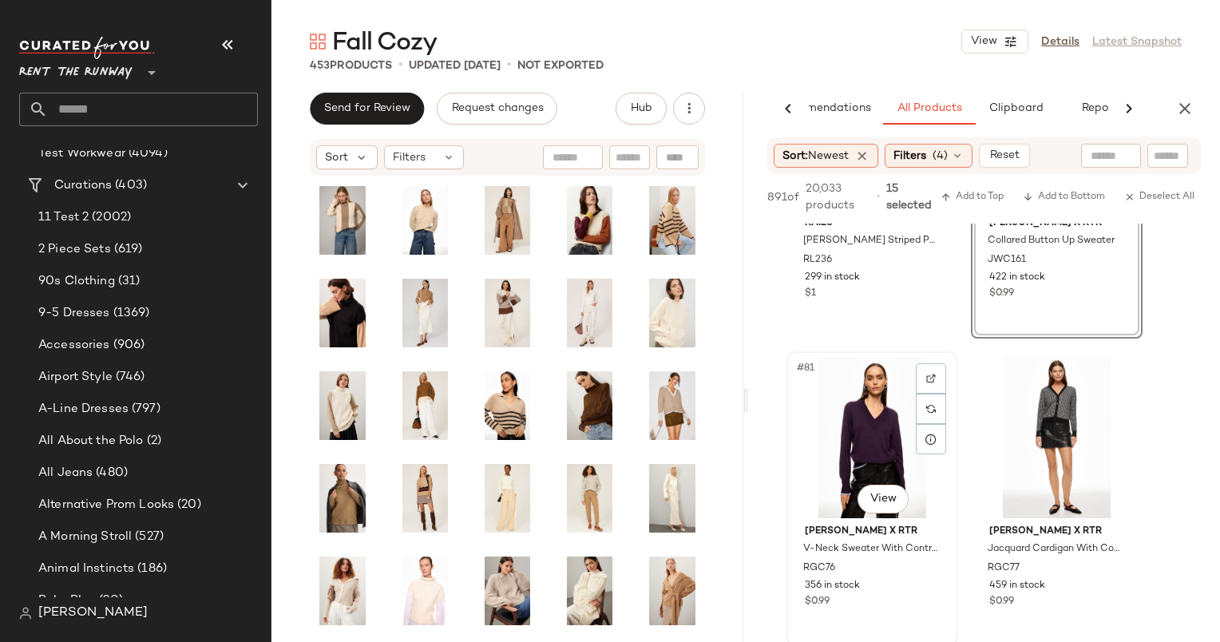
click at [875, 449] on div "#81 View" at bounding box center [872, 437] width 160 height 161
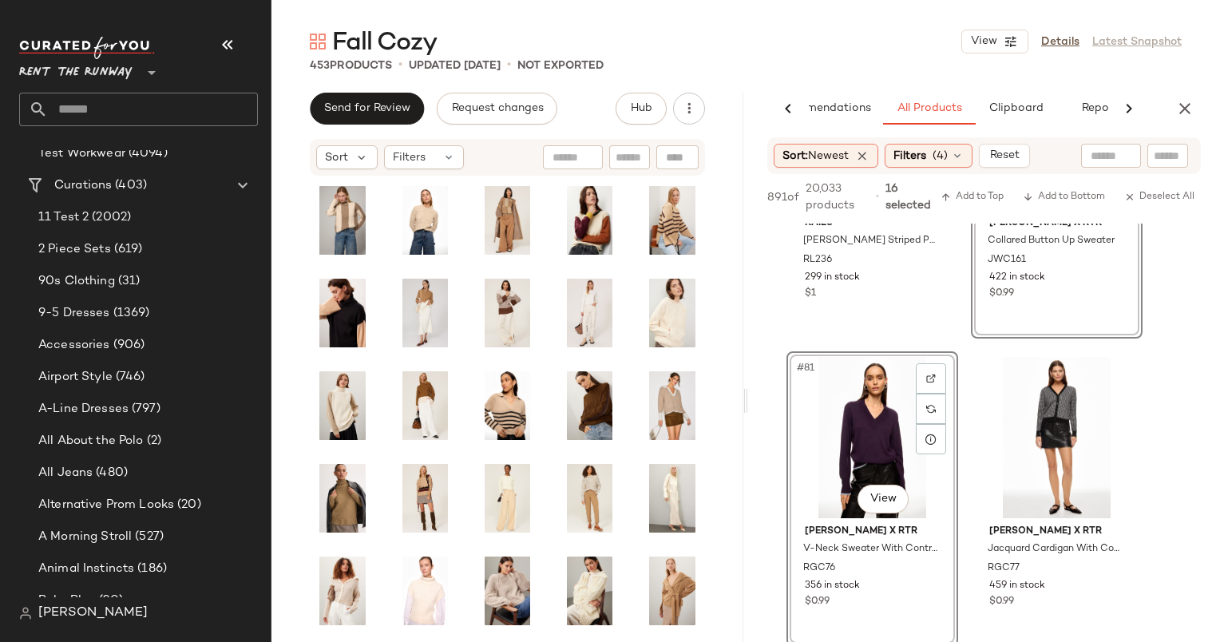
scroll to position [12391, 0]
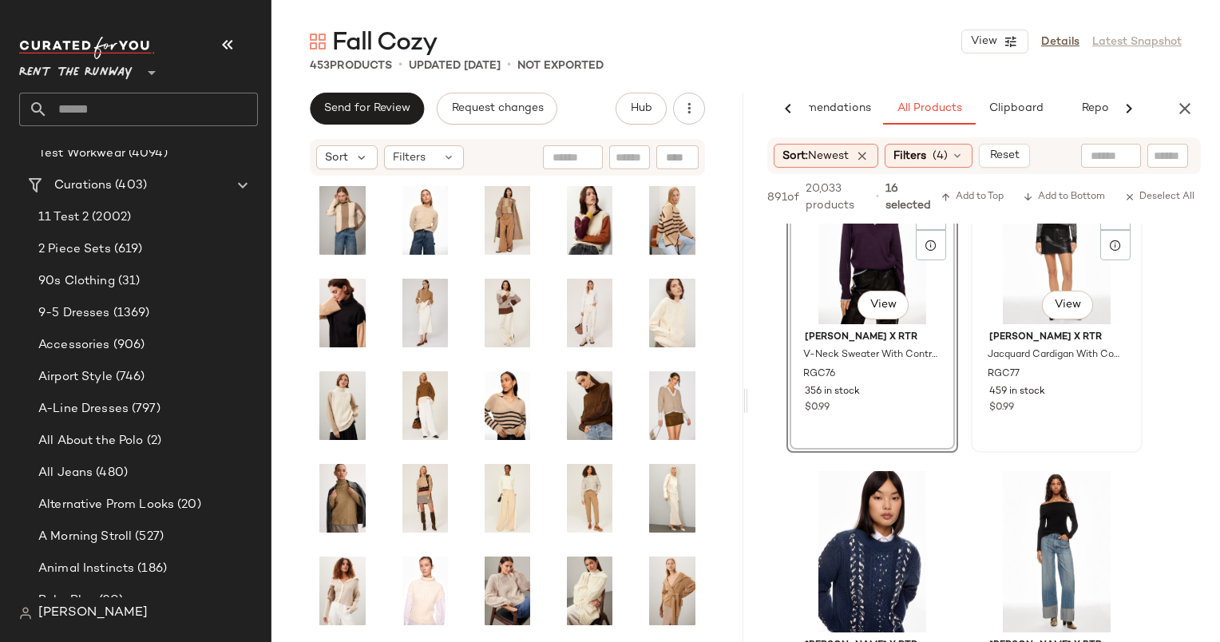
click at [997, 309] on div "#82 View" at bounding box center [1056, 243] width 160 height 161
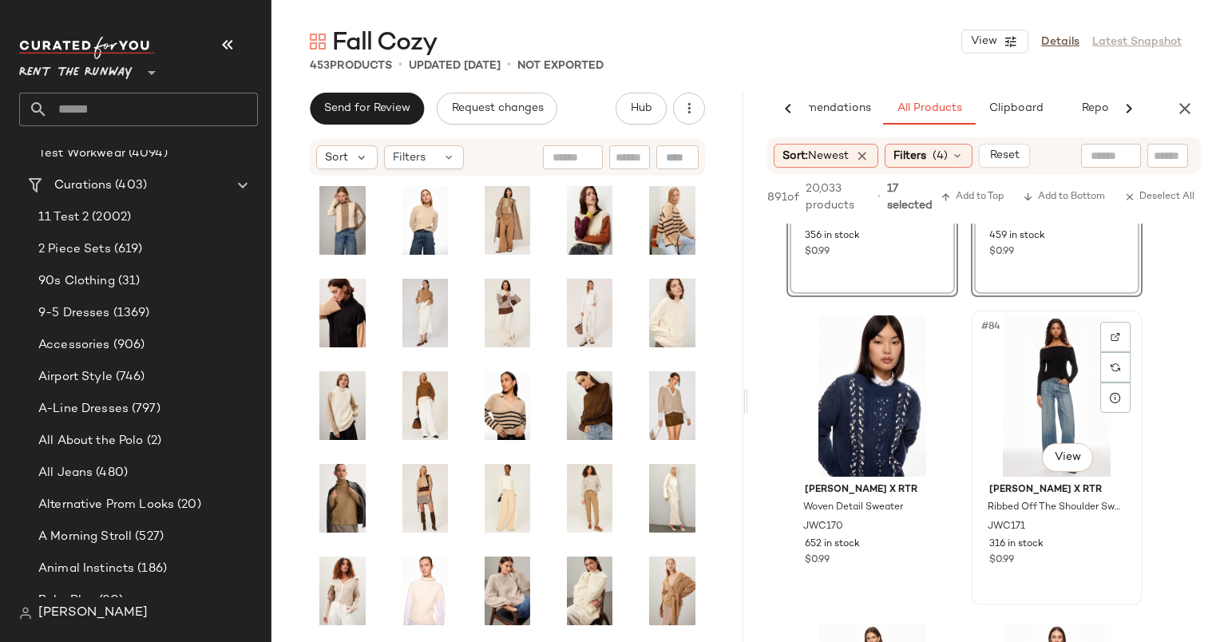
scroll to position [12708, 0]
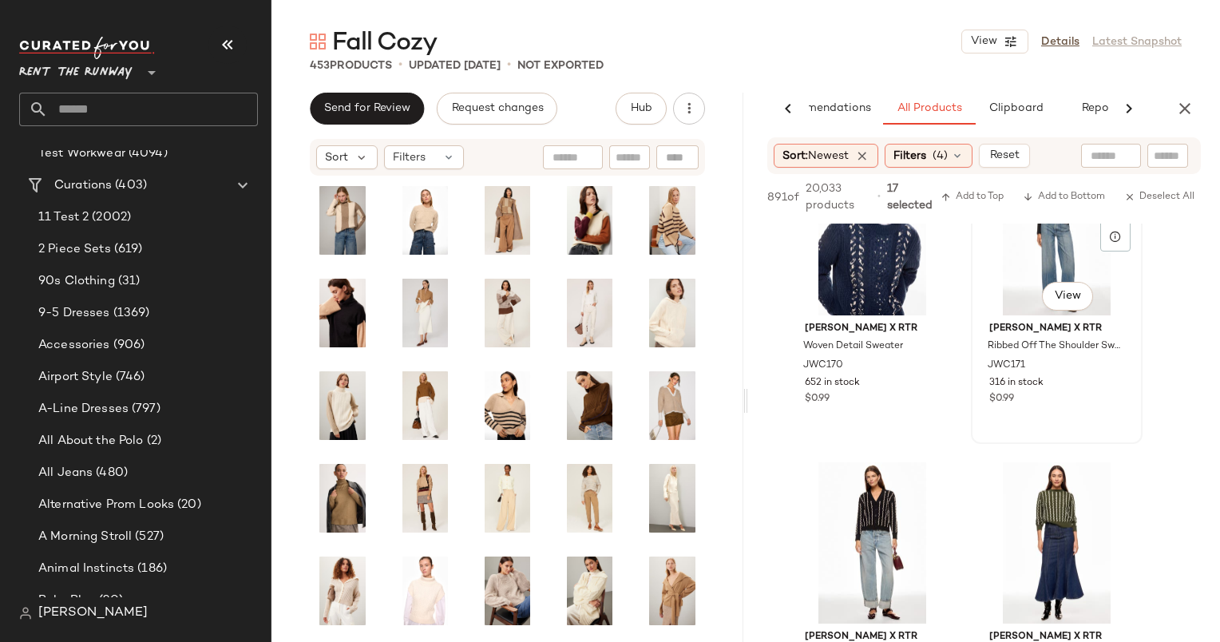
click at [1001, 301] on div "#84 View" at bounding box center [1056, 234] width 160 height 161
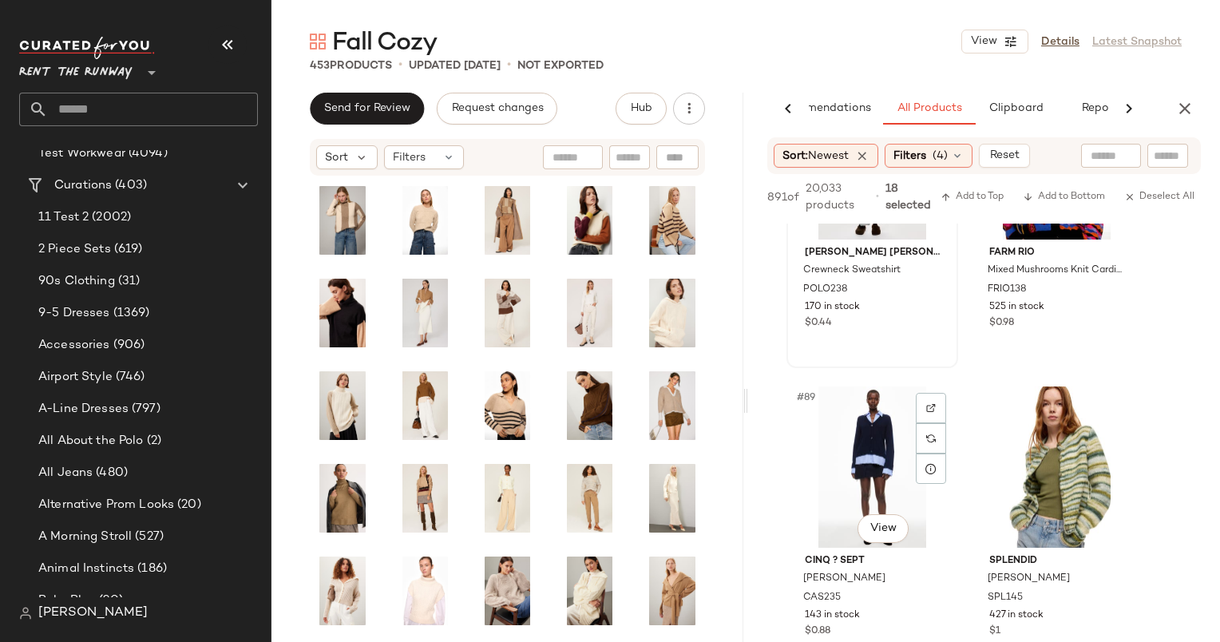
scroll to position [13690, 0]
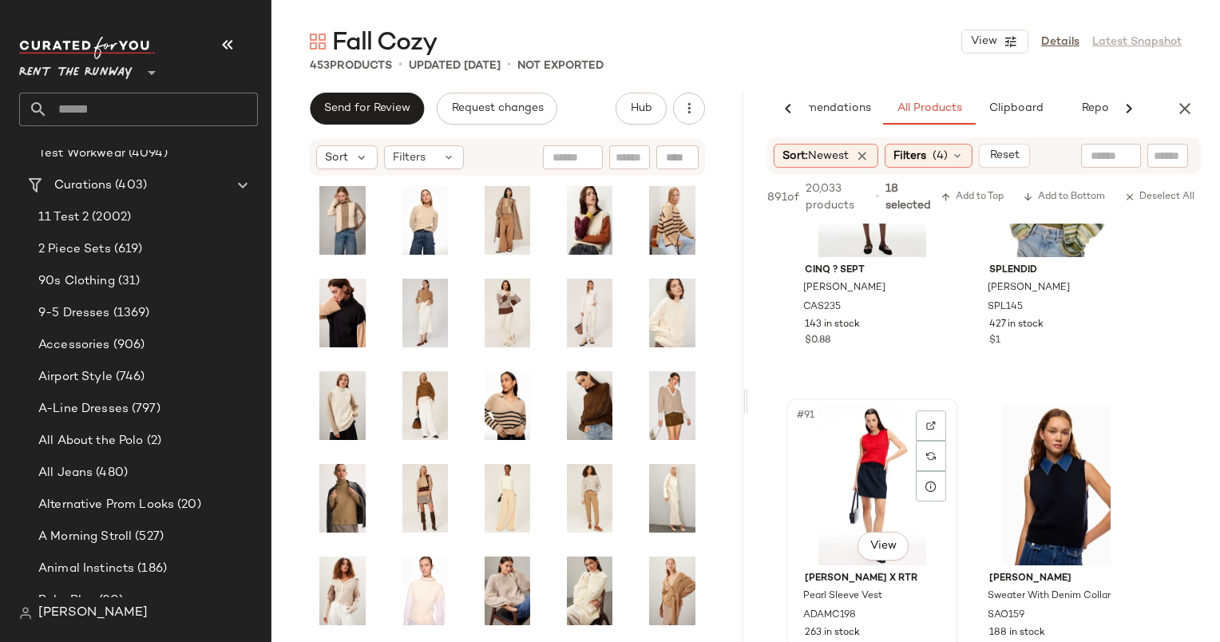
click at [886, 463] on div "#91 View" at bounding box center [872, 484] width 160 height 161
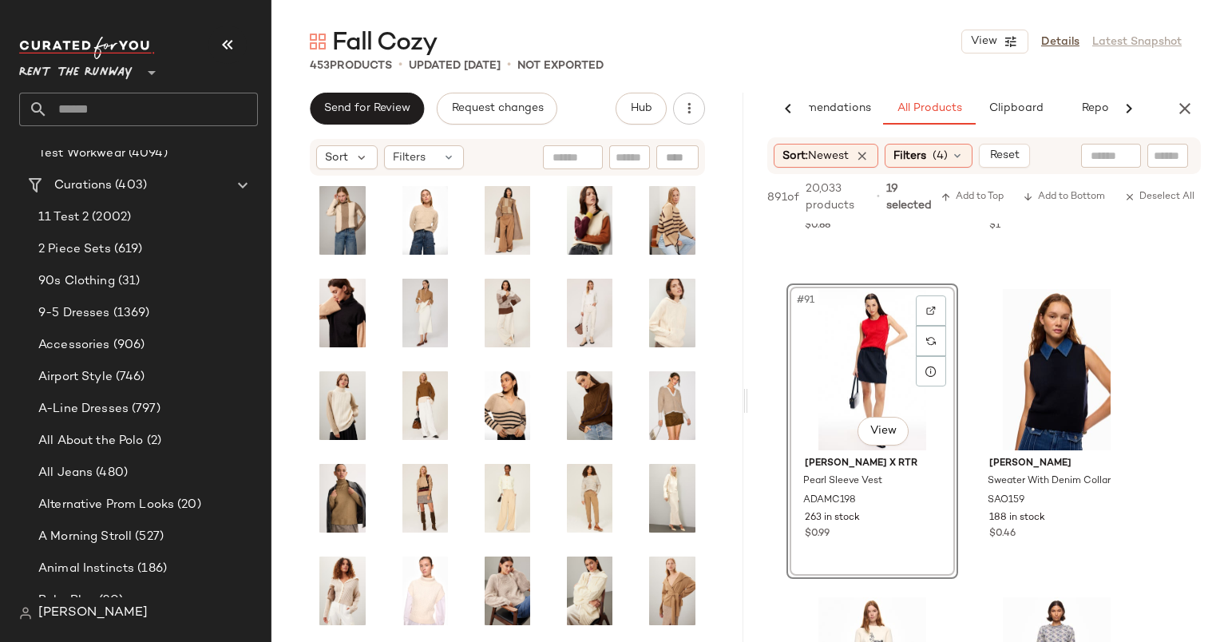
scroll to position [13805, 0]
click at [863, 350] on div "#91 View" at bounding box center [872, 369] width 160 height 161
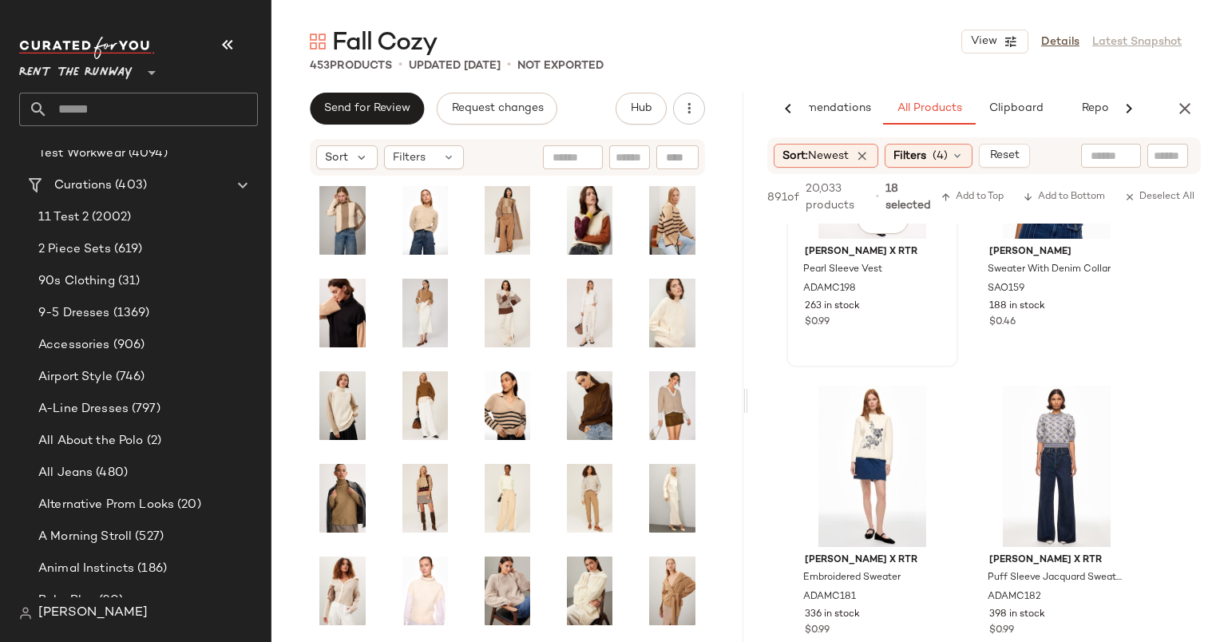
scroll to position [13837, 0]
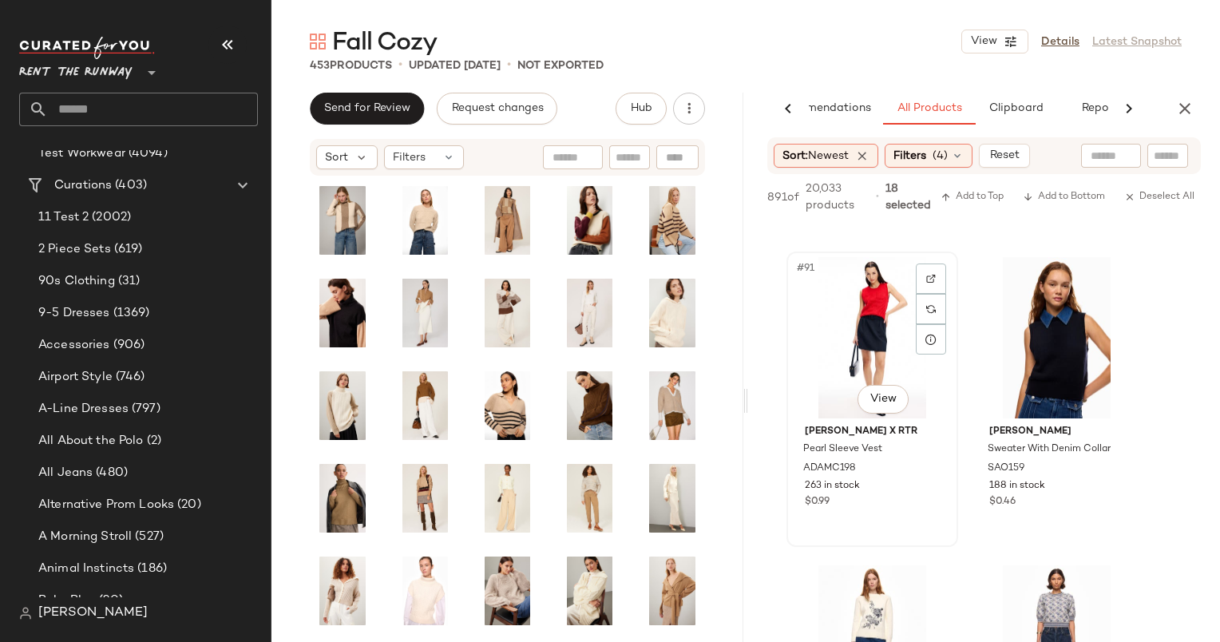
click at [885, 323] on div "#91 View" at bounding box center [872, 337] width 160 height 161
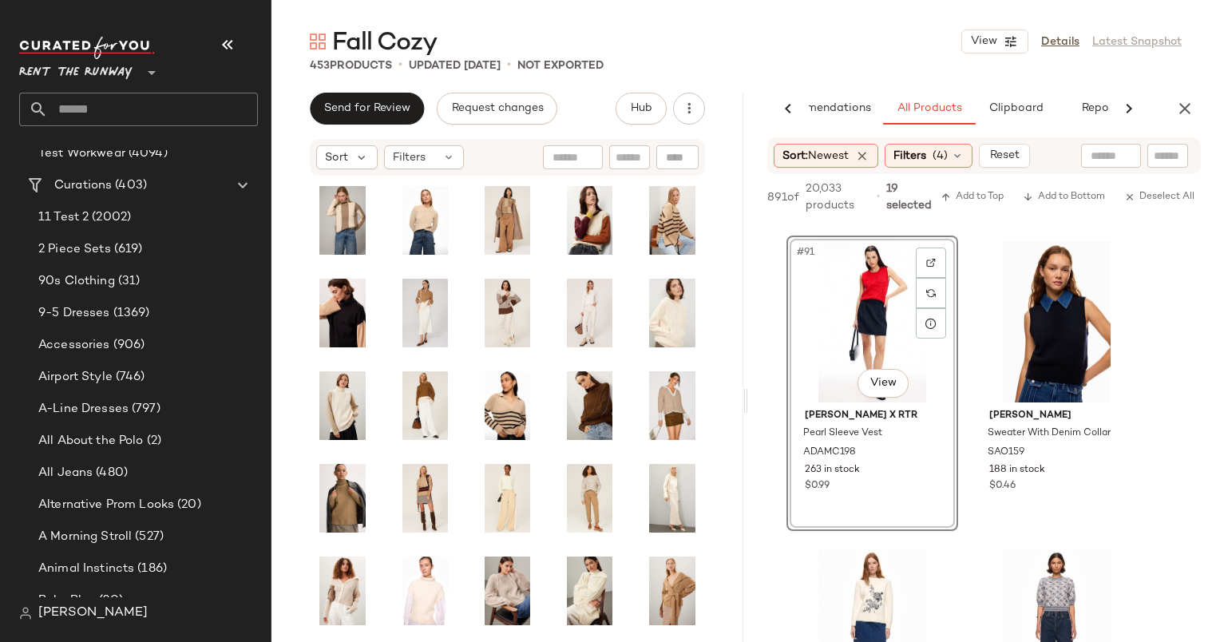
scroll to position [13819, 0]
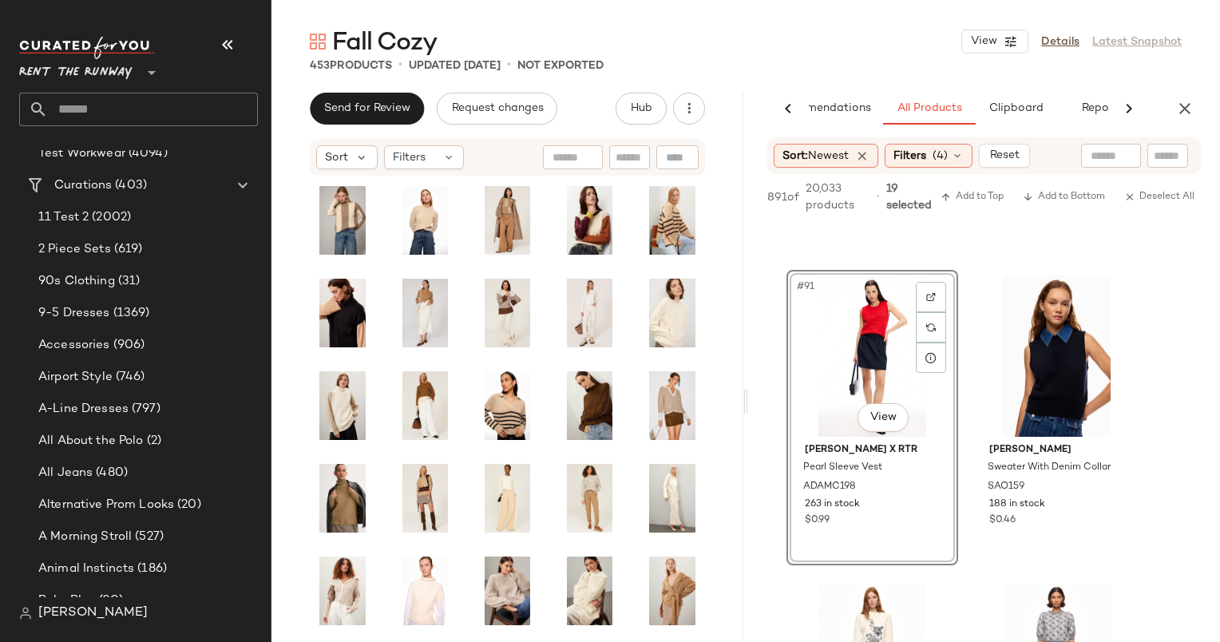
click at [885, 323] on div "#91 View" at bounding box center [872, 355] width 160 height 161
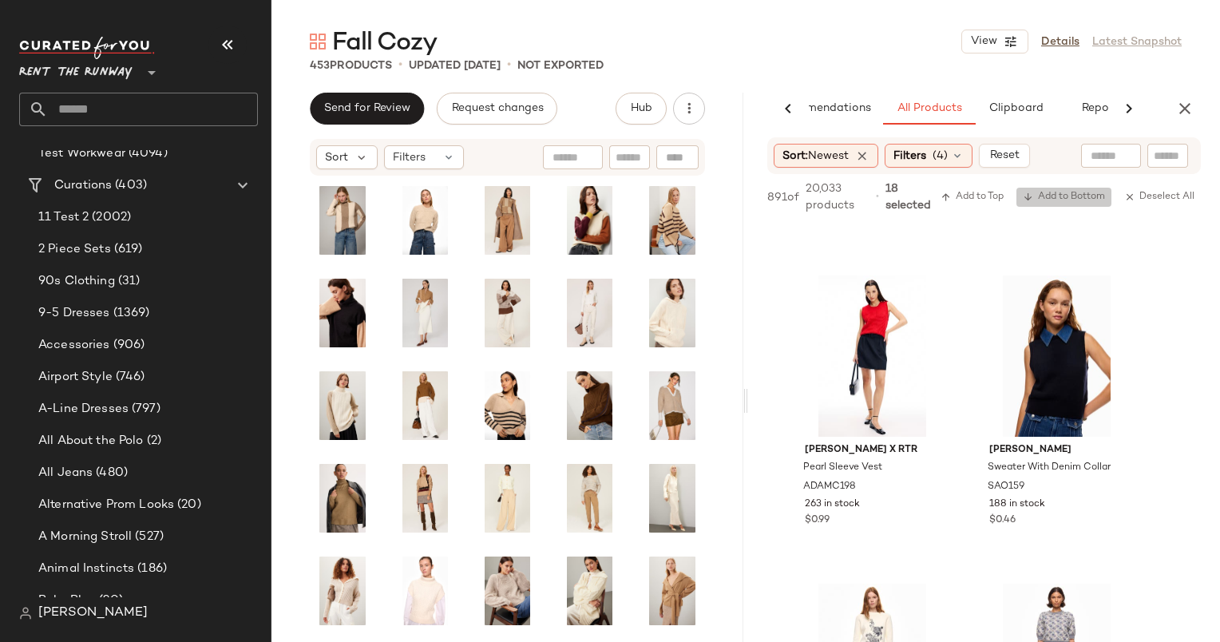
click at [1061, 198] on span "Add to Bottom" at bounding box center [1064, 197] width 82 height 11
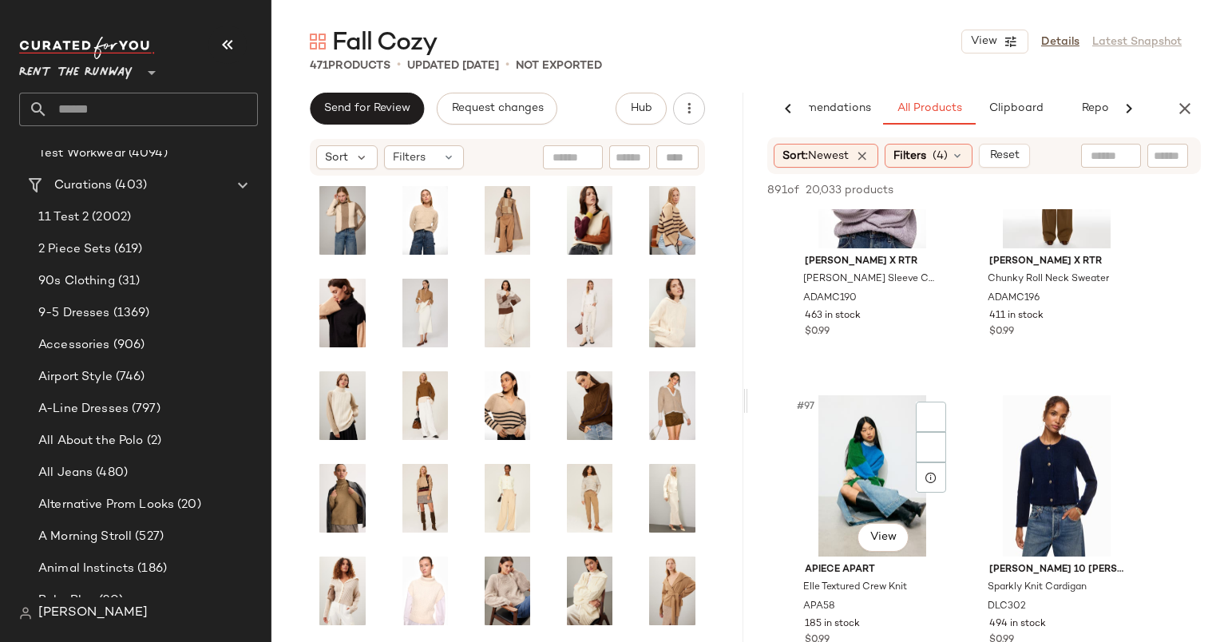
scroll to position [14729, 0]
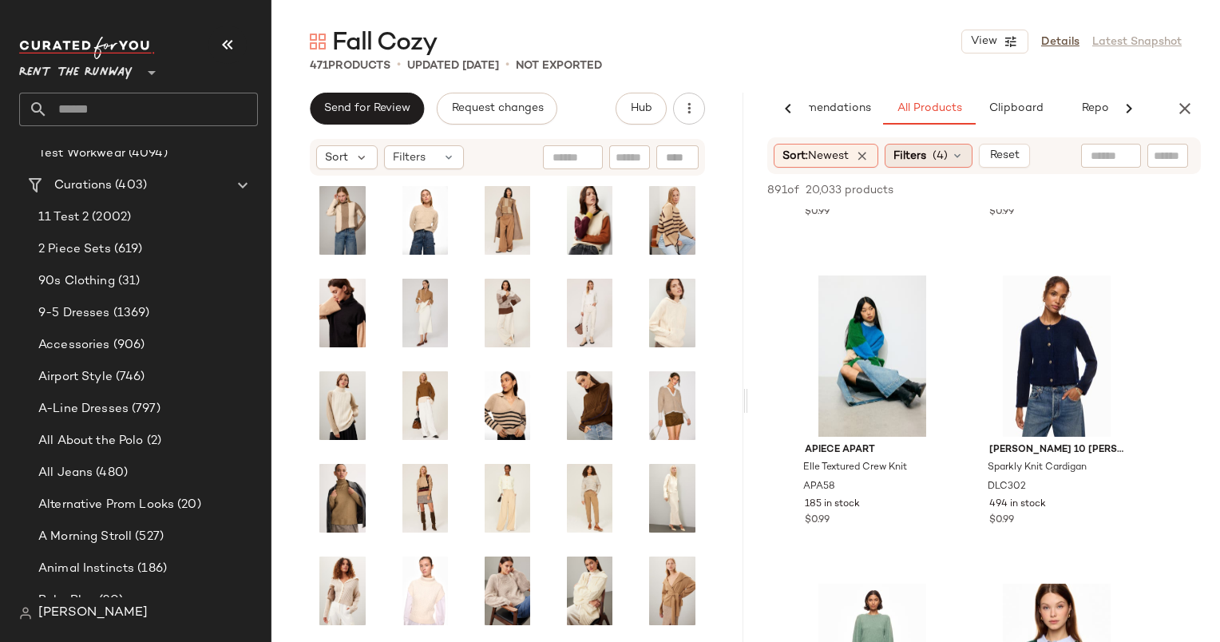
click at [926, 152] on span "Filters" at bounding box center [909, 156] width 33 height 17
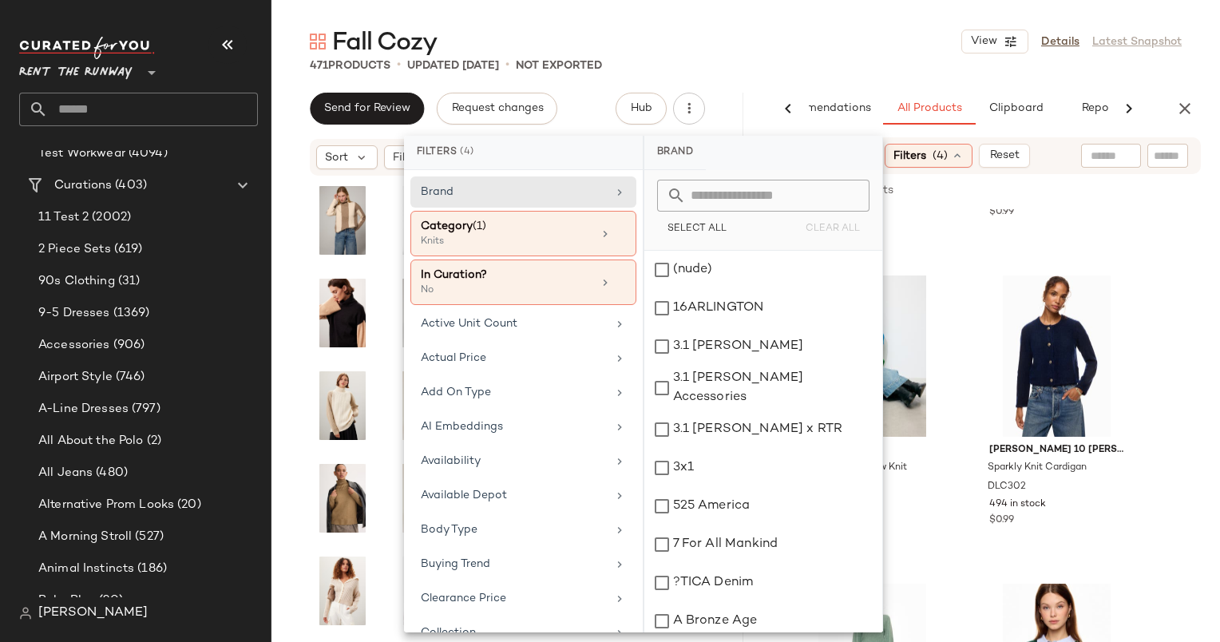
click at [536, 231] on div "Category (1)" at bounding box center [507, 226] width 172 height 17
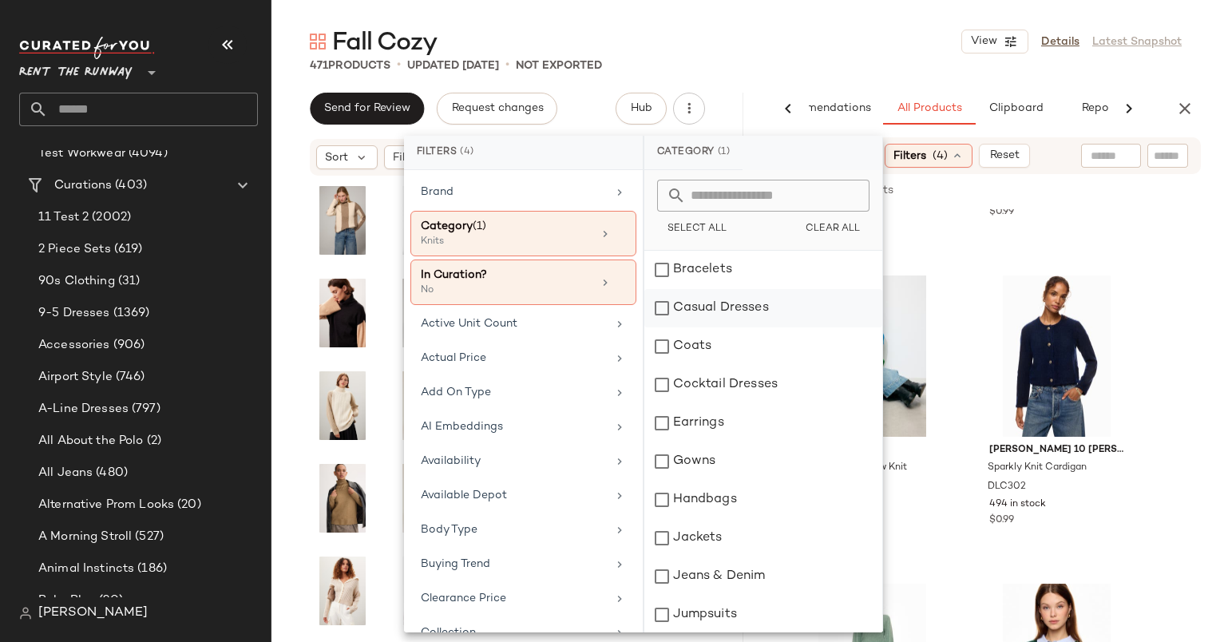
click at [710, 295] on div "Casual Dresses" at bounding box center [763, 308] width 238 height 38
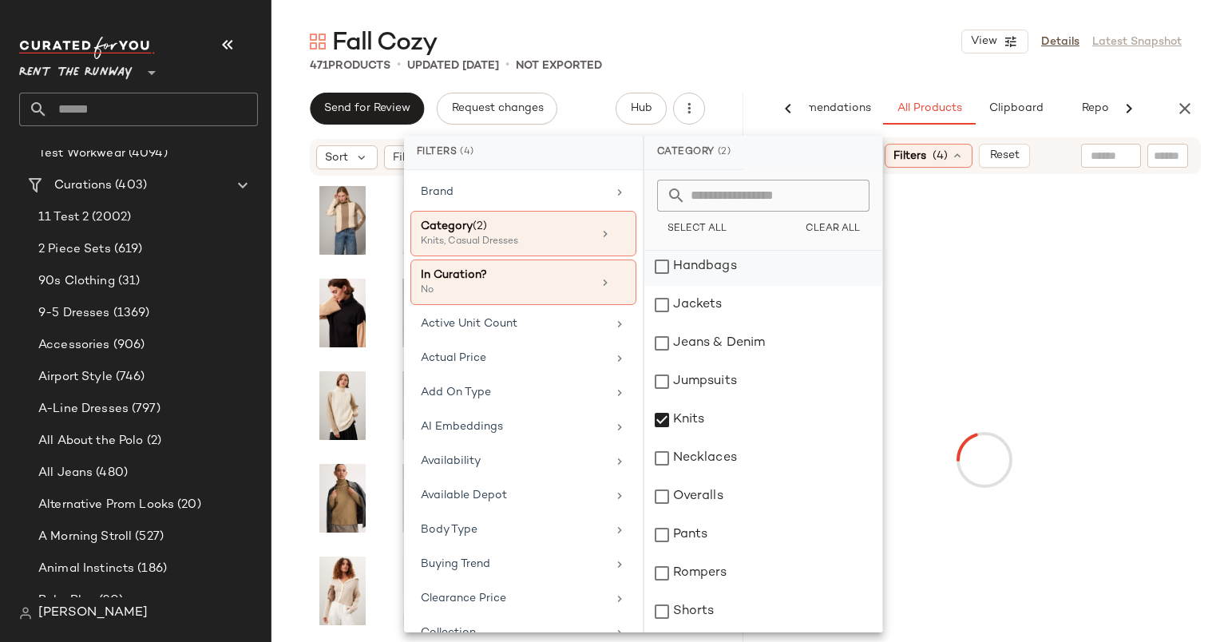
scroll to position [233, 0]
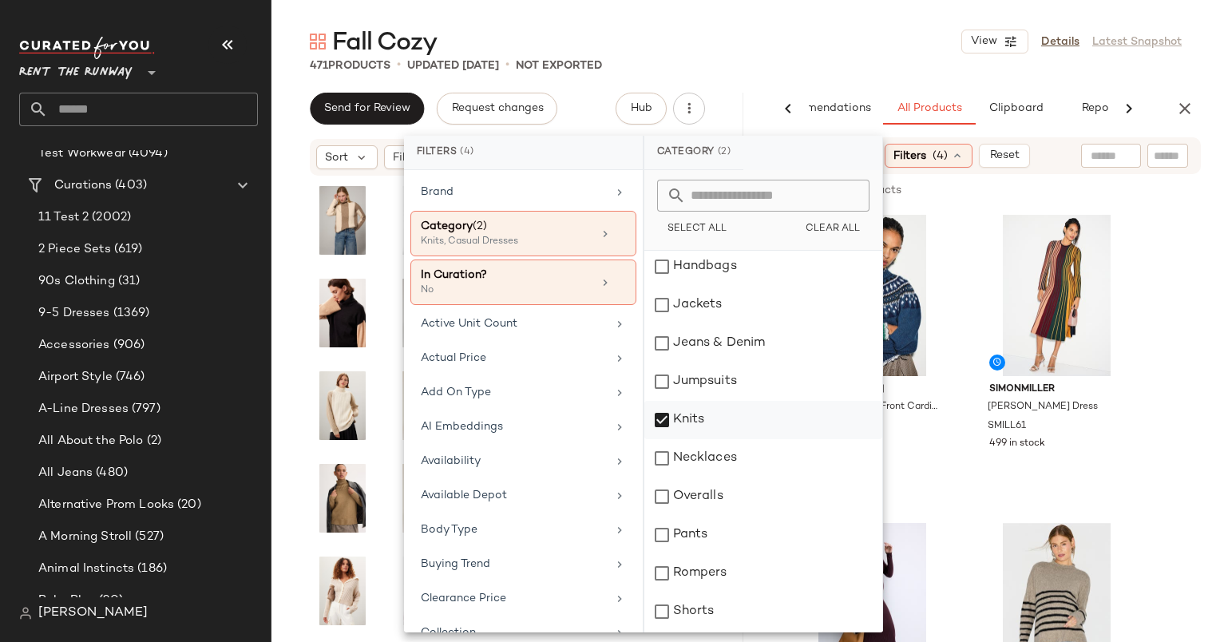
click at [685, 418] on div "Knits" at bounding box center [763, 420] width 238 height 38
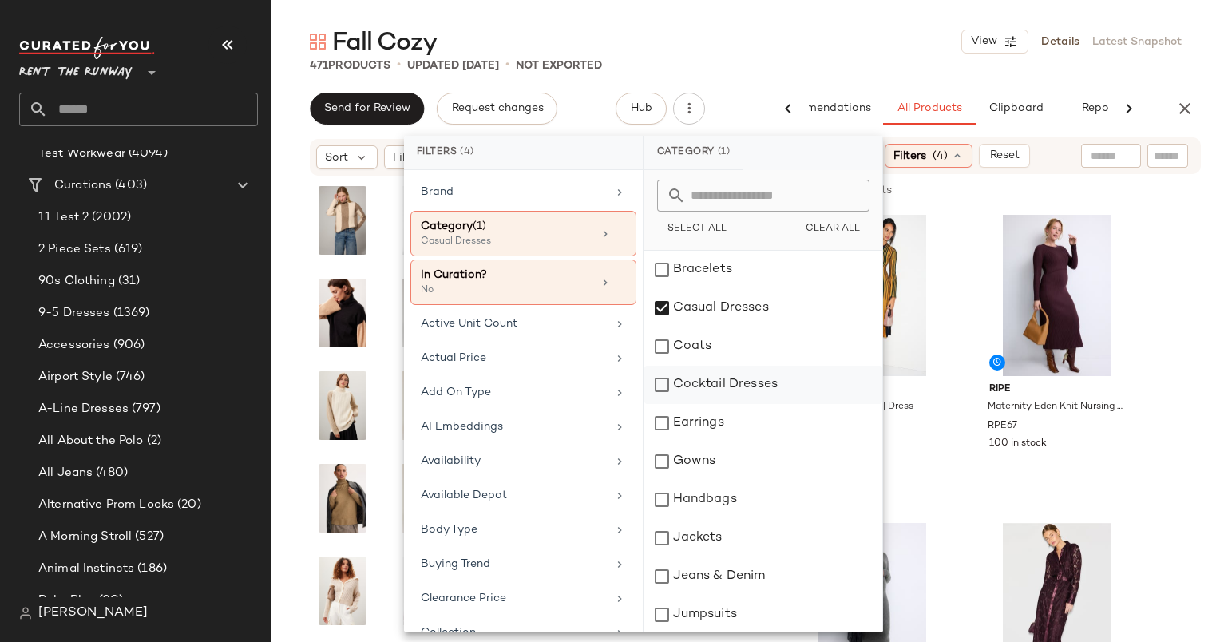
click at [707, 390] on div "Cocktail Dresses" at bounding box center [763, 385] width 238 height 38
click at [728, 466] on div "Gowns" at bounding box center [763, 461] width 238 height 38
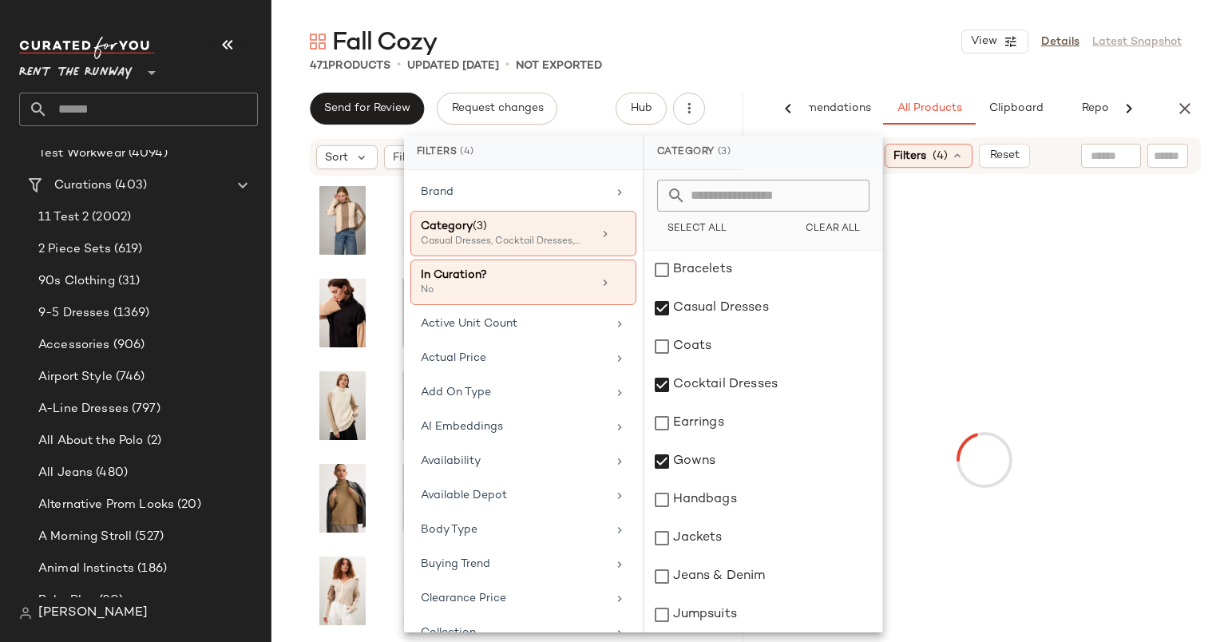
click at [1171, 160] on input "text" at bounding box center [1167, 156] width 28 height 17
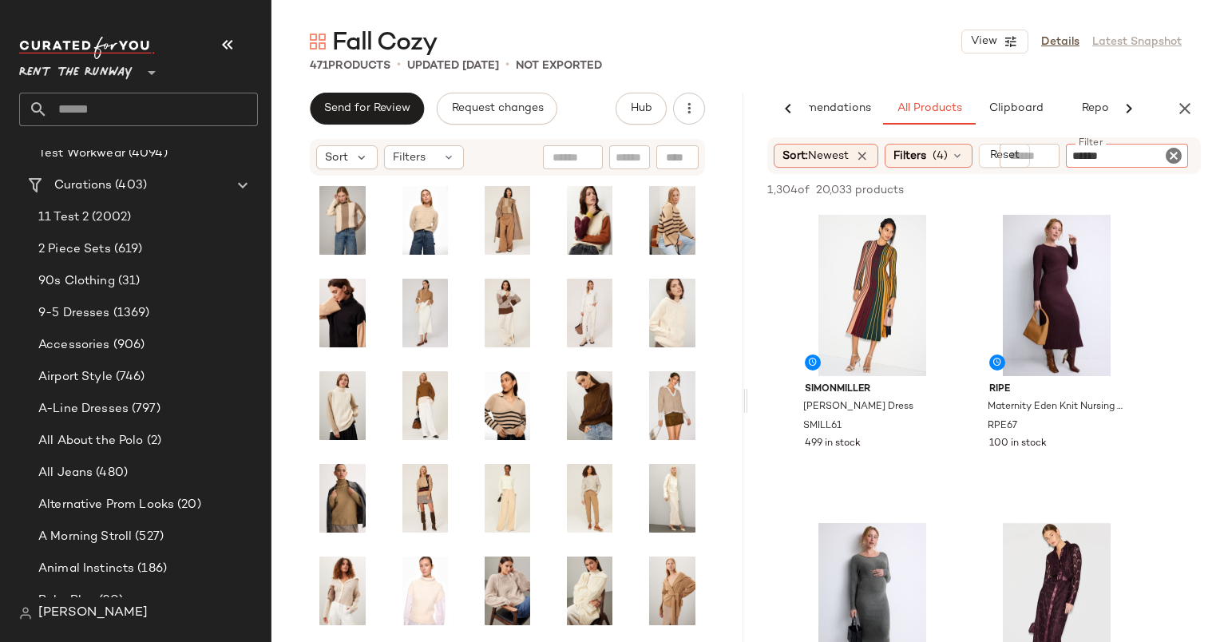
type input "*******"
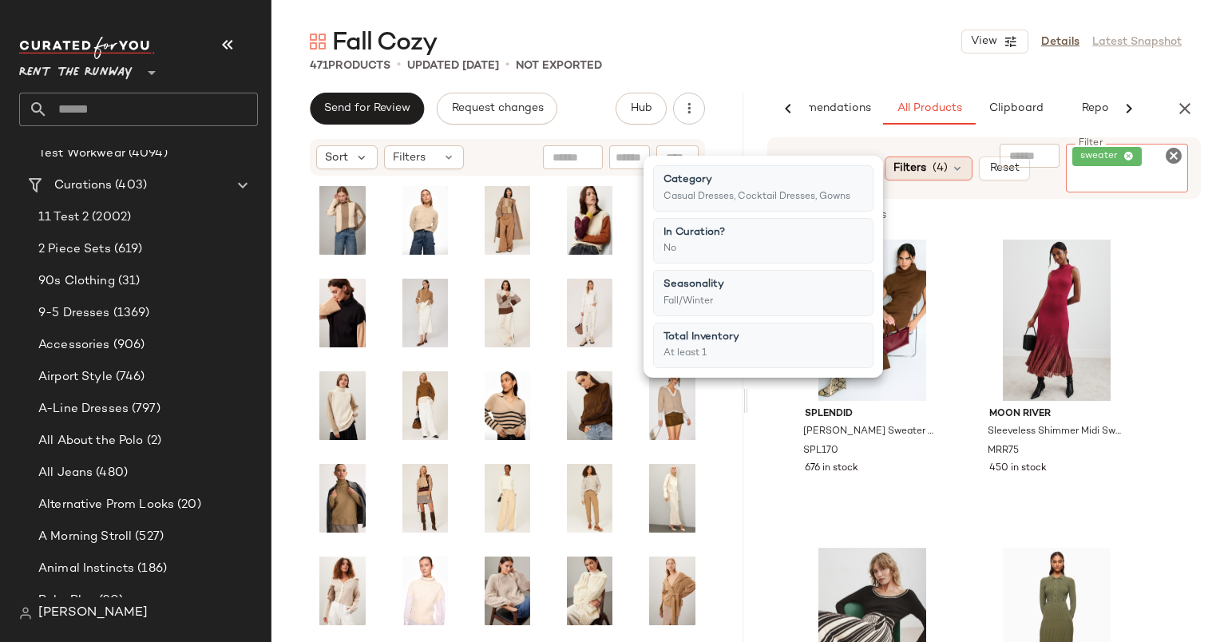
click at [957, 162] on icon at bounding box center [957, 168] width 13 height 13
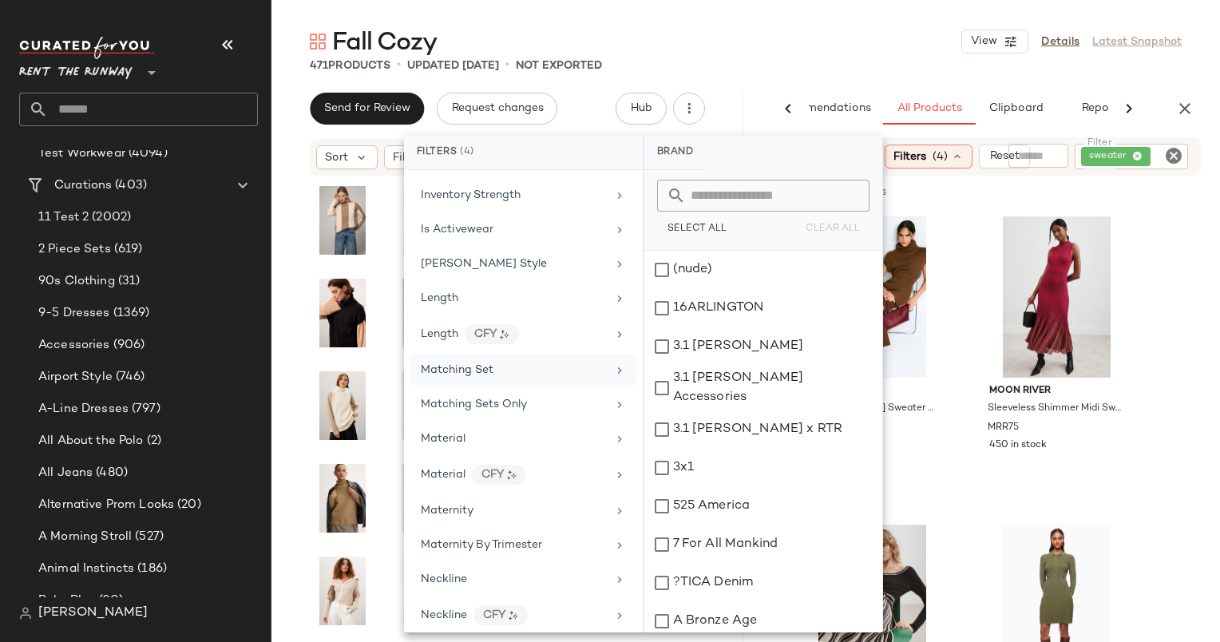
scroll to position [1170, 0]
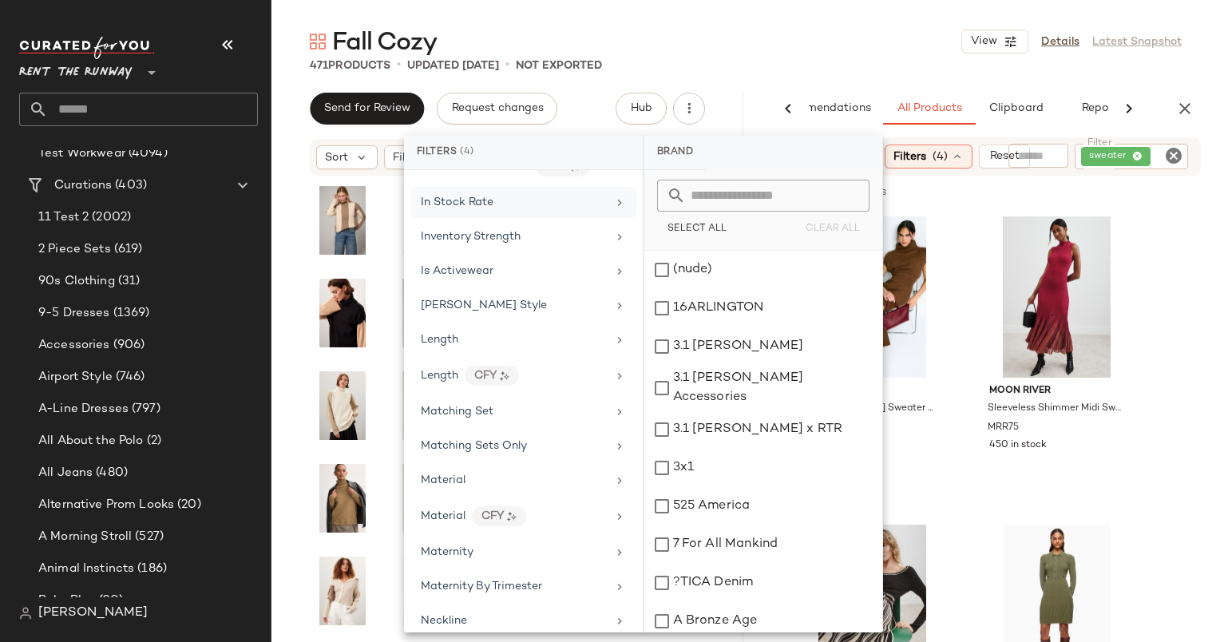
click at [472, 196] on span "In Stock Rate" at bounding box center [457, 202] width 73 height 12
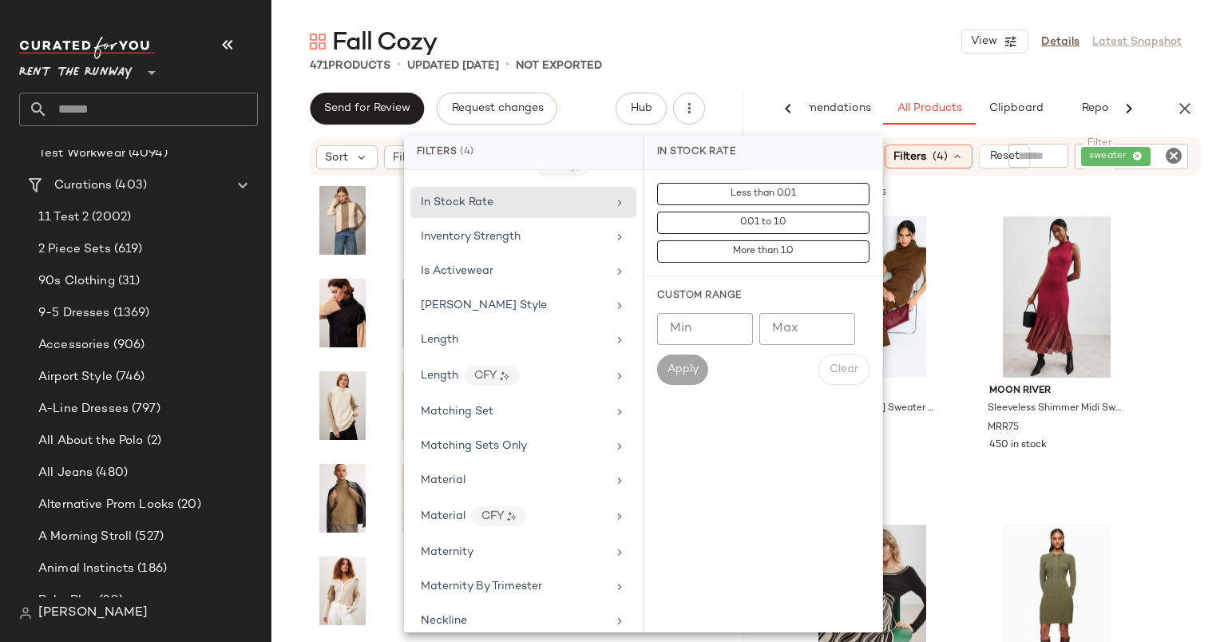
type input "*"
click at [736, 322] on input "*" at bounding box center [705, 329] width 96 height 32
click at [720, 326] on input "*" at bounding box center [705, 329] width 96 height 32
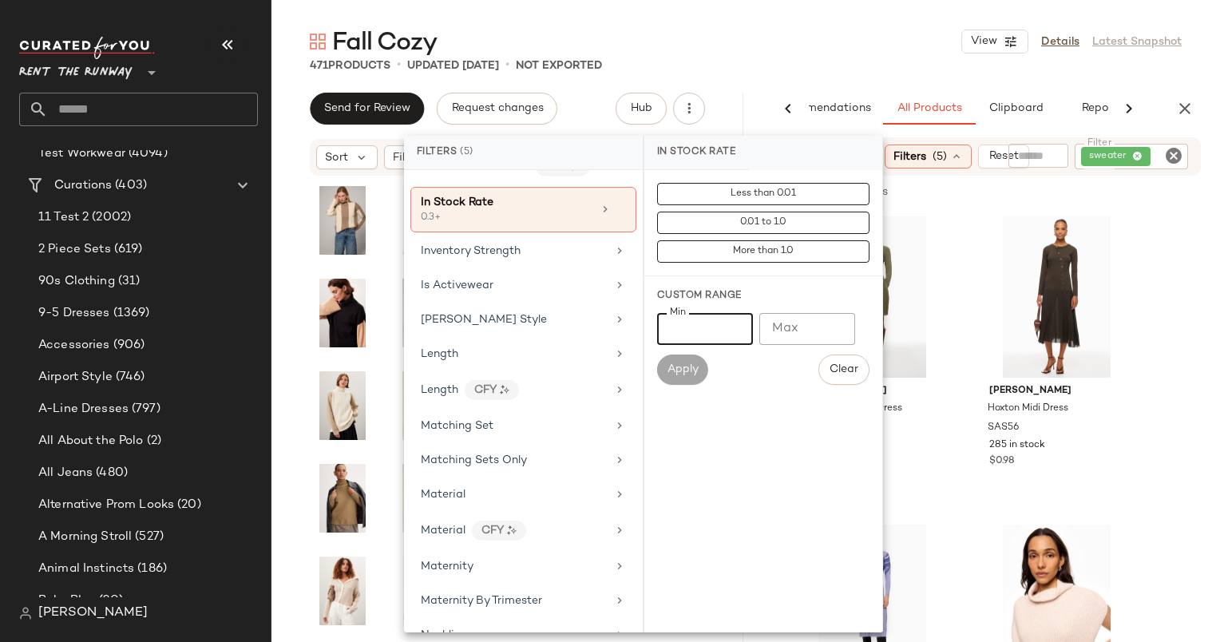
type input "***"
click at [895, 53] on div "Fall Cozy View Details Latest Snapshot" at bounding box center [745, 42] width 948 height 32
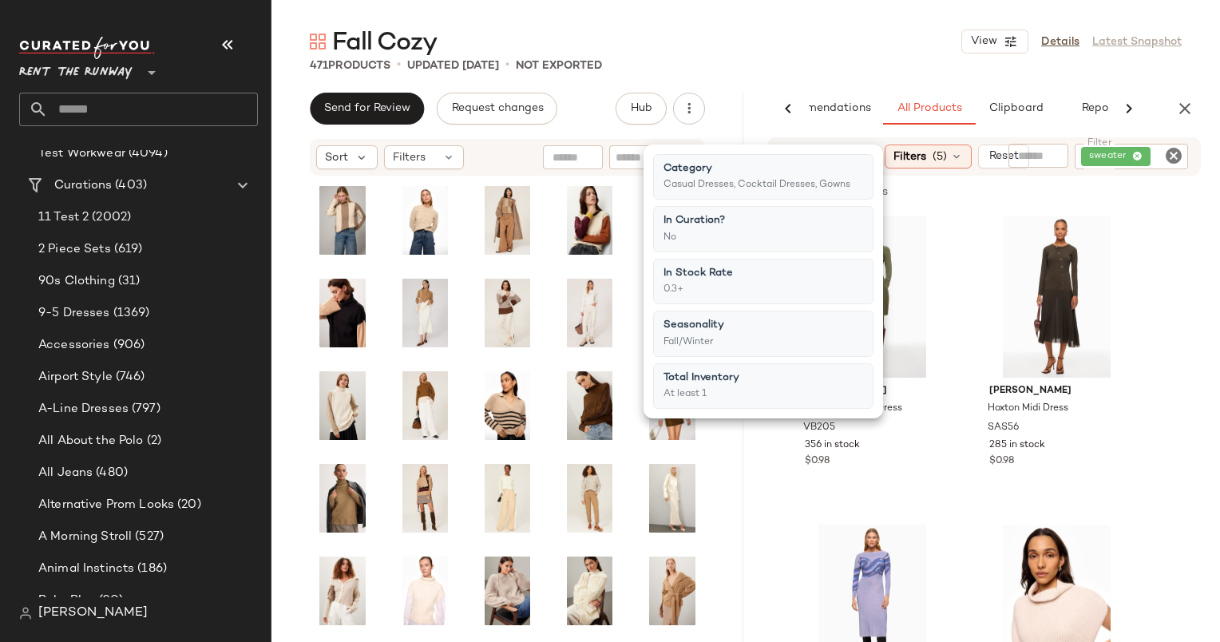
click at [895, 53] on div "Fall Cozy View Details Latest Snapshot" at bounding box center [745, 42] width 948 height 32
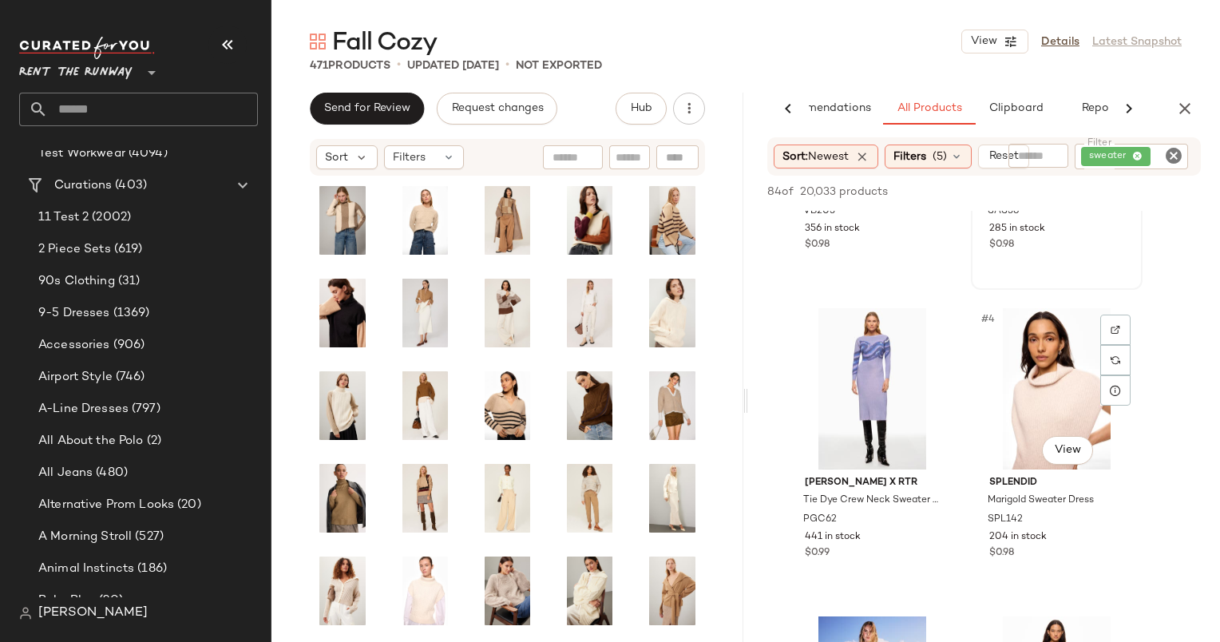
scroll to position [0, 0]
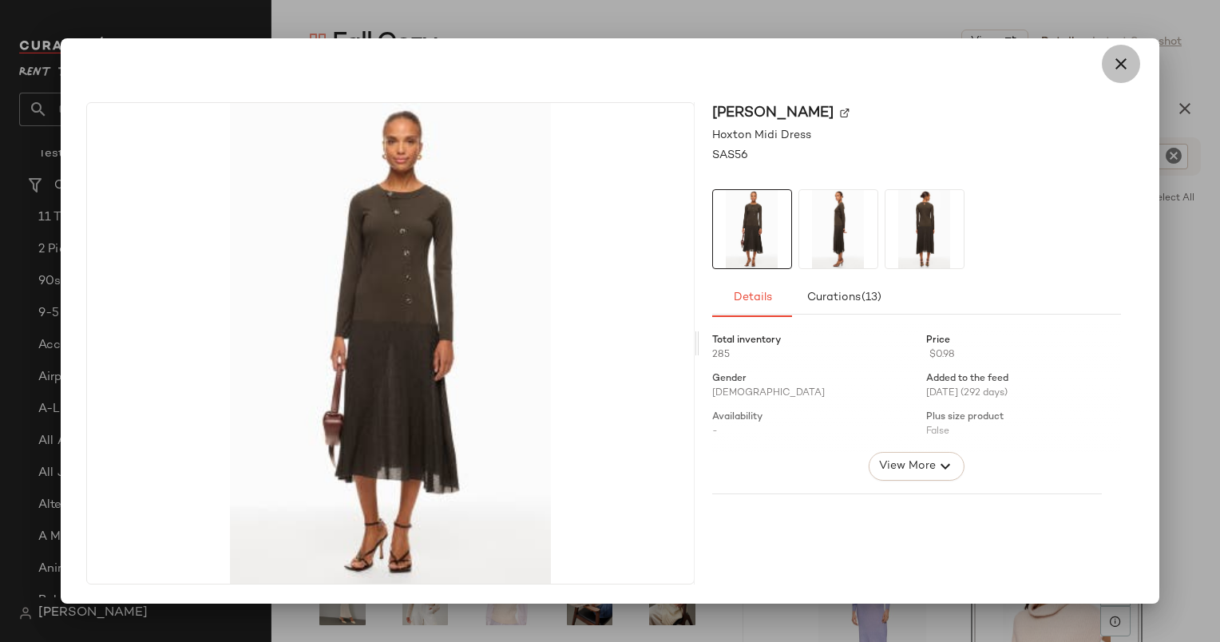
click at [1118, 77] on button "button" at bounding box center [1121, 64] width 38 height 38
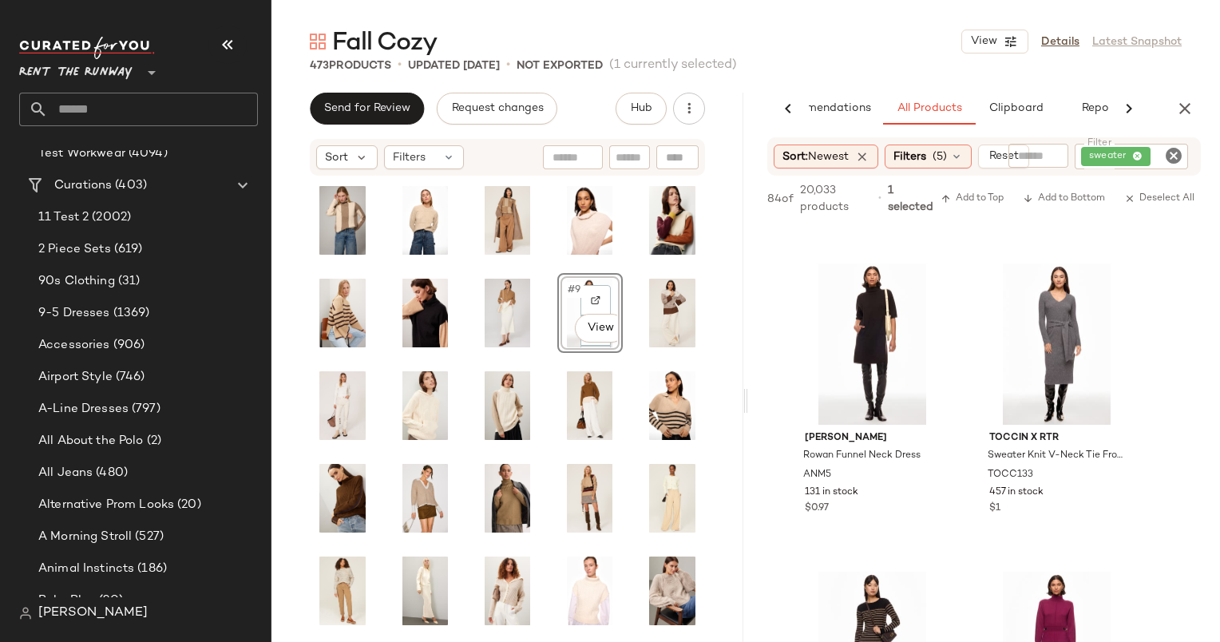
scroll to position [1207, 0]
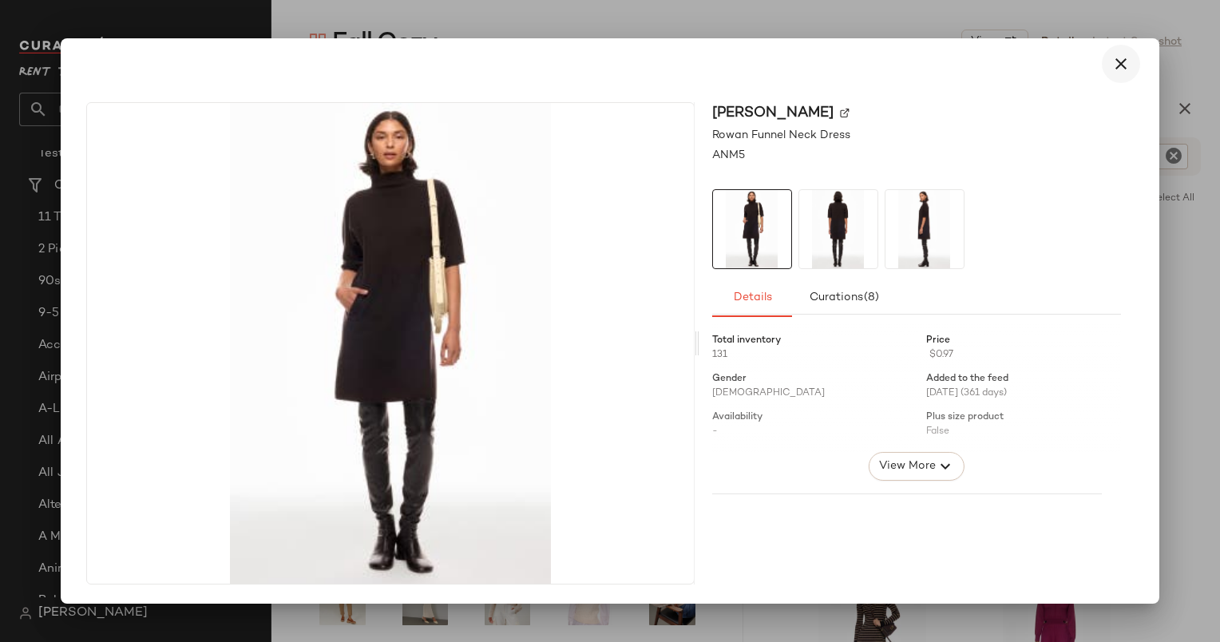
click at [1119, 69] on icon "button" at bounding box center [1120, 63] width 19 height 19
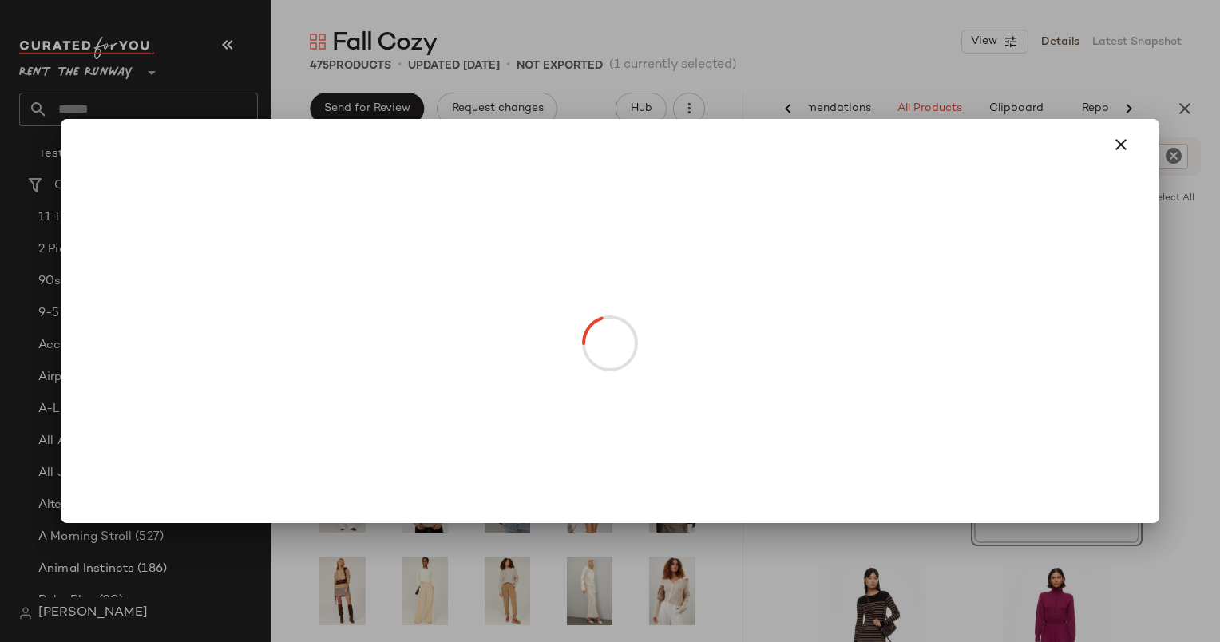
drag, startPoint x: 397, startPoint y: 498, endPoint x: 565, endPoint y: 452, distance: 174.7
click at [651, 560] on div at bounding box center [610, 321] width 1220 height 642
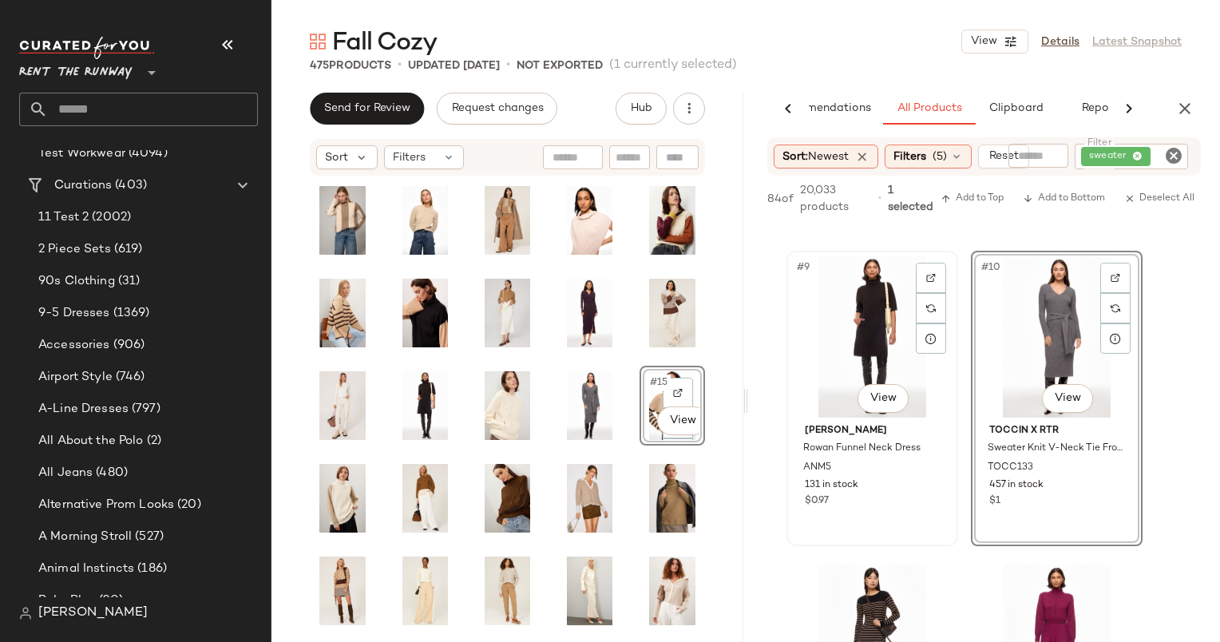
scroll to position [1312, 0]
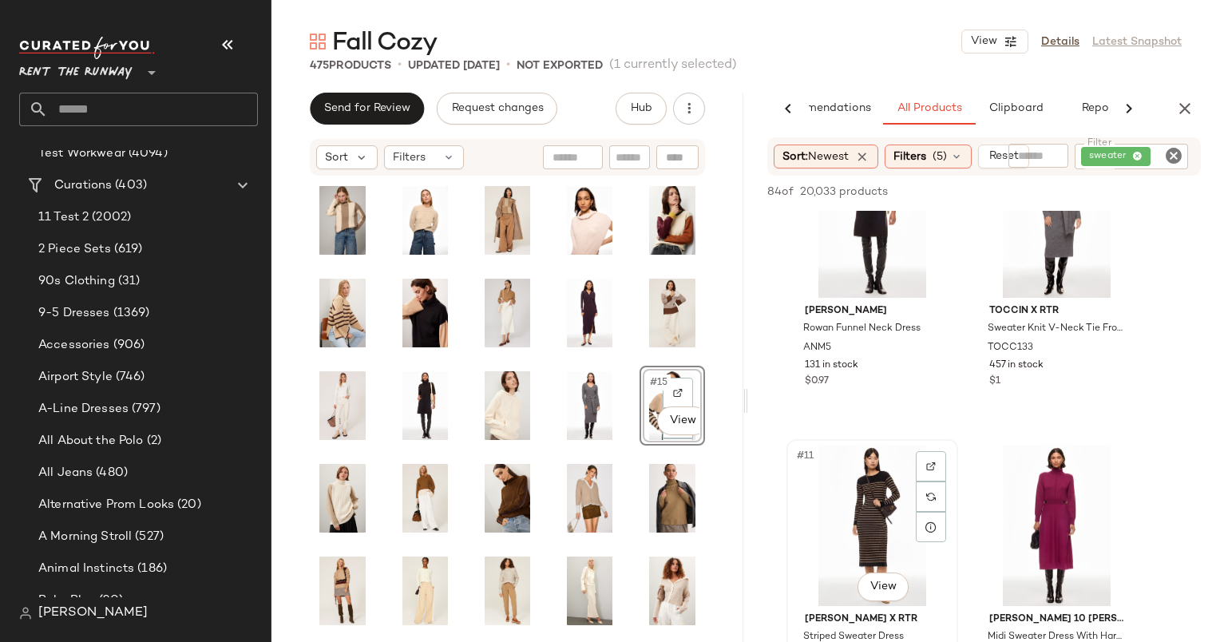
click at [880, 481] on div "#11 View" at bounding box center [872, 525] width 160 height 161
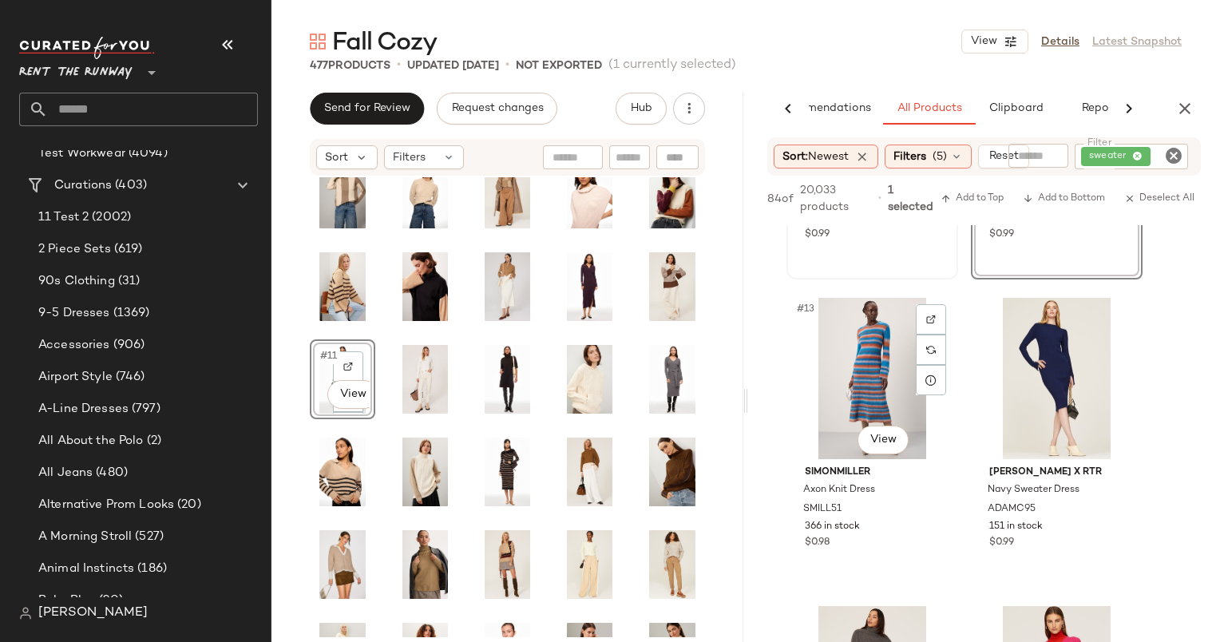
scroll to position [1782, 0]
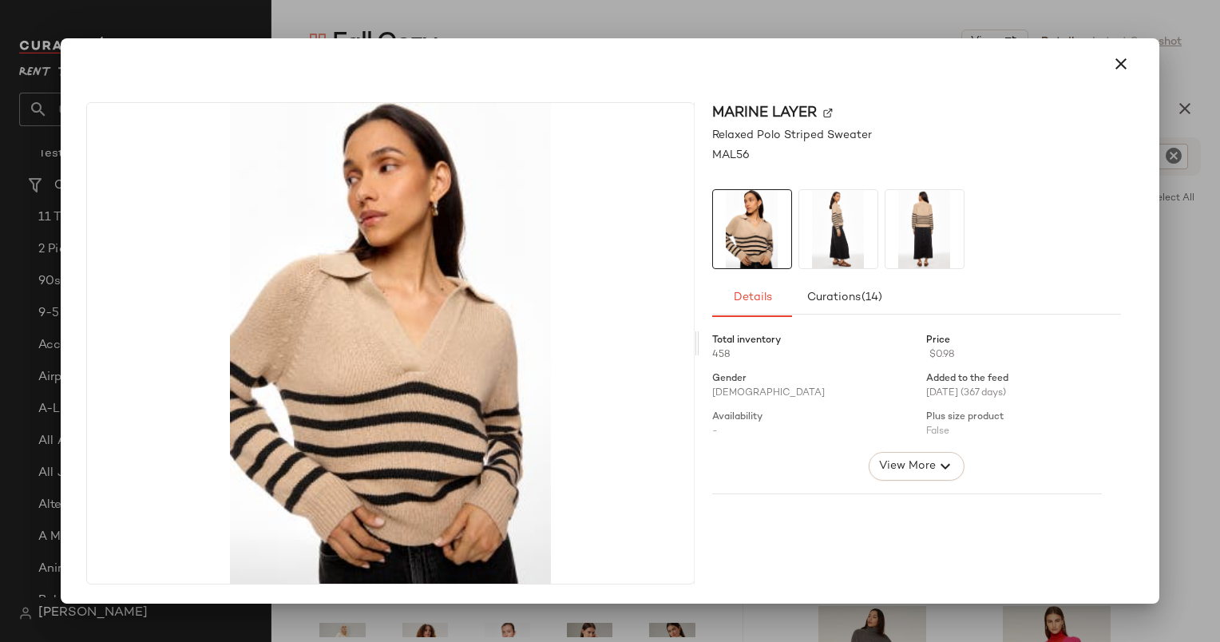
click at [1172, 402] on div at bounding box center [610, 321] width 1220 height 642
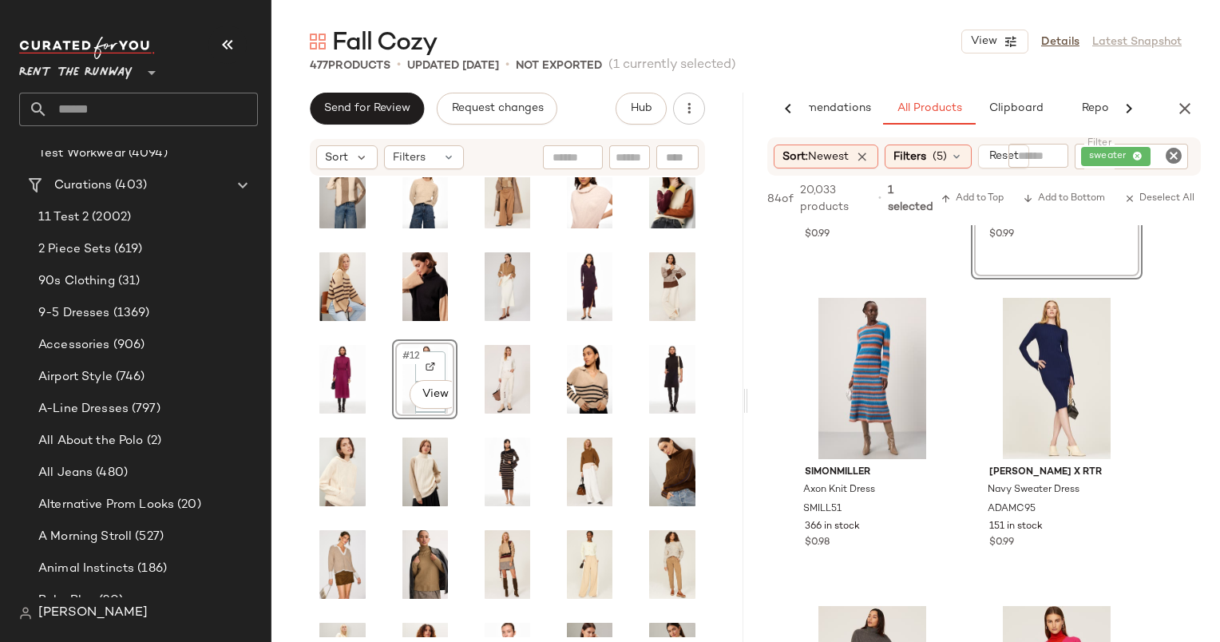
click at [542, 525] on div "#12 View" at bounding box center [507, 382] width 395 height 457
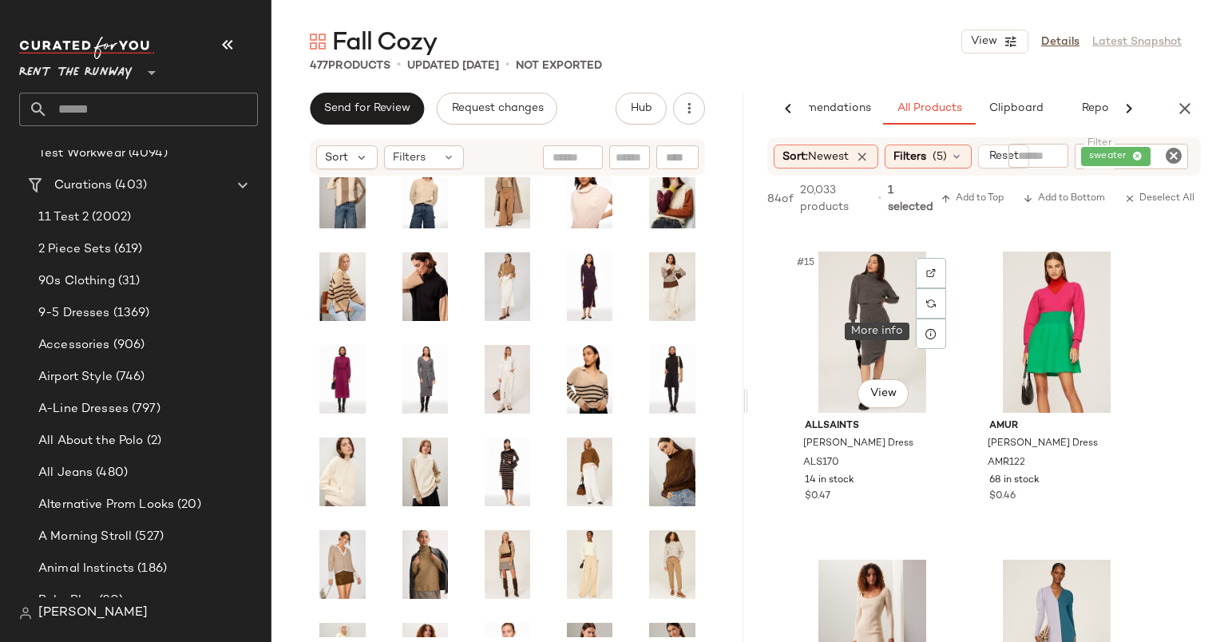
scroll to position [2136, 0]
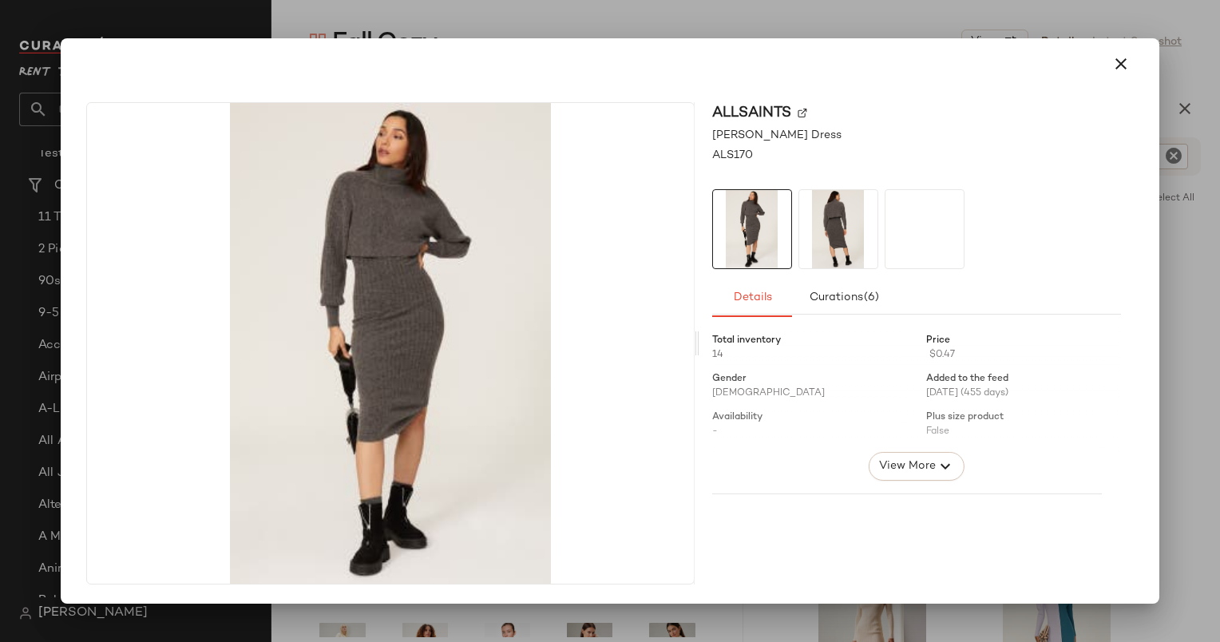
drag, startPoint x: 844, startPoint y: 373, endPoint x: 738, endPoint y: 504, distance: 168.5
click at [1153, 248] on div "AllSaints Margot Sweater Dress ALS170 Details Curations (6) Total inventory 14 …" at bounding box center [610, 320] width 1098 height 565
click at [1178, 247] on div at bounding box center [610, 321] width 1220 height 642
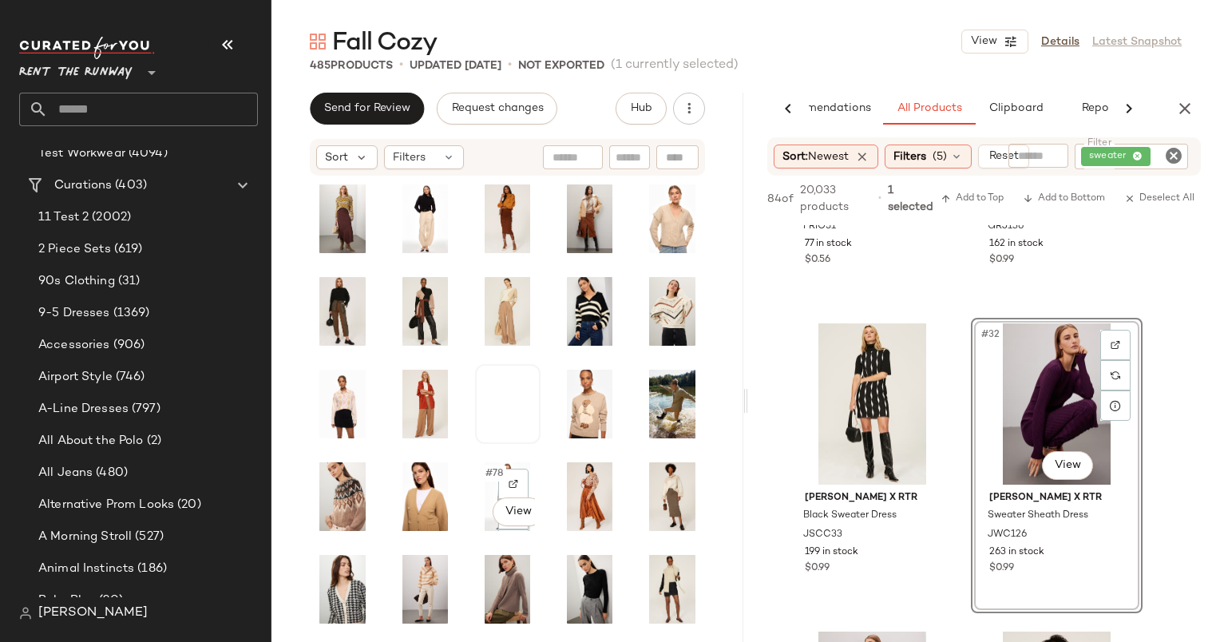
scroll to position [1126, 0]
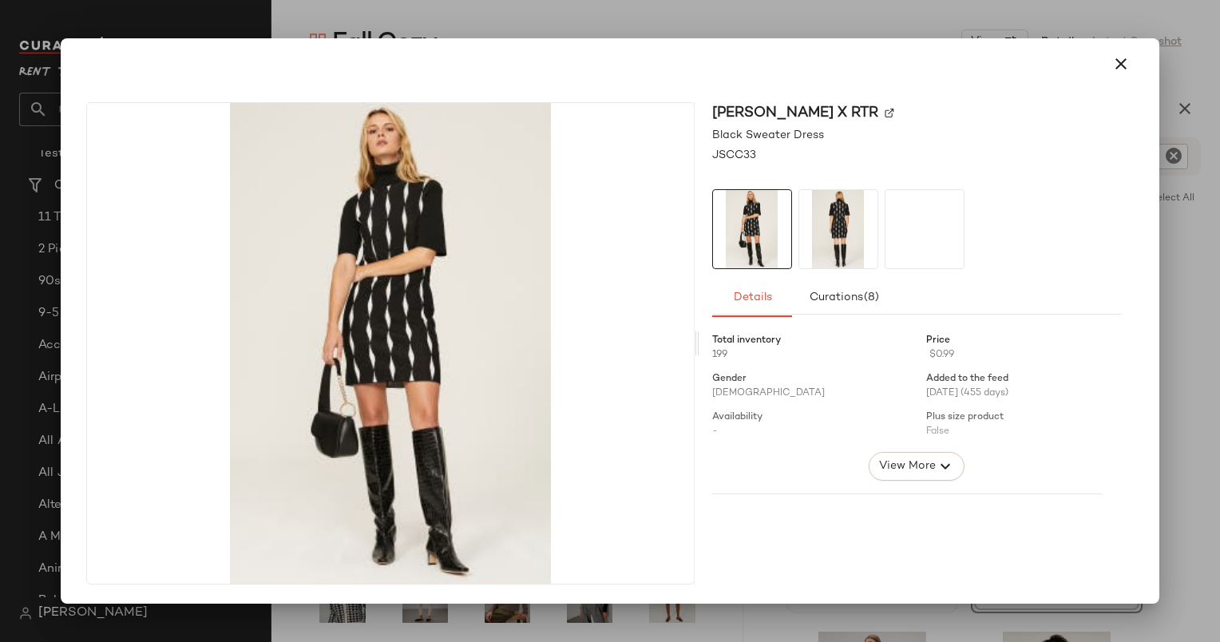
drag, startPoint x: 847, startPoint y: 450, endPoint x: 765, endPoint y: 485, distance: 88.4
click at [1197, 275] on div at bounding box center [610, 321] width 1220 height 642
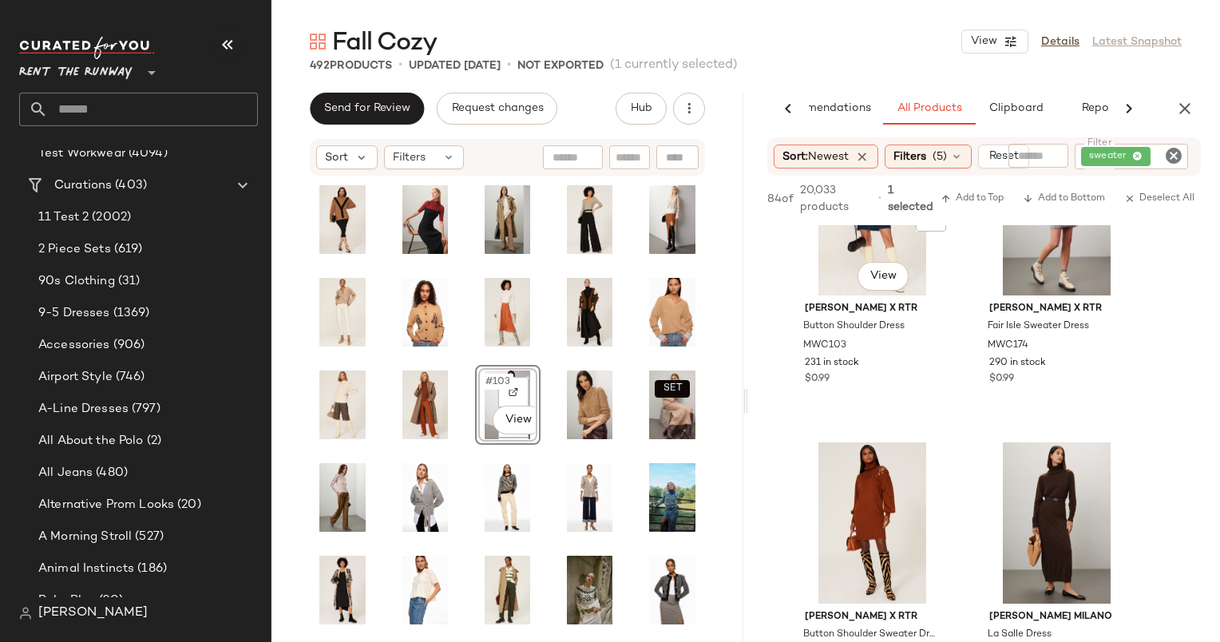
scroll to position [7184, 0]
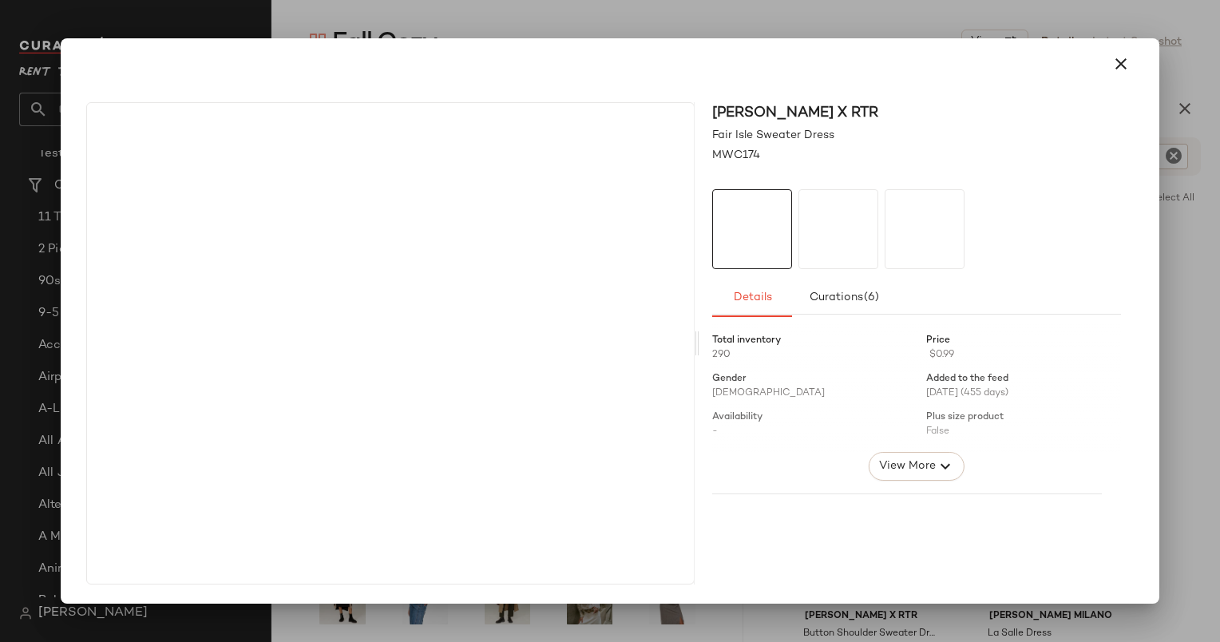
drag, startPoint x: 1027, startPoint y: 282, endPoint x: 747, endPoint y: 480, distance: 342.4
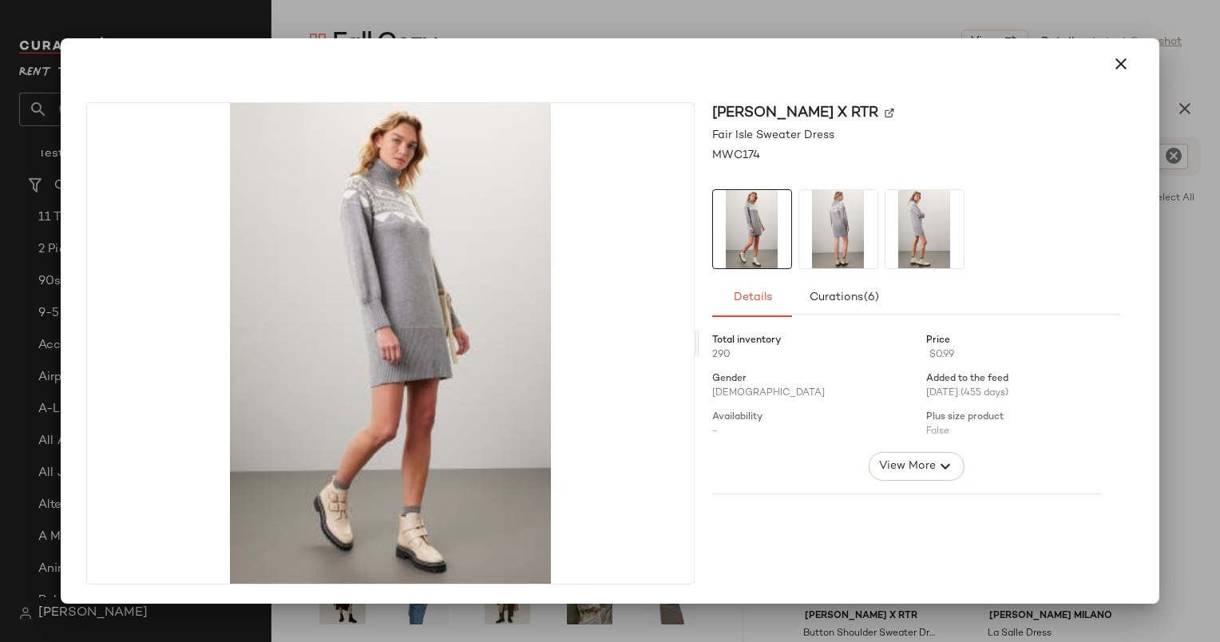
click at [1197, 350] on div at bounding box center [610, 321] width 1220 height 642
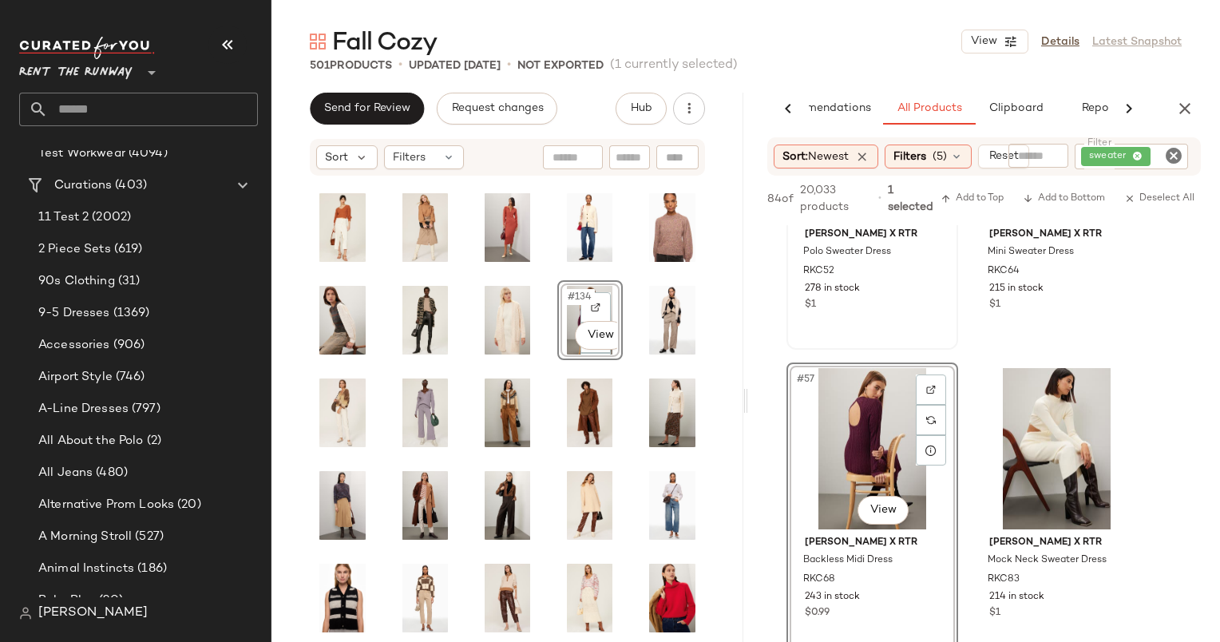
scroll to position [8490, 0]
click at [876, 508] on body "Rent the Runway ** Dashboard All Products Global Clipboards (15) 8.18 High Form…" at bounding box center [610, 321] width 1220 height 642
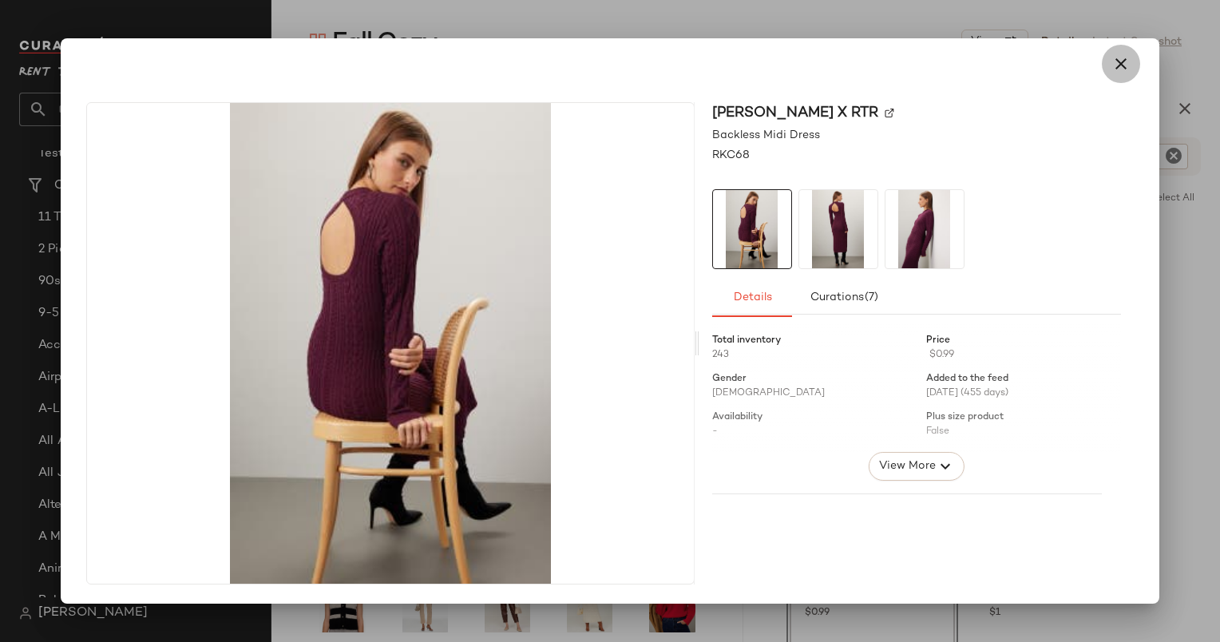
click at [1125, 61] on icon "button" at bounding box center [1120, 63] width 19 height 19
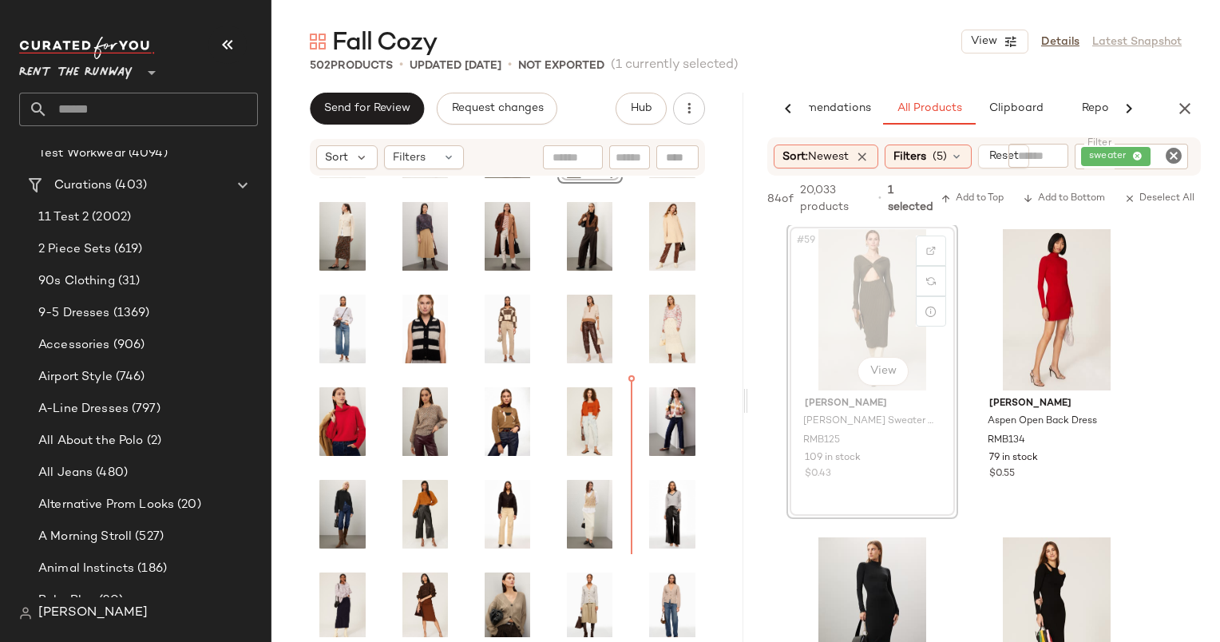
scroll to position [2609, 0]
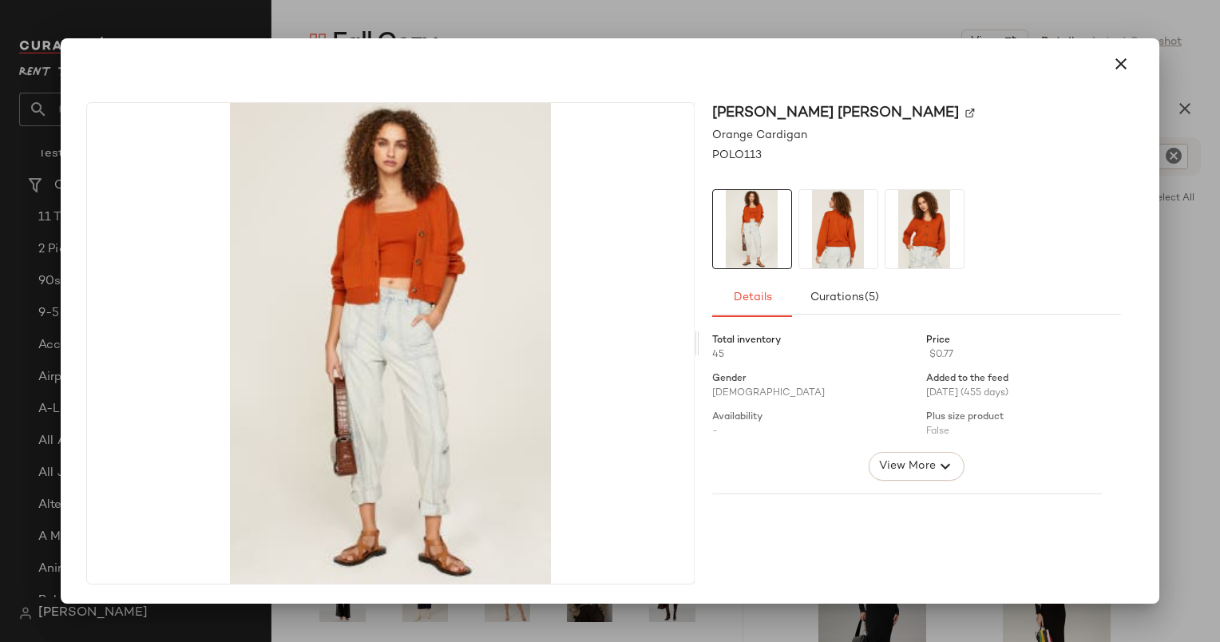
drag, startPoint x: 583, startPoint y: 396, endPoint x: 459, endPoint y: 399, distance: 124.6
click at [1219, 213] on html "Rent the Runway ** Dashboard All Products Global Clipboards (15) 8.18 High Form…" at bounding box center [610, 321] width 1220 height 642
click at [1192, 218] on div at bounding box center [610, 321] width 1220 height 642
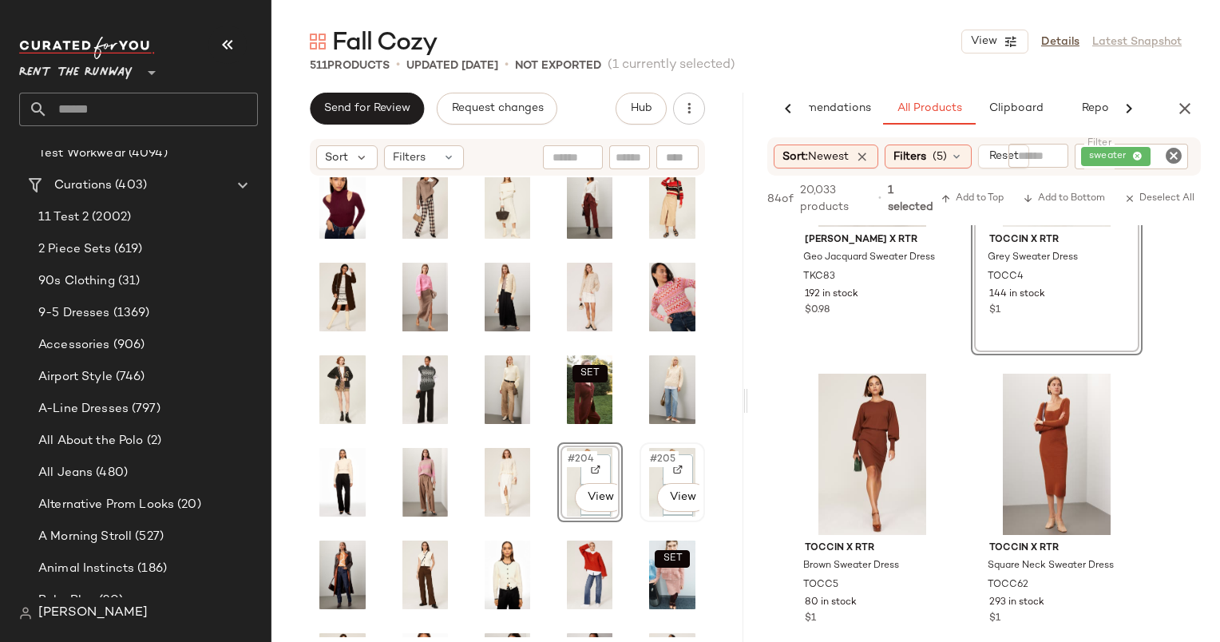
scroll to position [3576, 0]
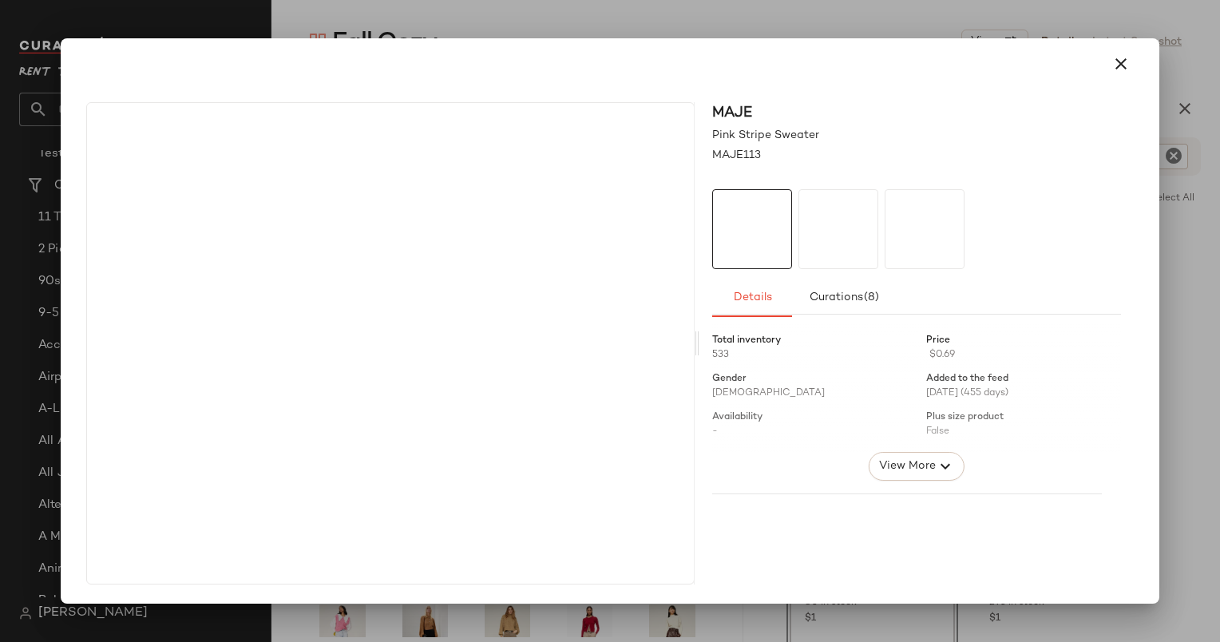
drag, startPoint x: 415, startPoint y: 367, endPoint x: 322, endPoint y: 370, distance: 93.4
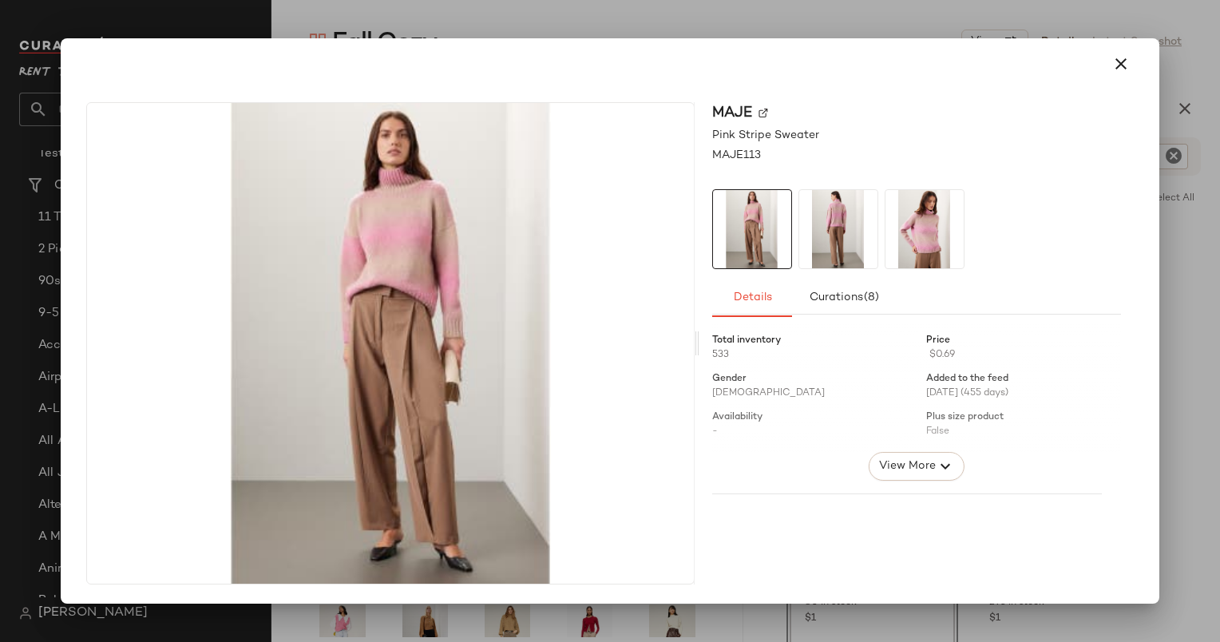
click at [1199, 172] on div at bounding box center [610, 321] width 1220 height 642
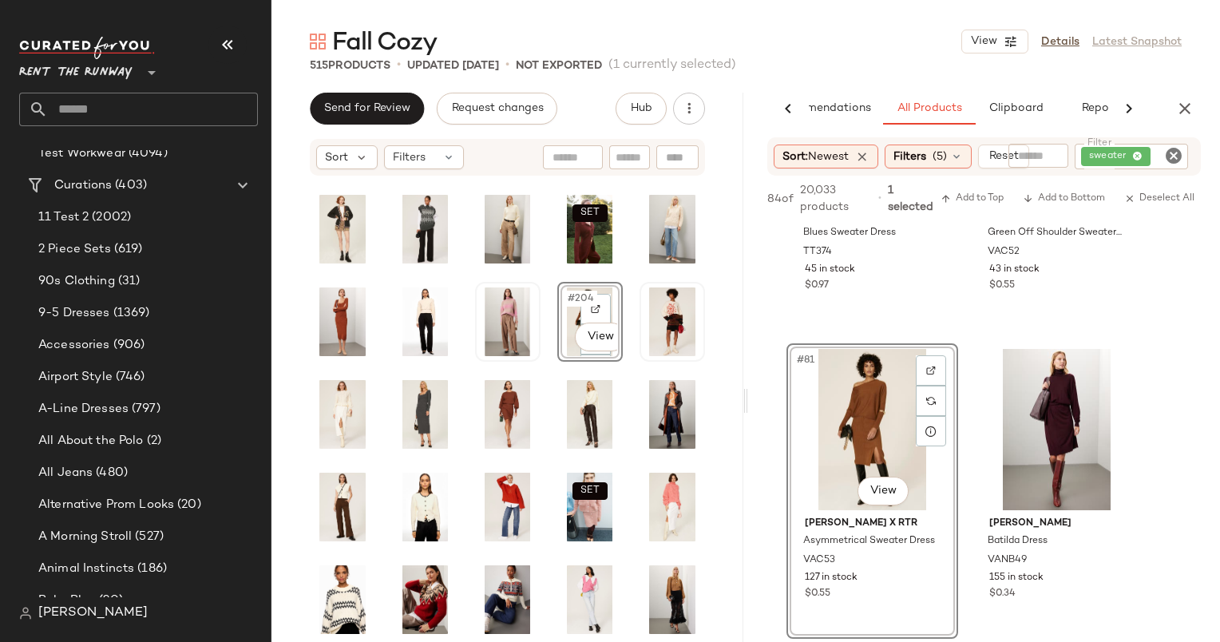
scroll to position [3623, 0]
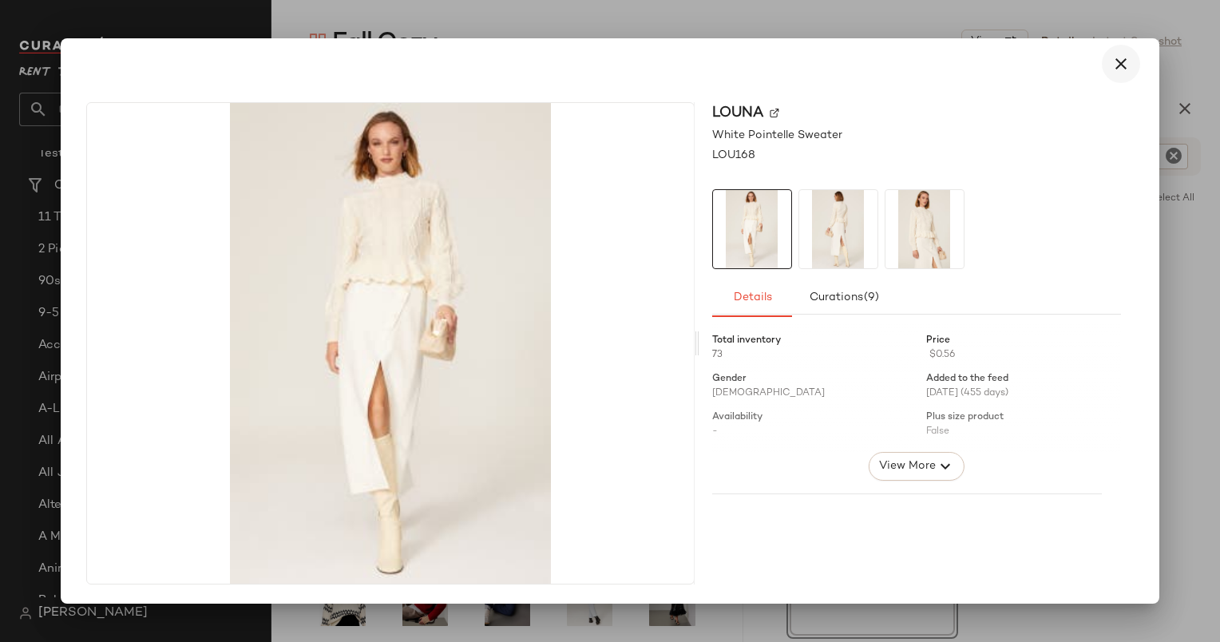
click at [1120, 65] on icon "button" at bounding box center [1120, 63] width 19 height 19
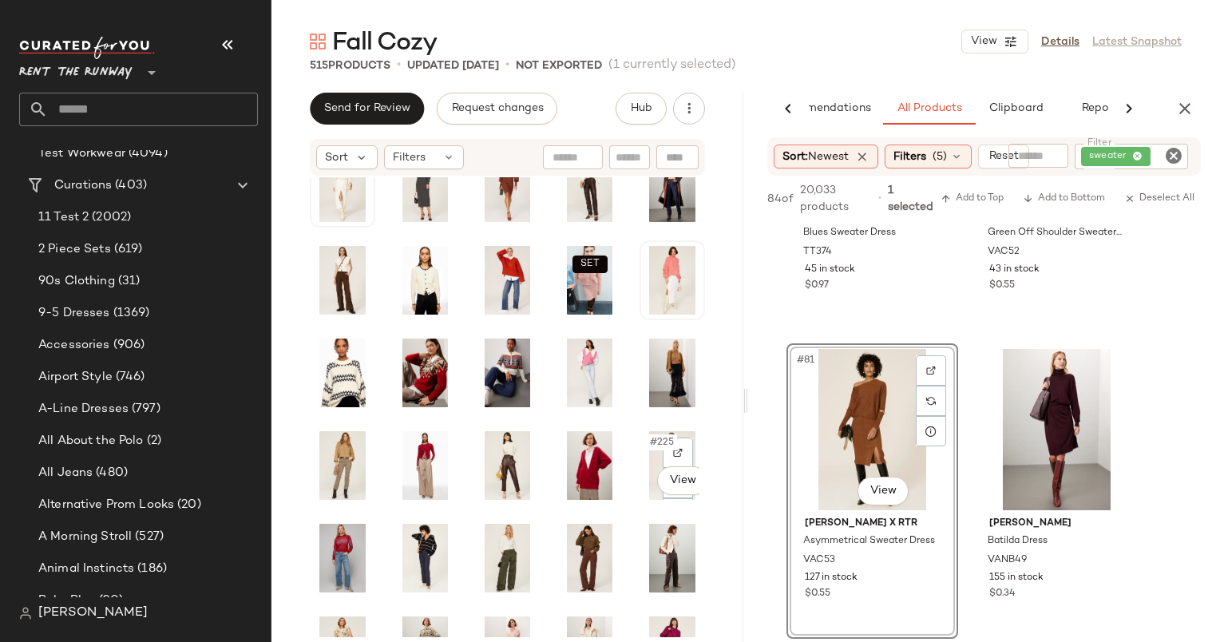
scroll to position [3765, 0]
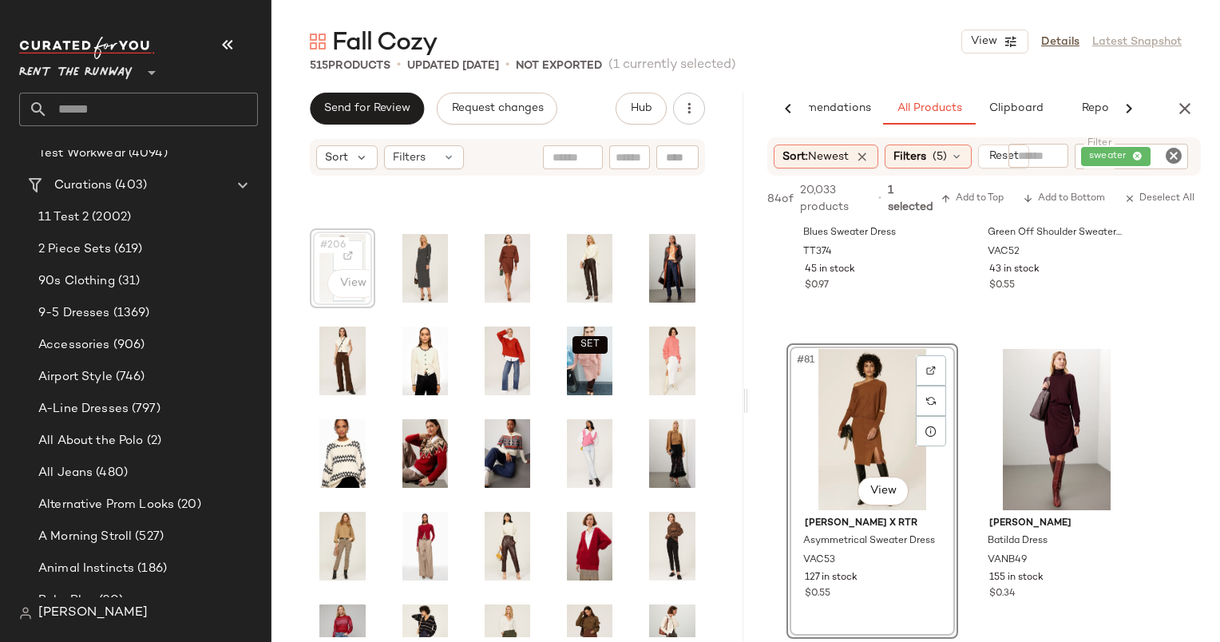
scroll to position [3761, 0]
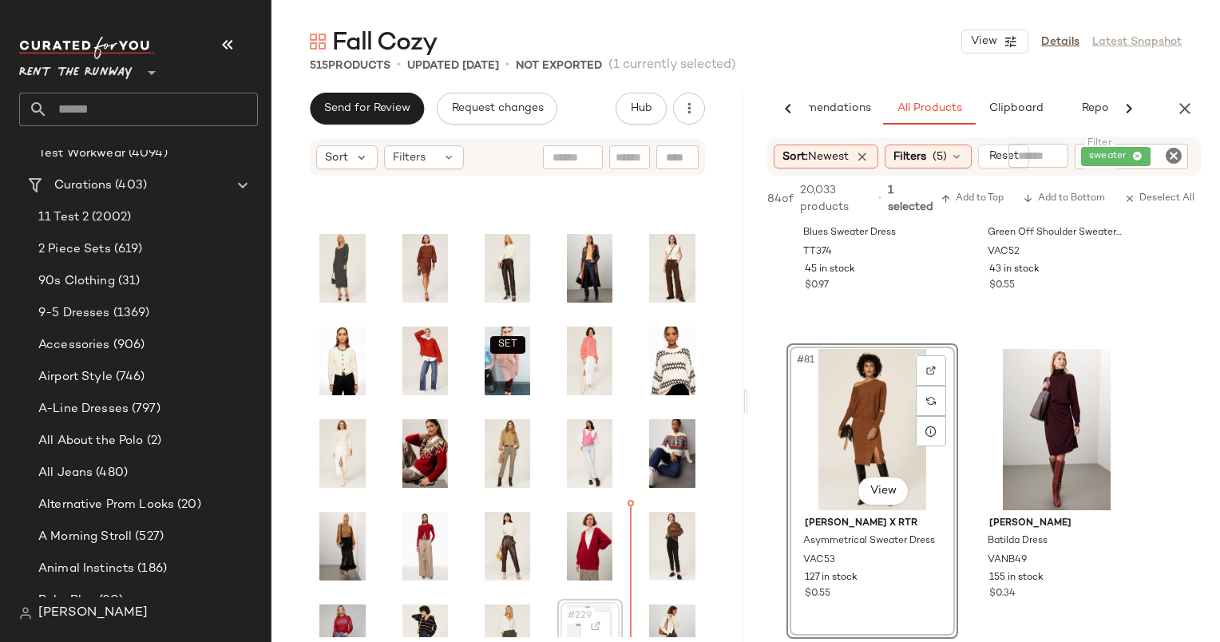
scroll to position [3768, 0]
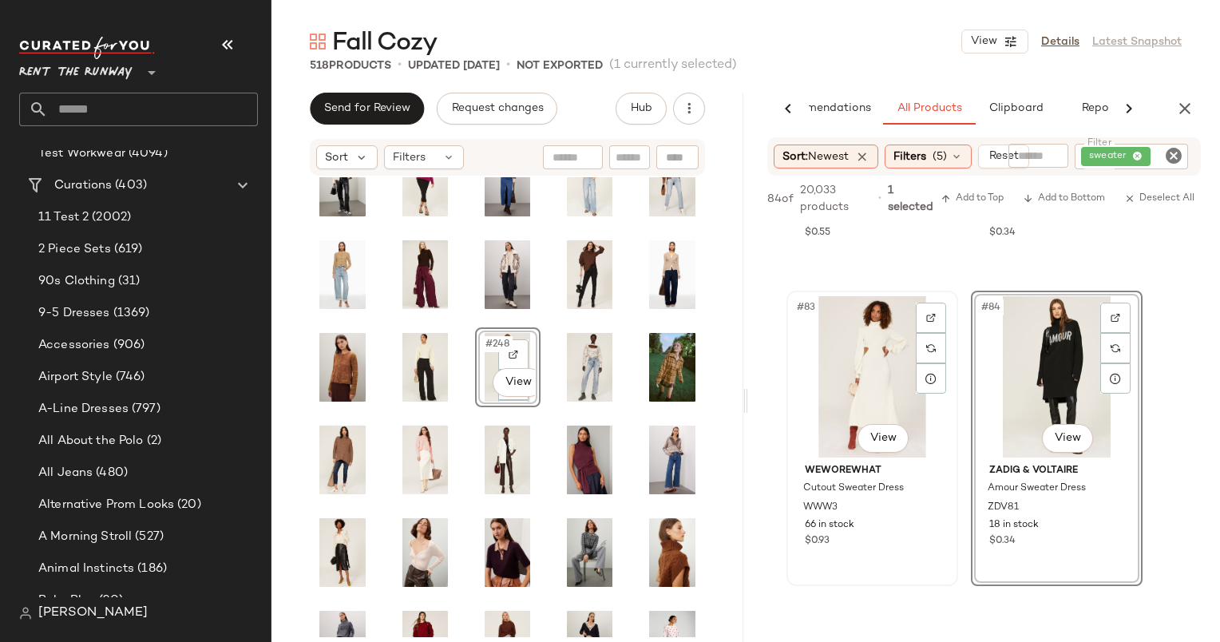
scroll to position [12949, 0]
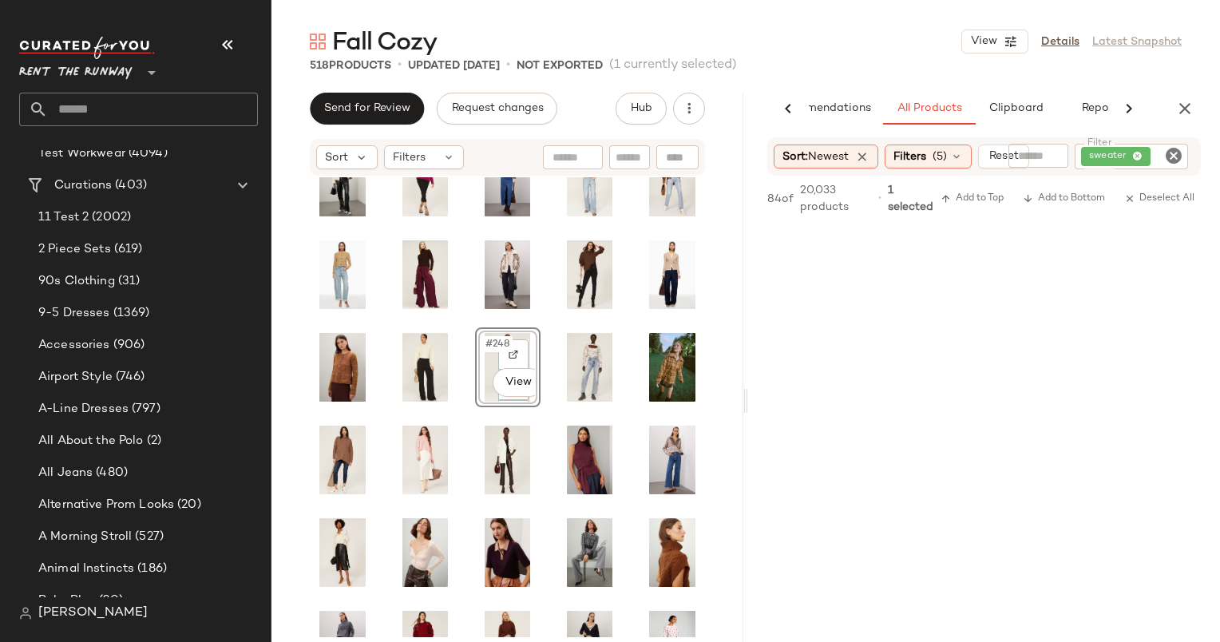
click at [1177, 157] on icon "Clear Filter" at bounding box center [1173, 155] width 19 height 19
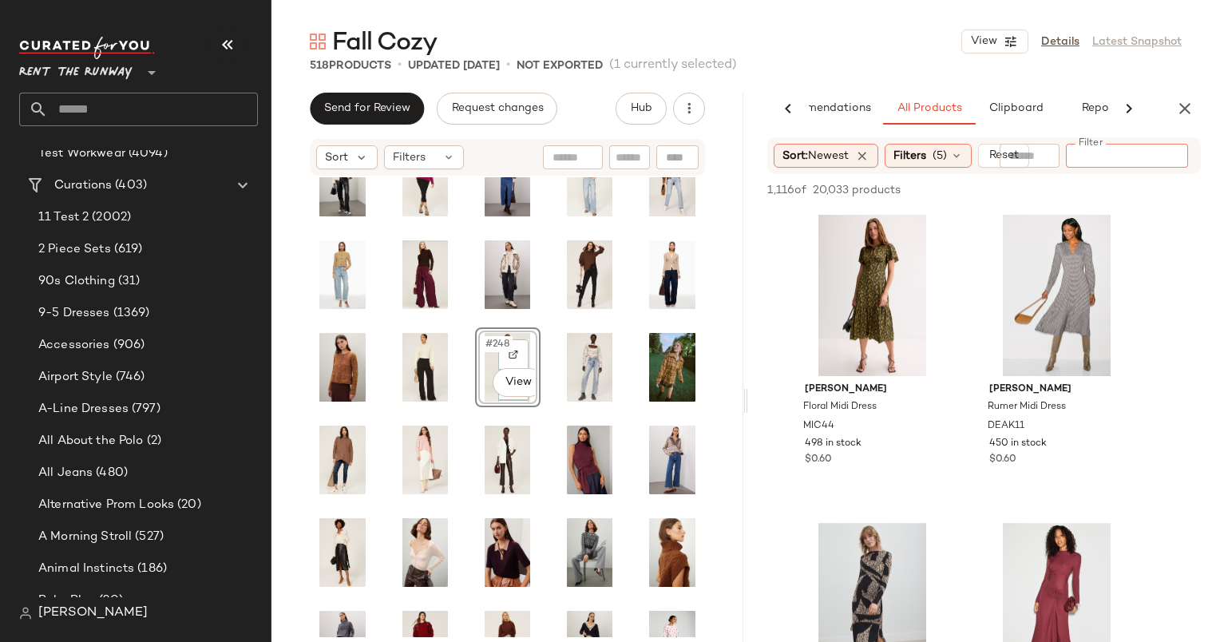
click at [901, 71] on div "518 Products • updated Sep 22nd • Not Exported (1 currently selected)" at bounding box center [745, 65] width 948 height 16
click at [920, 151] on span "Filters" at bounding box center [909, 156] width 33 height 17
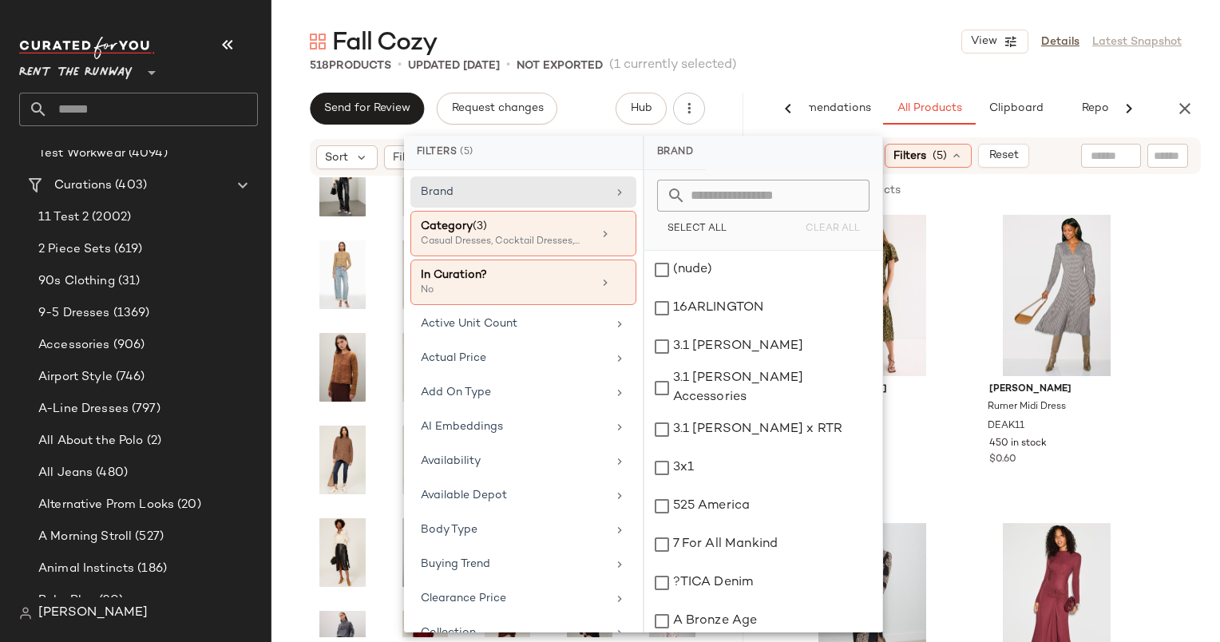
click at [999, 208] on div "1,116 of 20,033 products • 0 selected Add to Top Add to Bottom Deselect All" at bounding box center [984, 191] width 472 height 35
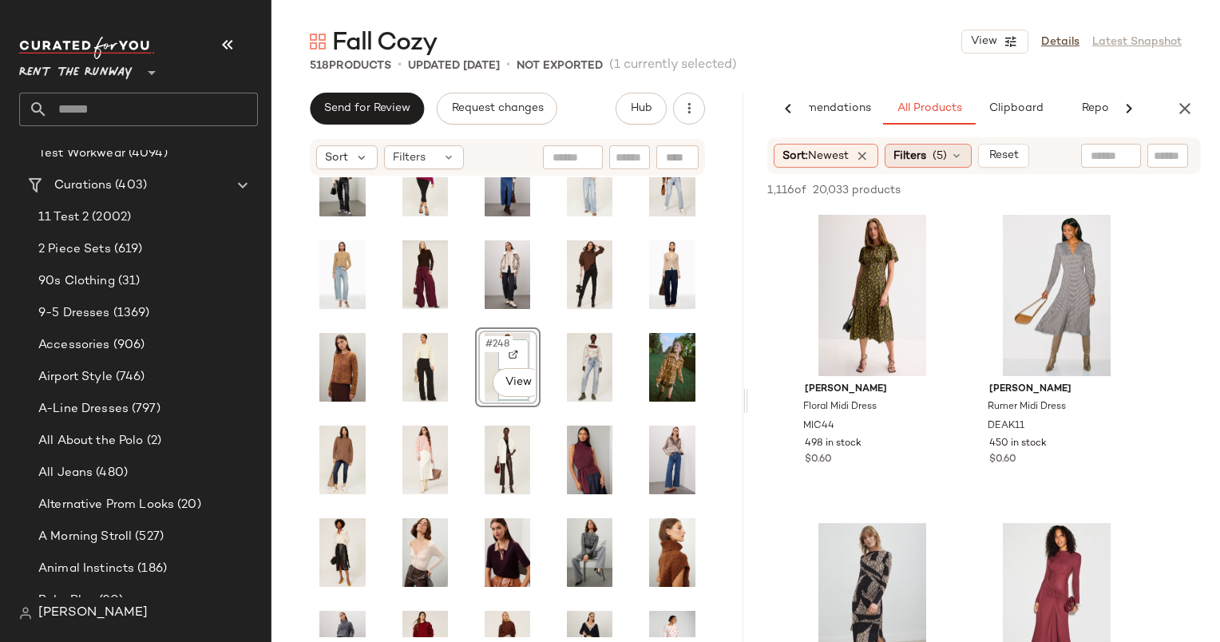
click at [939, 155] on span "(5)" at bounding box center [939, 156] width 14 height 17
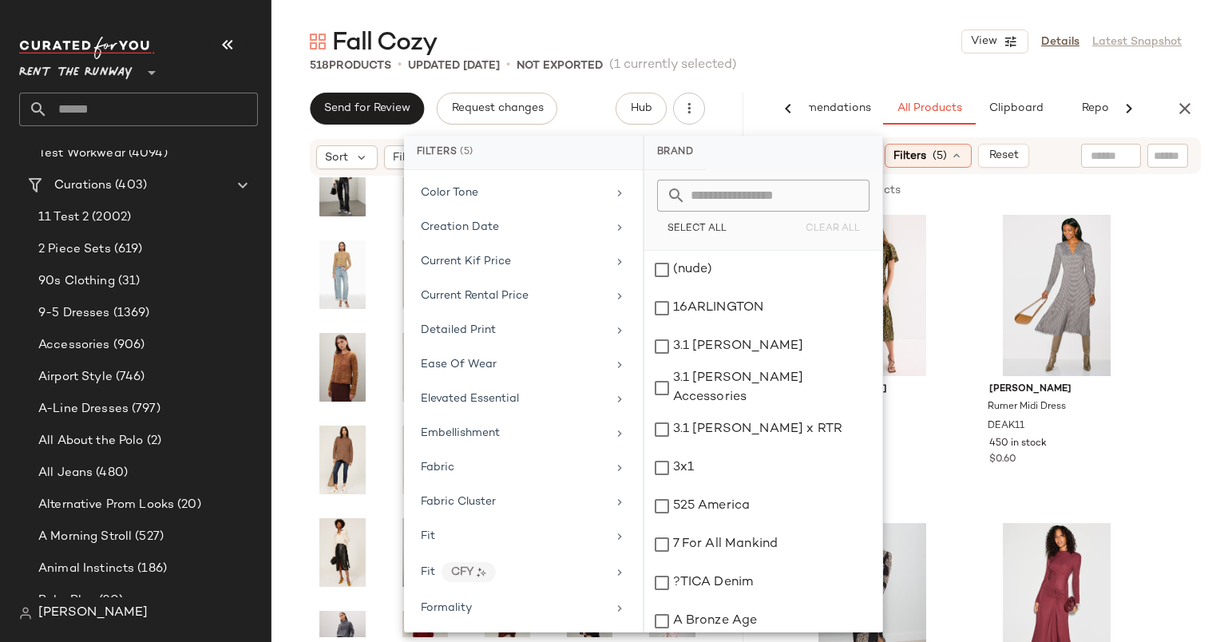
scroll to position [888, 0]
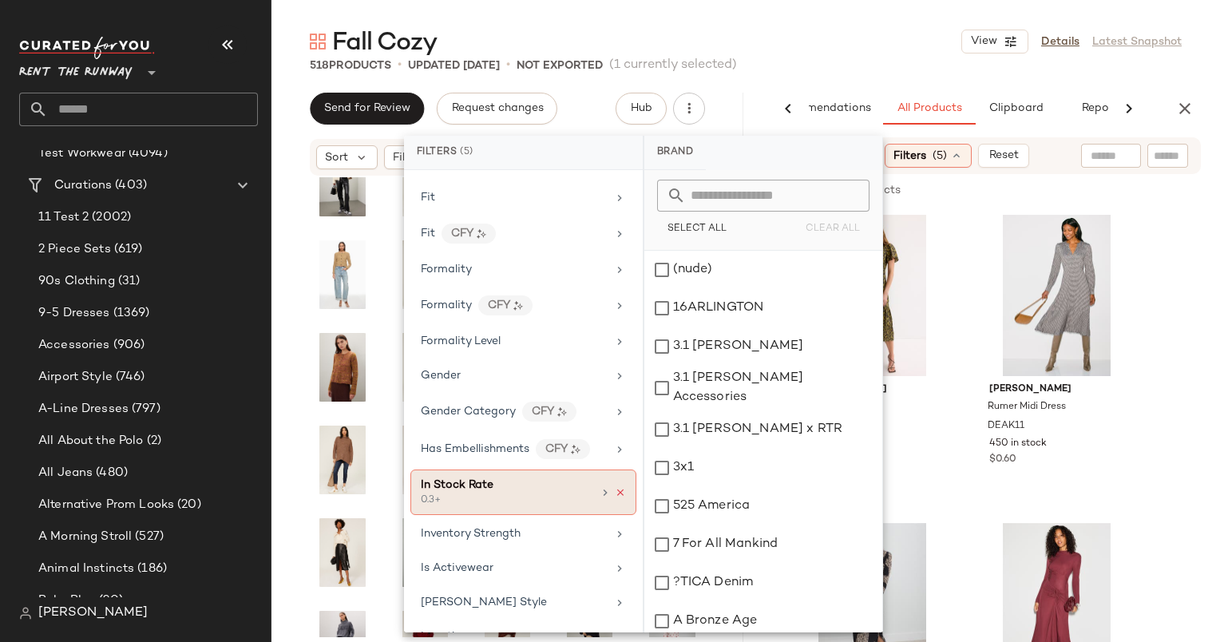
click at [615, 487] on icon at bounding box center [620, 492] width 11 height 11
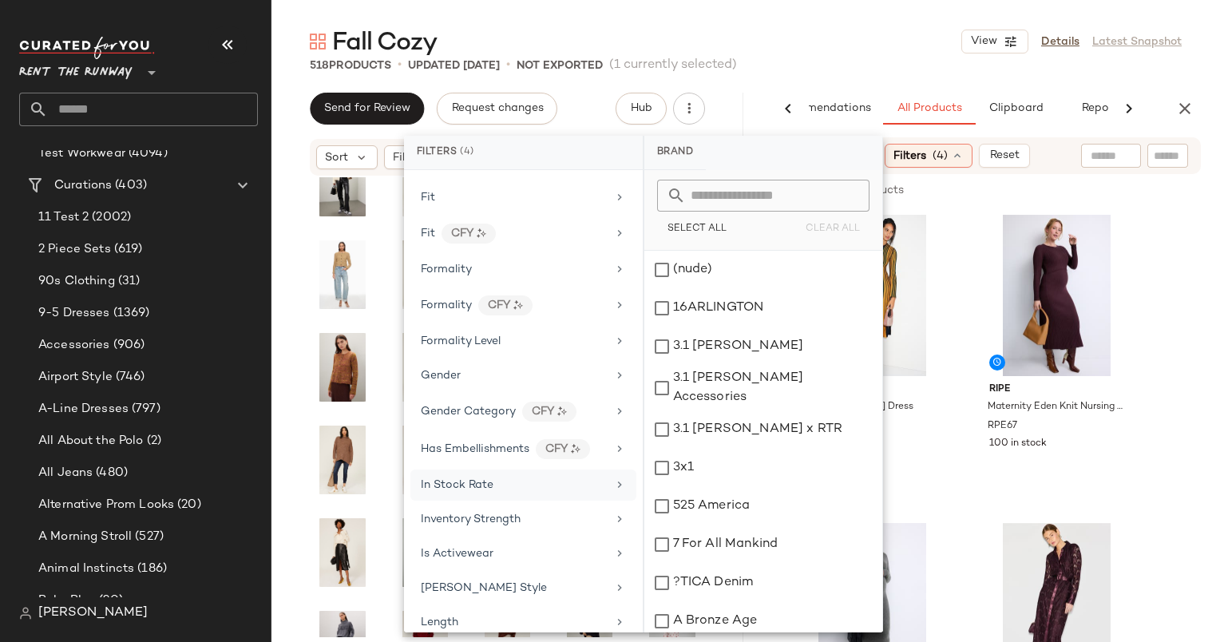
click at [1175, 153] on input "text" at bounding box center [1167, 156] width 28 height 17
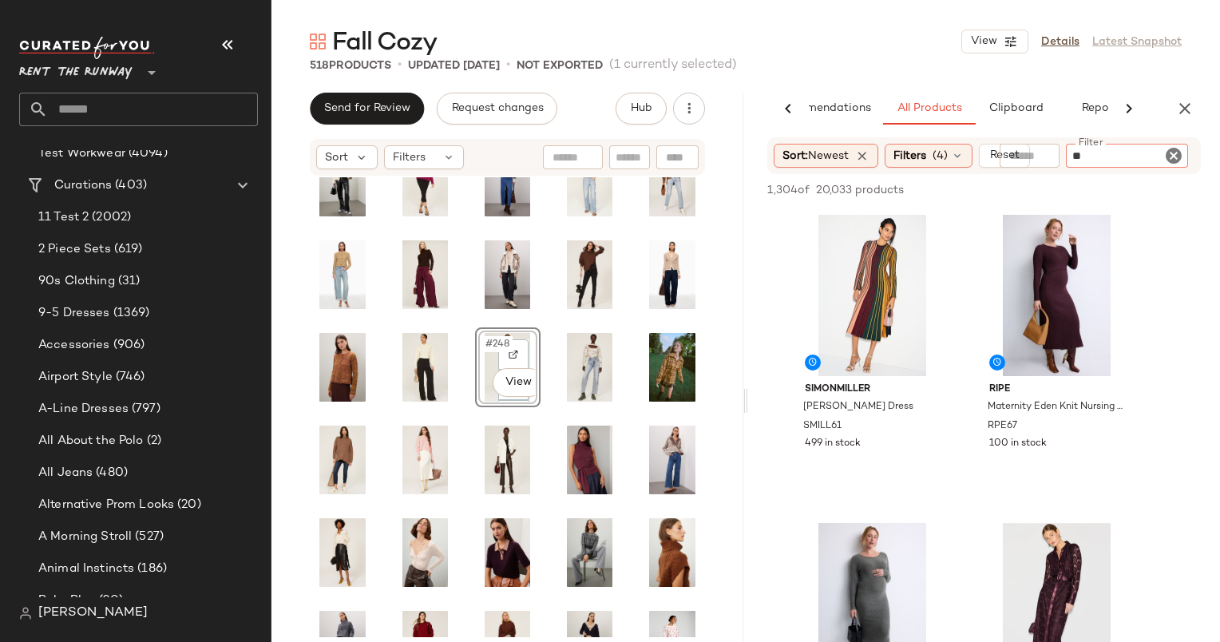
type input "*"
type input "*******"
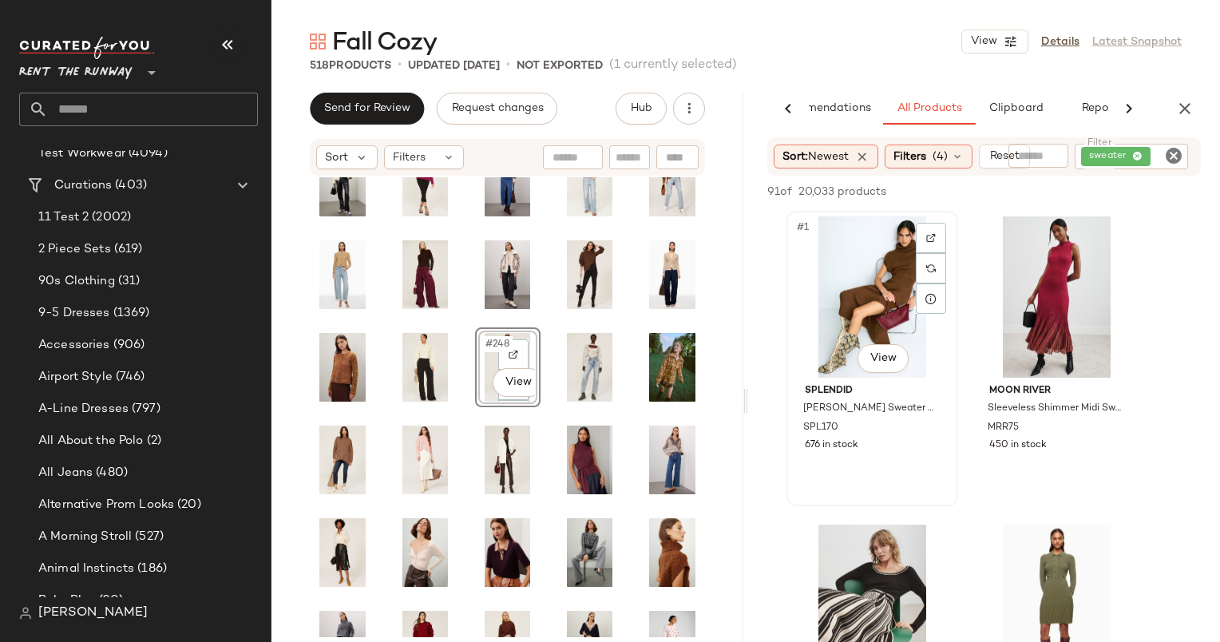
click at [892, 287] on div "#1 View" at bounding box center [872, 296] width 160 height 161
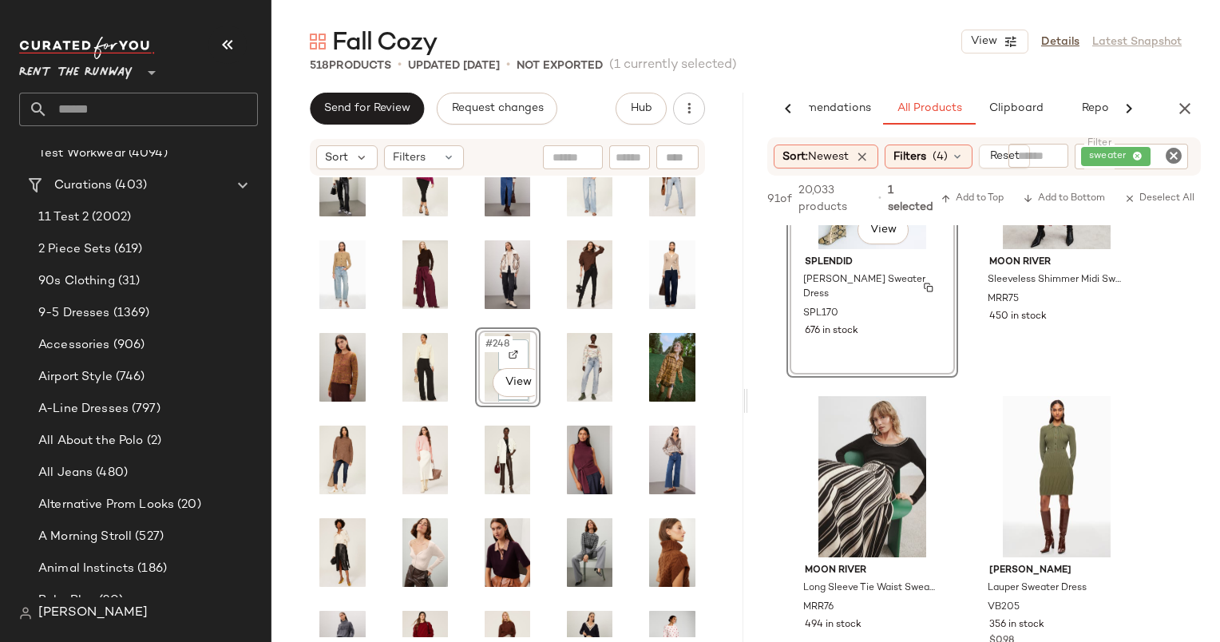
scroll to position [144, 0]
click at [868, 469] on div "#3 View" at bounding box center [872, 475] width 160 height 161
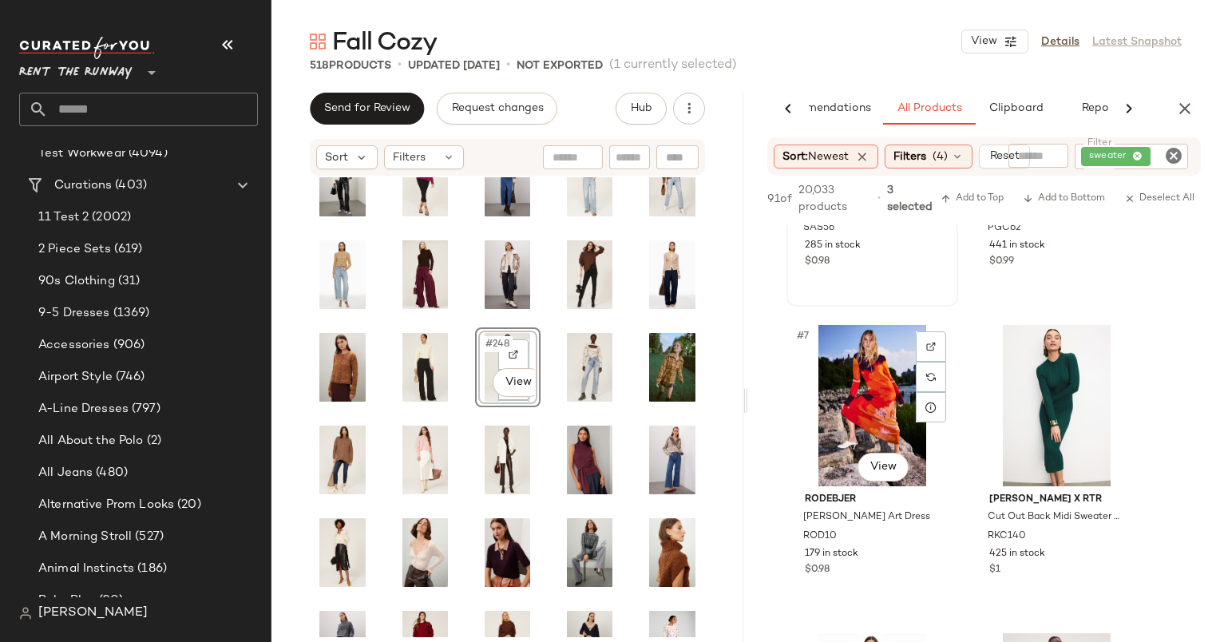
scroll to position [963, 0]
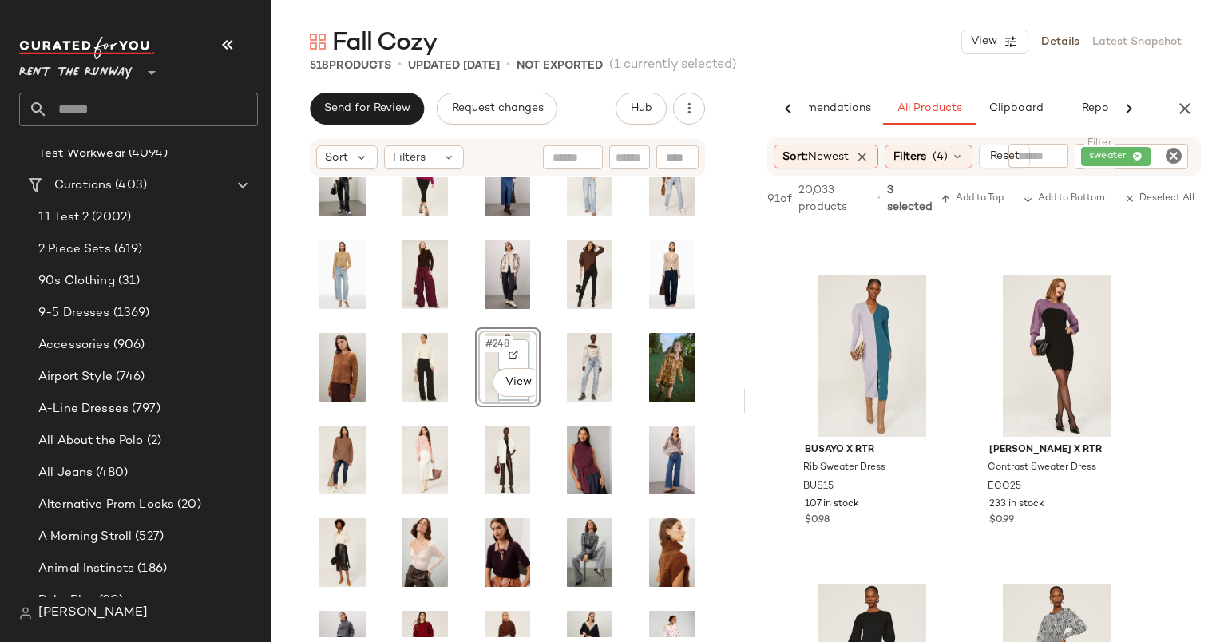
scroll to position [1804, 0]
click at [1048, 345] on div "#14 View" at bounding box center [1056, 355] width 160 height 161
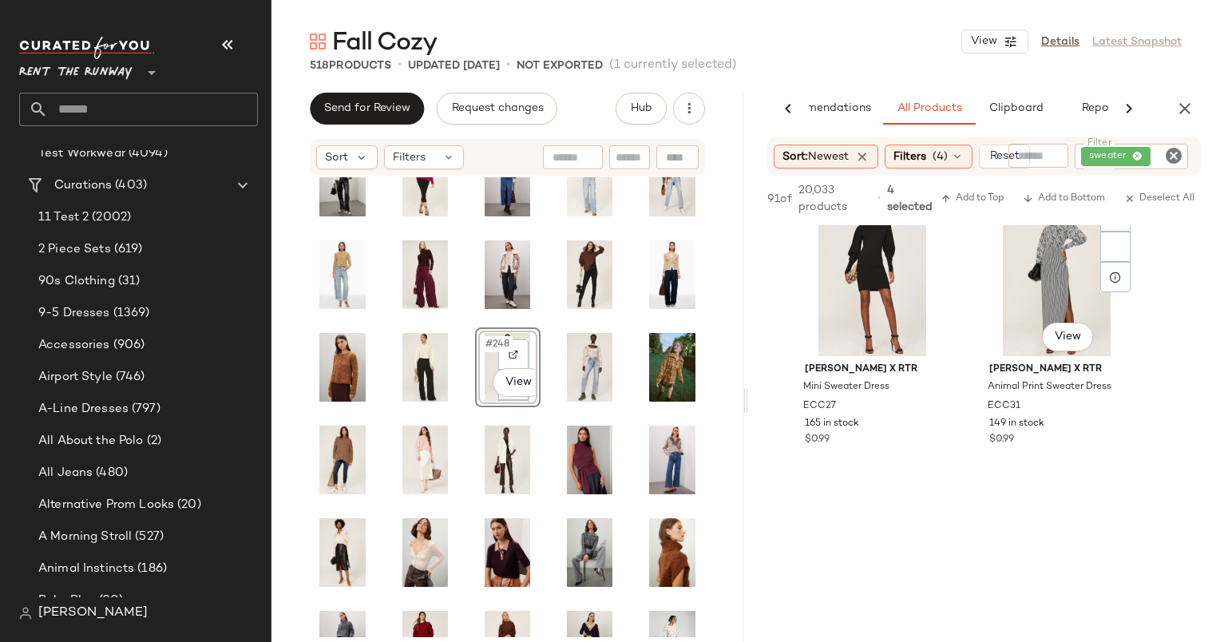
scroll to position [2193, 0]
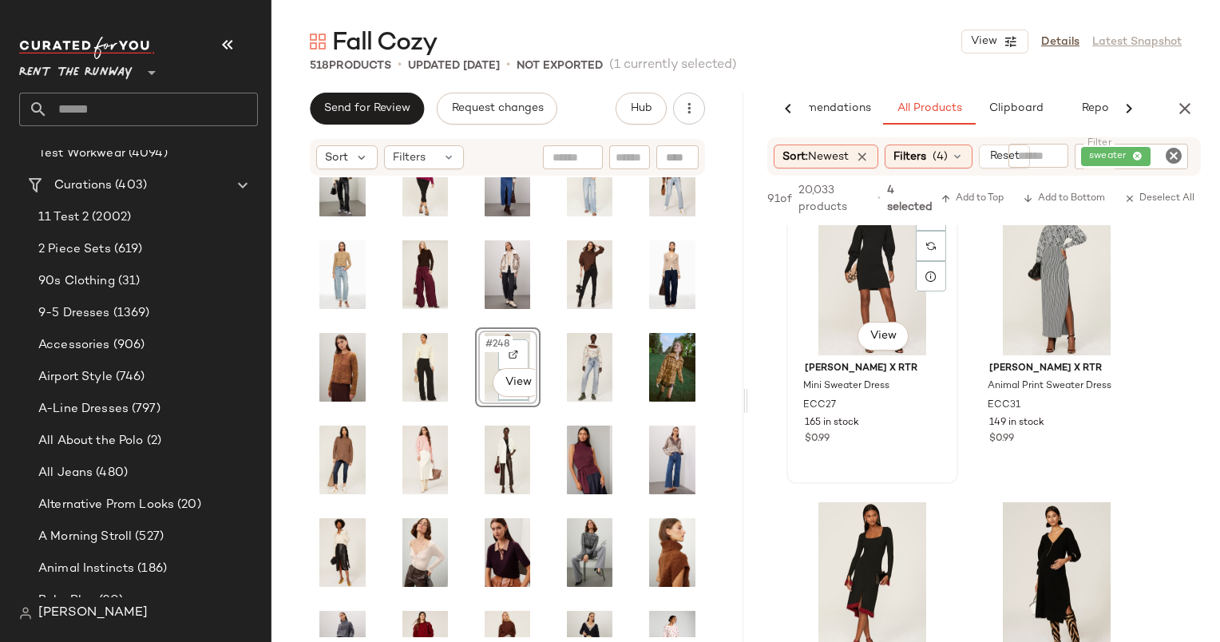
click at [893, 266] on div "#15 View" at bounding box center [872, 274] width 160 height 161
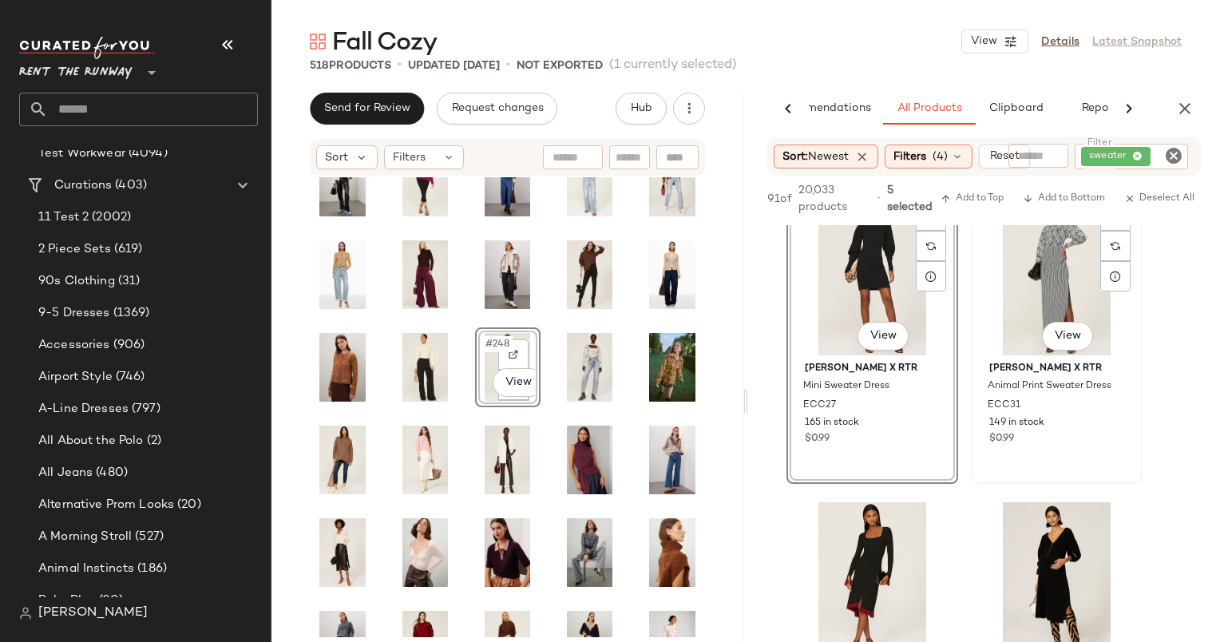
click at [1050, 282] on div "#16 View" at bounding box center [1056, 274] width 160 height 161
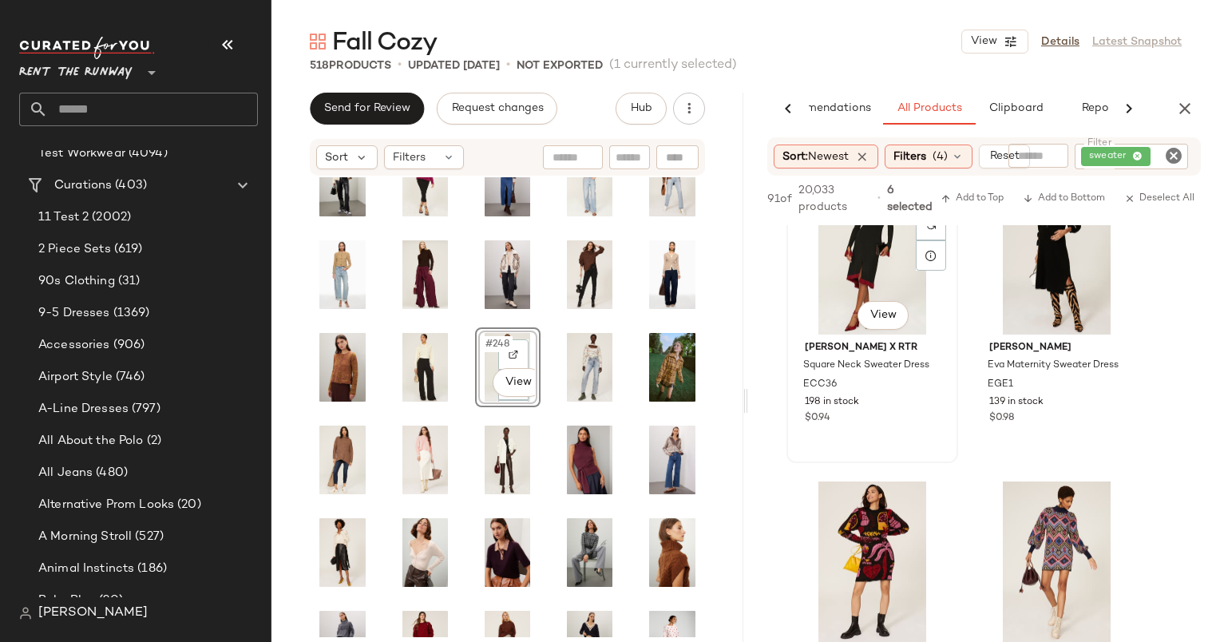
click at [851, 272] on div "#17 View" at bounding box center [872, 253] width 160 height 161
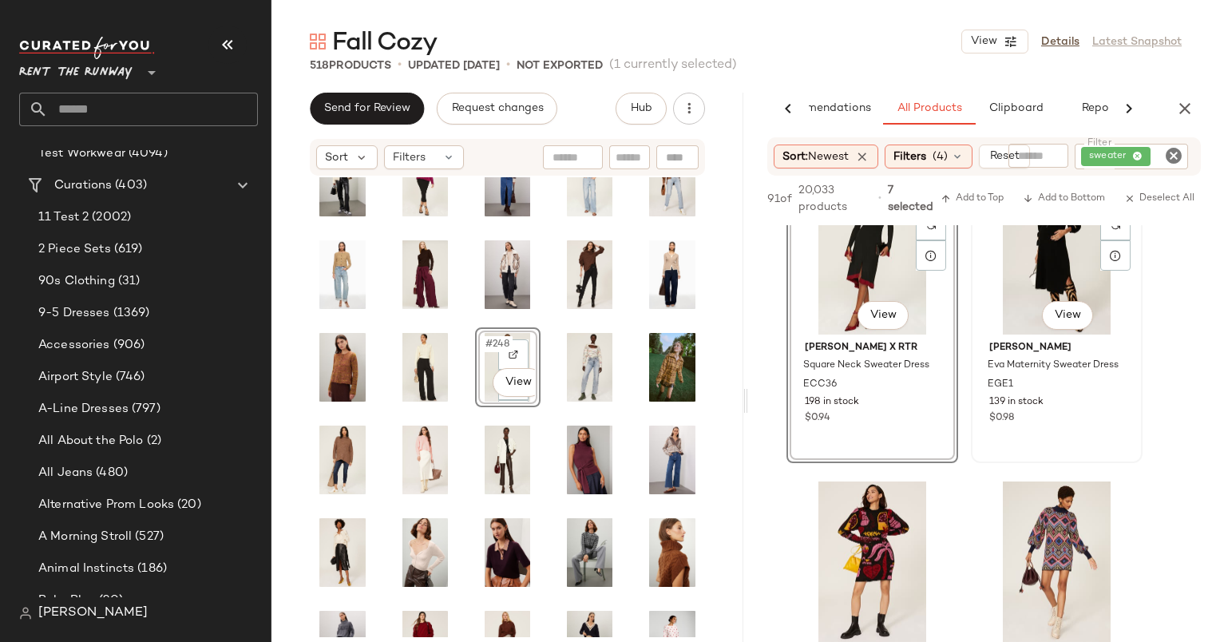
click at [1050, 283] on div "#18 View" at bounding box center [1056, 253] width 160 height 161
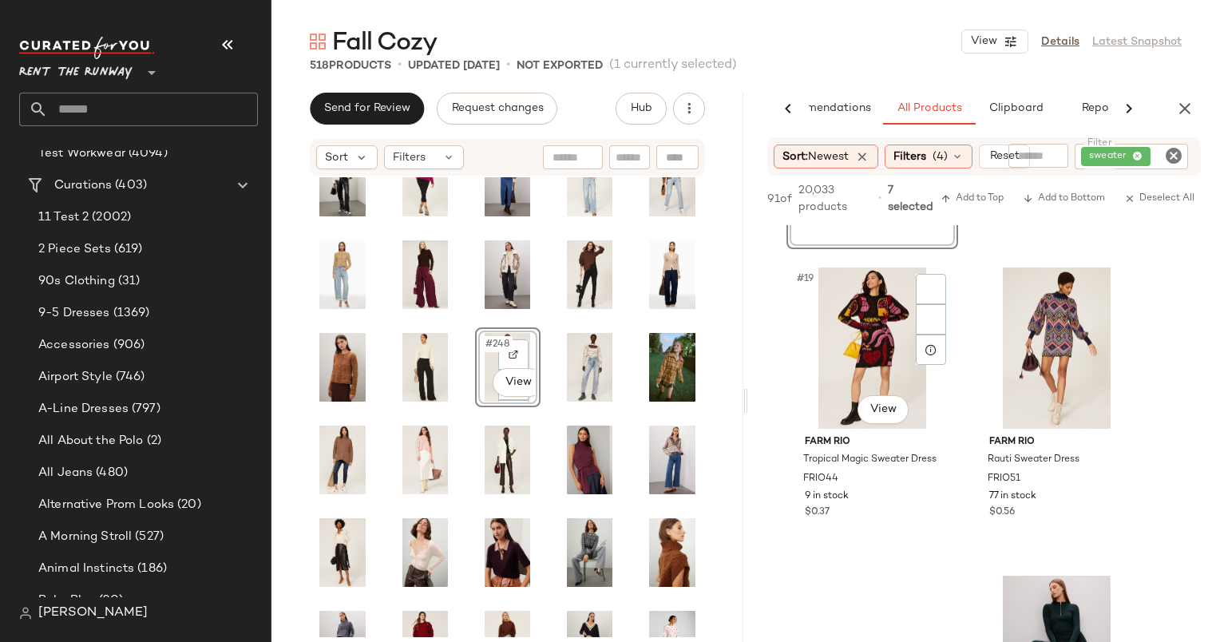
scroll to position [2775, 0]
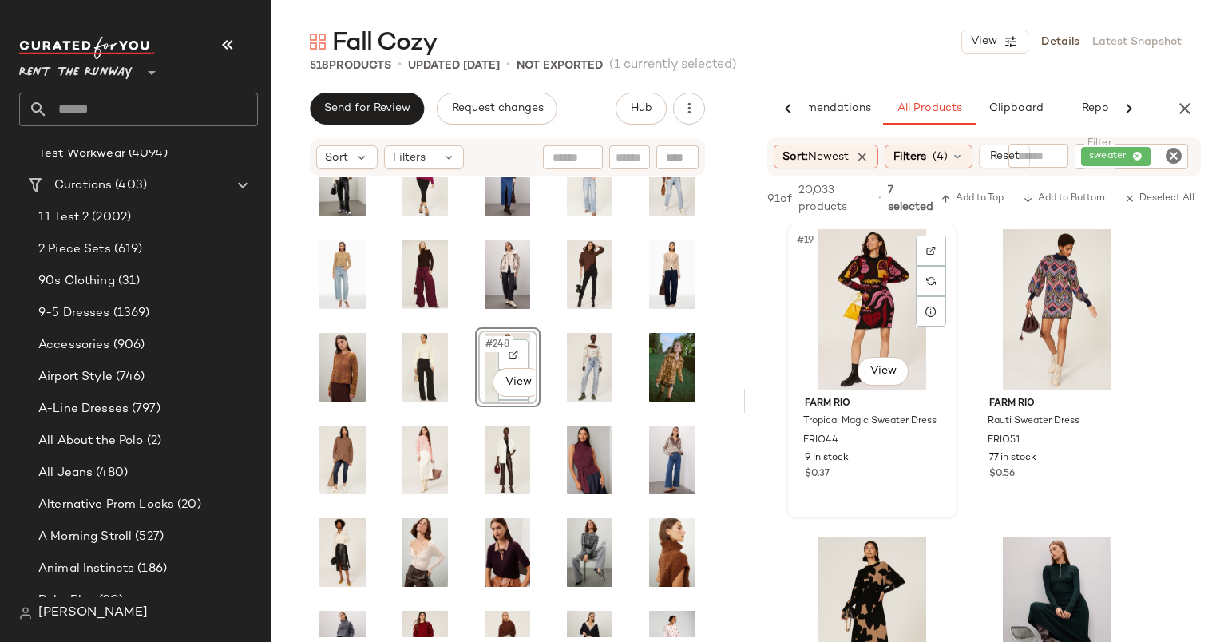
click at [856, 283] on div "#19 View" at bounding box center [872, 309] width 160 height 161
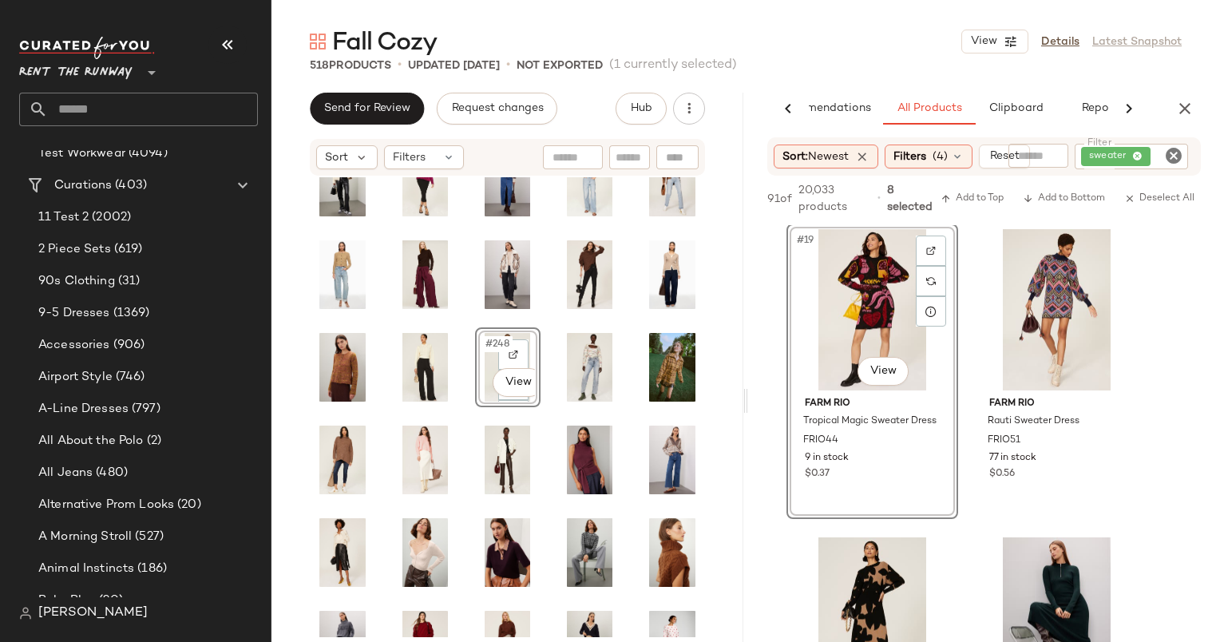
scroll to position [3027, 0]
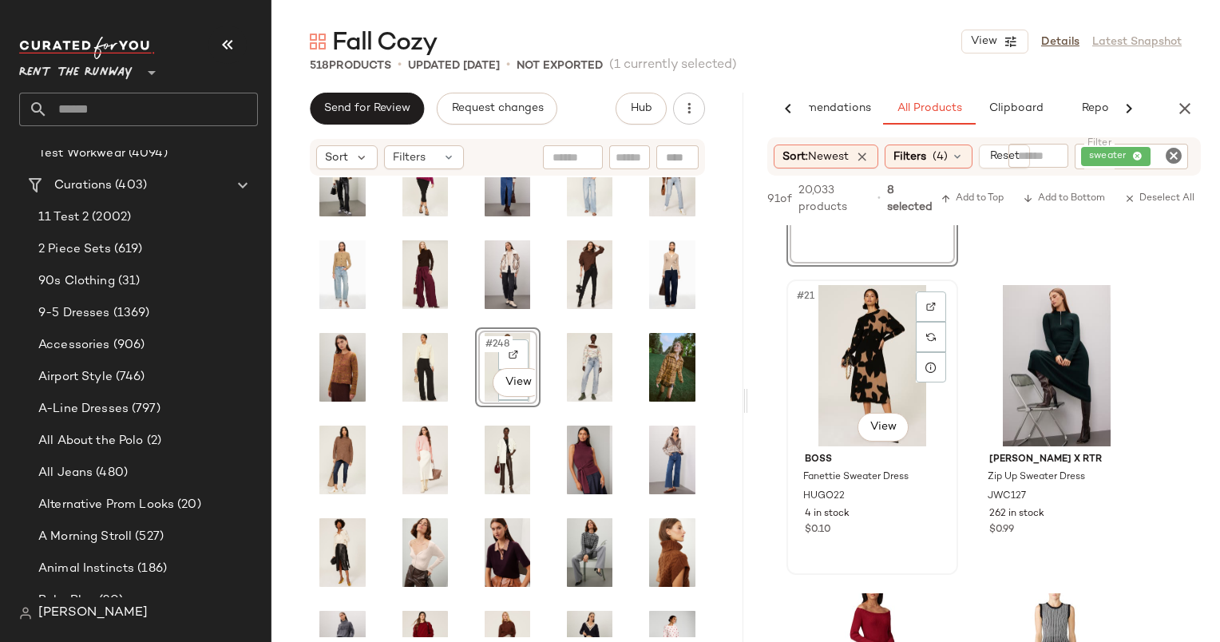
click at [855, 357] on div "#21 View" at bounding box center [872, 365] width 160 height 161
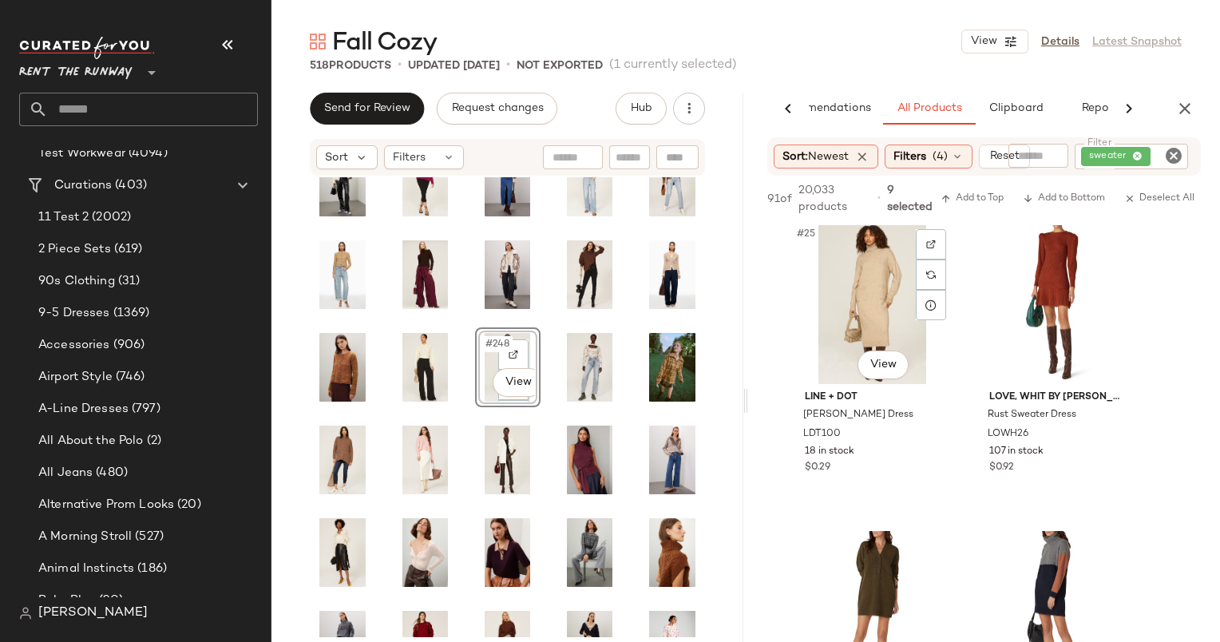
scroll to position [3706, 0]
click at [843, 283] on div "#25 View" at bounding box center [872, 302] width 160 height 161
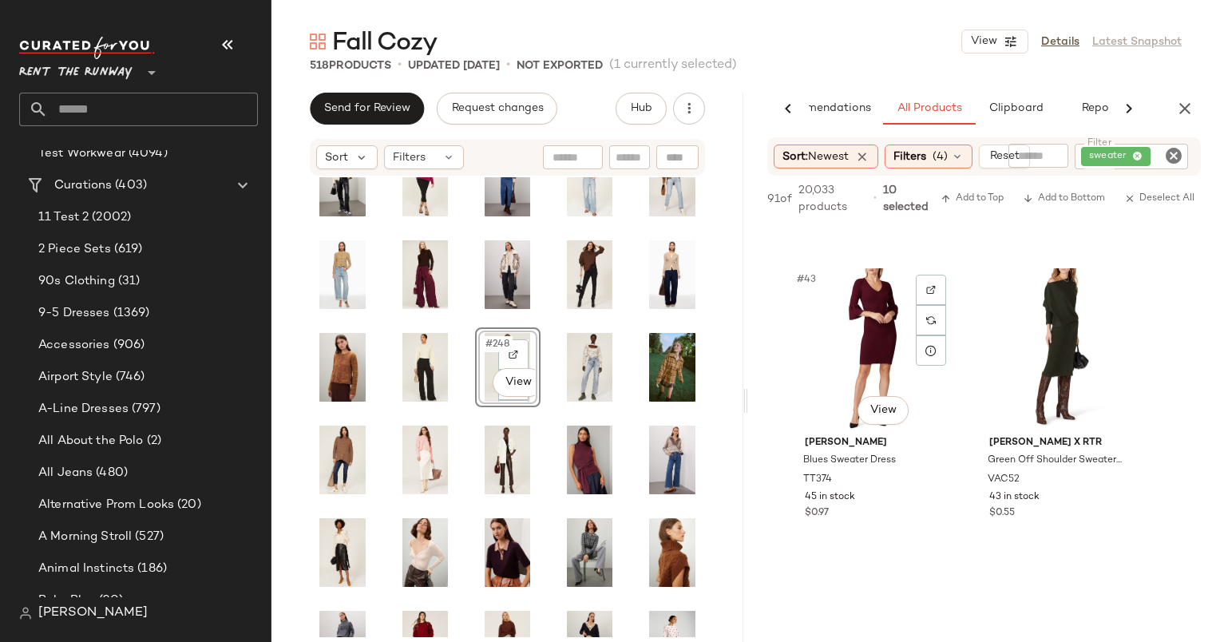
scroll to position [6761, 0]
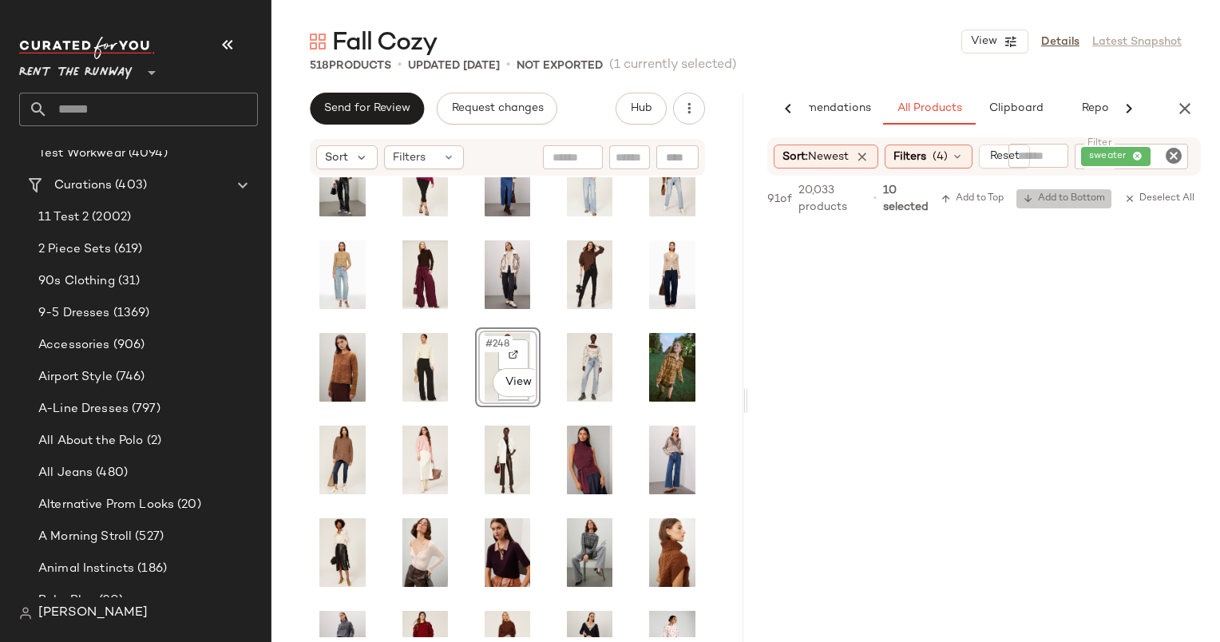
click at [1071, 198] on span "Add to Bottom" at bounding box center [1064, 198] width 82 height 11
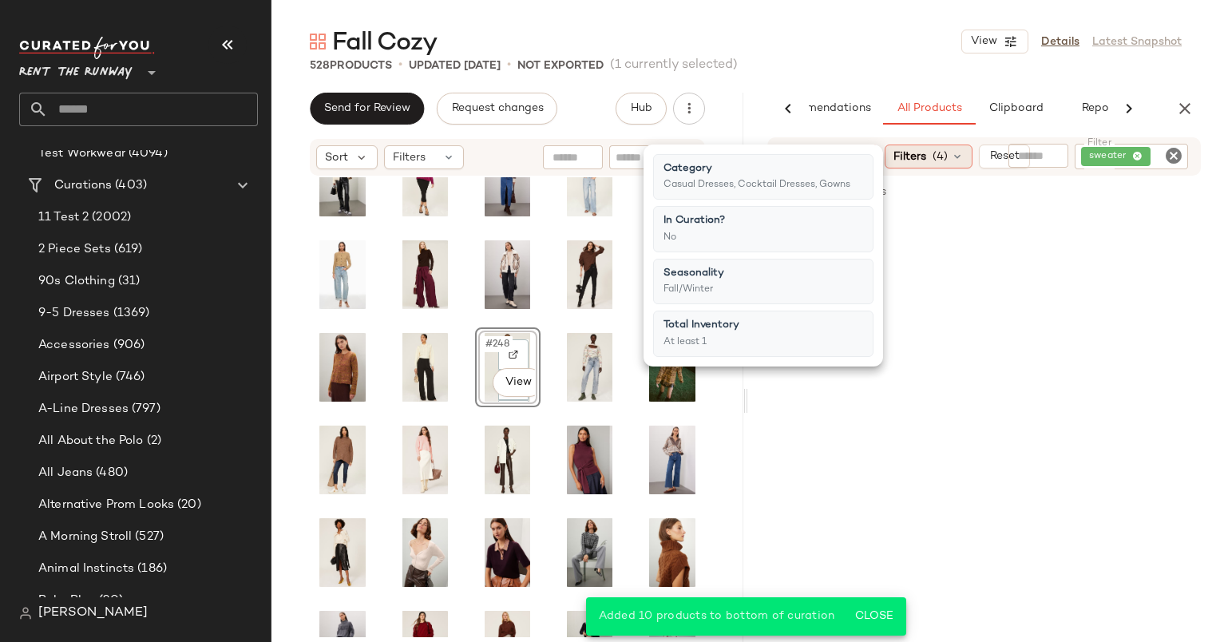
click at [912, 160] on span "Filters" at bounding box center [909, 156] width 33 height 17
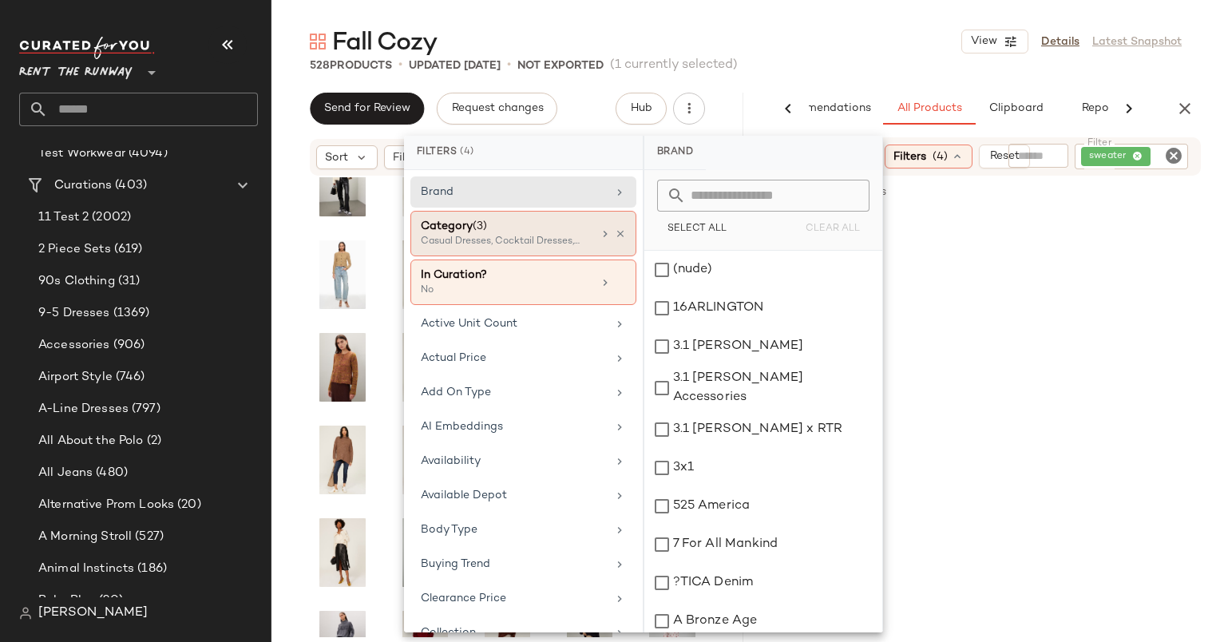
click at [515, 240] on div "Casual Dresses, Cocktail Dresses, Gowns" at bounding box center [501, 242] width 160 height 14
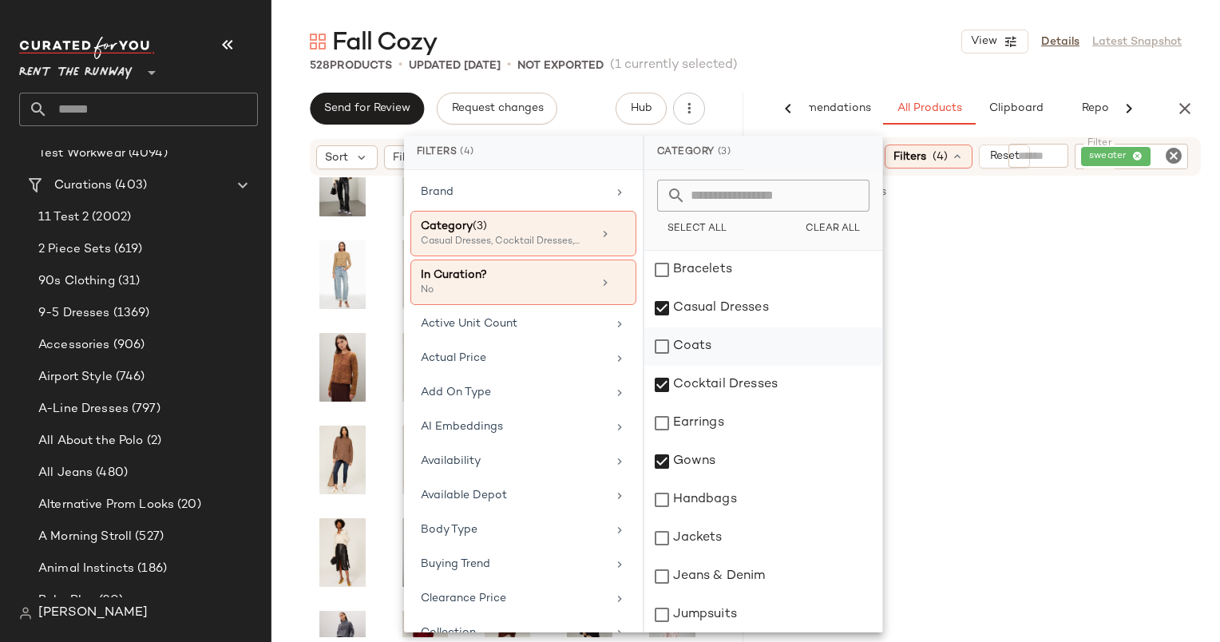
click at [714, 352] on div "Coats" at bounding box center [763, 346] width 238 height 38
click at [672, 300] on div "Casual Dresses" at bounding box center [763, 308] width 238 height 38
click at [699, 386] on div "Cocktail Dresses" at bounding box center [763, 385] width 238 height 38
click at [709, 456] on div "Gowns" at bounding box center [763, 461] width 238 height 38
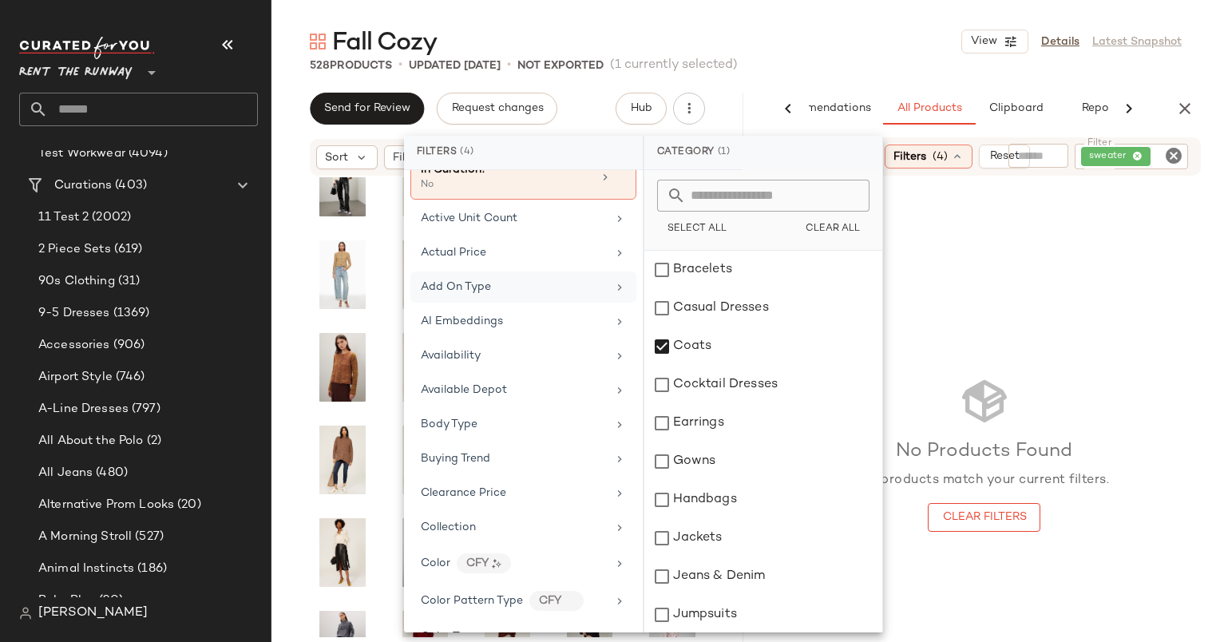
scroll to position [401, 0]
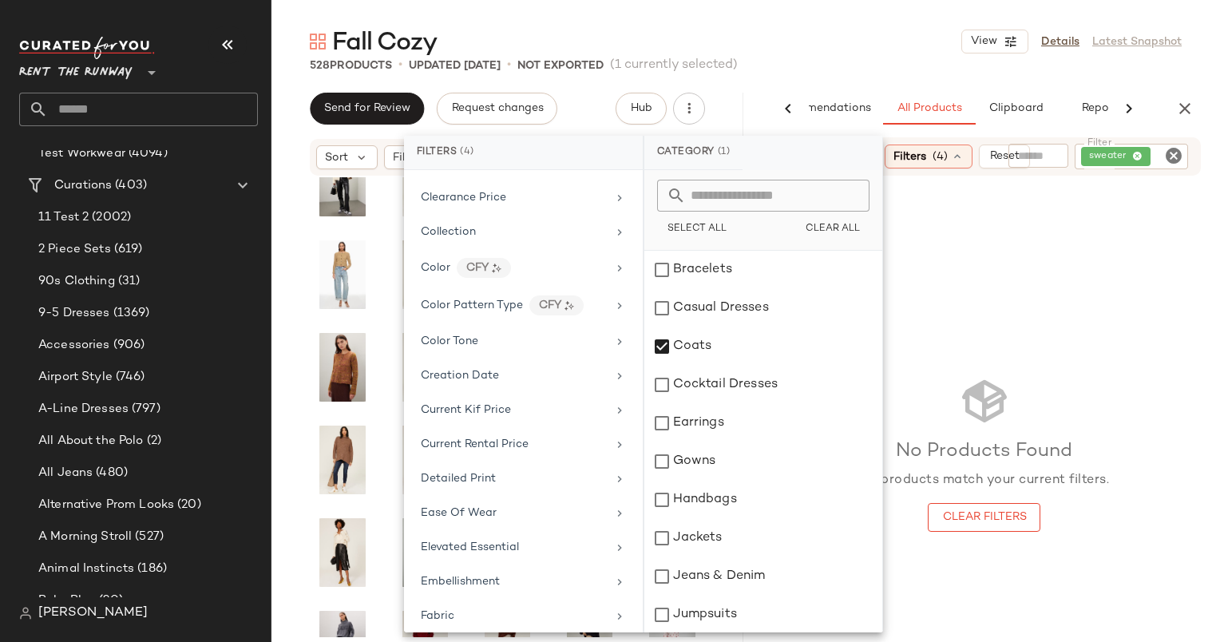
click at [1175, 156] on icon "Clear Filter" at bounding box center [1173, 155] width 19 height 19
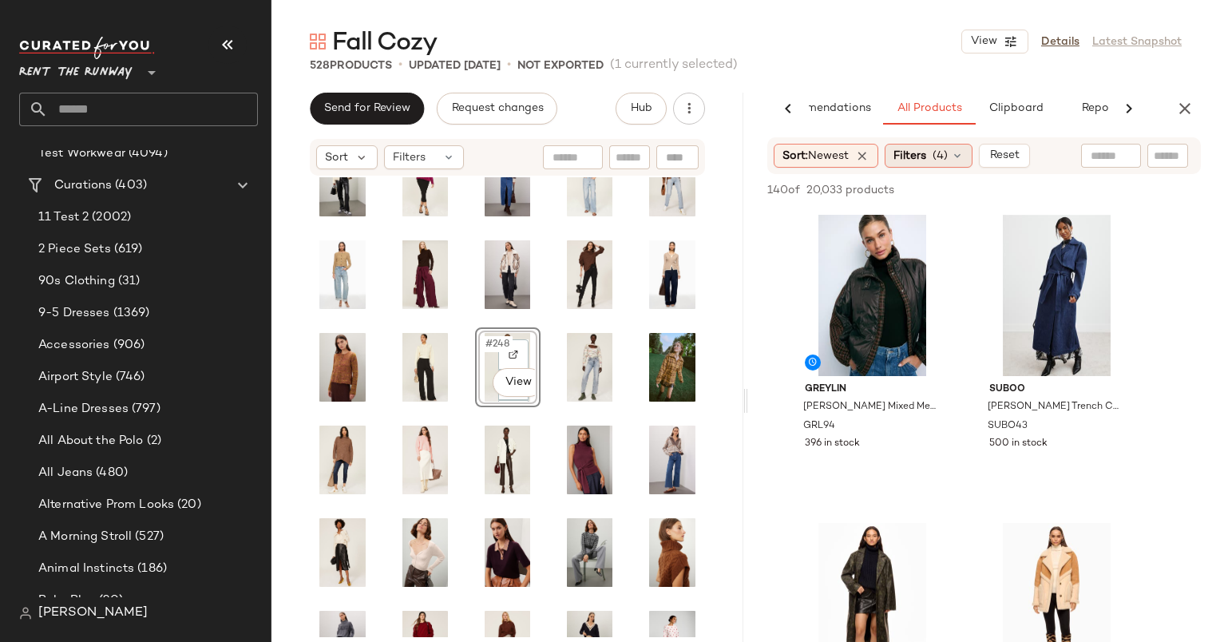
click at [924, 160] on span "Filters" at bounding box center [909, 156] width 33 height 17
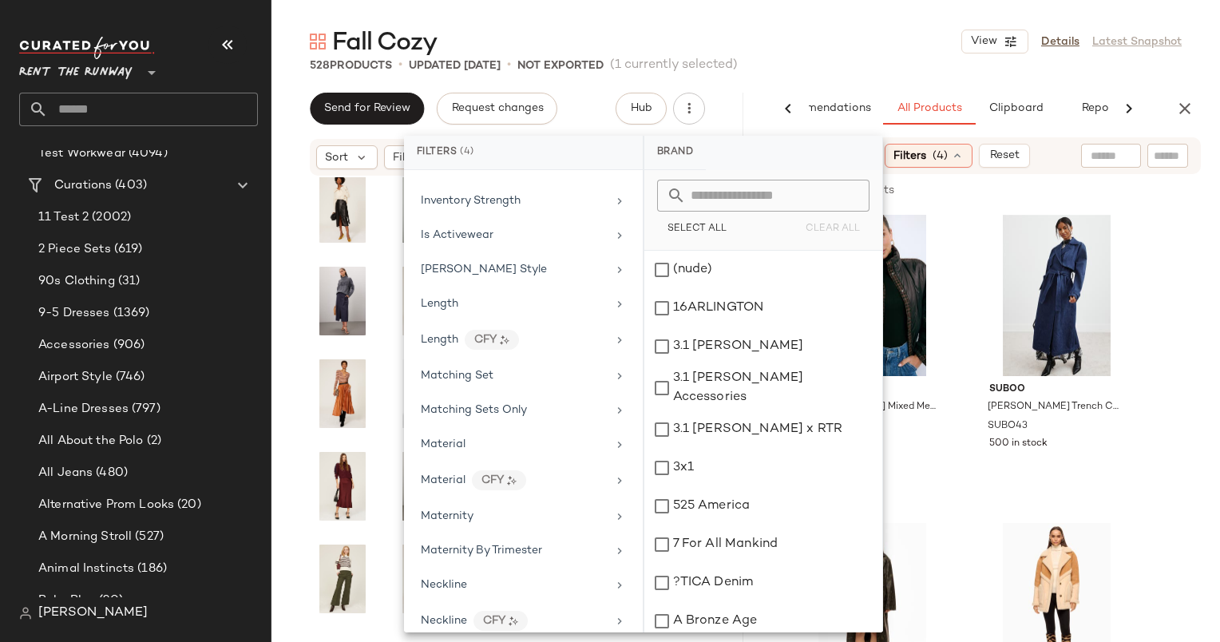
scroll to position [970, 0]
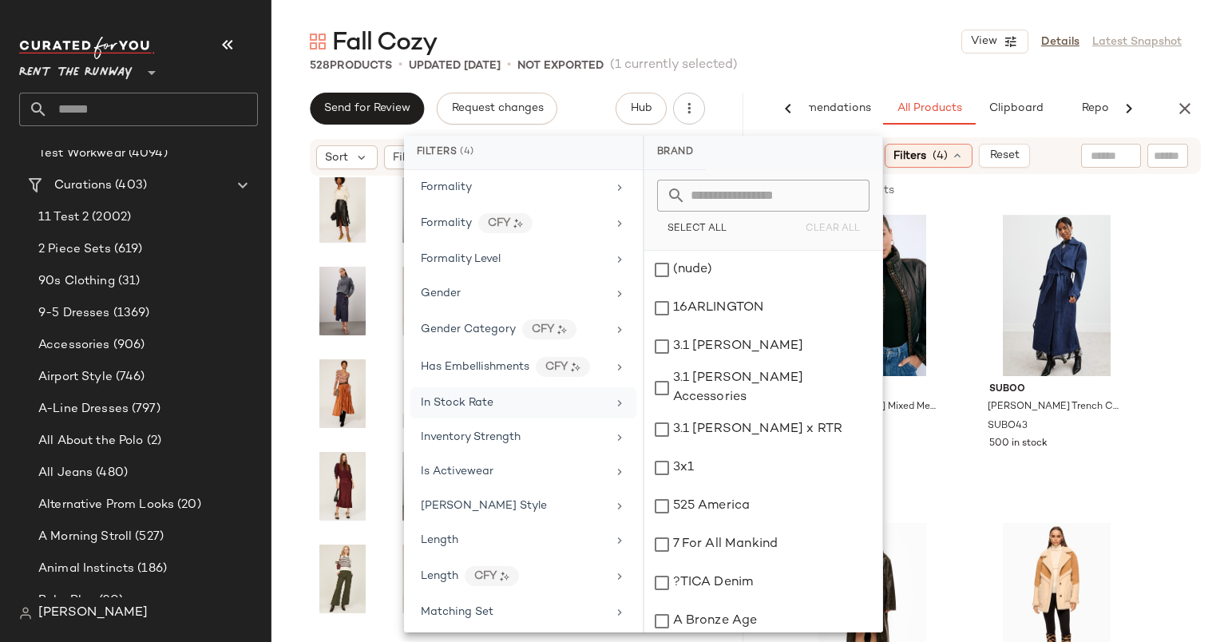
click at [500, 403] on div "In Stock Rate" at bounding box center [523, 402] width 226 height 31
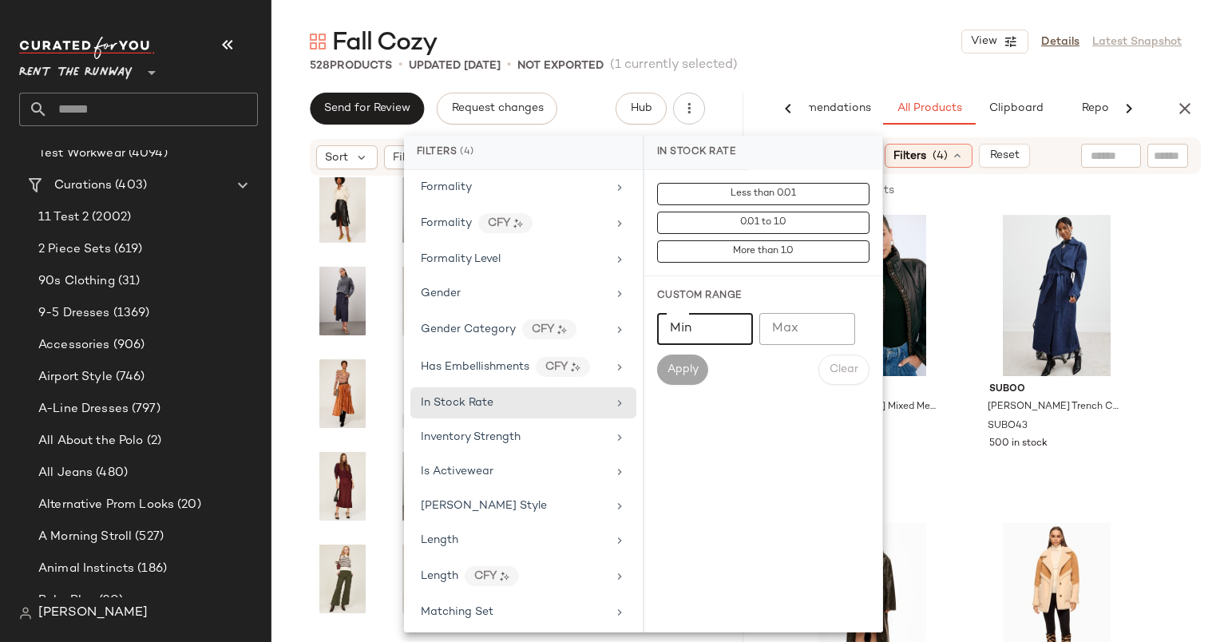
click at [696, 338] on input "Min" at bounding box center [705, 329] width 96 height 32
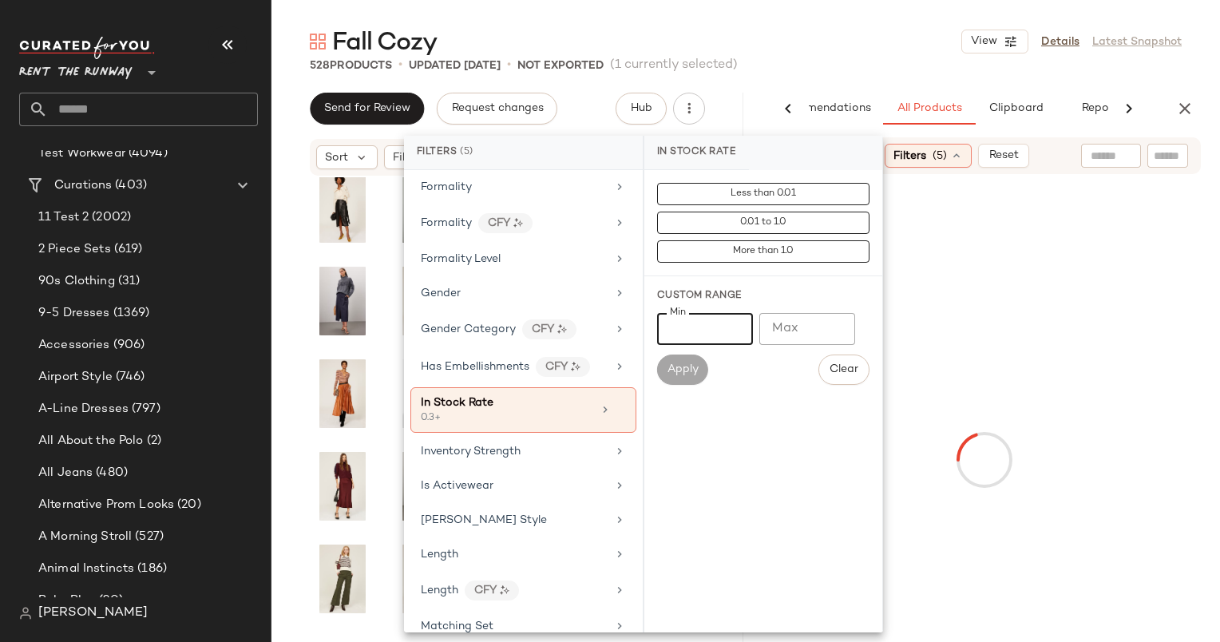
type input "***"
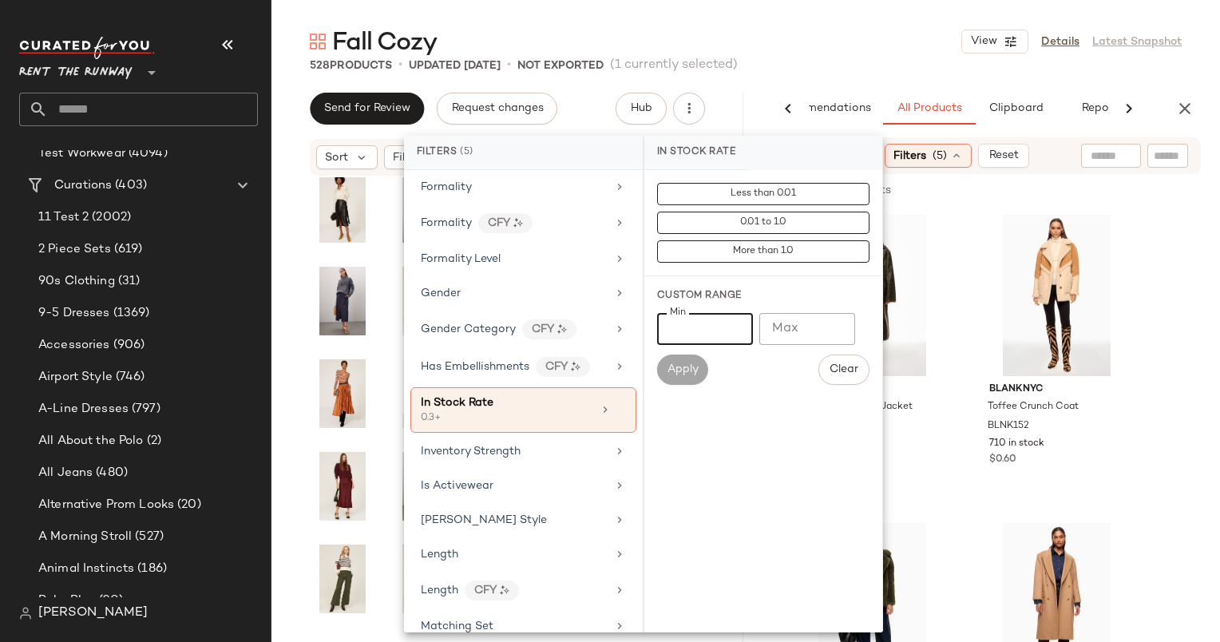
click at [1156, 152] on input "text" at bounding box center [1167, 156] width 28 height 17
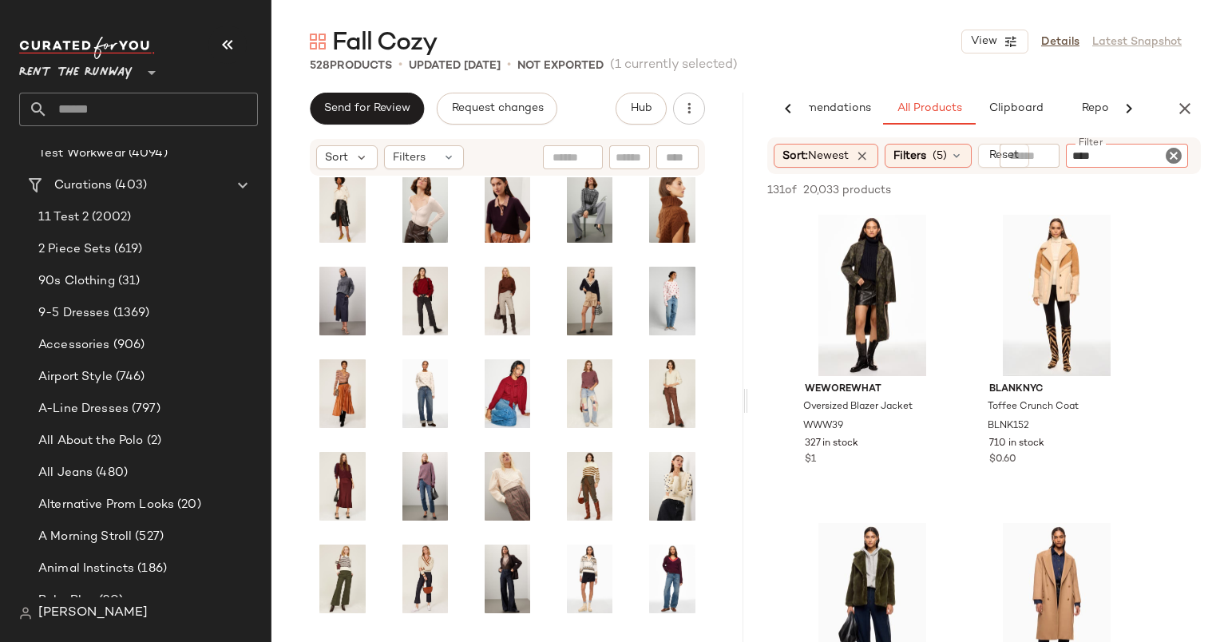
type input "*****"
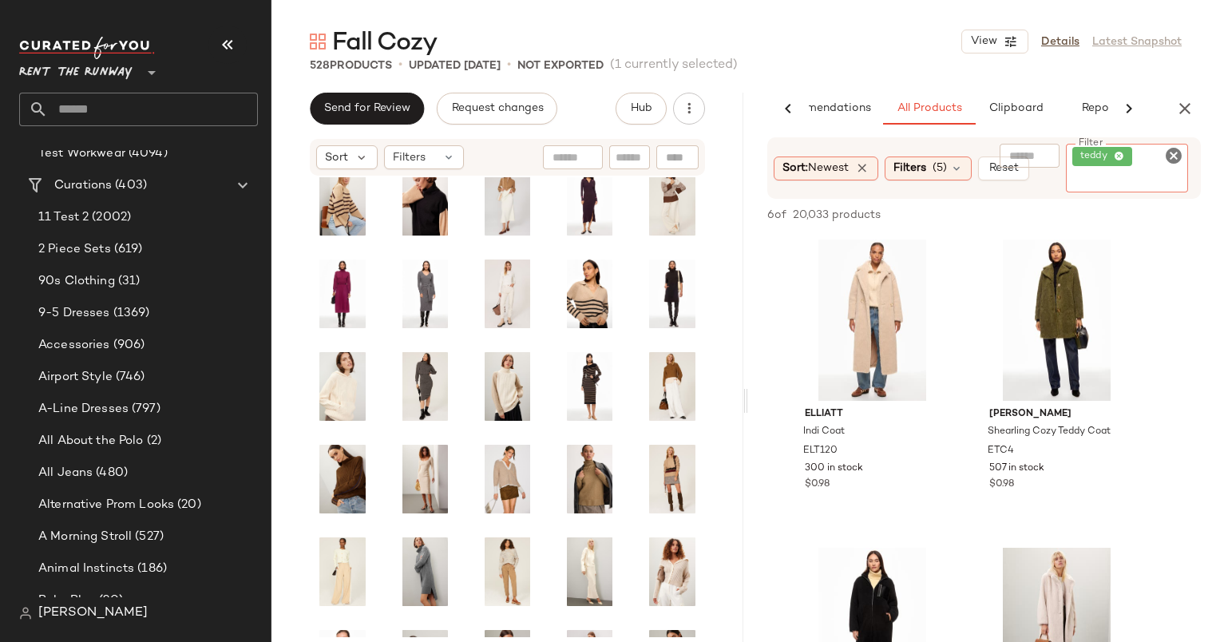
scroll to position [0, 0]
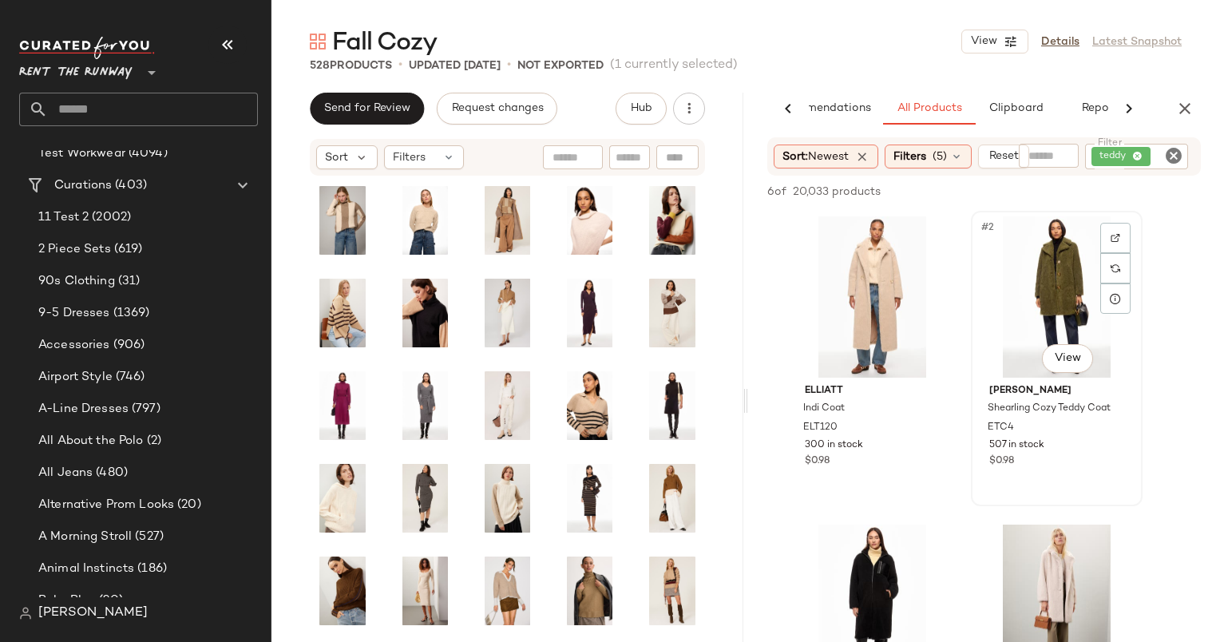
click at [1063, 291] on div "#2 View" at bounding box center [1056, 296] width 160 height 161
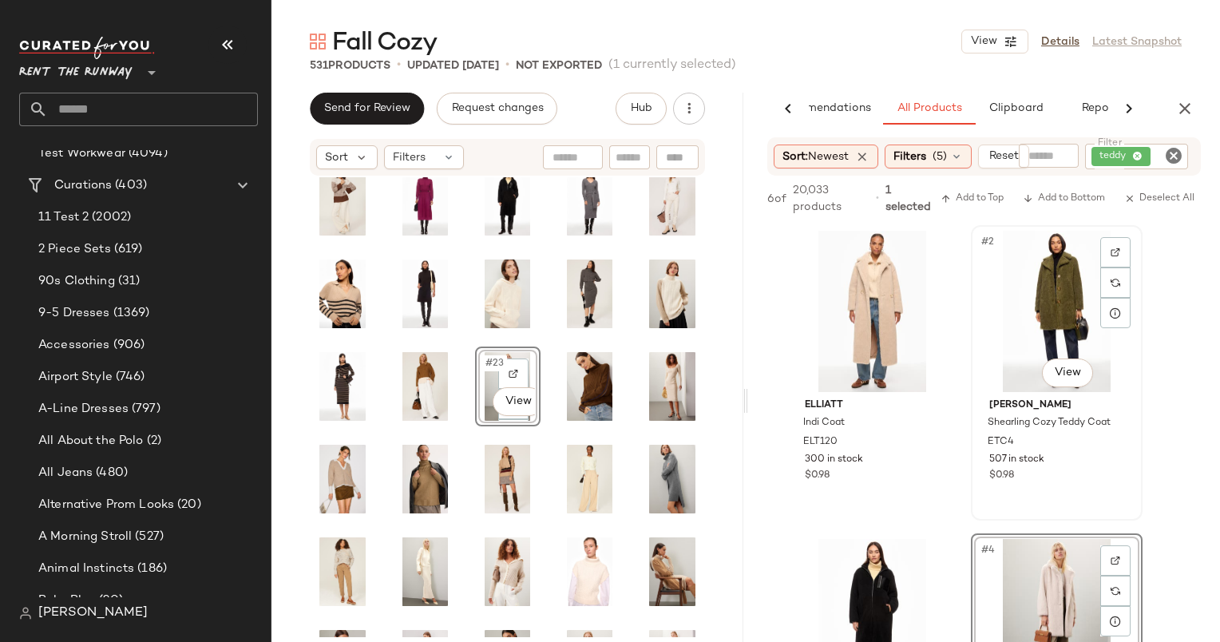
click at [1031, 316] on div "#2 View" at bounding box center [1056, 311] width 160 height 161
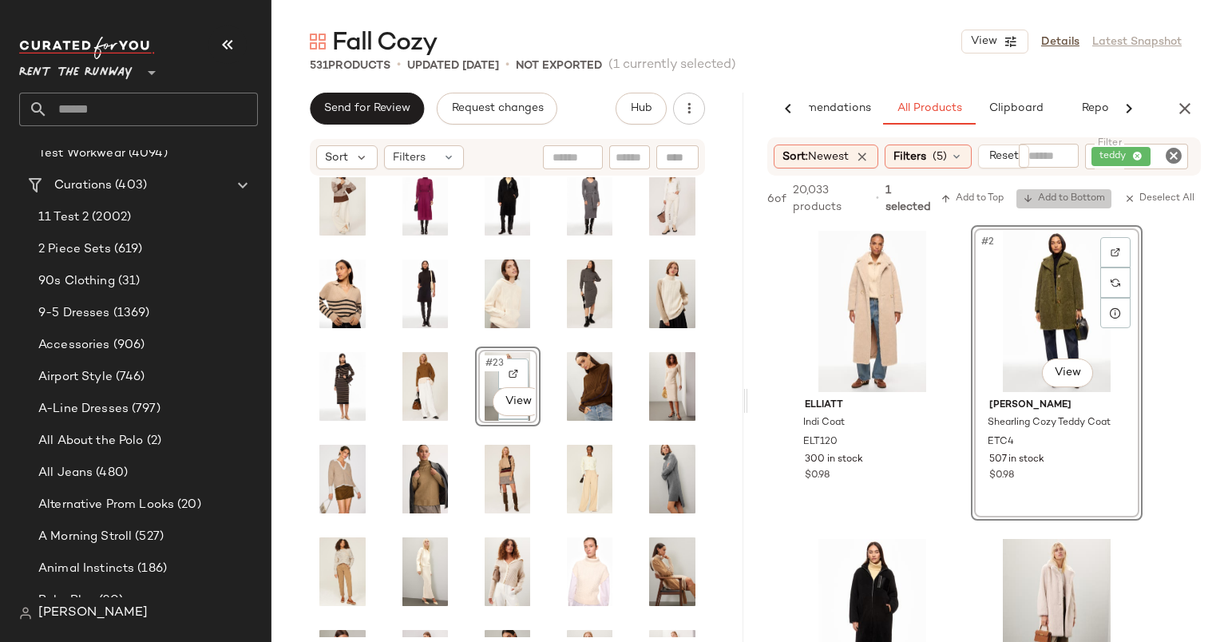
click at [1050, 198] on span "Add to Bottom" at bounding box center [1064, 198] width 82 height 11
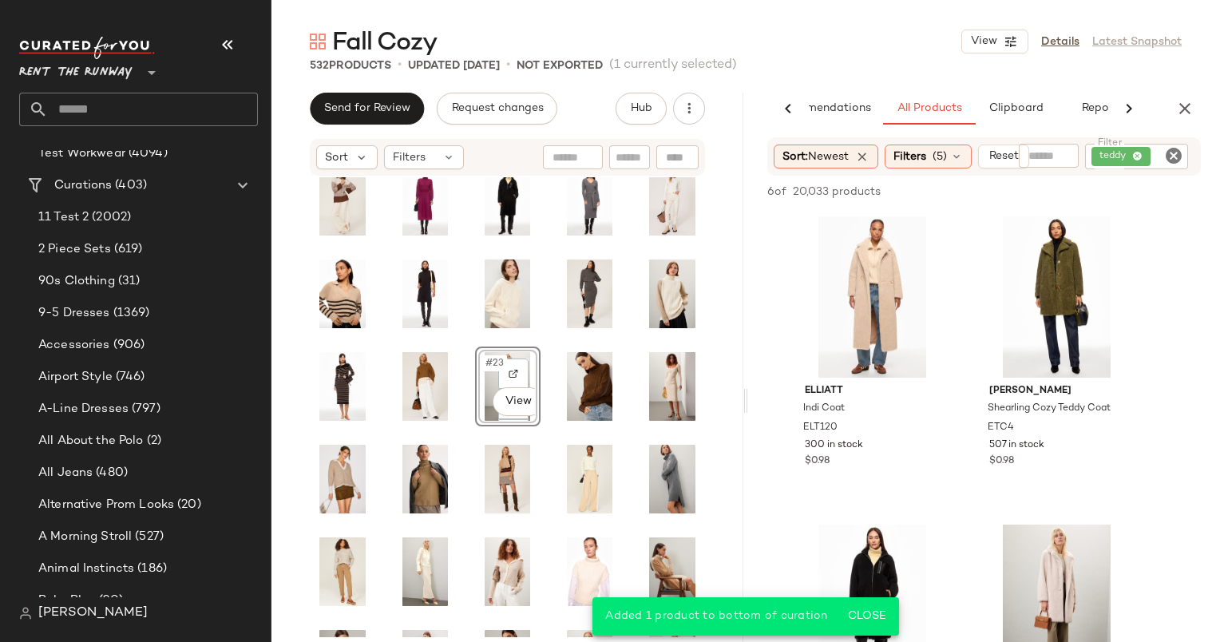
click at [1167, 160] on icon "Clear Filter" at bounding box center [1173, 155] width 19 height 19
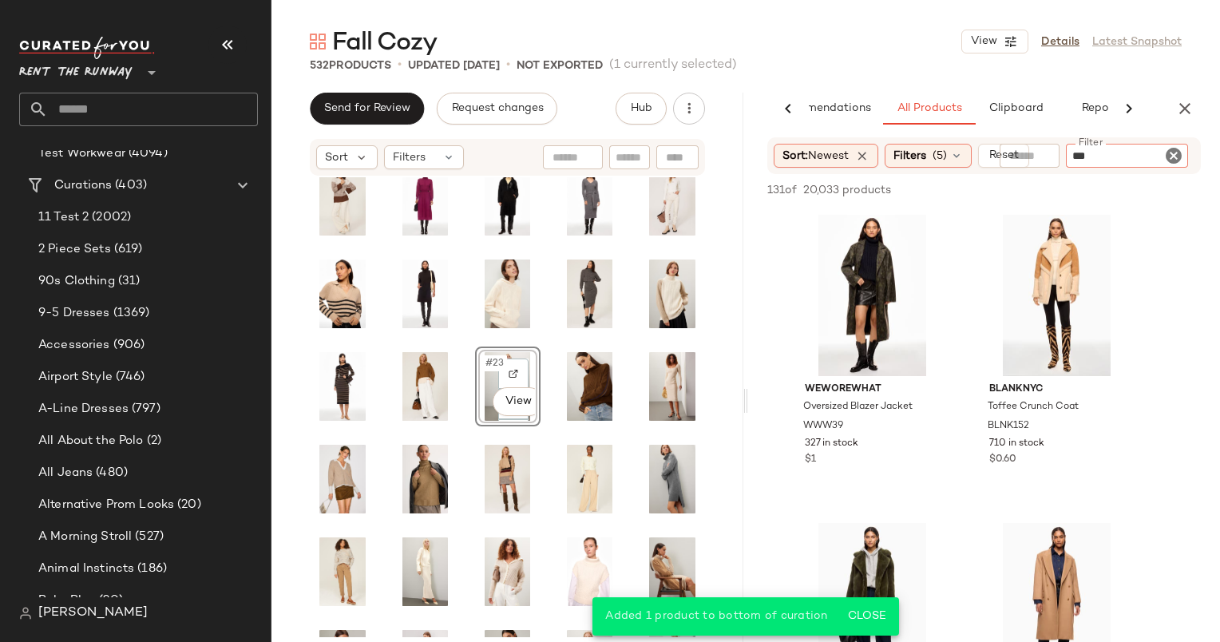
type input "****"
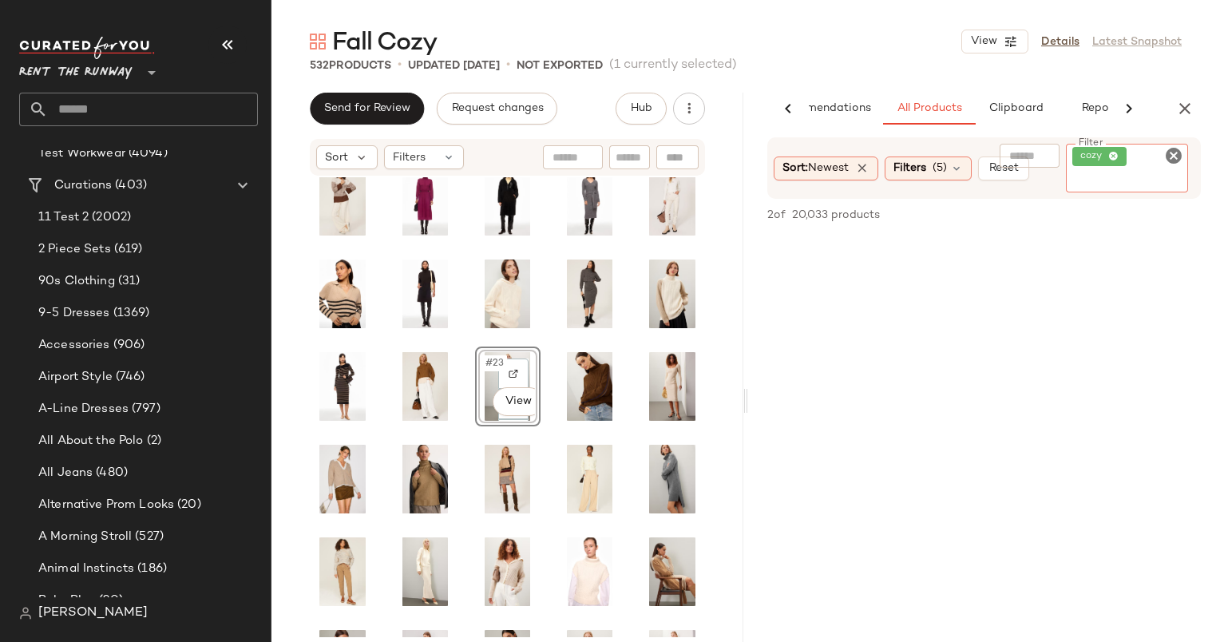
click at [1175, 154] on icon "Clear Filter" at bounding box center [1173, 155] width 19 height 19
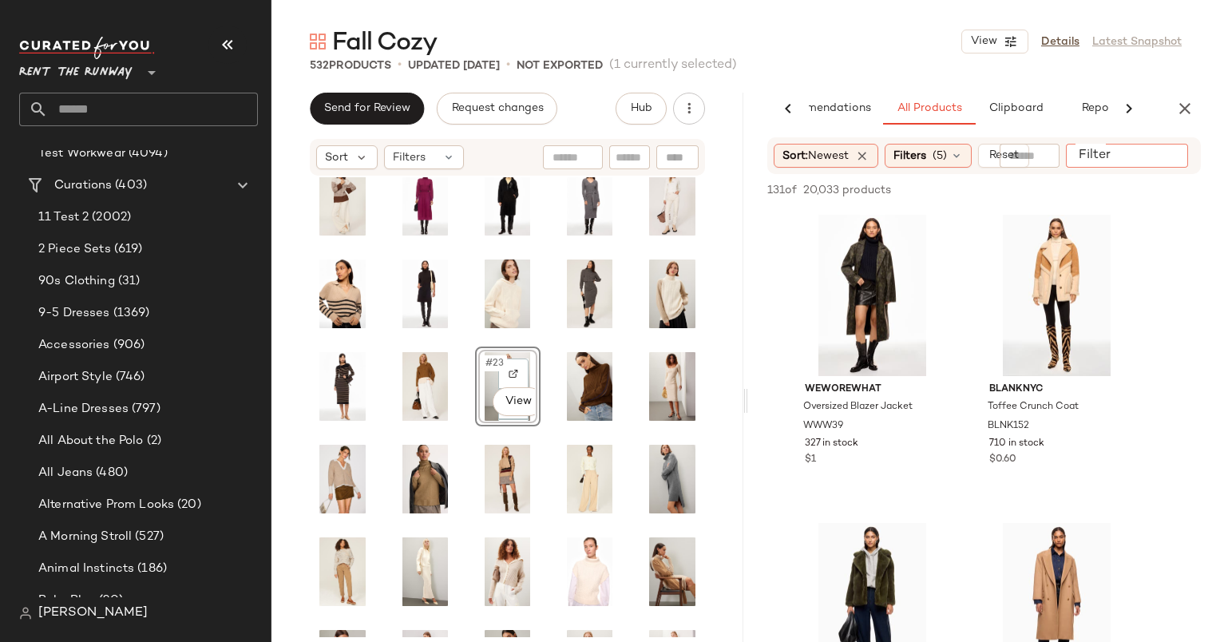
click at [1181, 158] on div at bounding box center [1127, 156] width 122 height 24
type input "****"
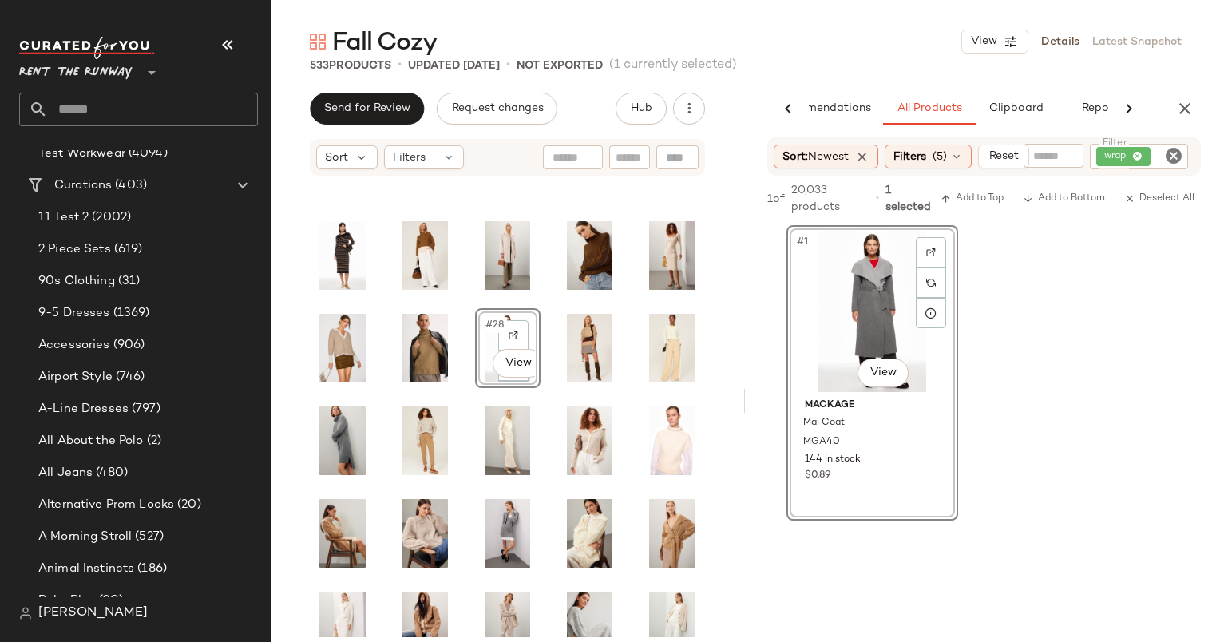
scroll to position [346, 0]
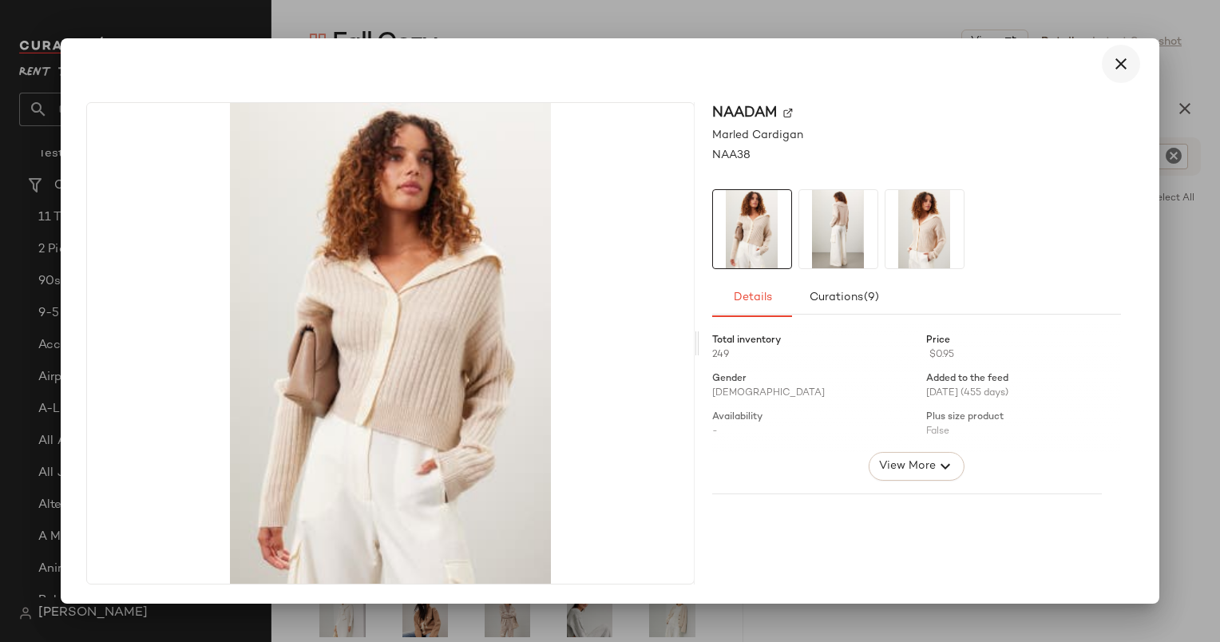
click at [1102, 58] on button "button" at bounding box center [1121, 64] width 38 height 38
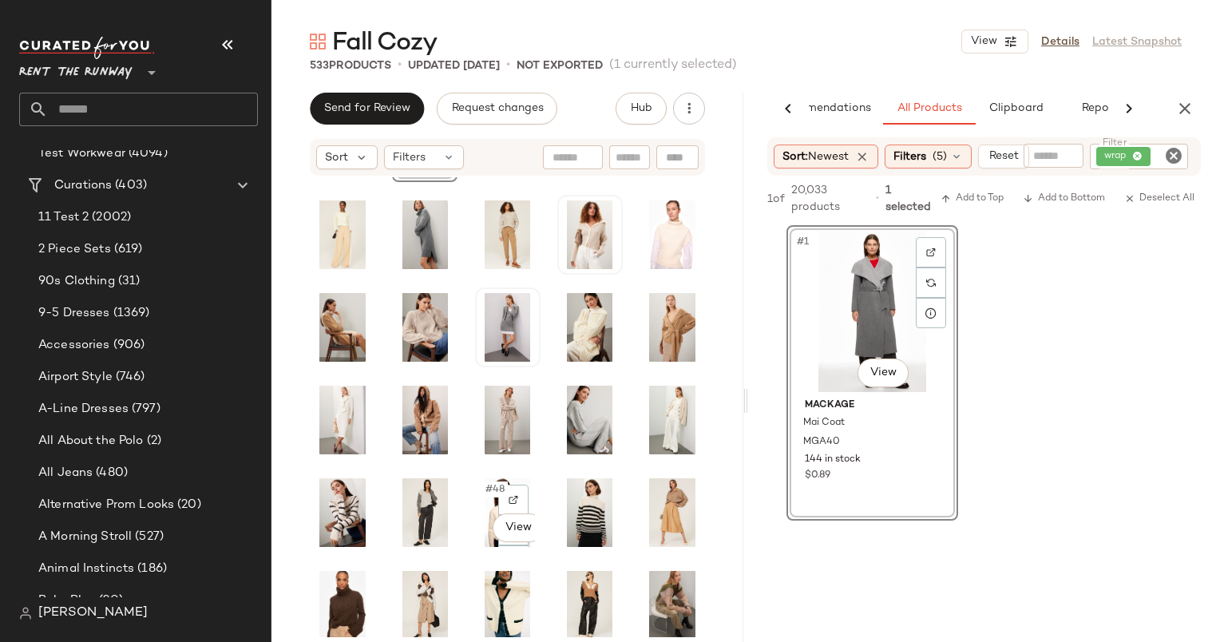
scroll to position [583, 0]
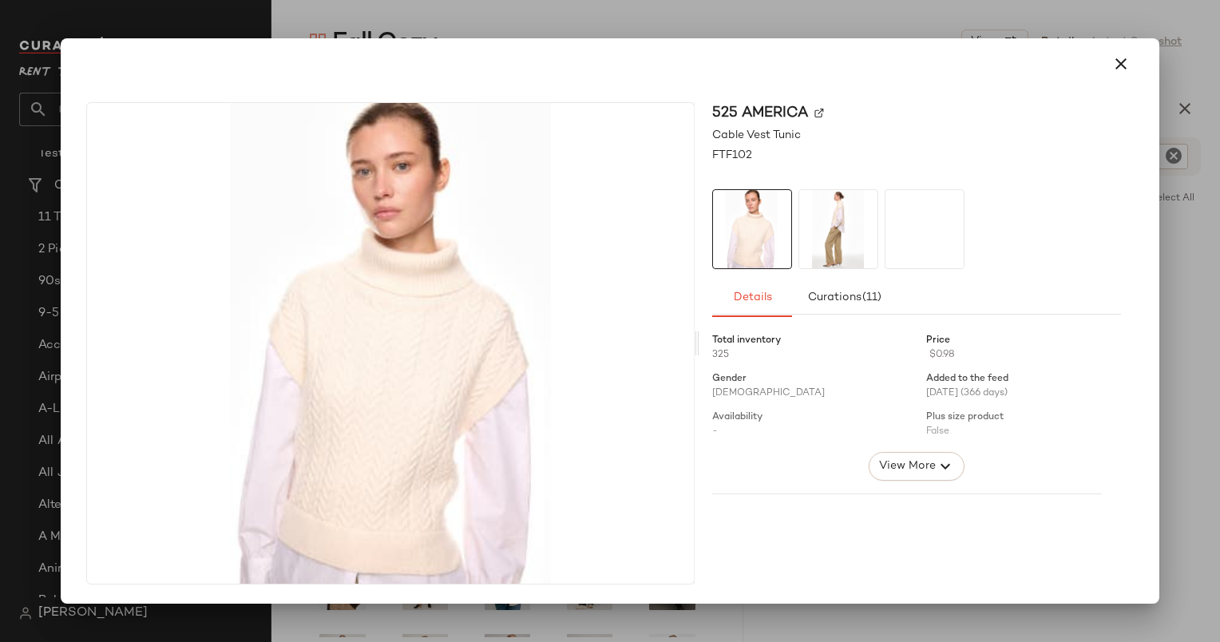
drag, startPoint x: 637, startPoint y: 206, endPoint x: 623, endPoint y: 284, distance: 79.4
click at [1135, 61] on button "button" at bounding box center [1121, 64] width 38 height 38
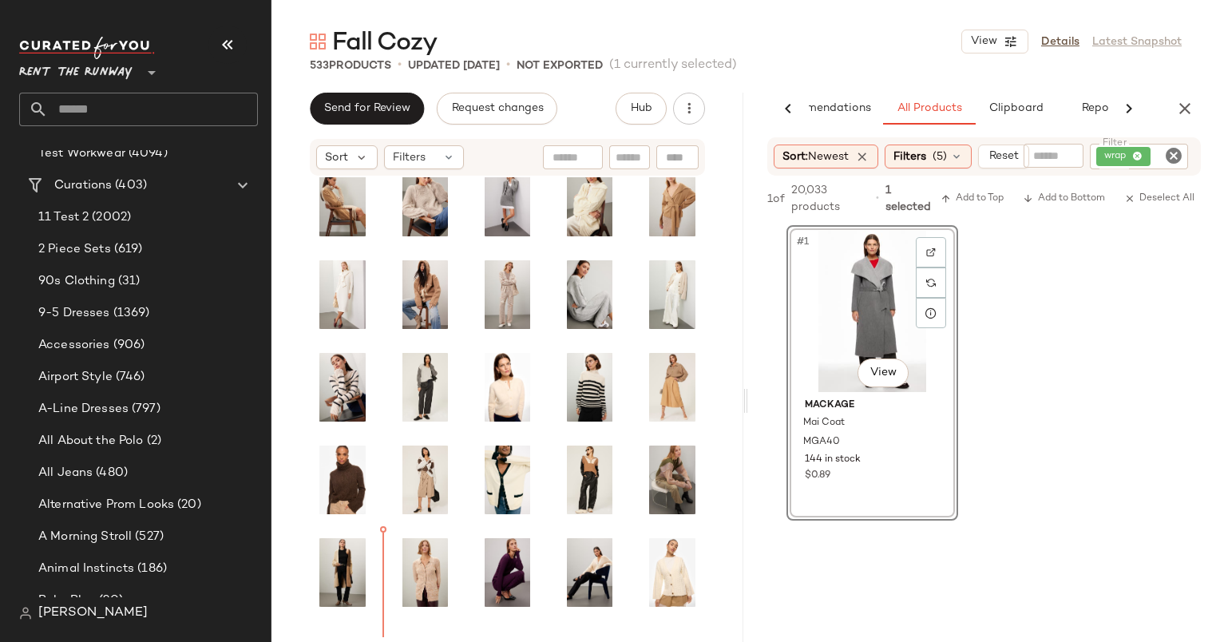
scroll to position [696, 0]
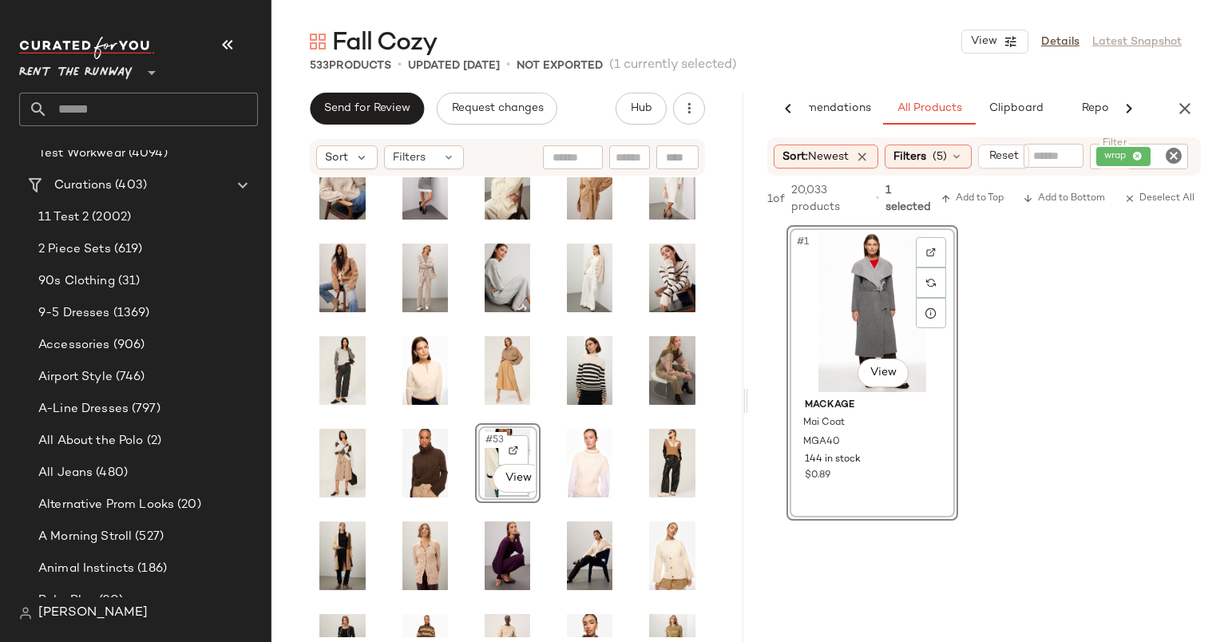
click at [1177, 156] on icon "Clear Filter" at bounding box center [1173, 155] width 19 height 19
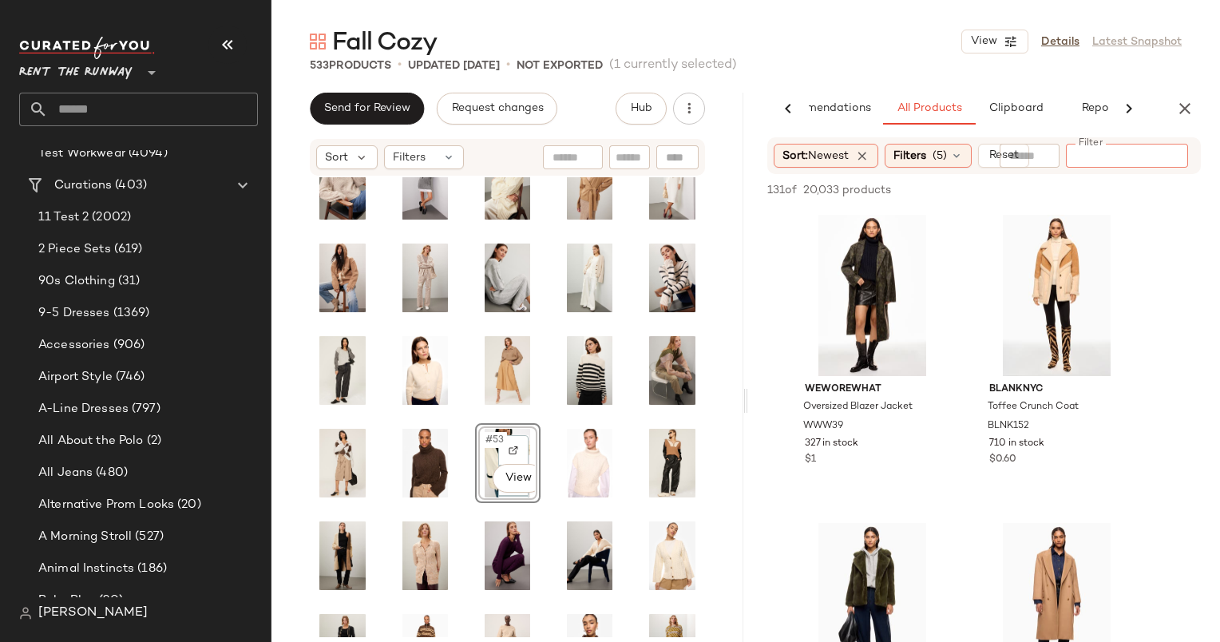
click at [1050, 160] on div at bounding box center [1029, 156] width 60 height 24
click at [1161, 194] on div at bounding box center [1089, 189] width 224 height 19
click at [1161, 160] on input "Filter" at bounding box center [1140, 156] width 136 height 17
type input "*****"
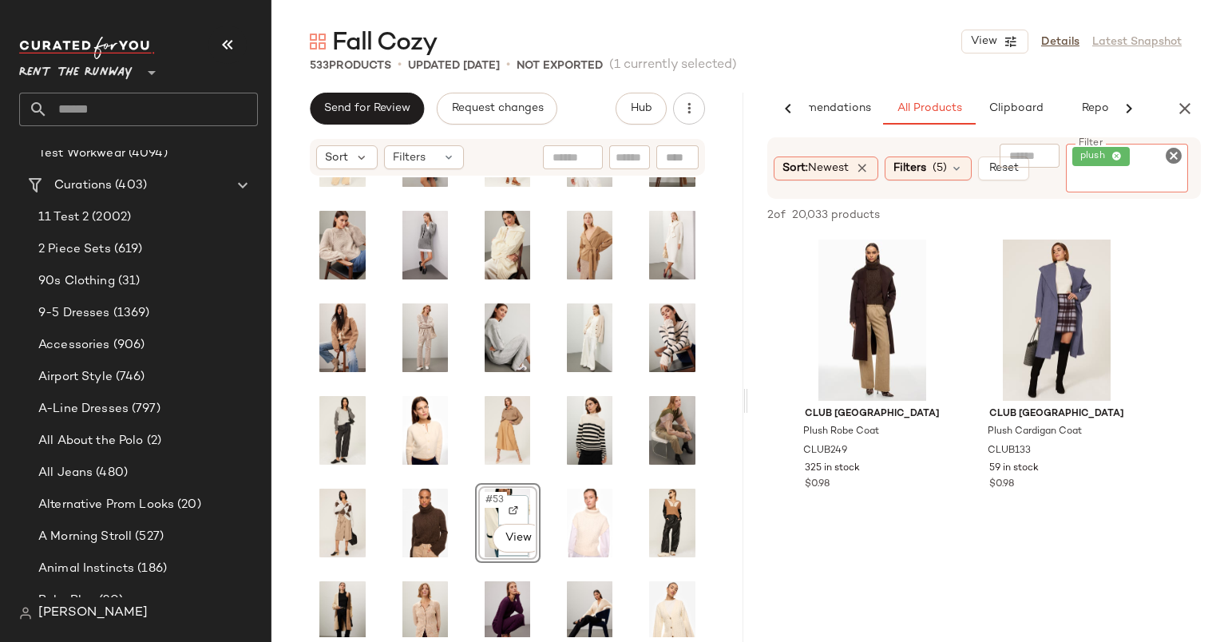
scroll to position [635, 0]
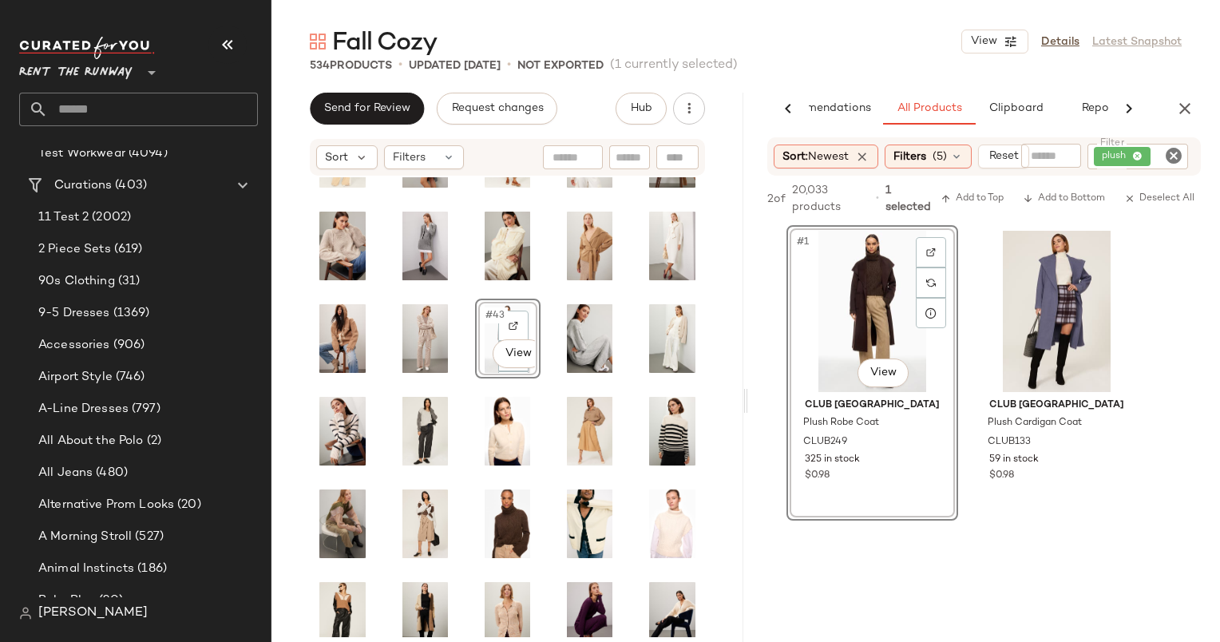
click at [1171, 160] on icon "Clear Filter" at bounding box center [1173, 155] width 19 height 19
click at [1165, 300] on div "#1 View Club Monaco Plush Robe Coat CLUB249 325 in stock $0.98 Club Monaco Plus…" at bounding box center [984, 371] width 472 height 295
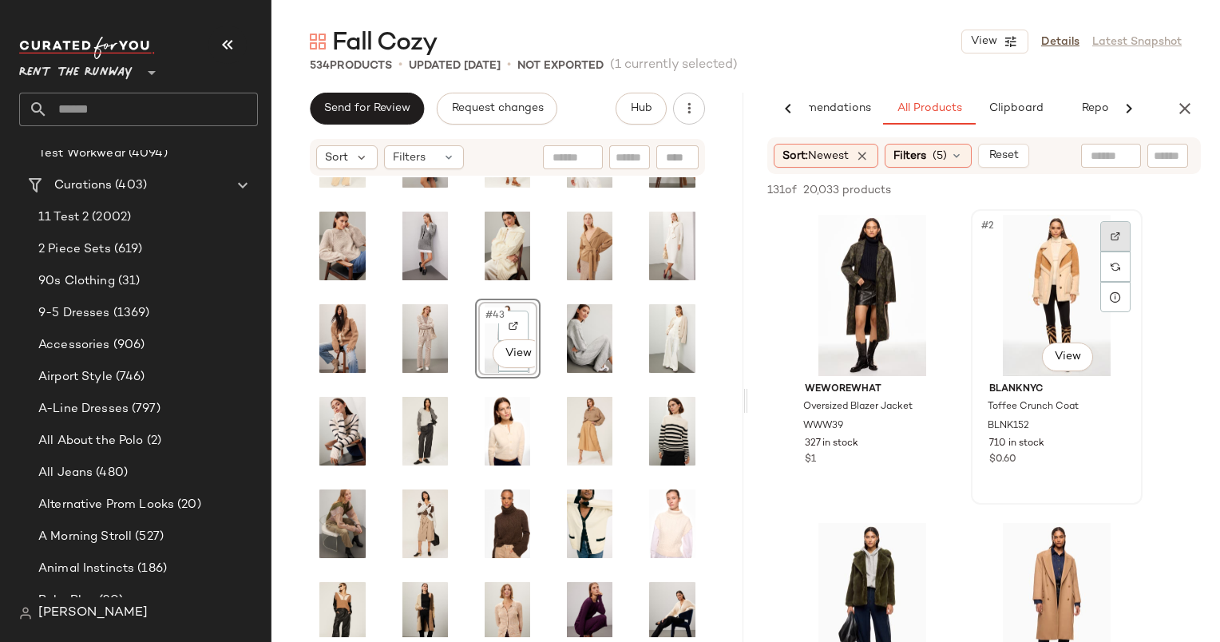
click at [1110, 236] on div at bounding box center [1115, 236] width 30 height 30
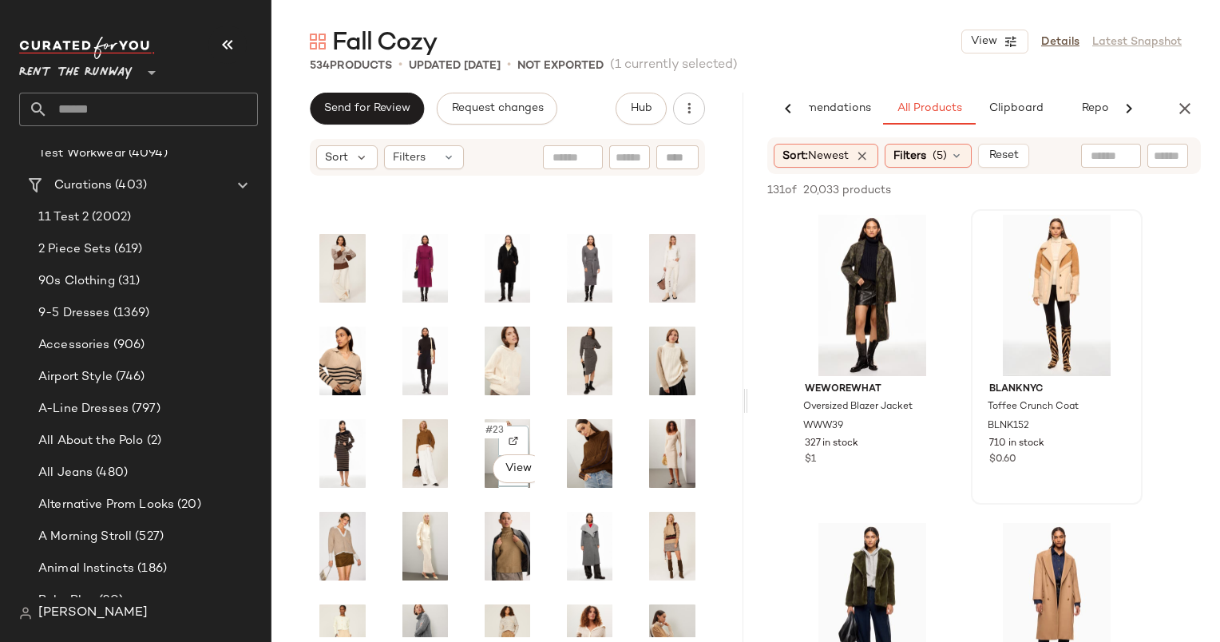
scroll to position [145, 0]
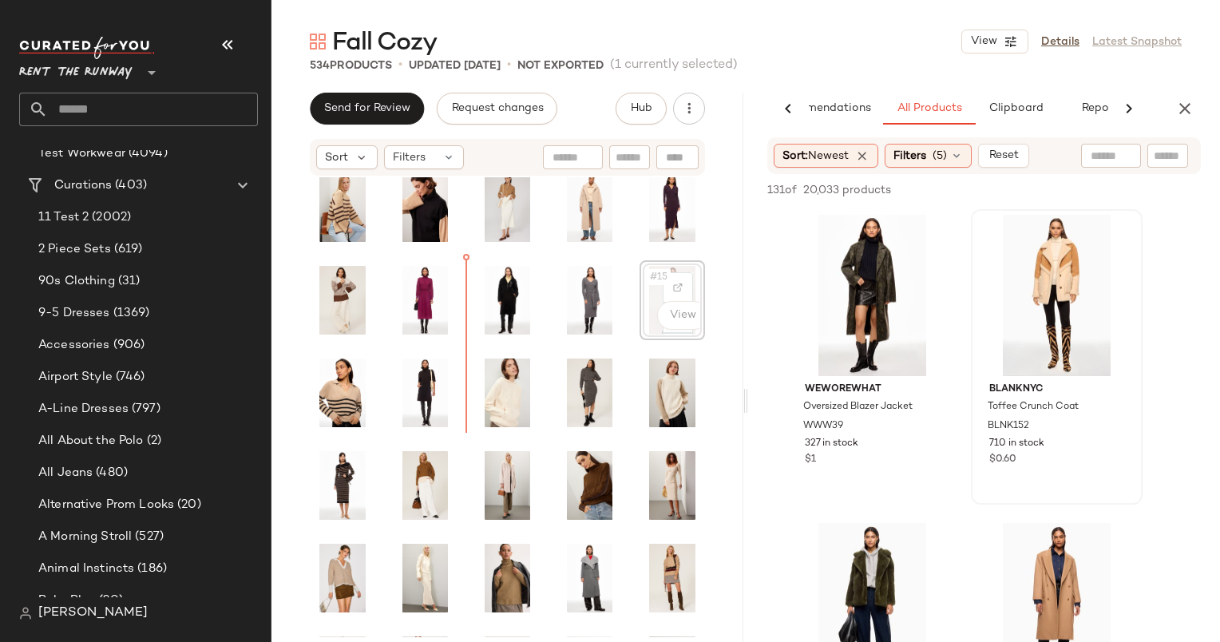
scroll to position [77, 0]
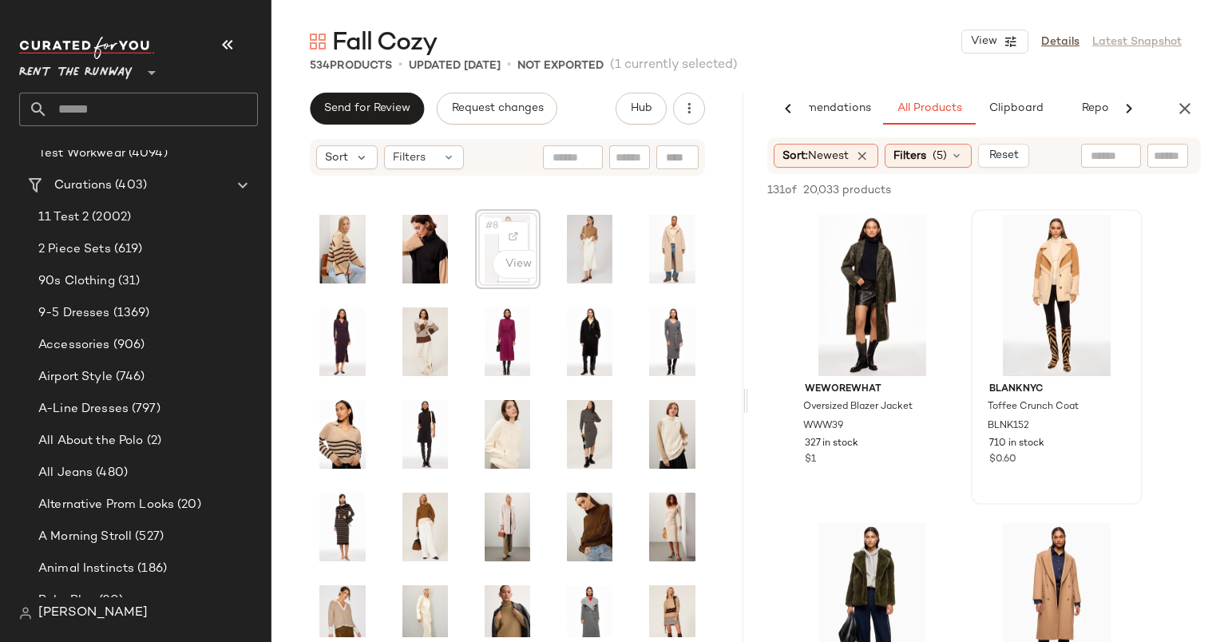
scroll to position [75, 0]
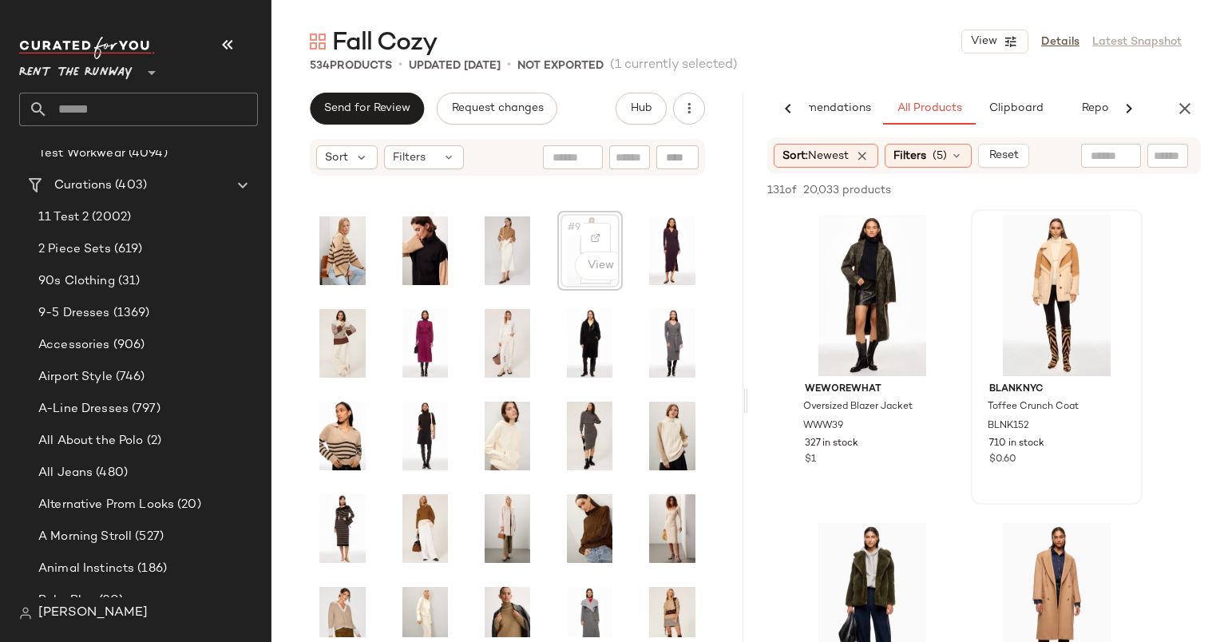
scroll to position [73, 0]
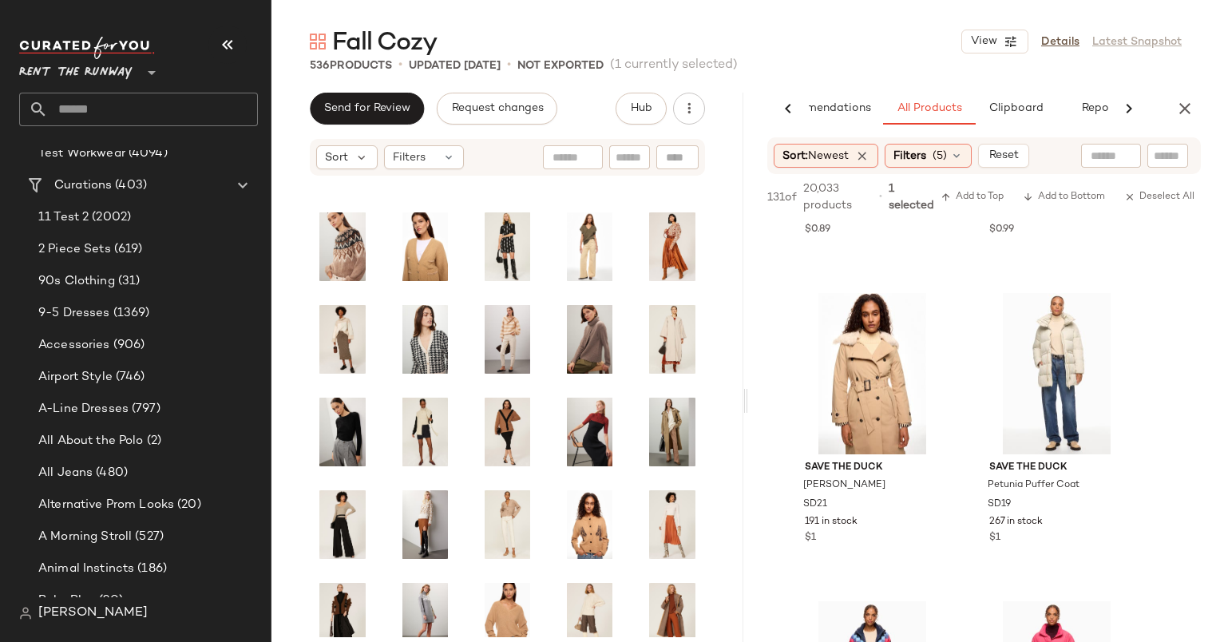
scroll to position [1169, 0]
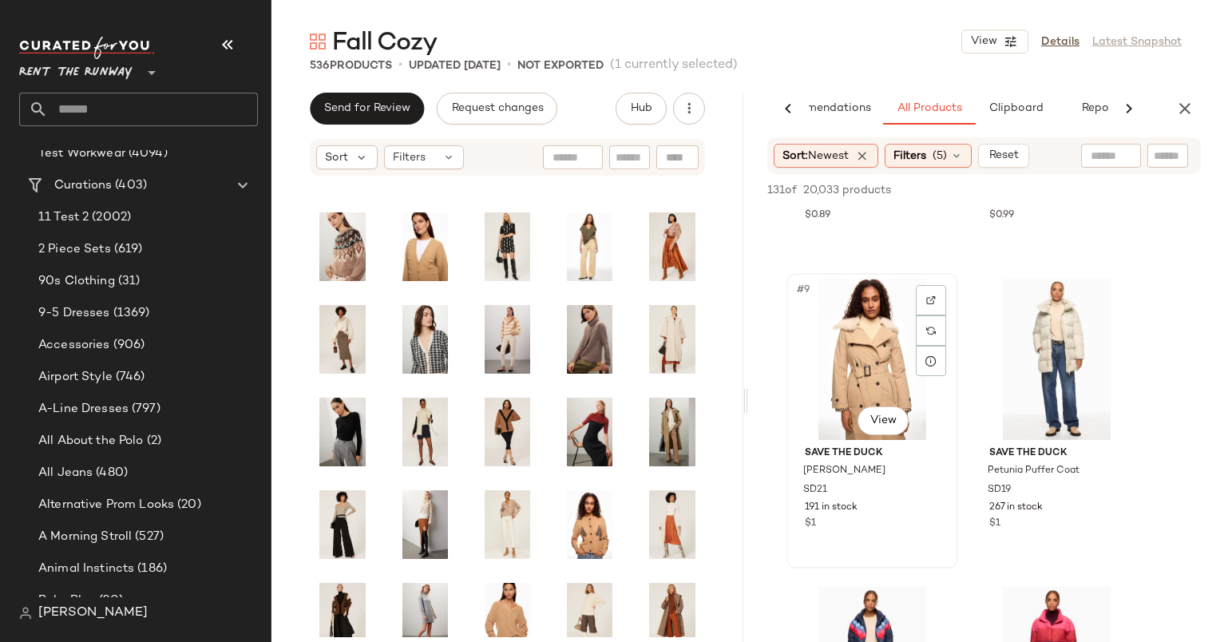
click at [855, 339] on div "#9 View" at bounding box center [872, 359] width 160 height 161
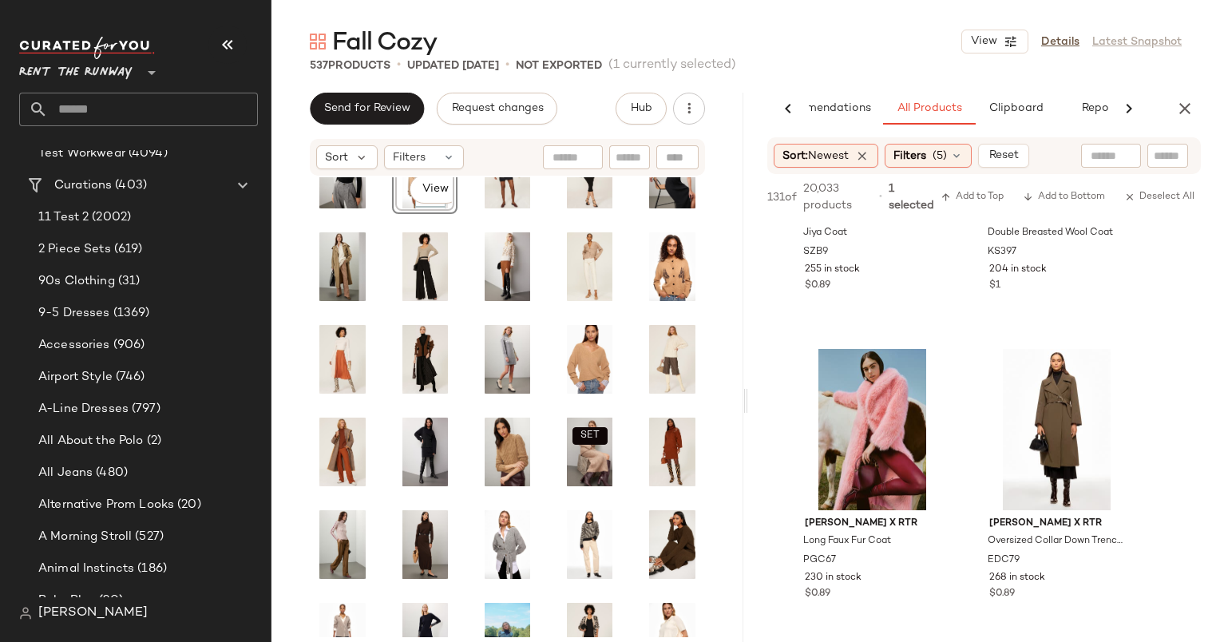
scroll to position [2717, 0]
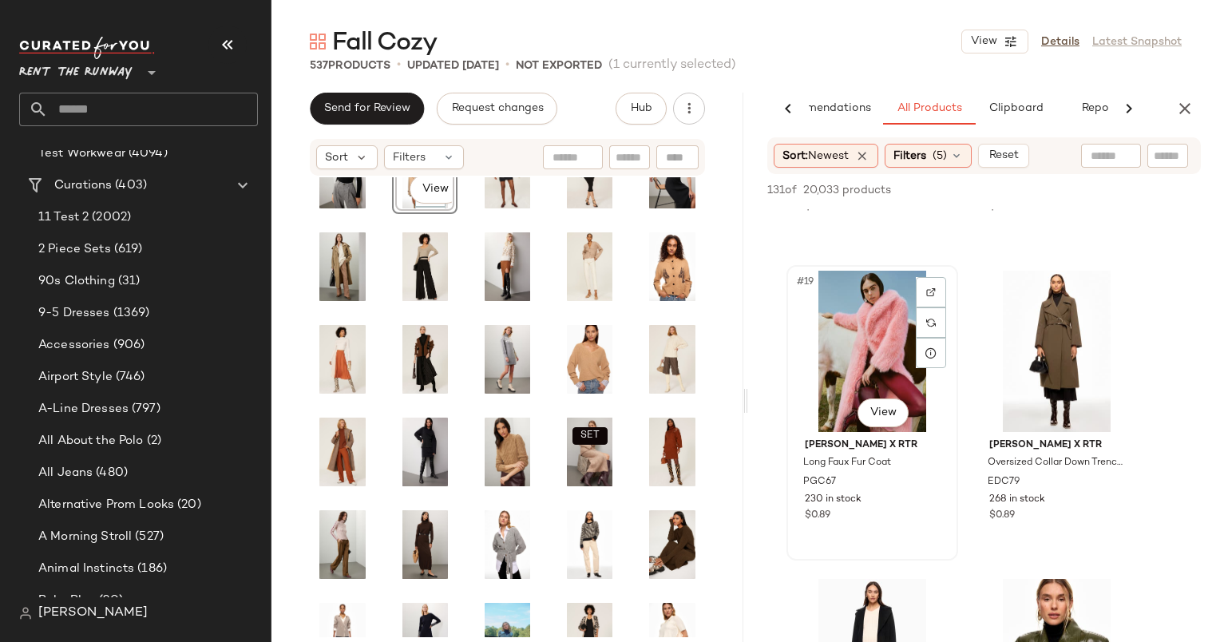
click at [851, 367] on div "#19 View" at bounding box center [872, 351] width 160 height 161
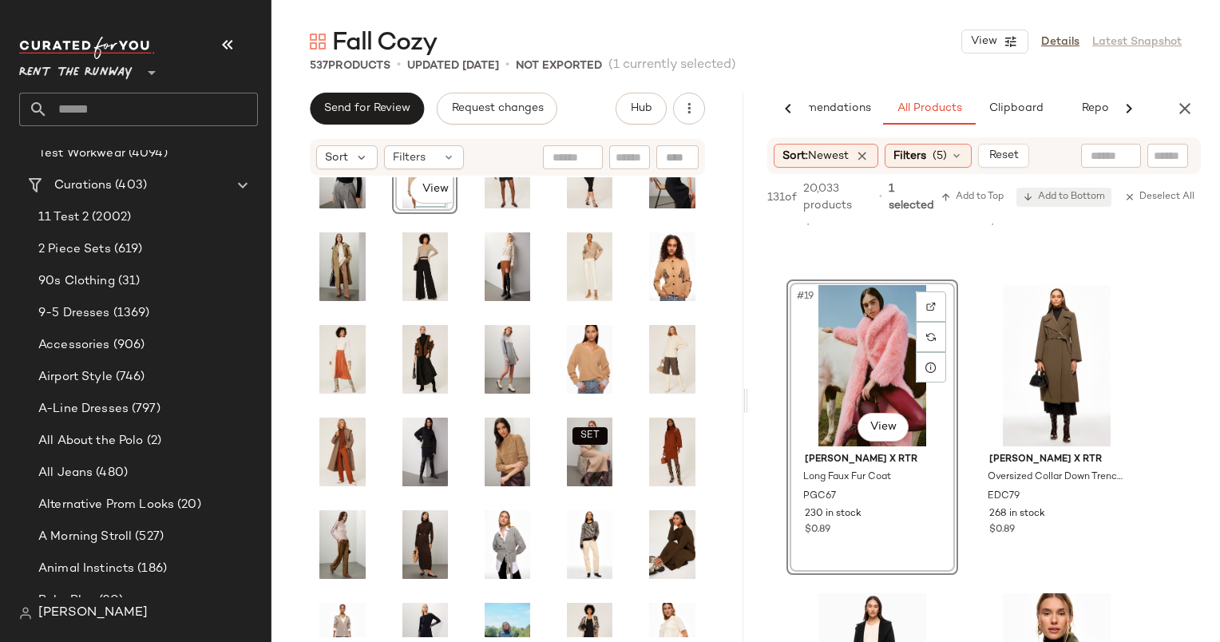
click at [1082, 198] on span "Add to Bottom" at bounding box center [1064, 197] width 82 height 11
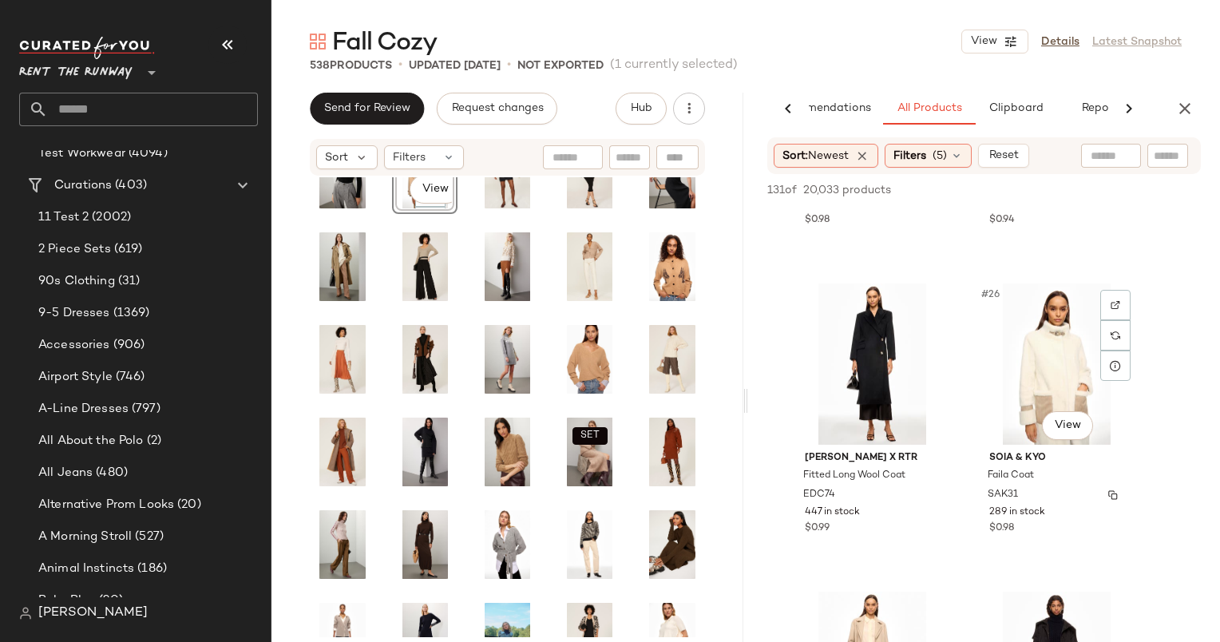
scroll to position [3628, 0]
click at [1121, 310] on div at bounding box center [1115, 306] width 30 height 30
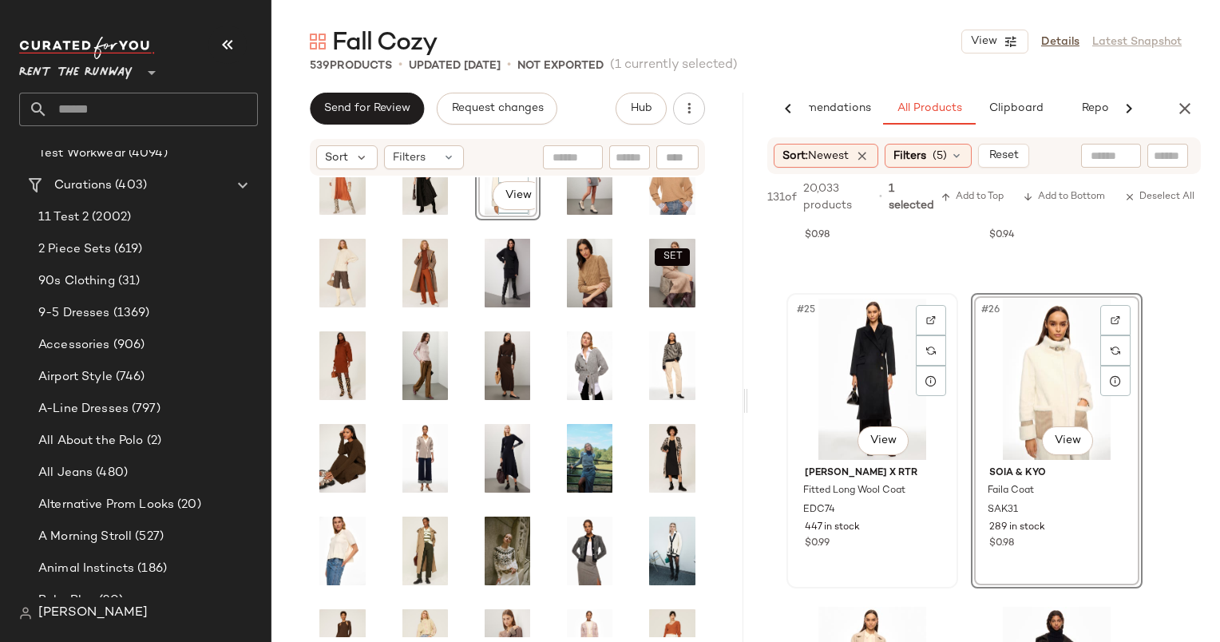
scroll to position [3929, 0]
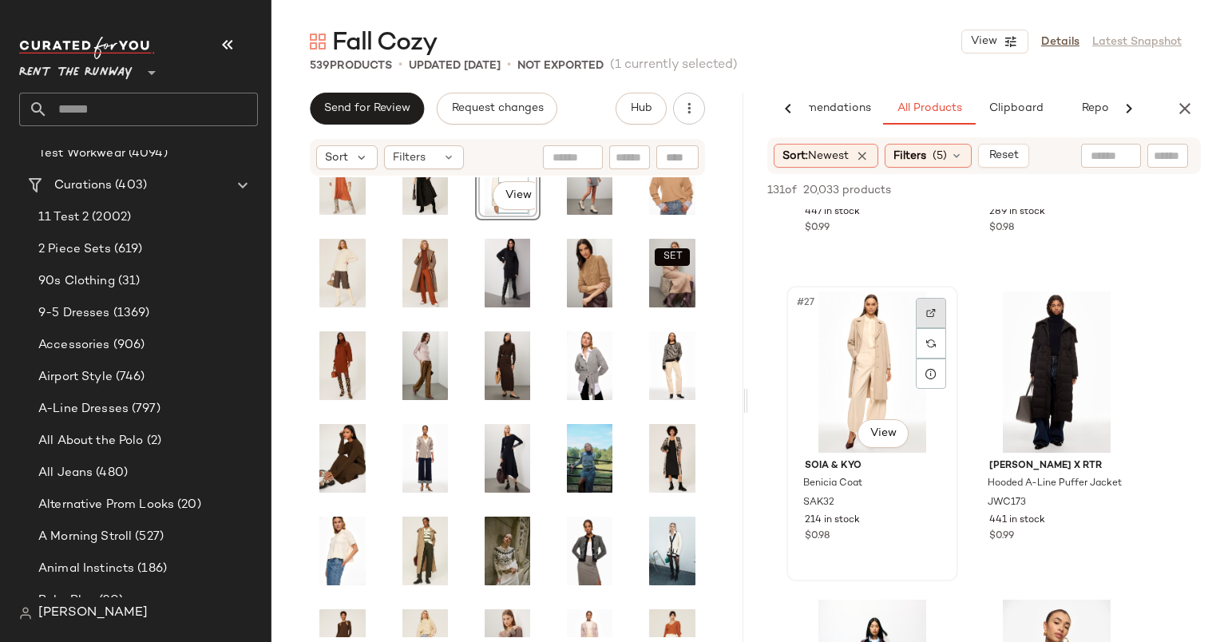
click at [924, 329] on div at bounding box center [931, 343] width 30 height 91
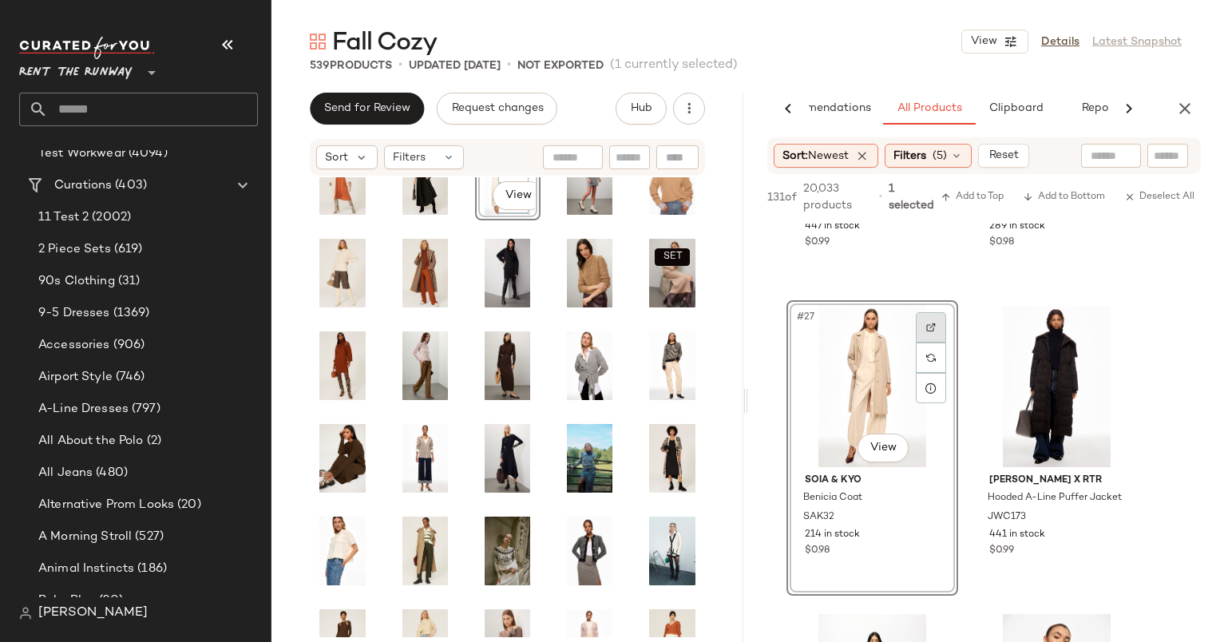
click at [939, 332] on div at bounding box center [931, 327] width 30 height 30
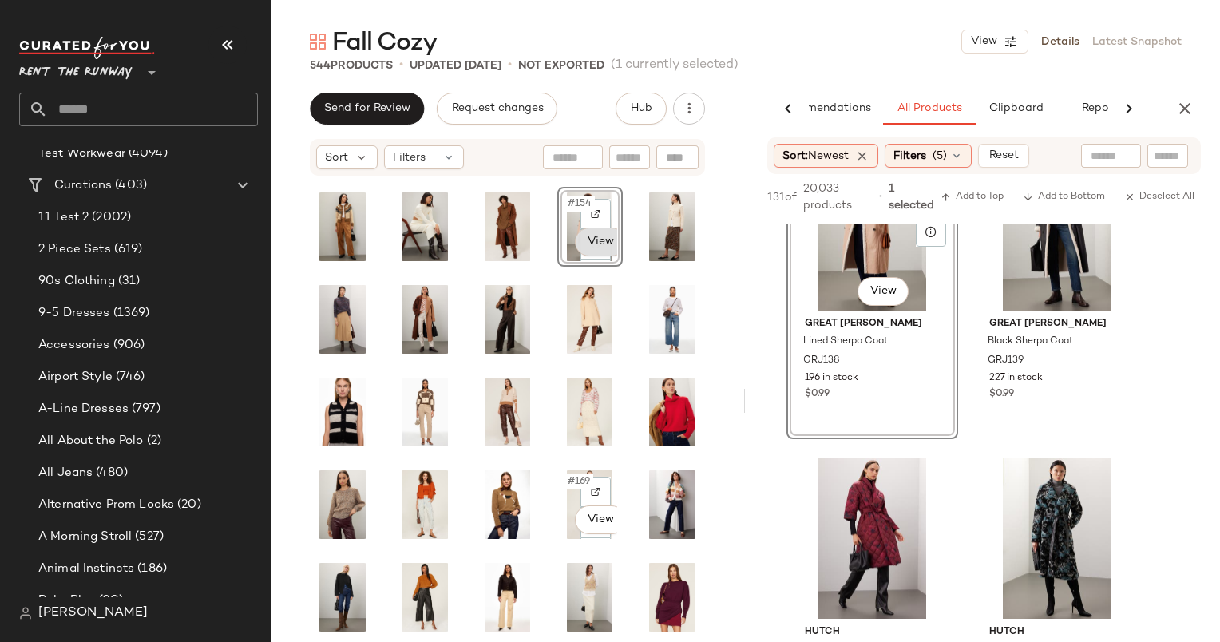
scroll to position [2795, 0]
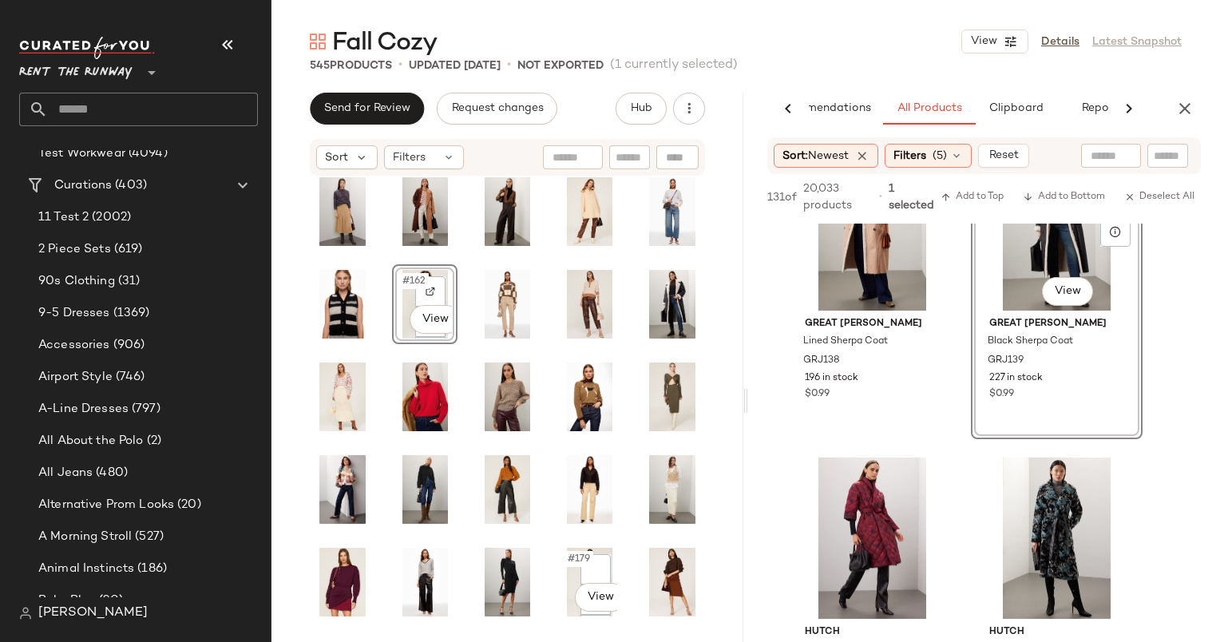
scroll to position [2893, 0]
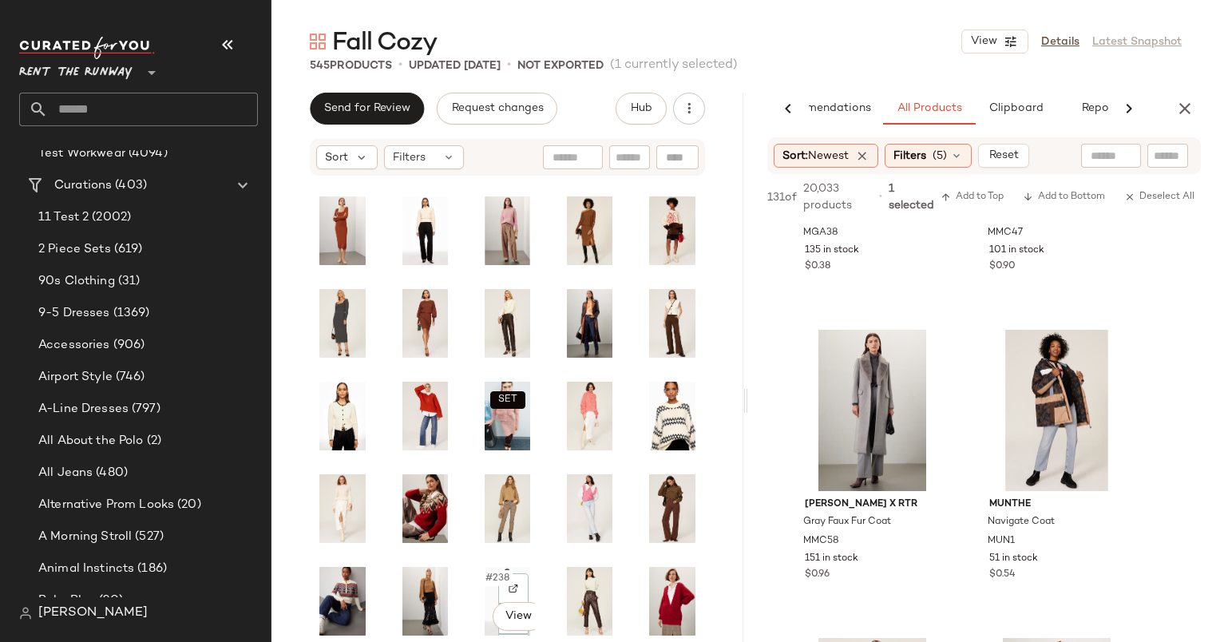
scroll to position [3981, 0]
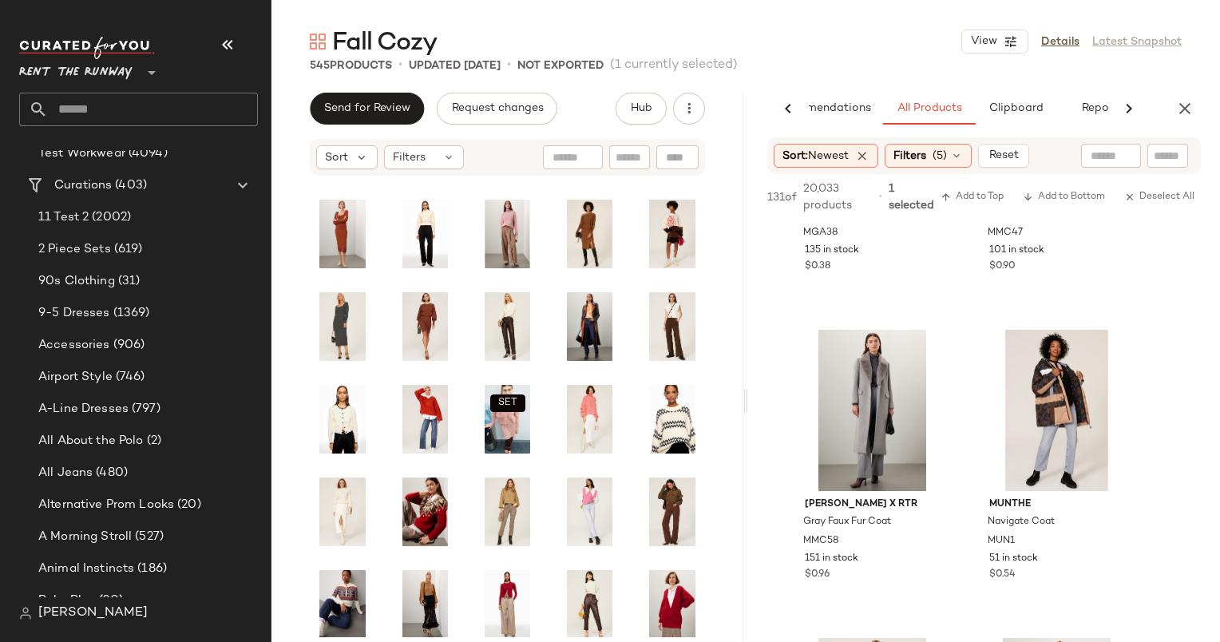
click at [544, 610] on div "SET" at bounding box center [507, 407] width 472 height 460
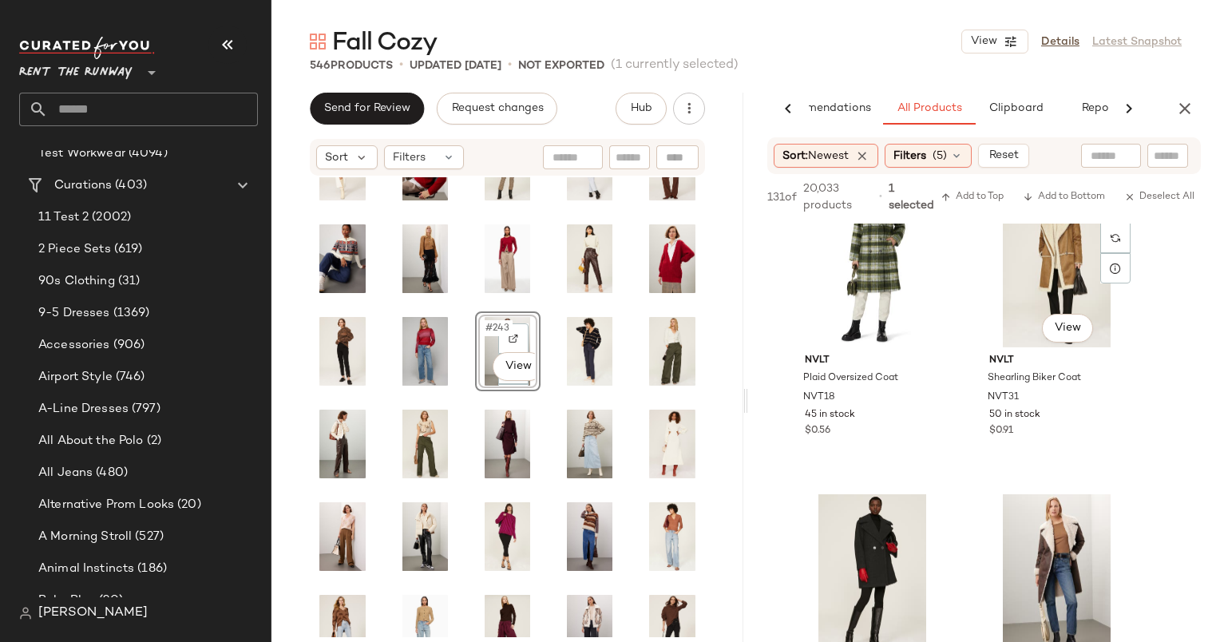
scroll to position [12625, 0]
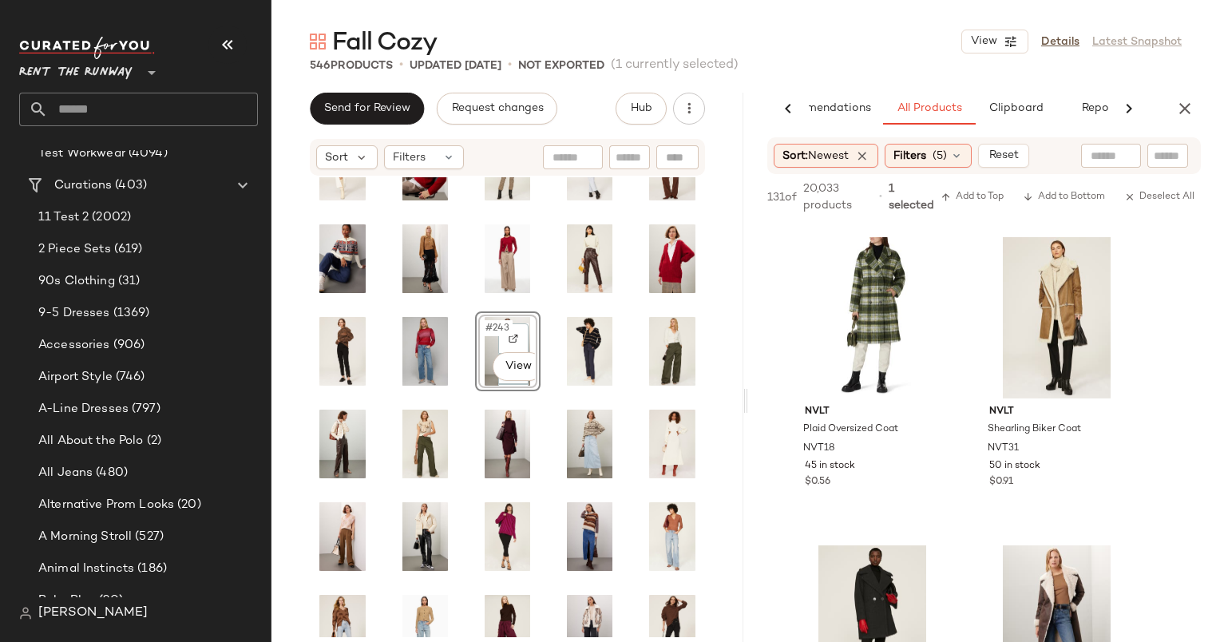
click at [1169, 99] on div "AI Recommendations All Products Clipboard Reports" at bounding box center [984, 109] width 472 height 32
